Goal: Task Accomplishment & Management: Use online tool/utility

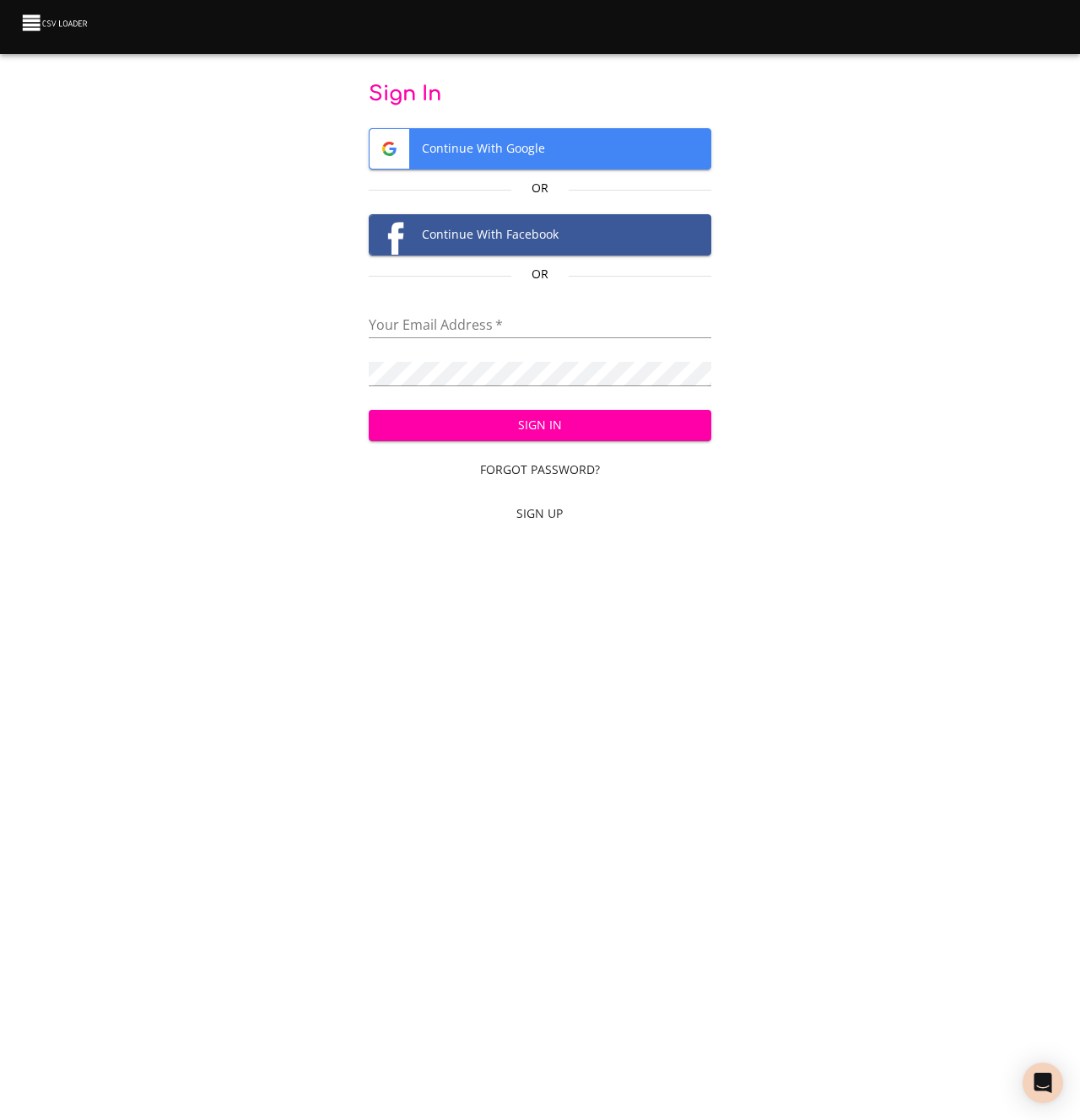
click at [513, 144] on span "Continue With Google" at bounding box center [540, 148] width 340 height 40
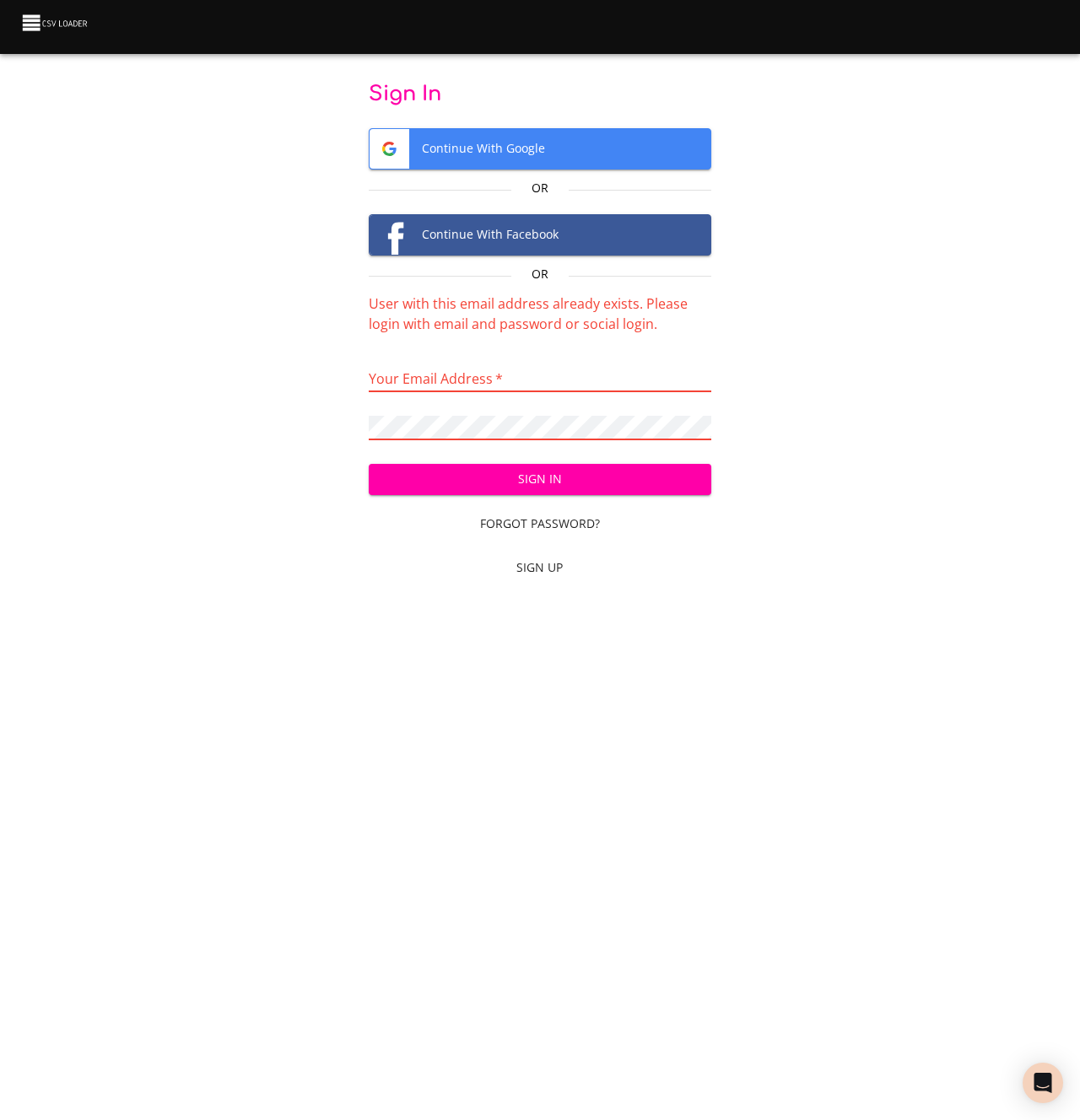
click at [415, 379] on input "email" at bounding box center [540, 380] width 342 height 25
type input "[PERSON_NAME][EMAIL_ADDRESS][DOMAIN_NAME]"
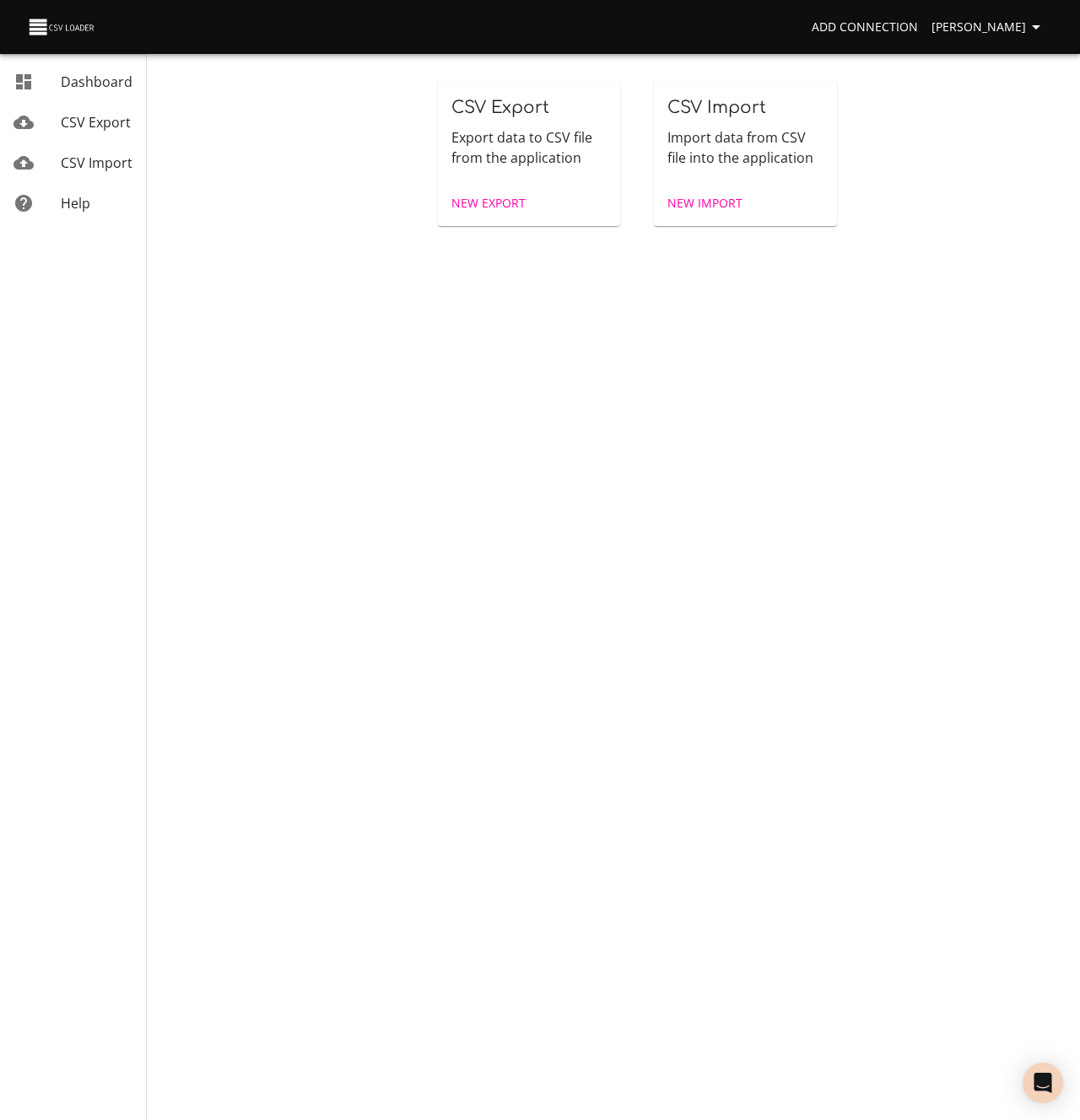
click at [90, 128] on span "CSV Export" at bounding box center [95, 123] width 70 height 19
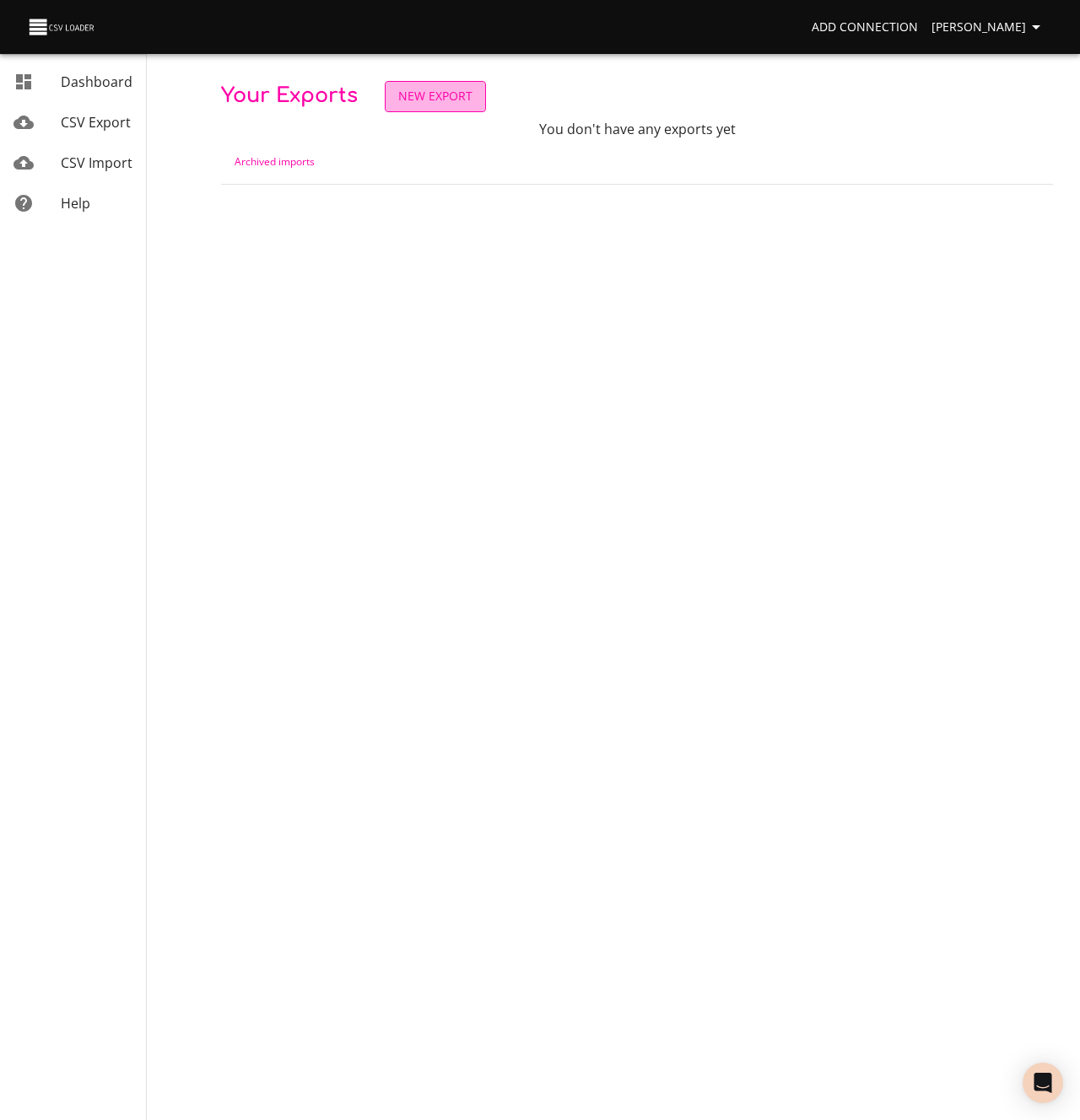
click at [455, 97] on span "New Export" at bounding box center [435, 96] width 74 height 21
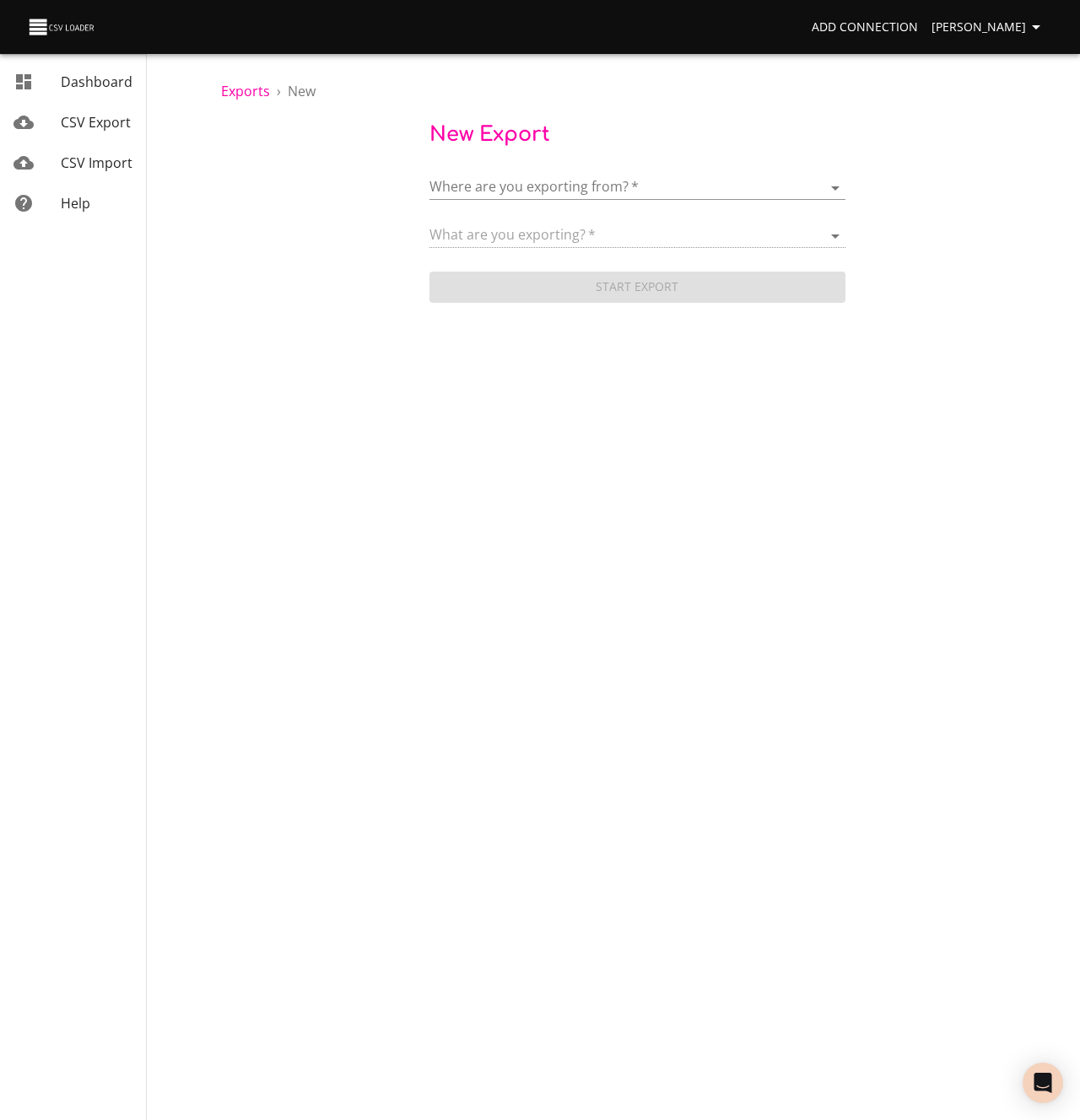
click at [488, 178] on body "Add Connection [PERSON_NAME] Dashboard CSV Export CSV Import Help Exports › New…" at bounding box center [540, 560] width 1080 height 1120
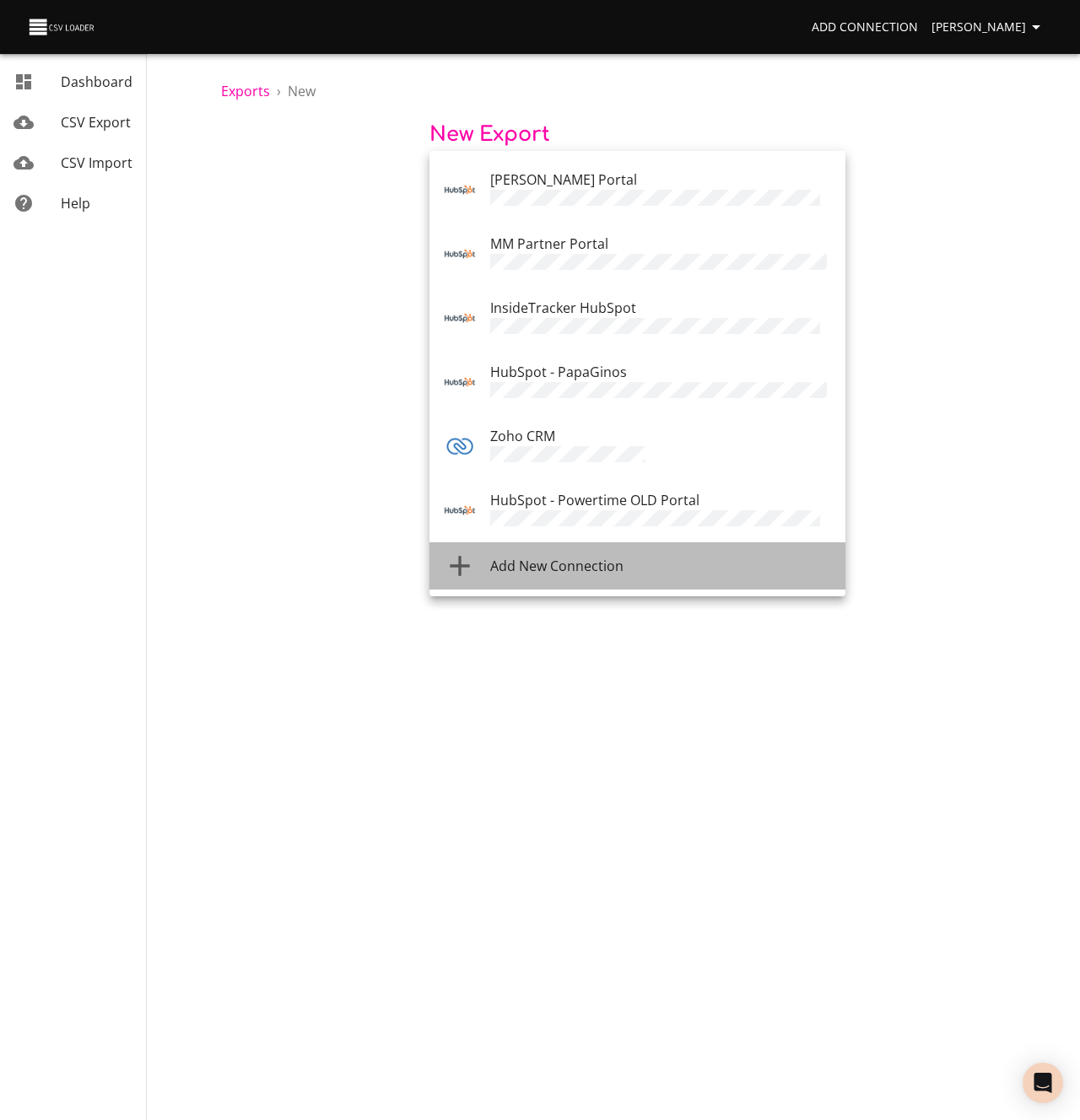
click at [505, 557] on span "Add New Connection" at bounding box center [557, 566] width 133 height 19
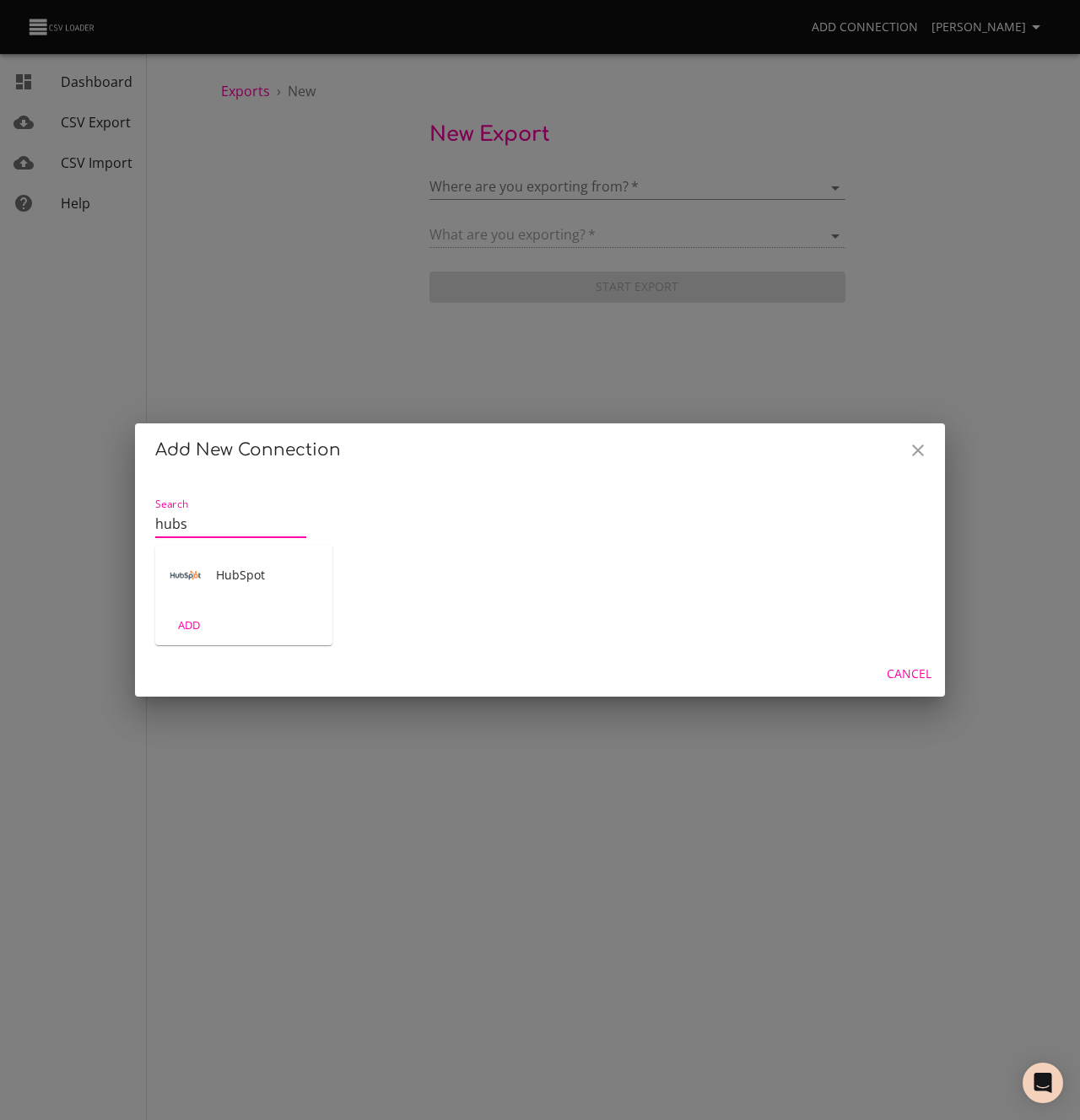
type input "hubs"
click at [223, 594] on div "HubSpot" at bounding box center [244, 574] width 177 height 61
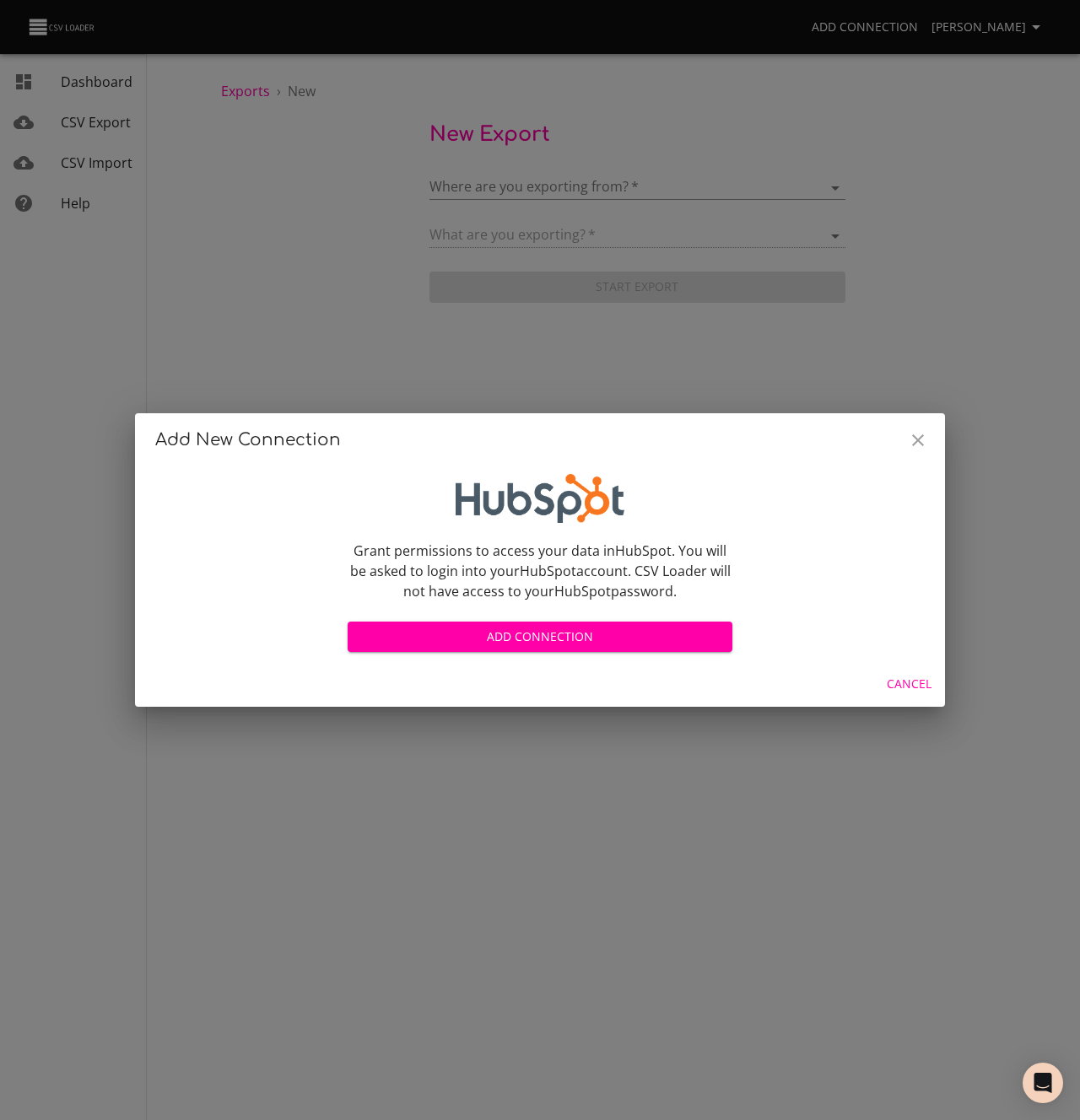
click at [487, 638] on span "Add Connection" at bounding box center [540, 637] width 358 height 21
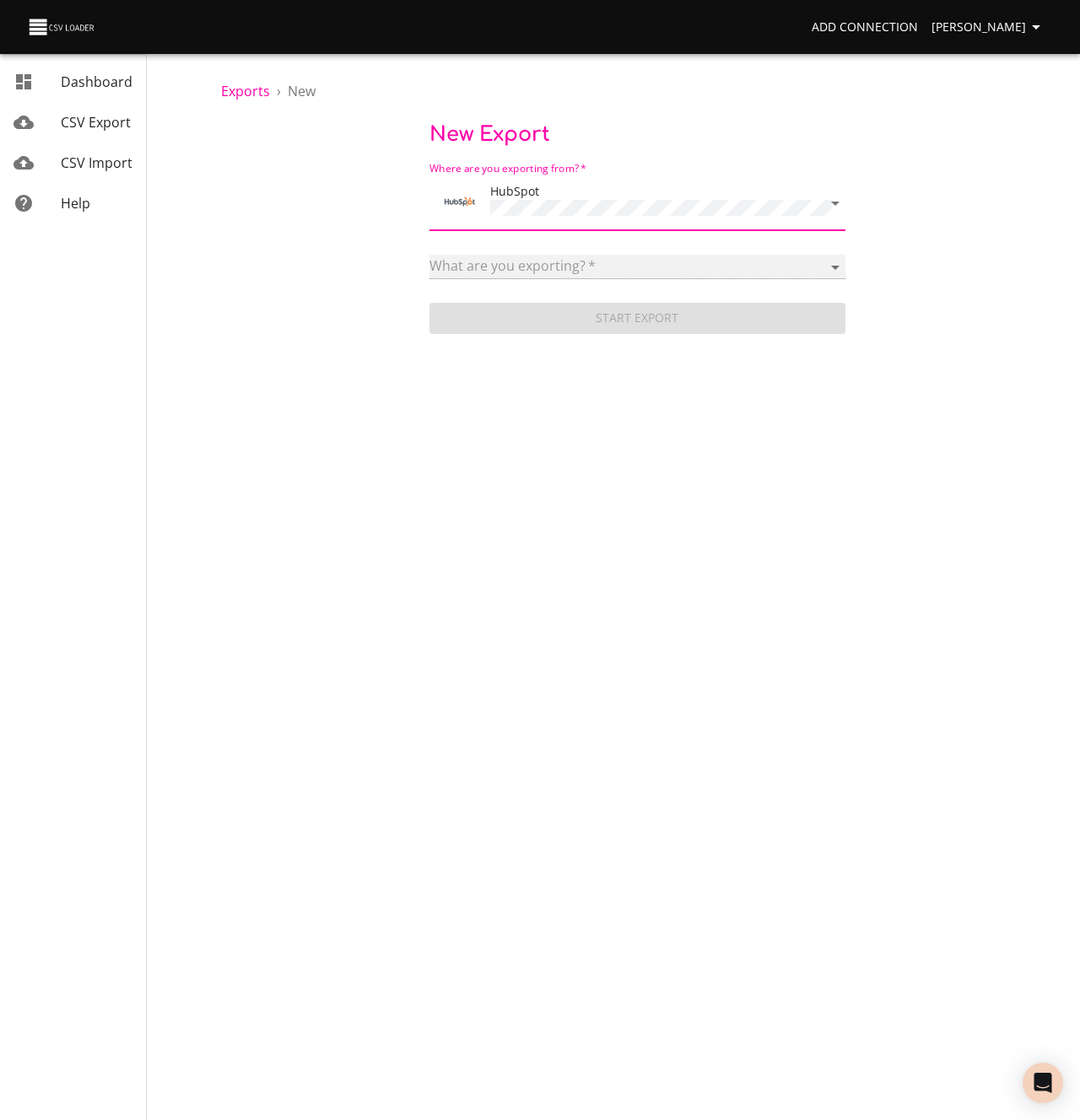
click at [570, 262] on select at bounding box center [638, 267] width 416 height 25
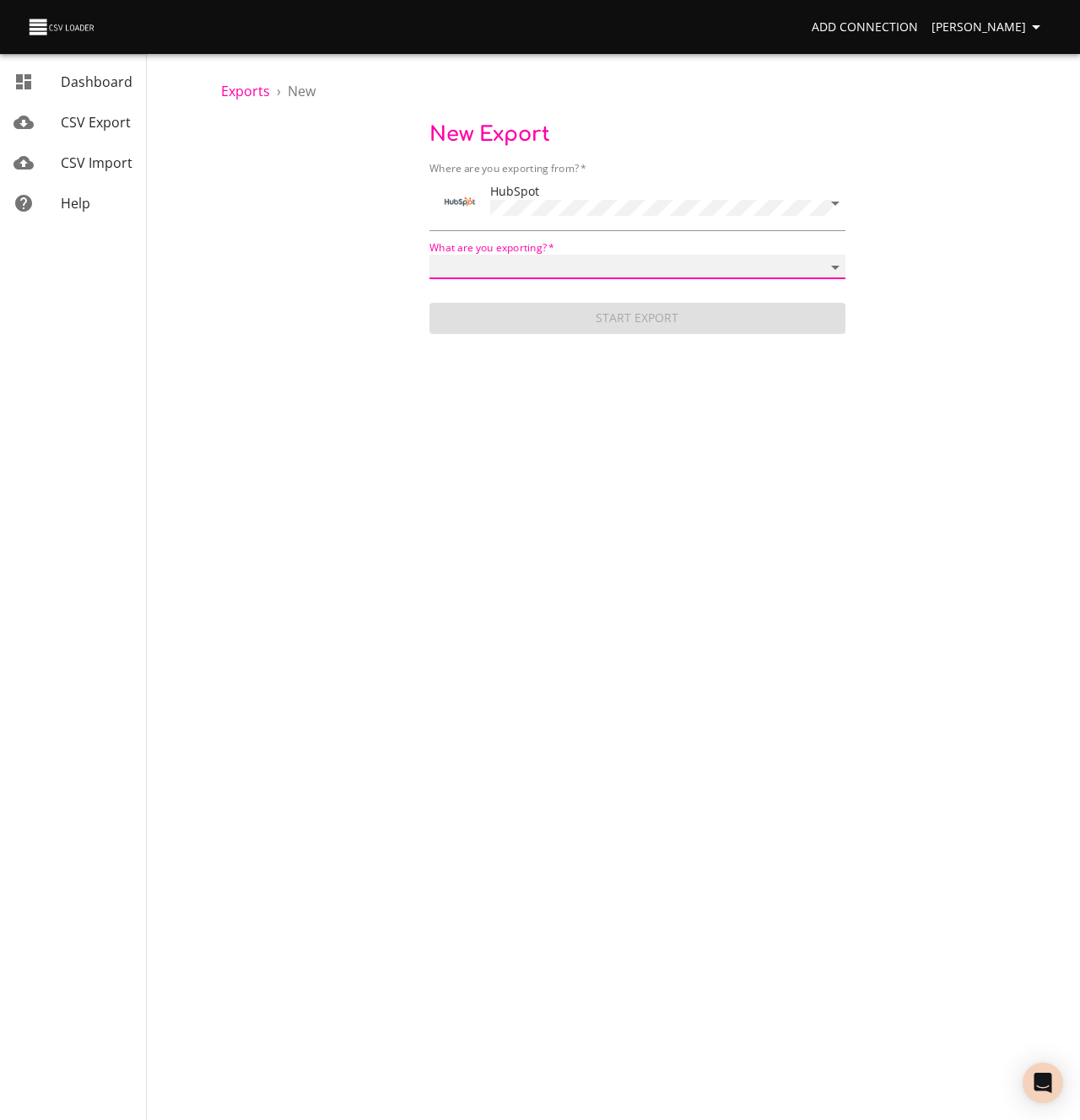
select select "calls"
click at [430, 255] on select "Addresses Blog posts Calls Companies Contacts Deal pipelines Deal stages Deals …" at bounding box center [638, 267] width 416 height 25
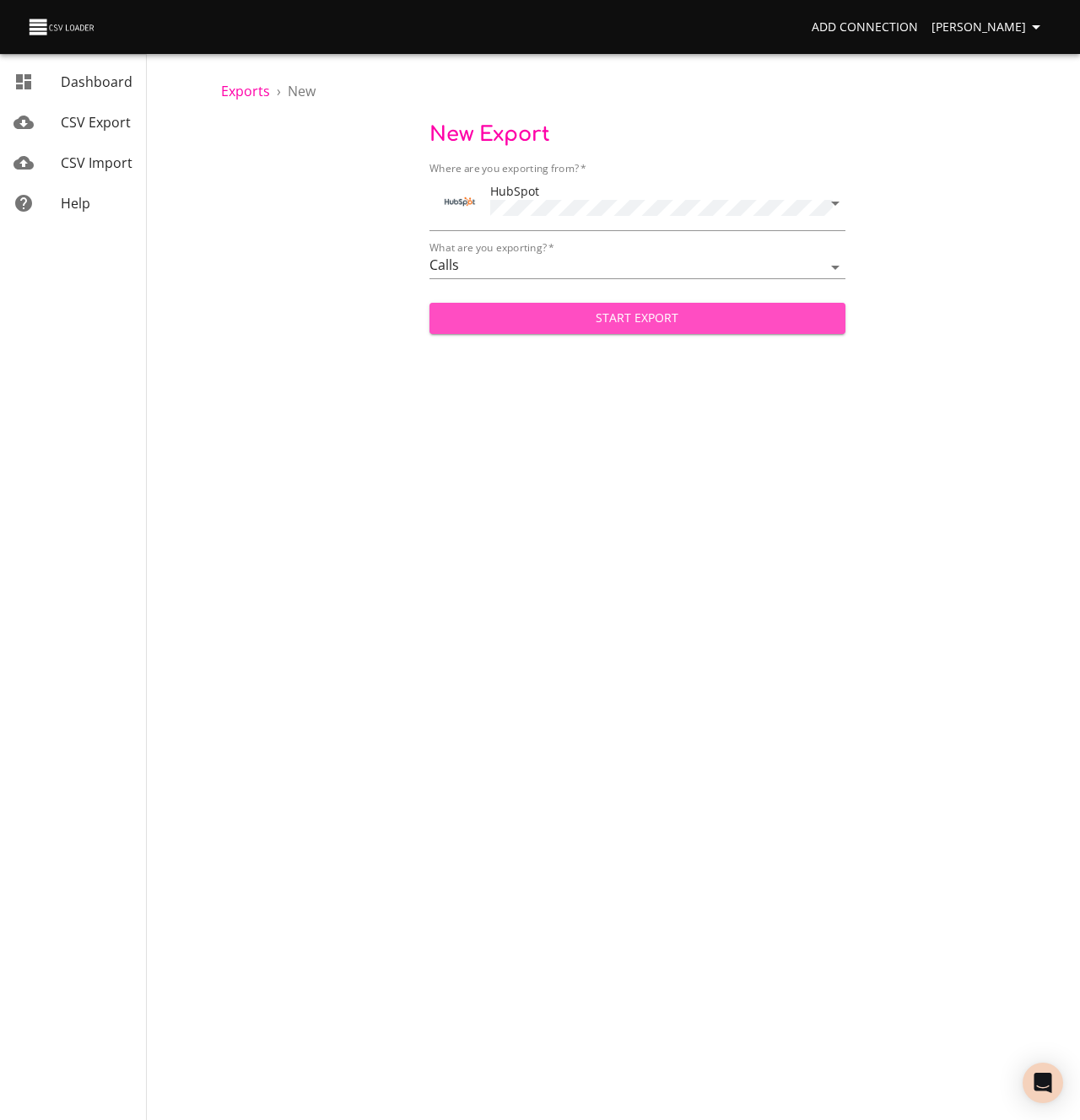
click at [539, 325] on span "Start Export" at bounding box center [638, 318] width 389 height 21
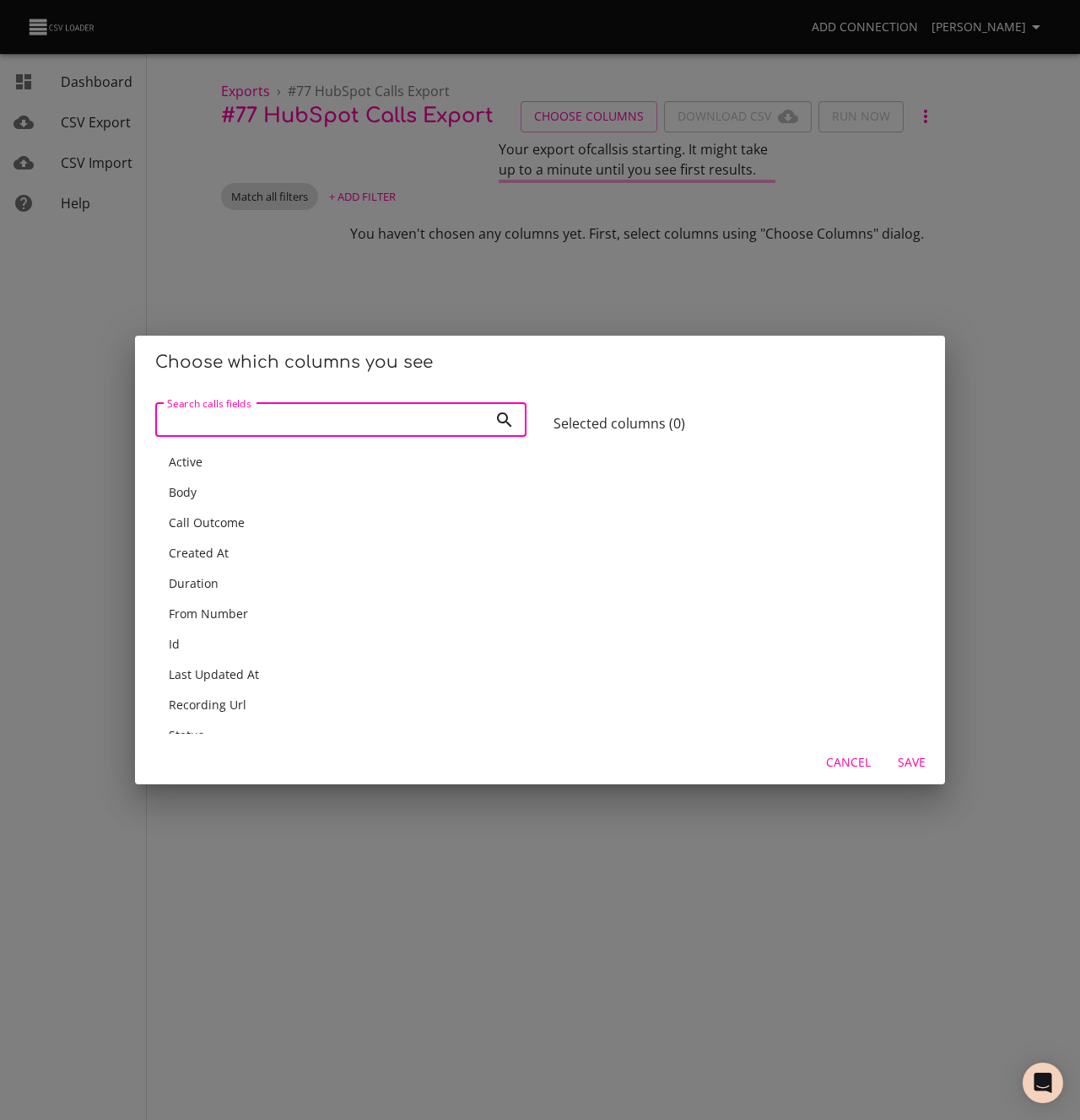
click at [245, 501] on div "Body" at bounding box center [340, 493] width 371 height 31
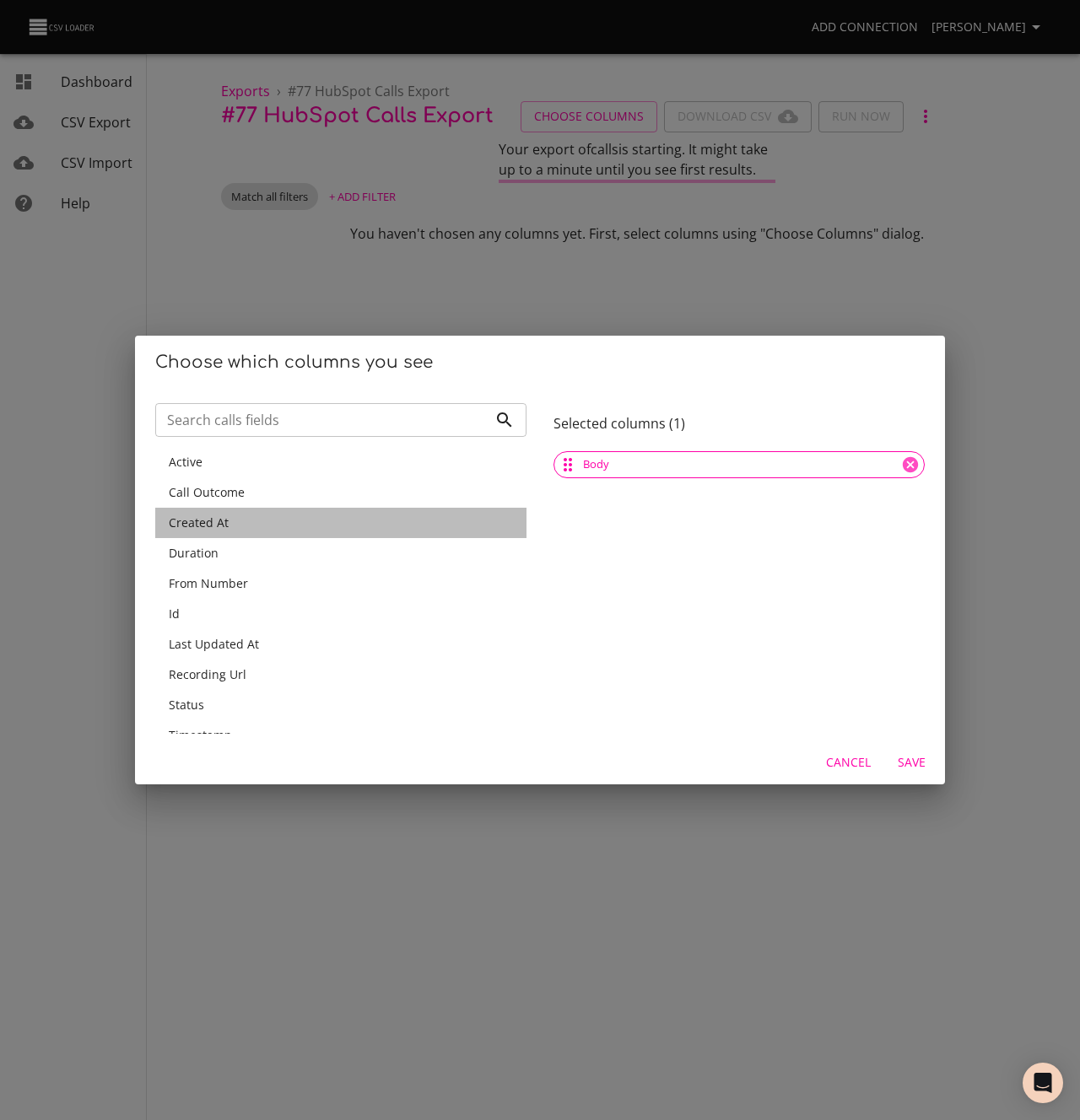
click at [238, 528] on div "Created At" at bounding box center [341, 523] width 344 height 17
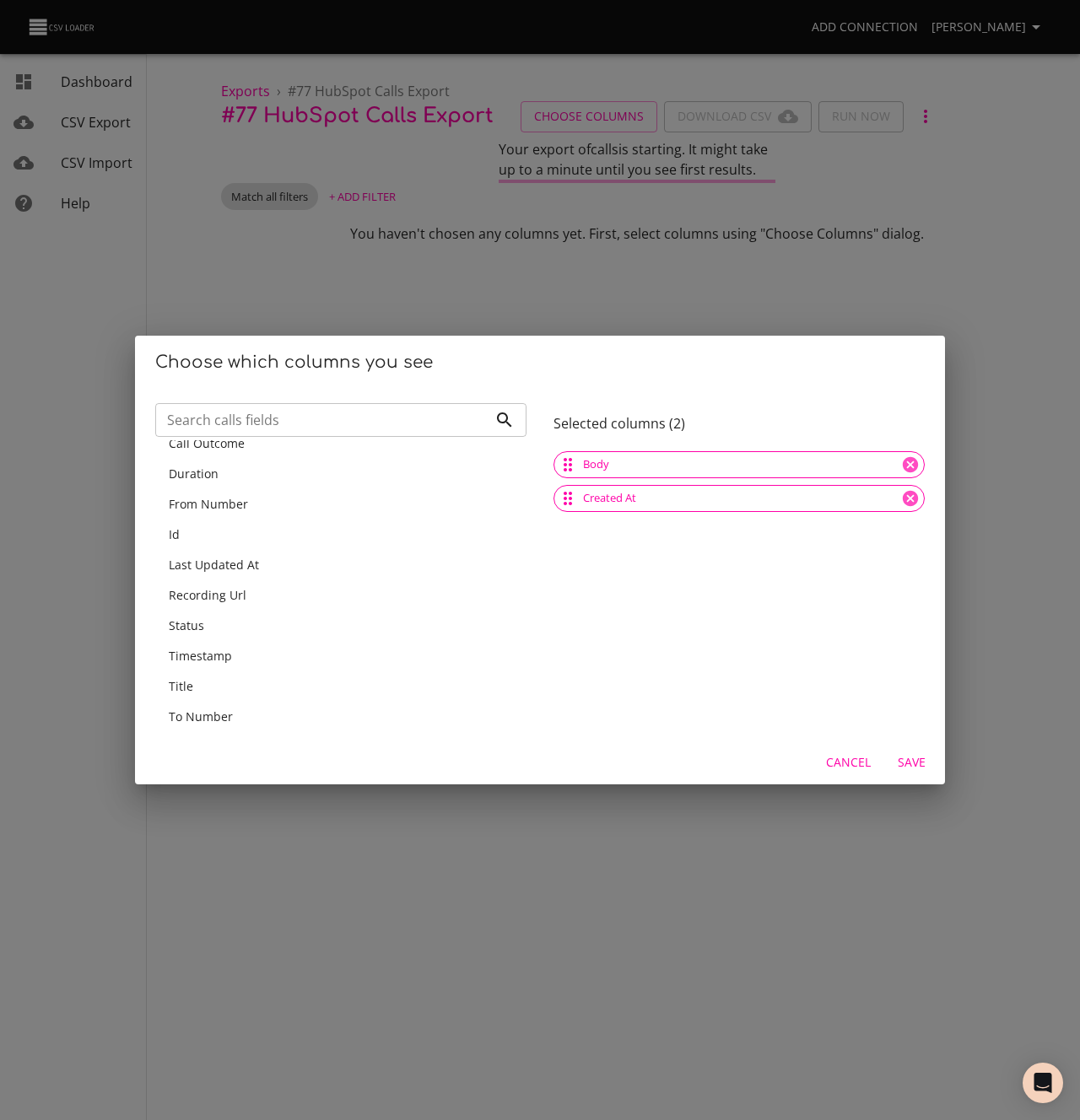
scroll to position [63, 0]
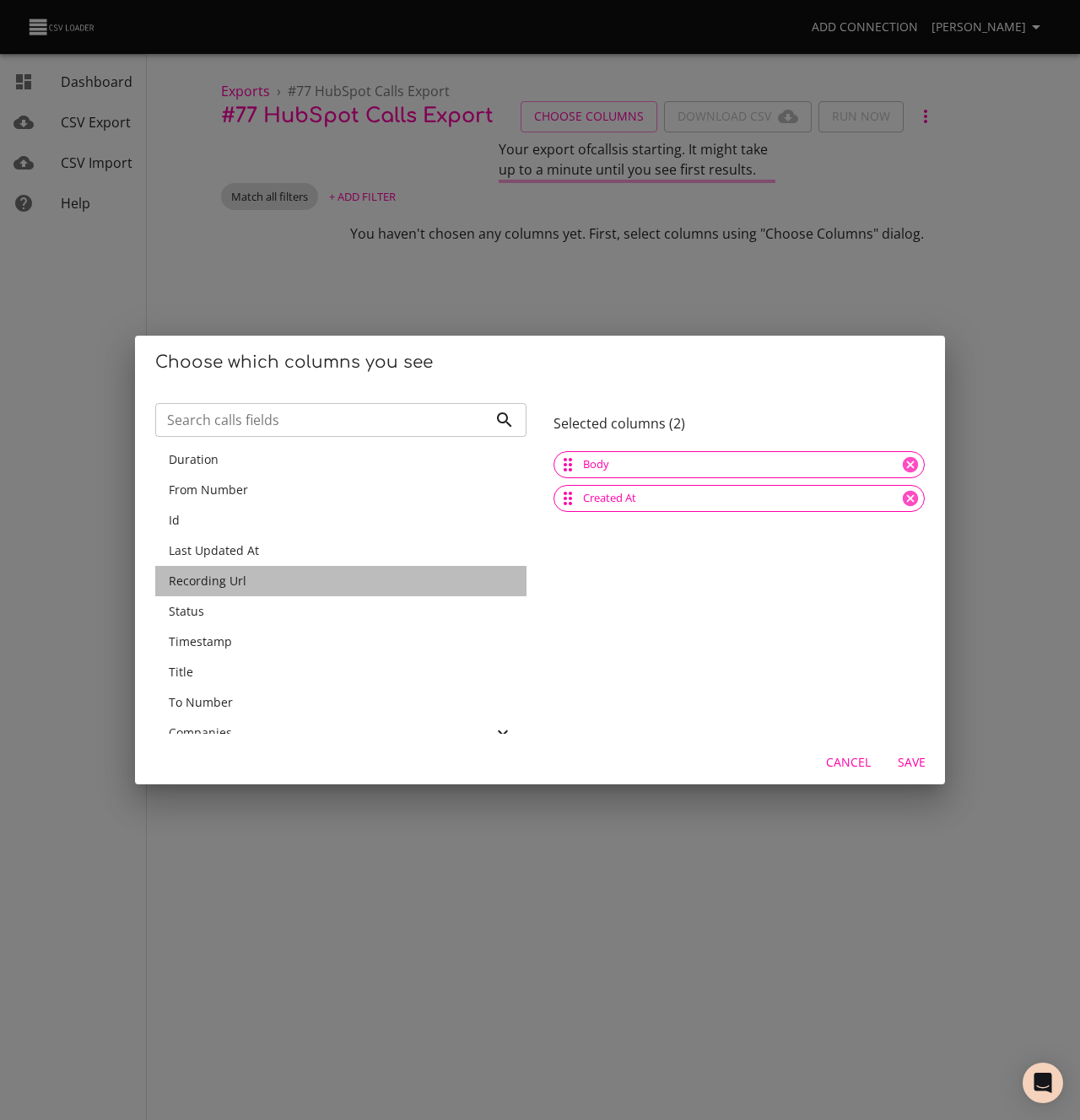
click at [285, 586] on div "Recording Url" at bounding box center [341, 581] width 344 height 17
click at [280, 587] on div "Status" at bounding box center [341, 581] width 344 height 17
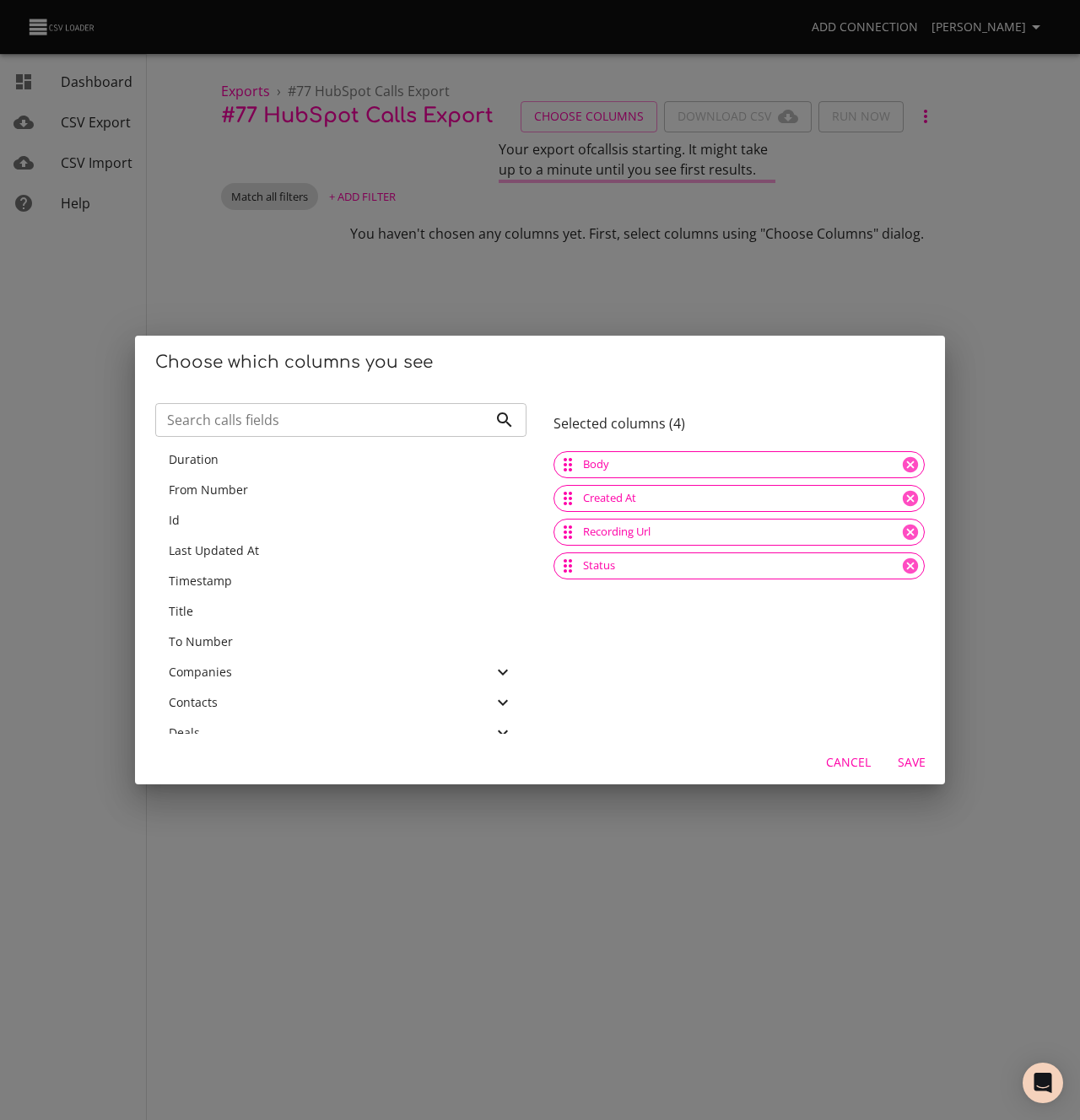
click at [280, 588] on div "Timestamp" at bounding box center [341, 581] width 344 height 17
click at [280, 588] on div "Title" at bounding box center [341, 581] width 344 height 17
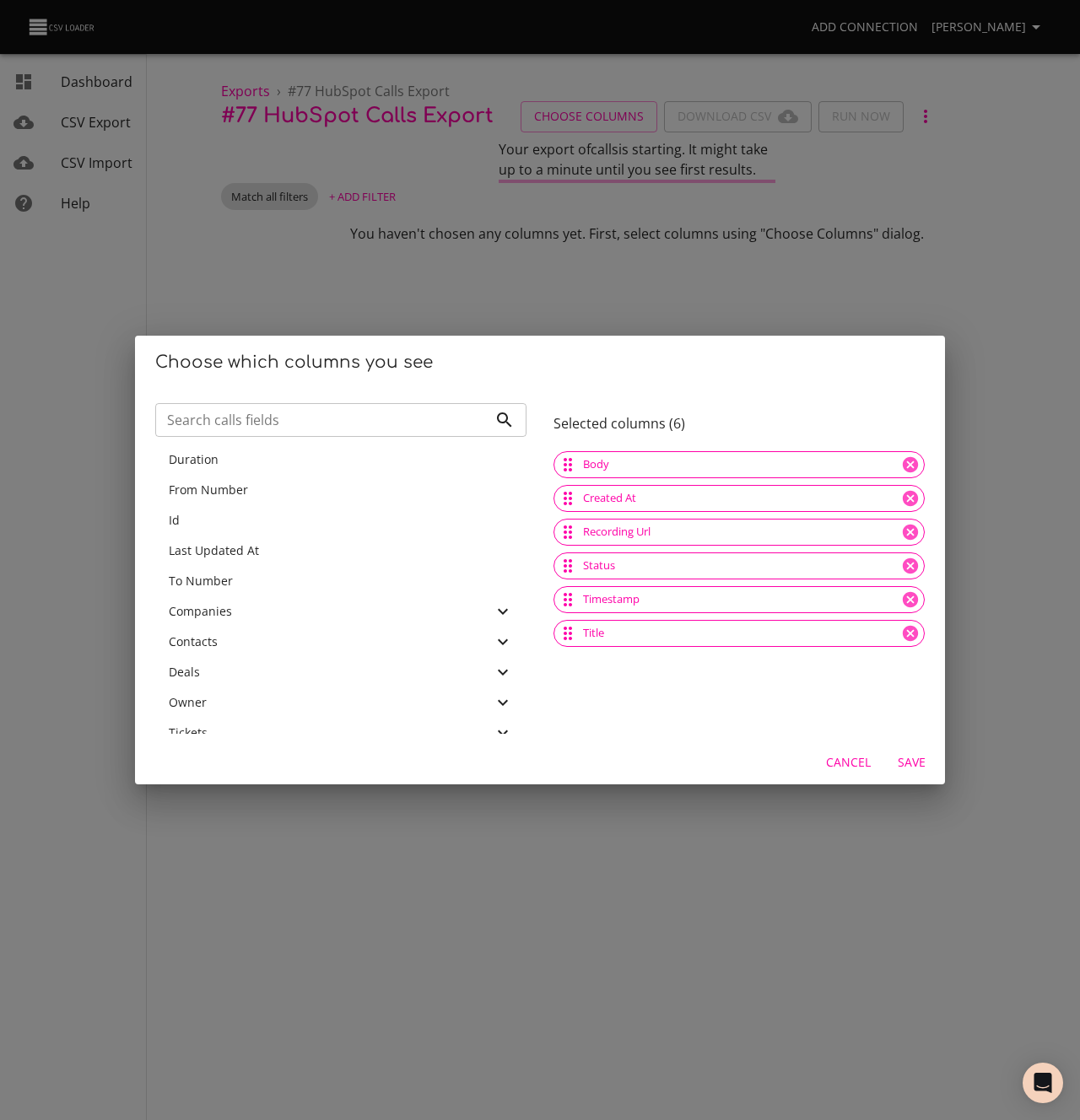
click at [280, 588] on div "To Number" at bounding box center [341, 581] width 344 height 17
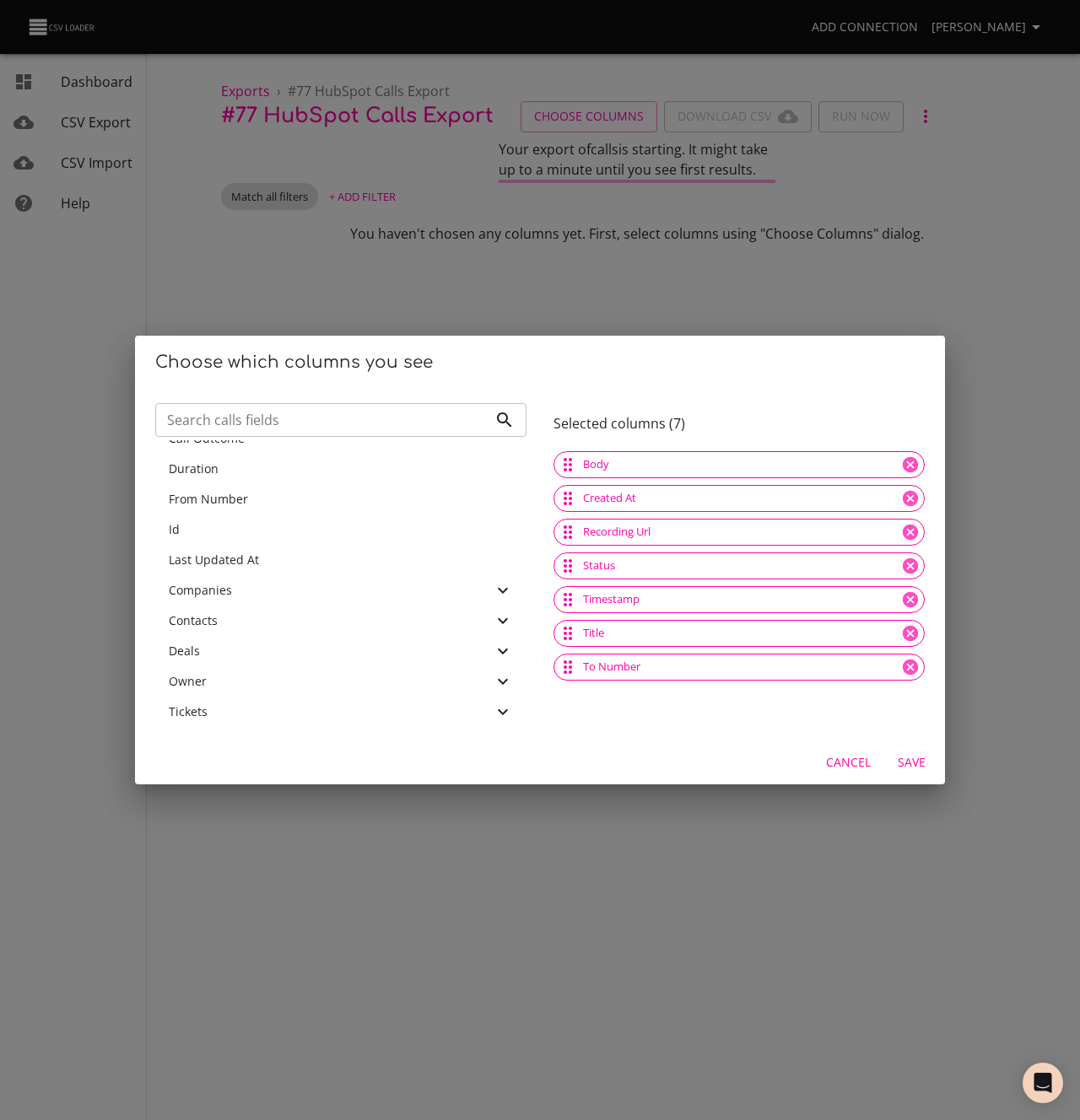
scroll to position [54, 0]
click at [270, 617] on div "Contacts" at bounding box center [331, 621] width 324 height 17
click at [288, 427] on input "Search calls fields" at bounding box center [321, 420] width 332 height 34
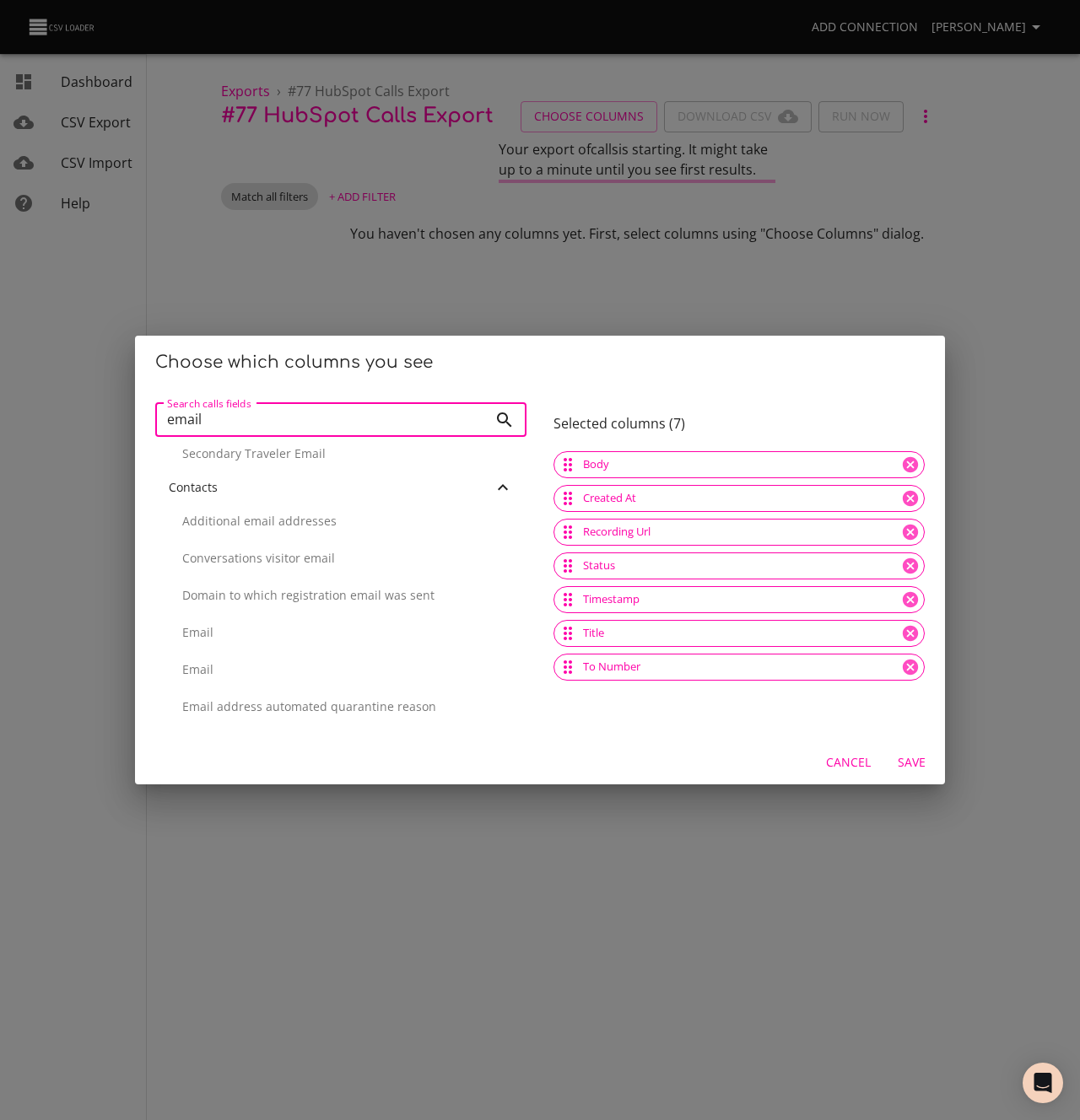
scroll to position [341, 0]
click at [240, 633] on p "Email" at bounding box center [348, 631] width 331 height 17
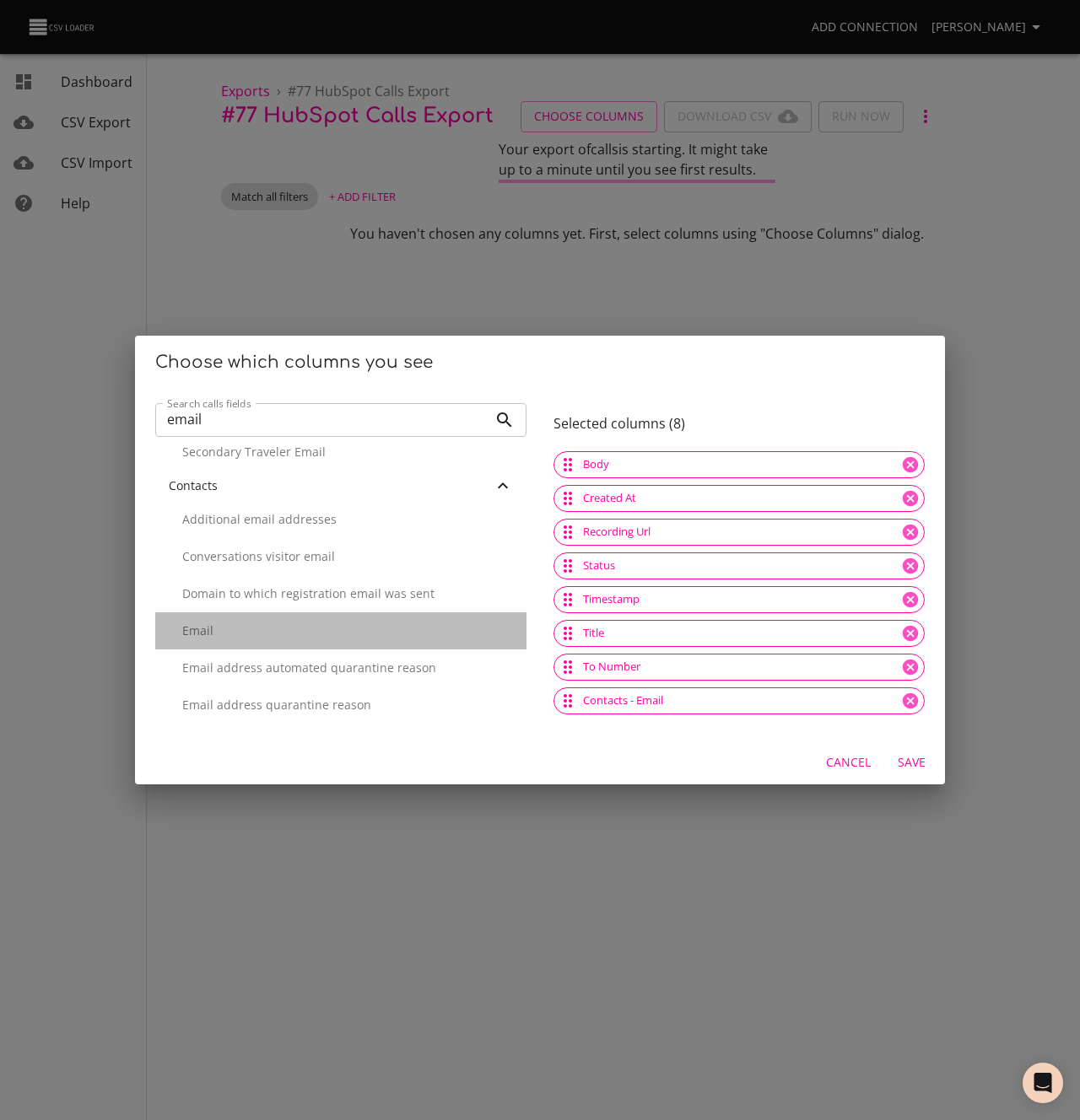
click at [240, 633] on p "Email" at bounding box center [348, 631] width 331 height 17
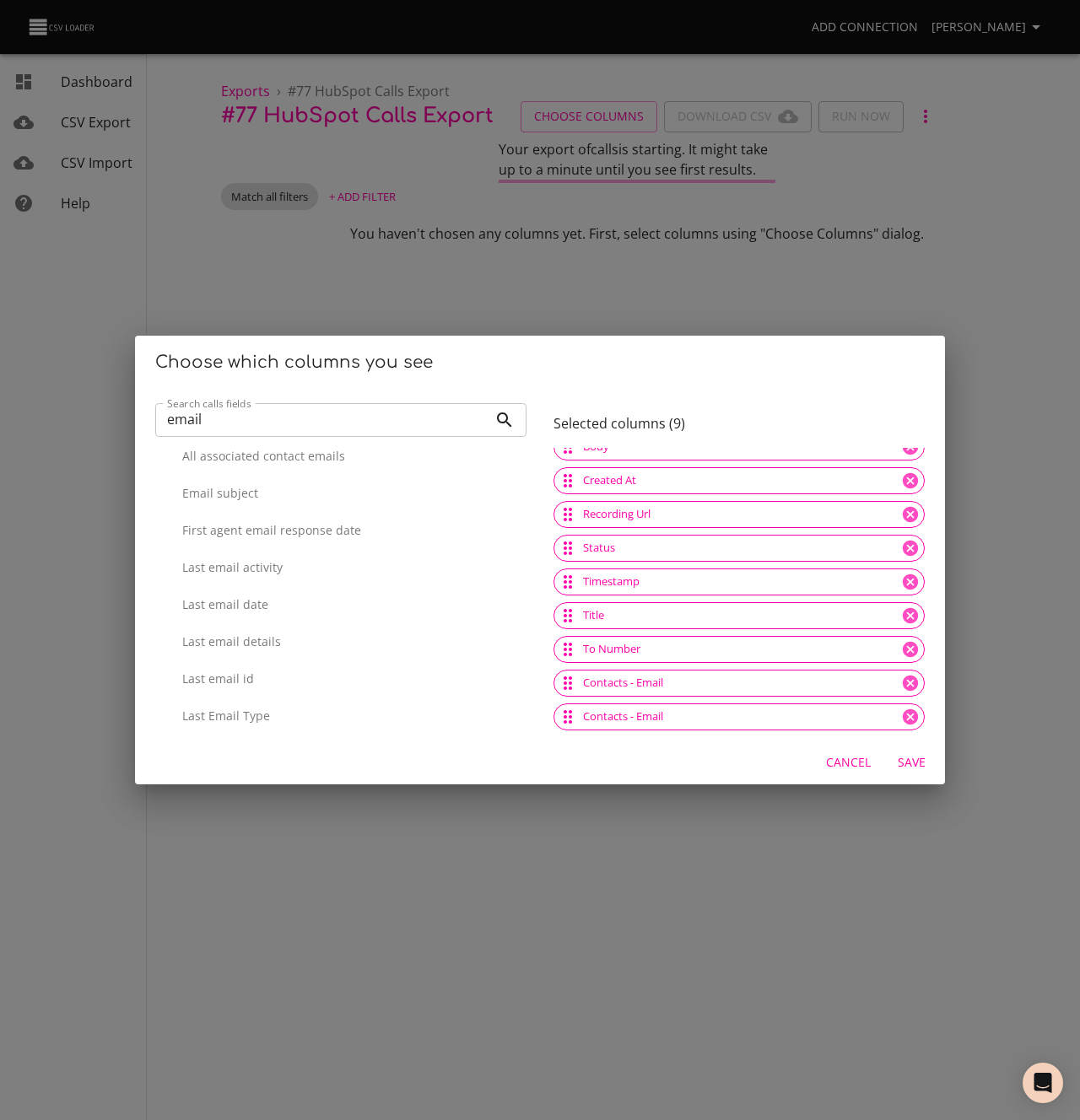
scroll to position [2388, 0]
click at [219, 416] on input "email" at bounding box center [321, 420] width 332 height 34
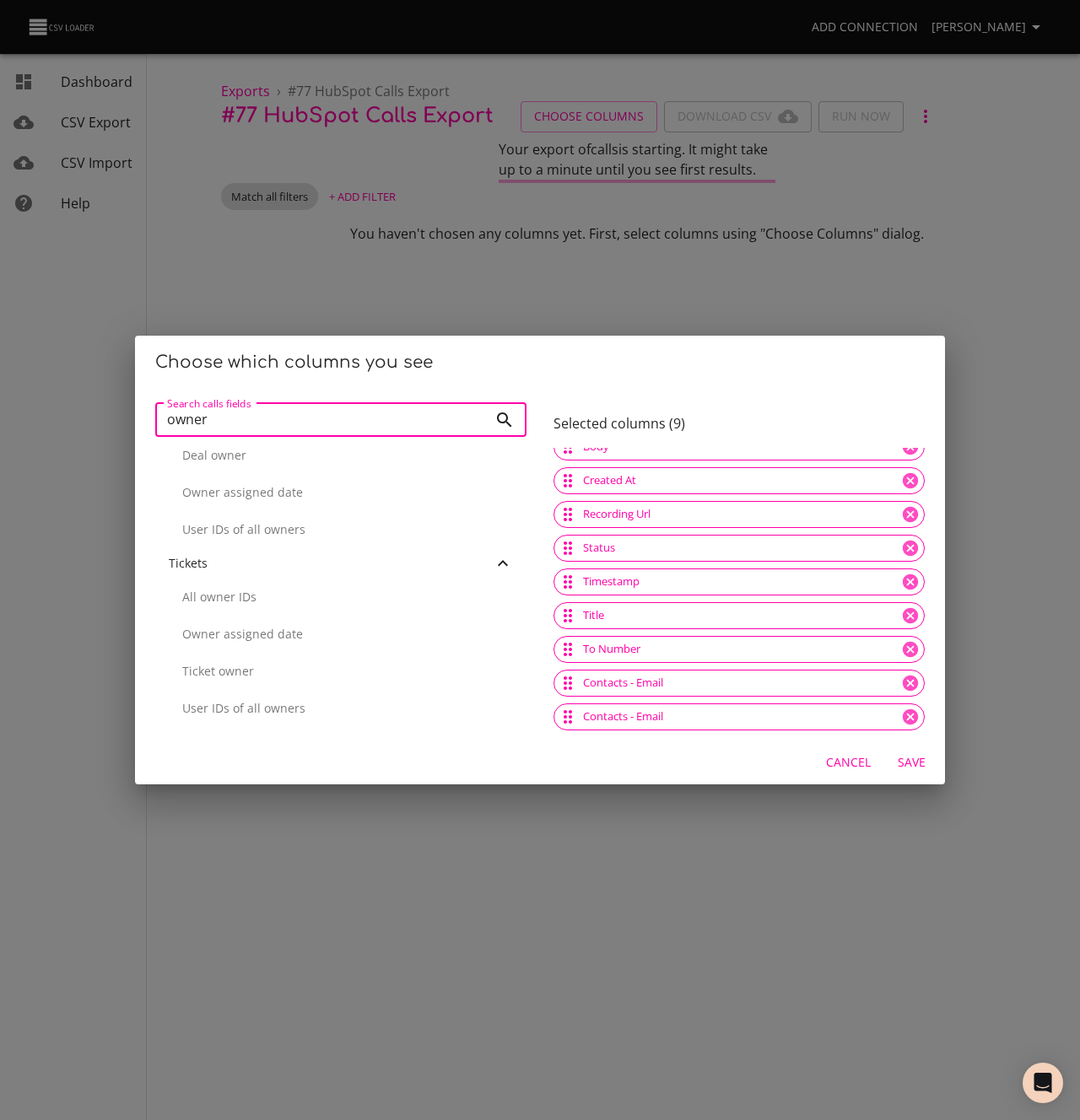
scroll to position [427, 0]
type input "assigned"
click at [480, 425] on input "assigned" at bounding box center [321, 420] width 332 height 34
click at [476, 410] on input "assigned" at bounding box center [321, 420] width 332 height 34
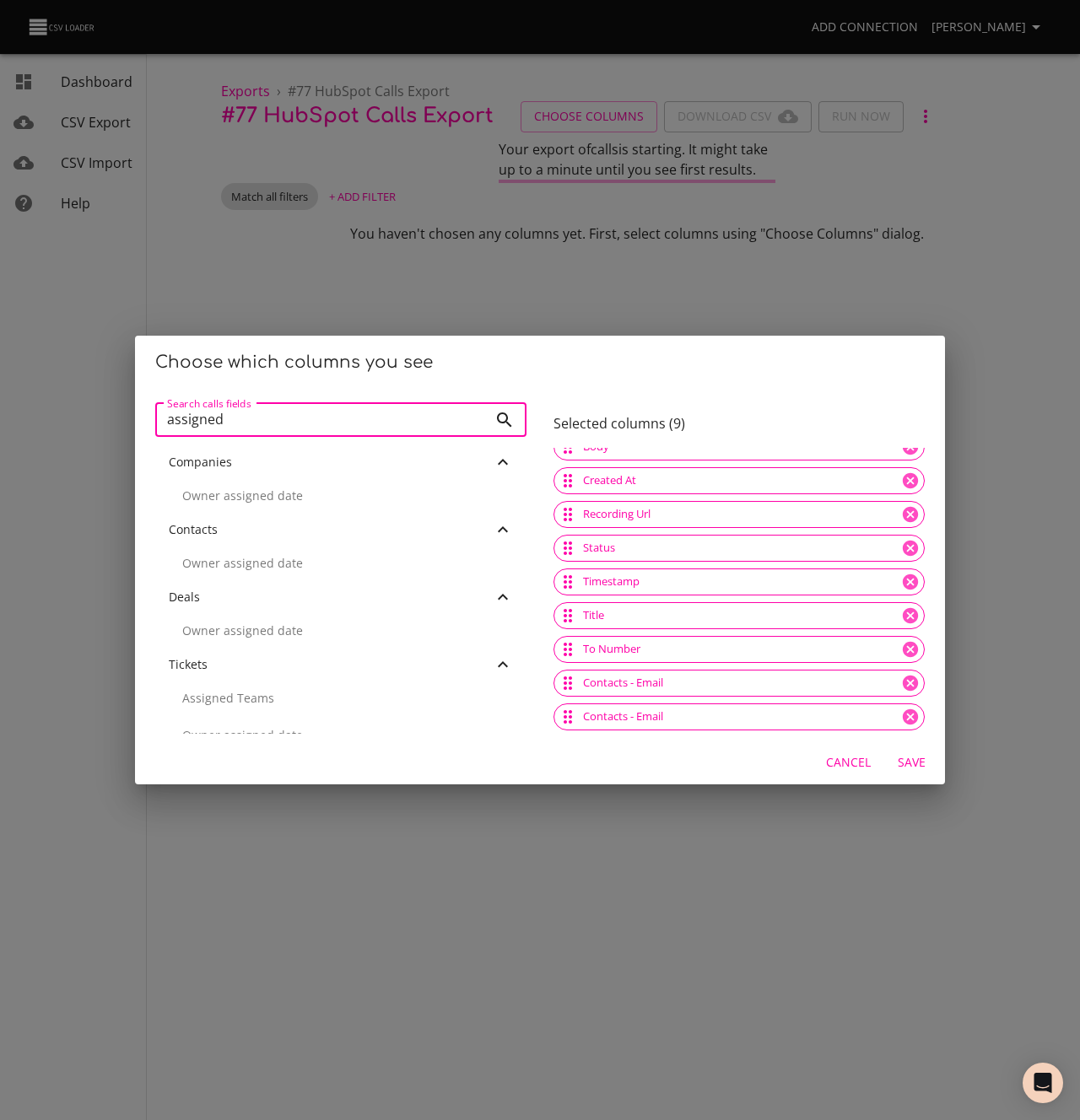
click at [476, 416] on input "assigned" at bounding box center [321, 420] width 332 height 34
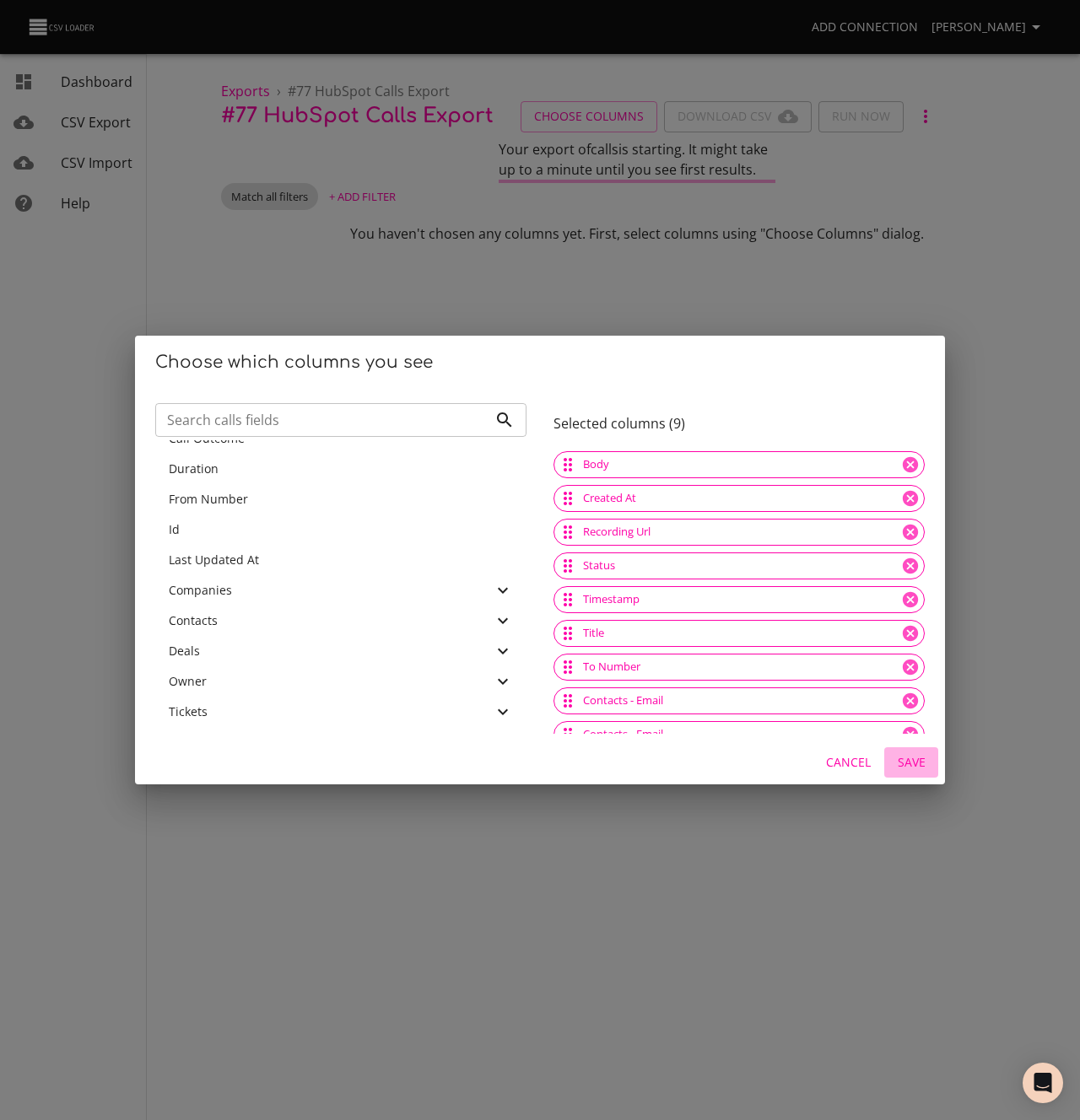
click at [909, 759] on span "Save" at bounding box center [911, 763] width 41 height 21
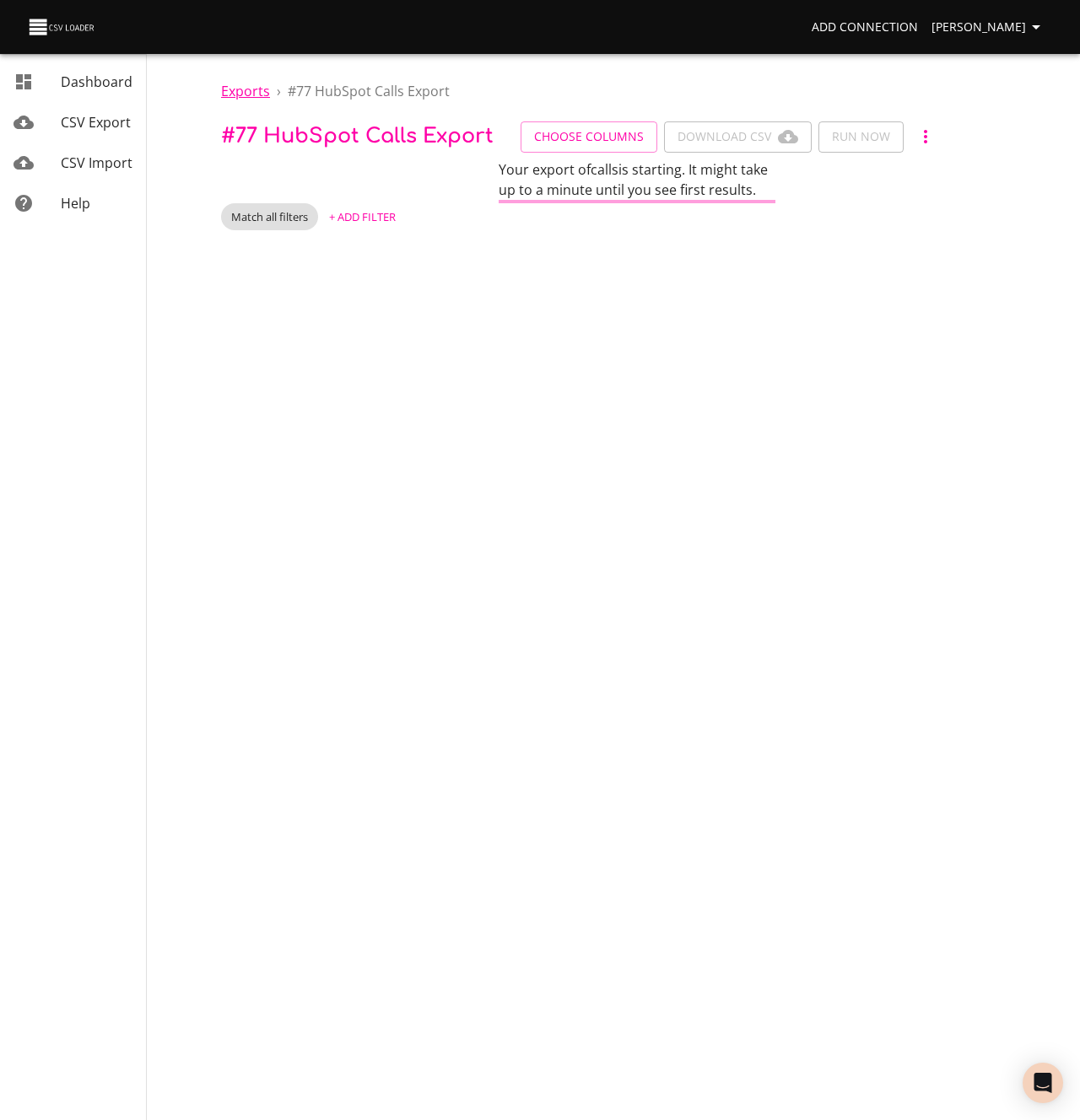
click at [244, 88] on span "Exports" at bounding box center [245, 91] width 49 height 19
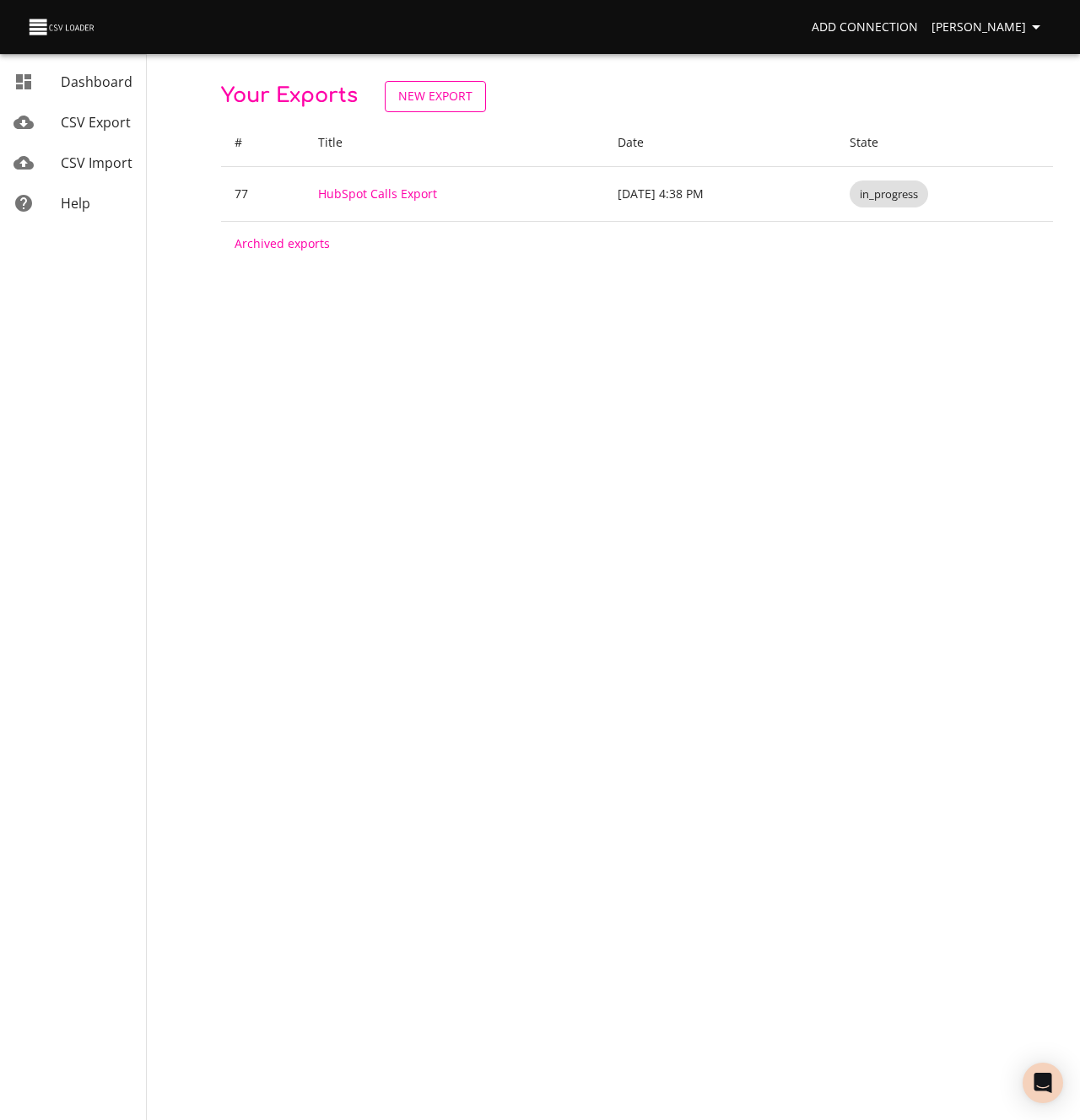
click at [442, 100] on span "New Export" at bounding box center [435, 96] width 74 height 21
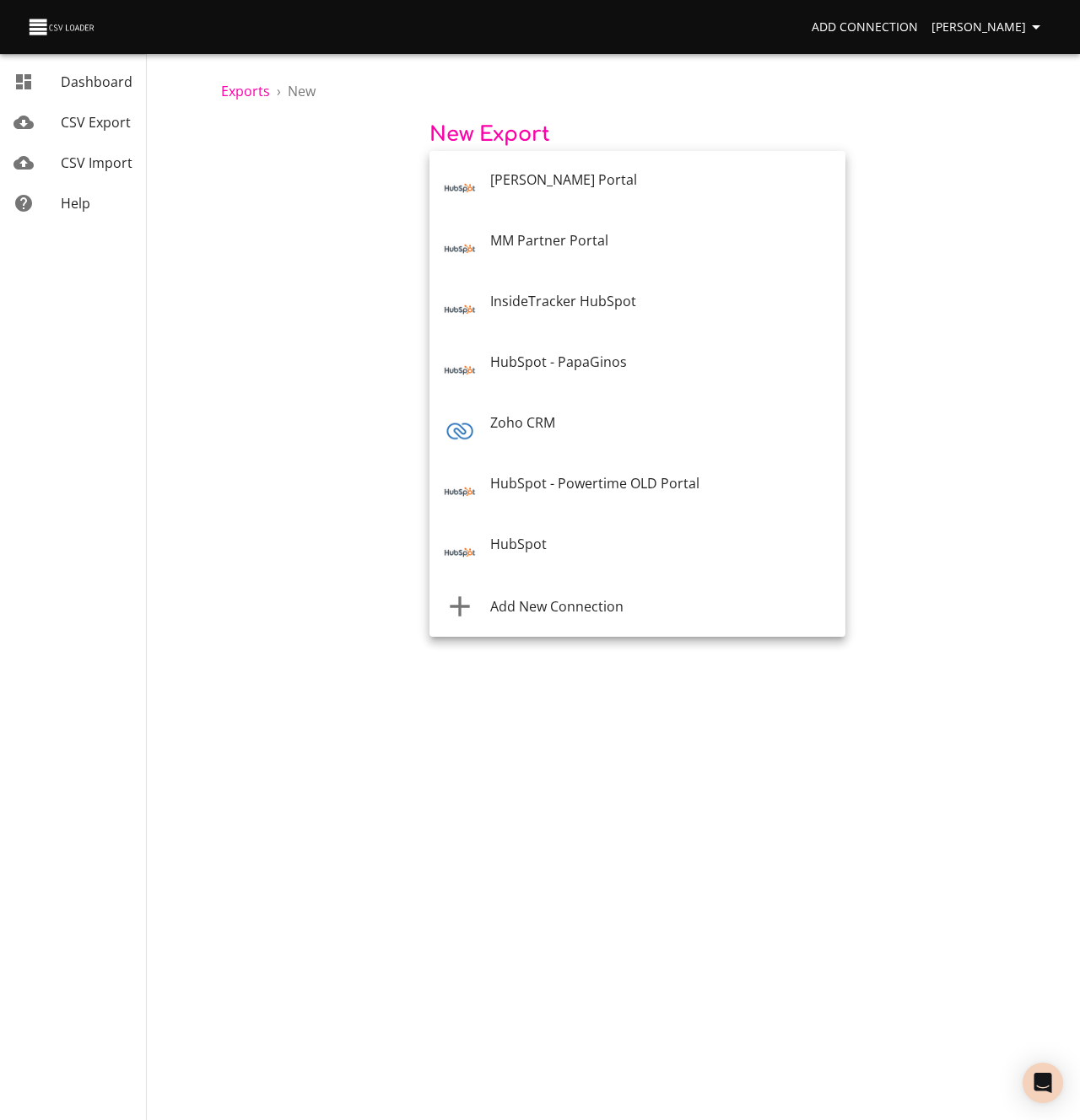
click at [515, 181] on body "Add Connection Kevin Karner Dashboard CSV Export CSV Import Help Exports › New …" at bounding box center [540, 560] width 1080 height 1120
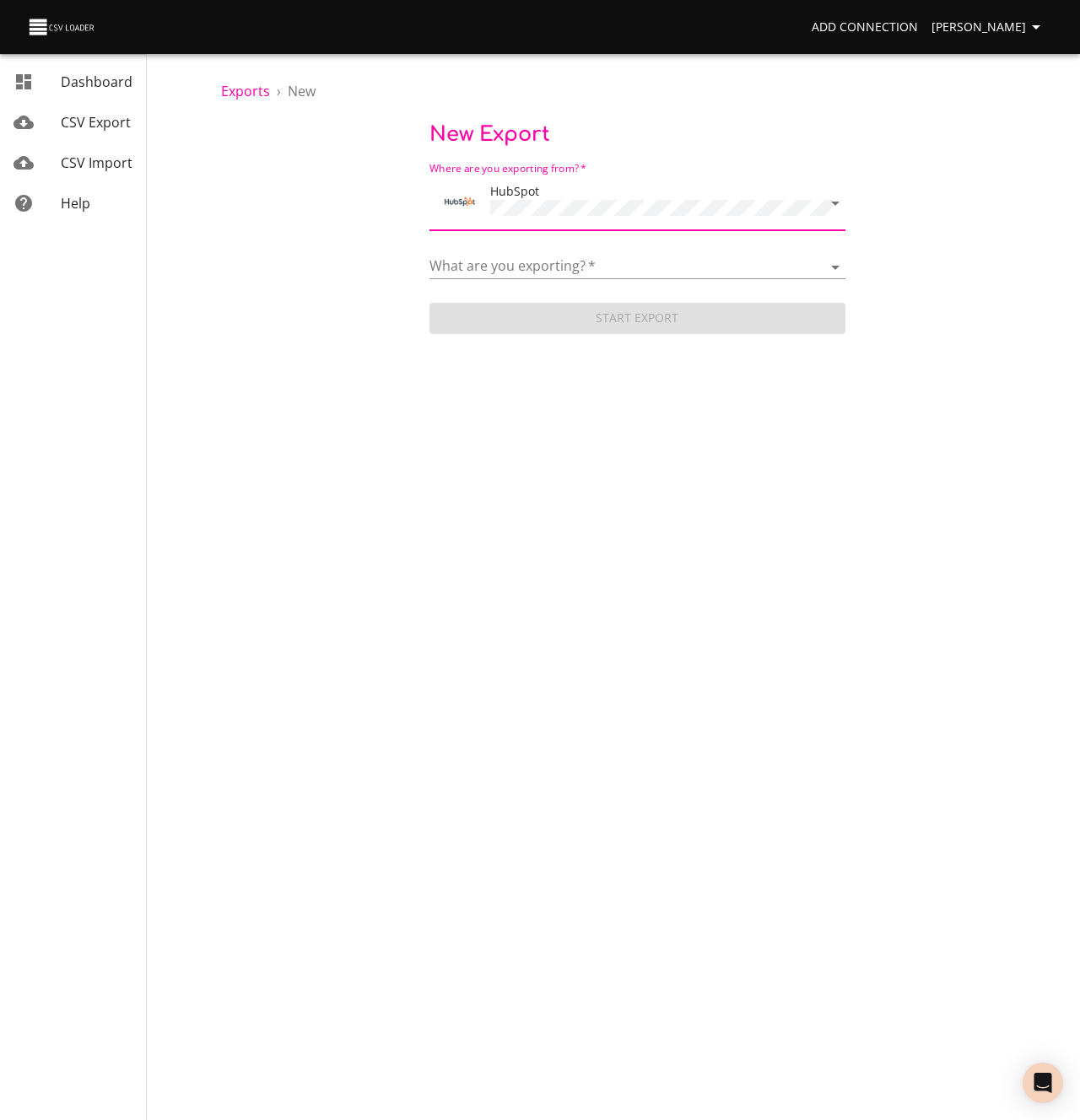
click at [967, 28] on span "Kevin Karner" at bounding box center [989, 27] width 115 height 21
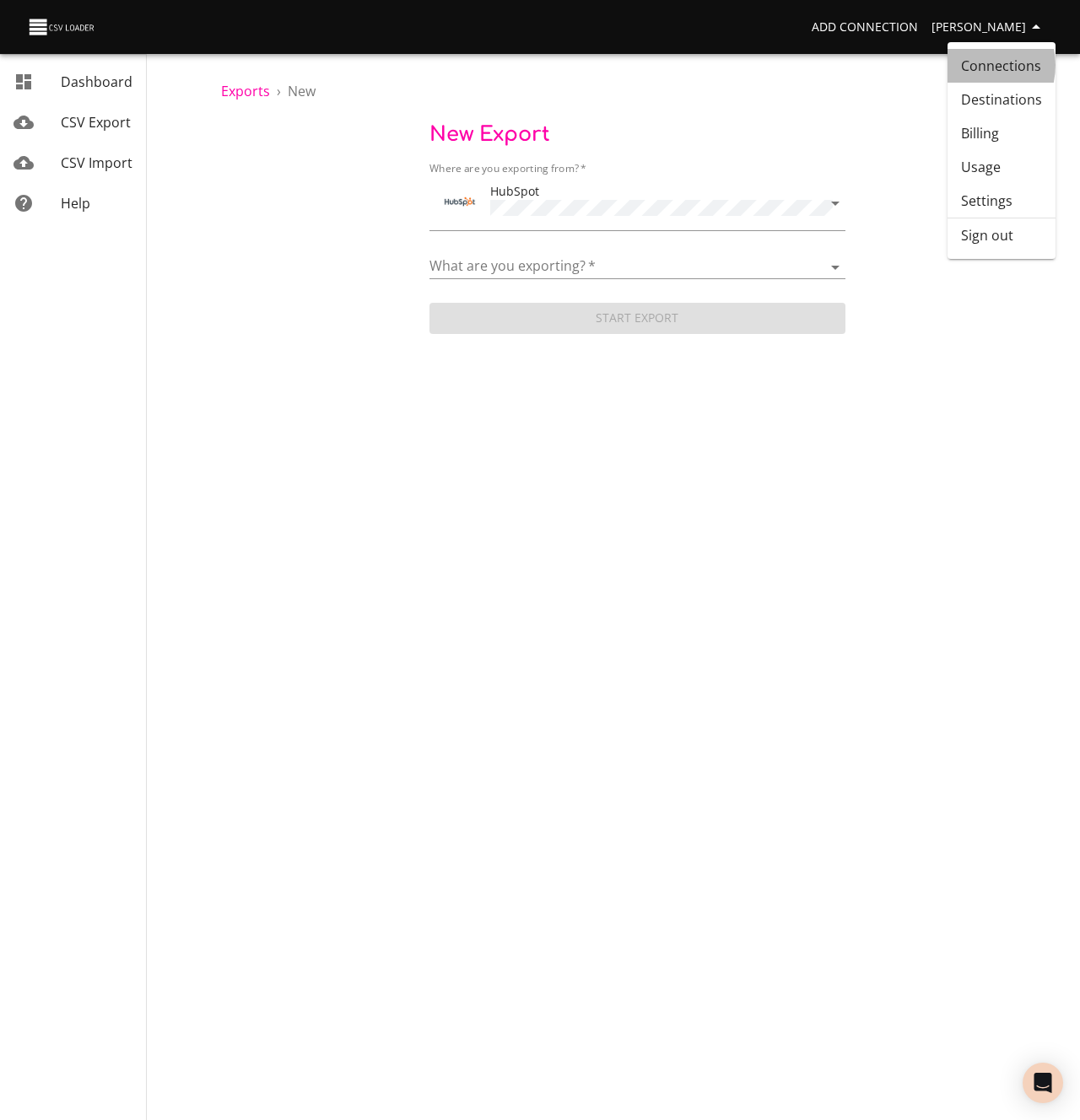
click at [969, 65] on link "Connections" at bounding box center [1001, 66] width 108 height 34
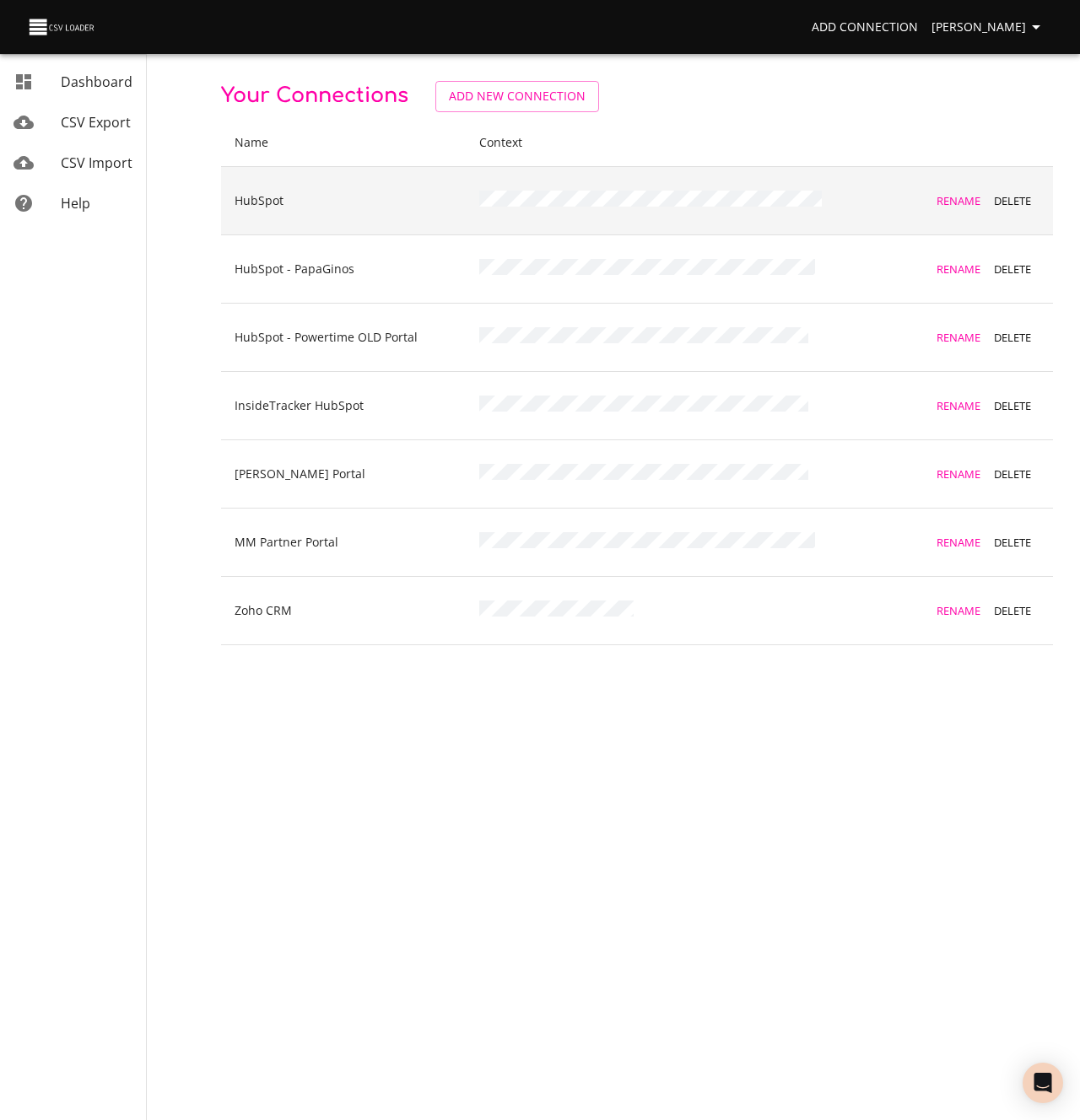
click at [950, 196] on span "Rename" at bounding box center [958, 201] width 45 height 20
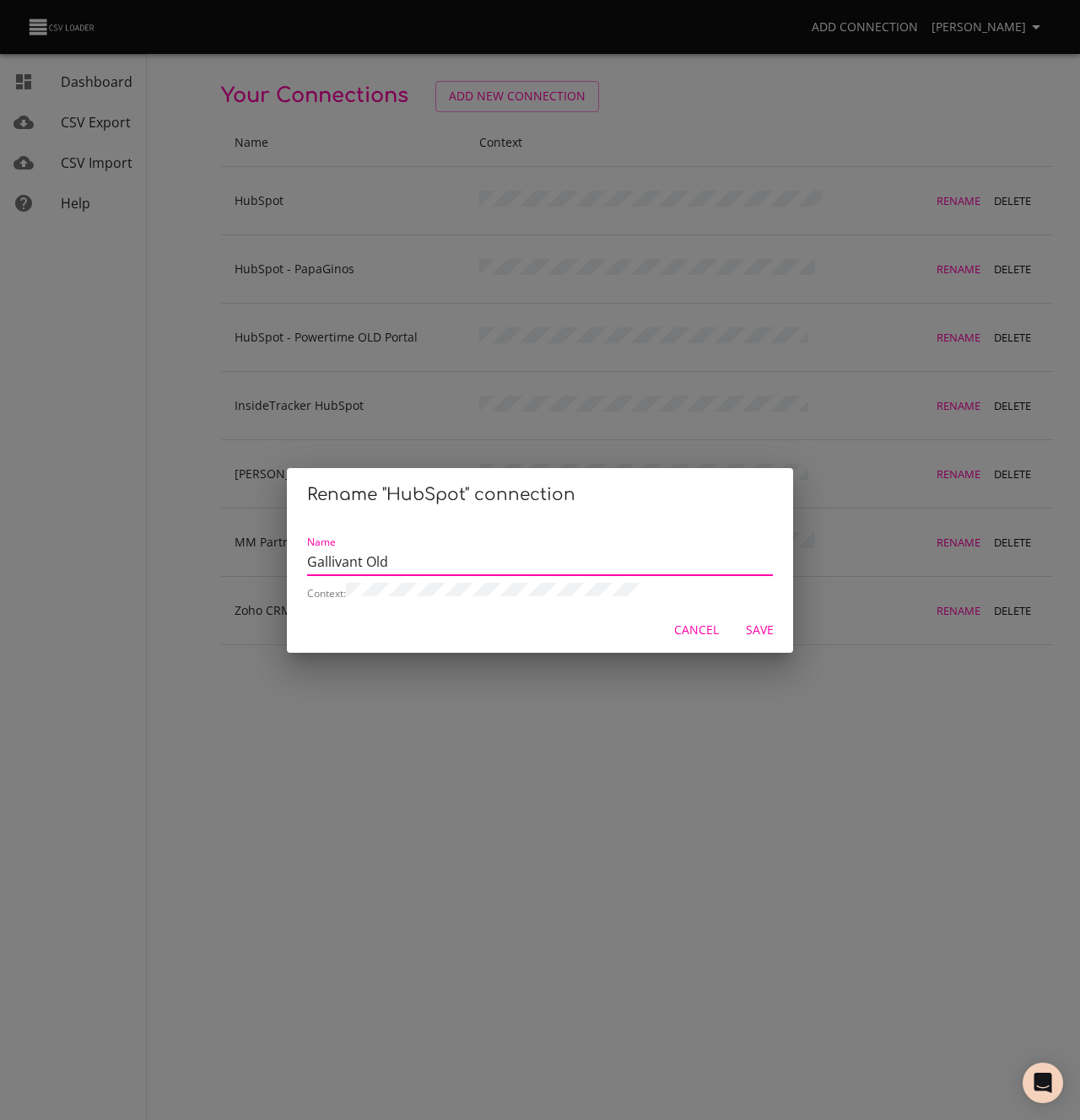
type input "Gallivant Old"
click at [759, 637] on span "Save" at bounding box center [759, 630] width 41 height 21
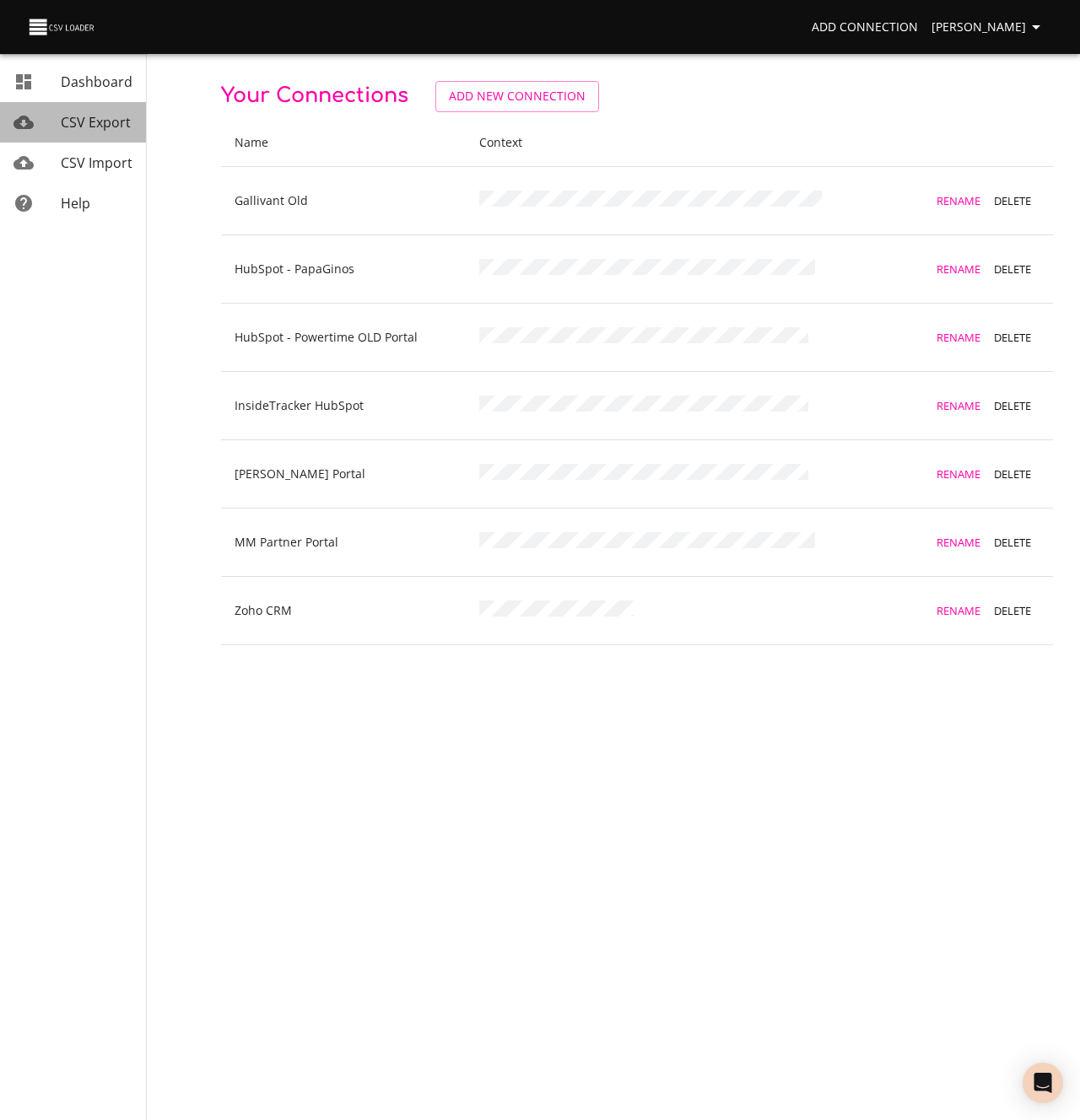
click at [78, 124] on span "CSV Export" at bounding box center [95, 123] width 70 height 19
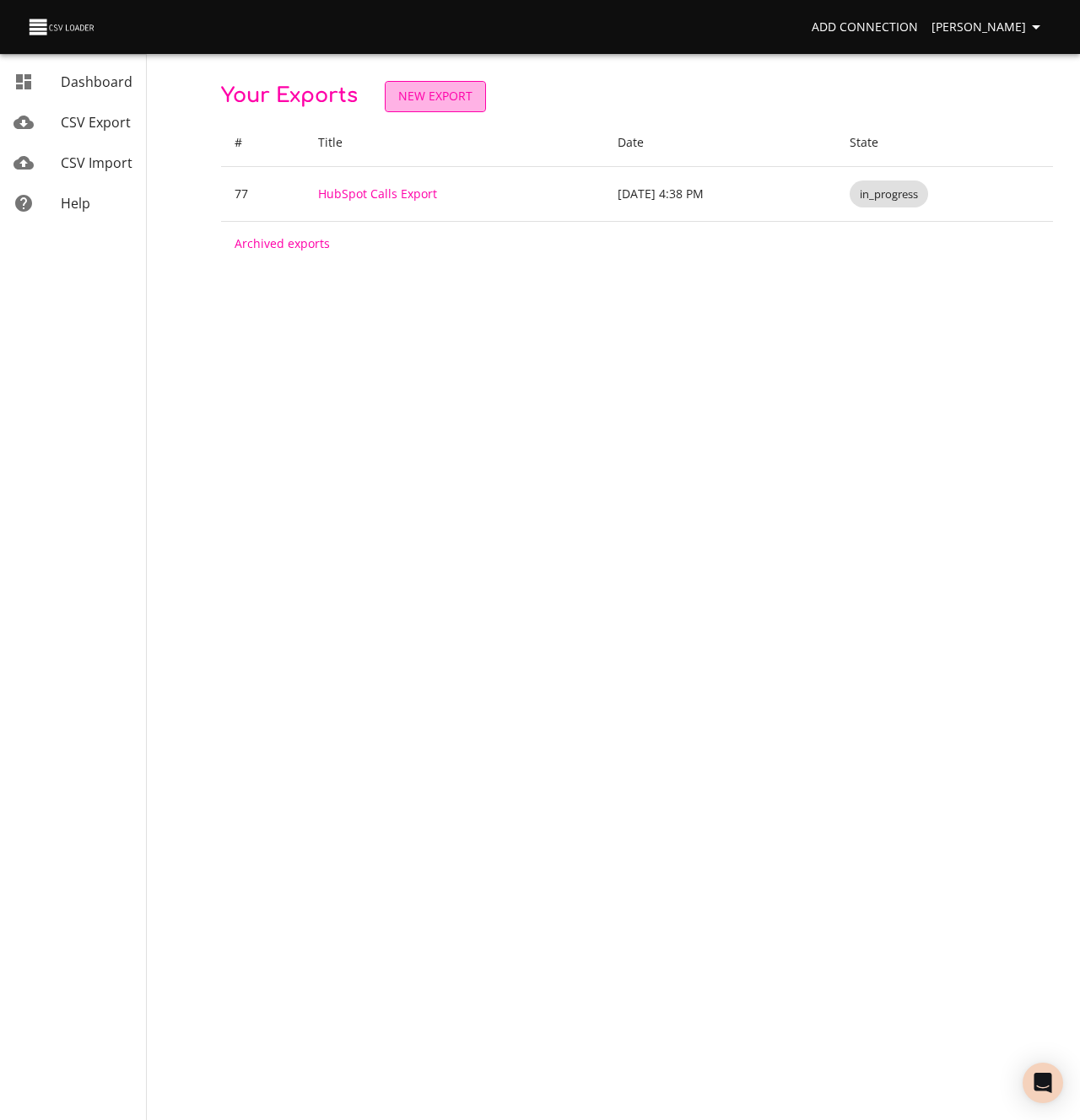
click at [445, 95] on span "New Export" at bounding box center [435, 96] width 74 height 21
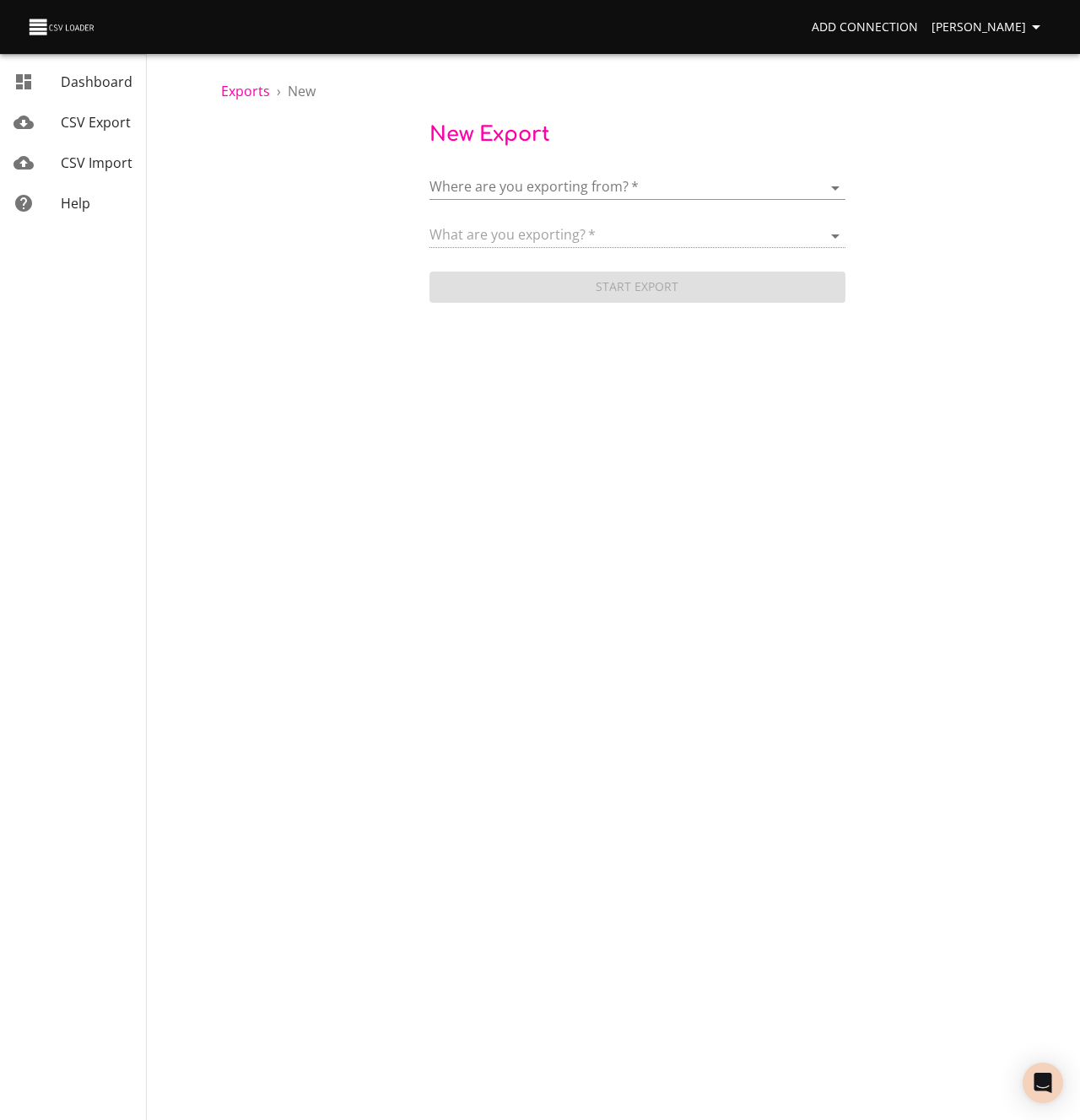
click at [501, 179] on body "Add Connection Kevin Karner Dashboard CSV Export CSV Import Help Exports › New …" at bounding box center [540, 560] width 1080 height 1120
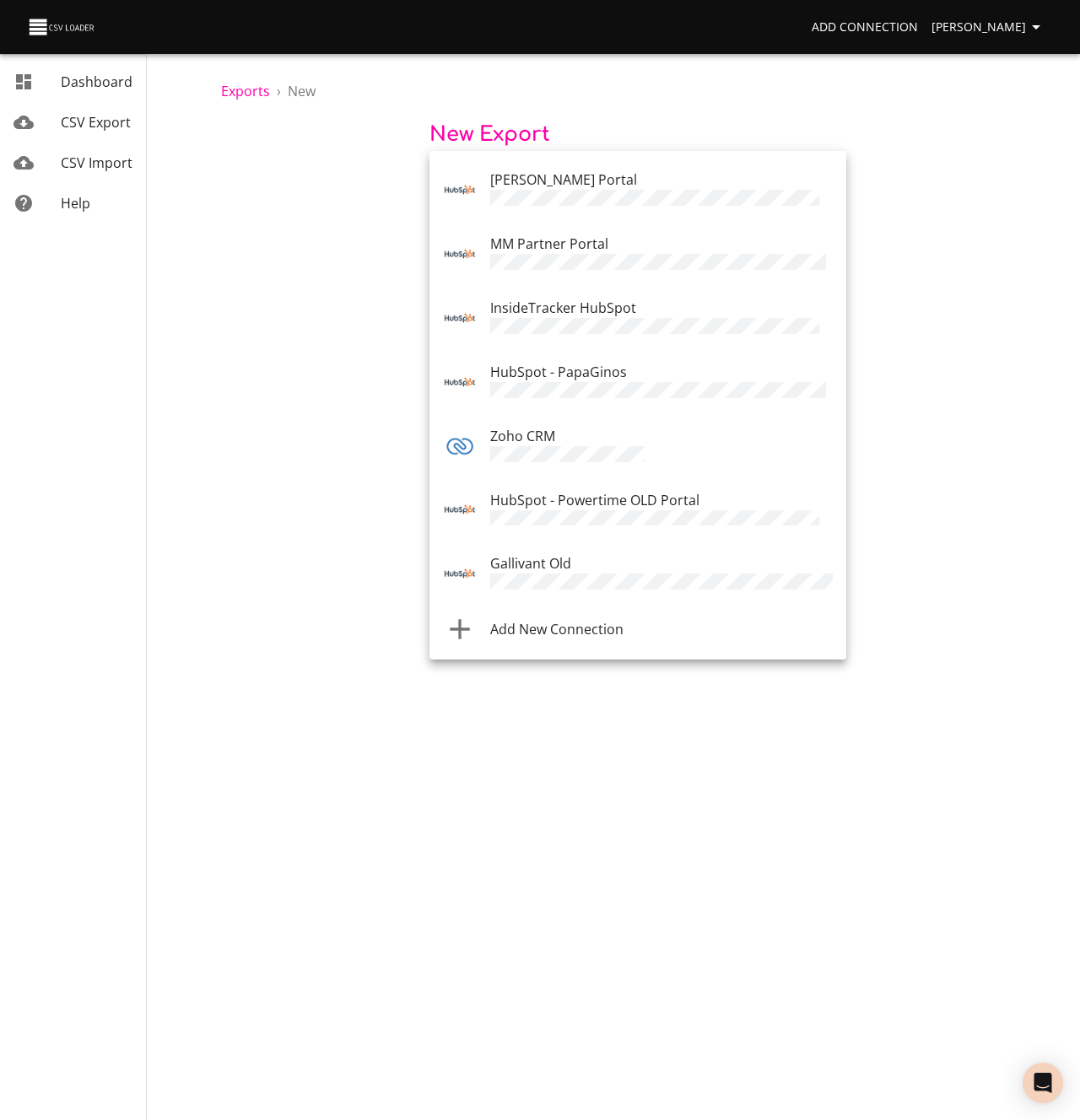
click at [559, 554] on span "Gallivant Old" at bounding box center [530, 563] width 81 height 19
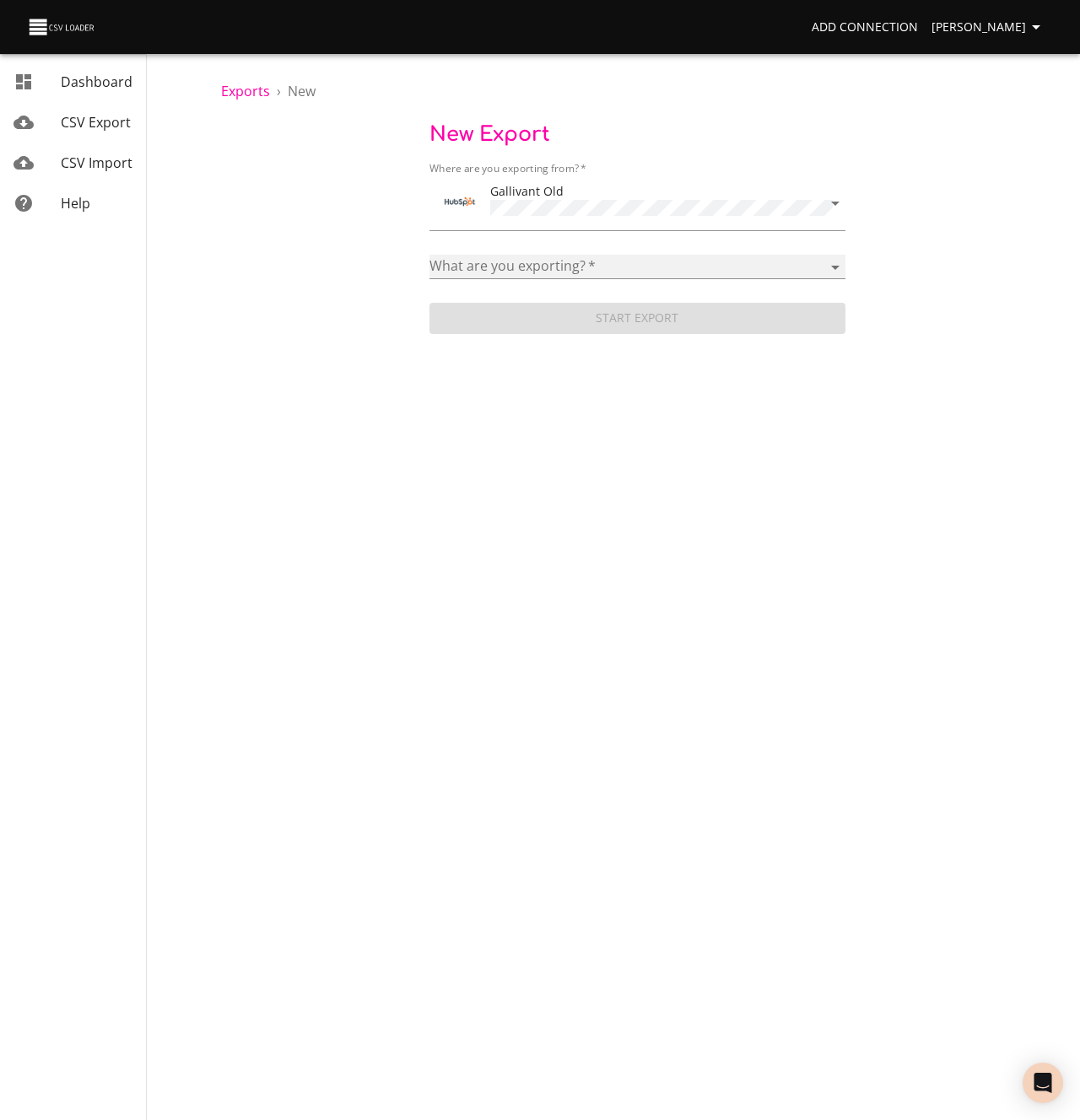
click at [525, 263] on select "Addresses Blog posts Calls Companies Contacts Deal pipelines Deal stages Deals …" at bounding box center [638, 267] width 416 height 25
select select "emails"
click at [430, 255] on select "Addresses Blog posts Calls Companies Contacts Deal pipelines Deal stages Deals …" at bounding box center [638, 267] width 416 height 25
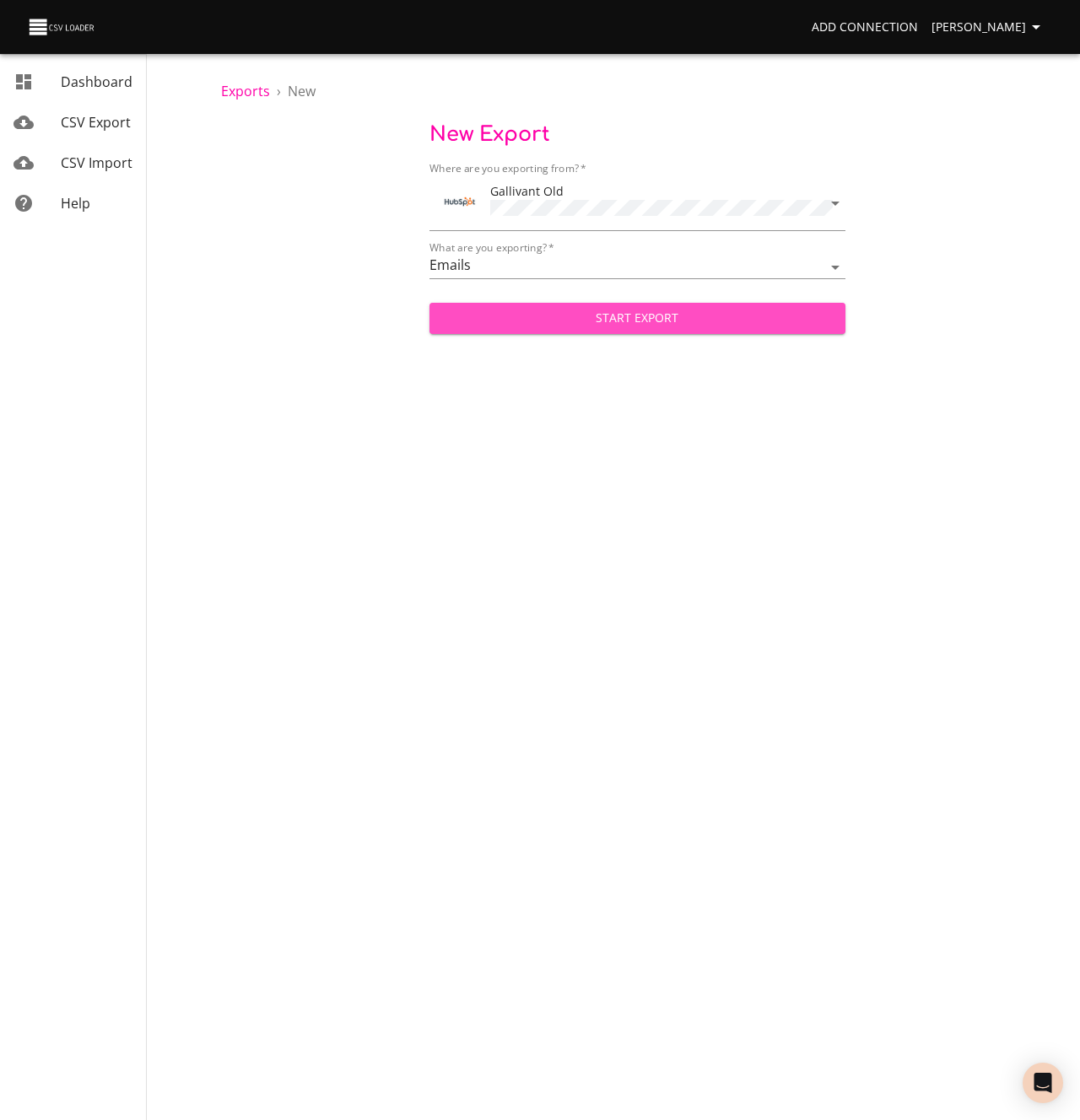
click at [511, 320] on span "Start Export" at bounding box center [638, 318] width 389 height 21
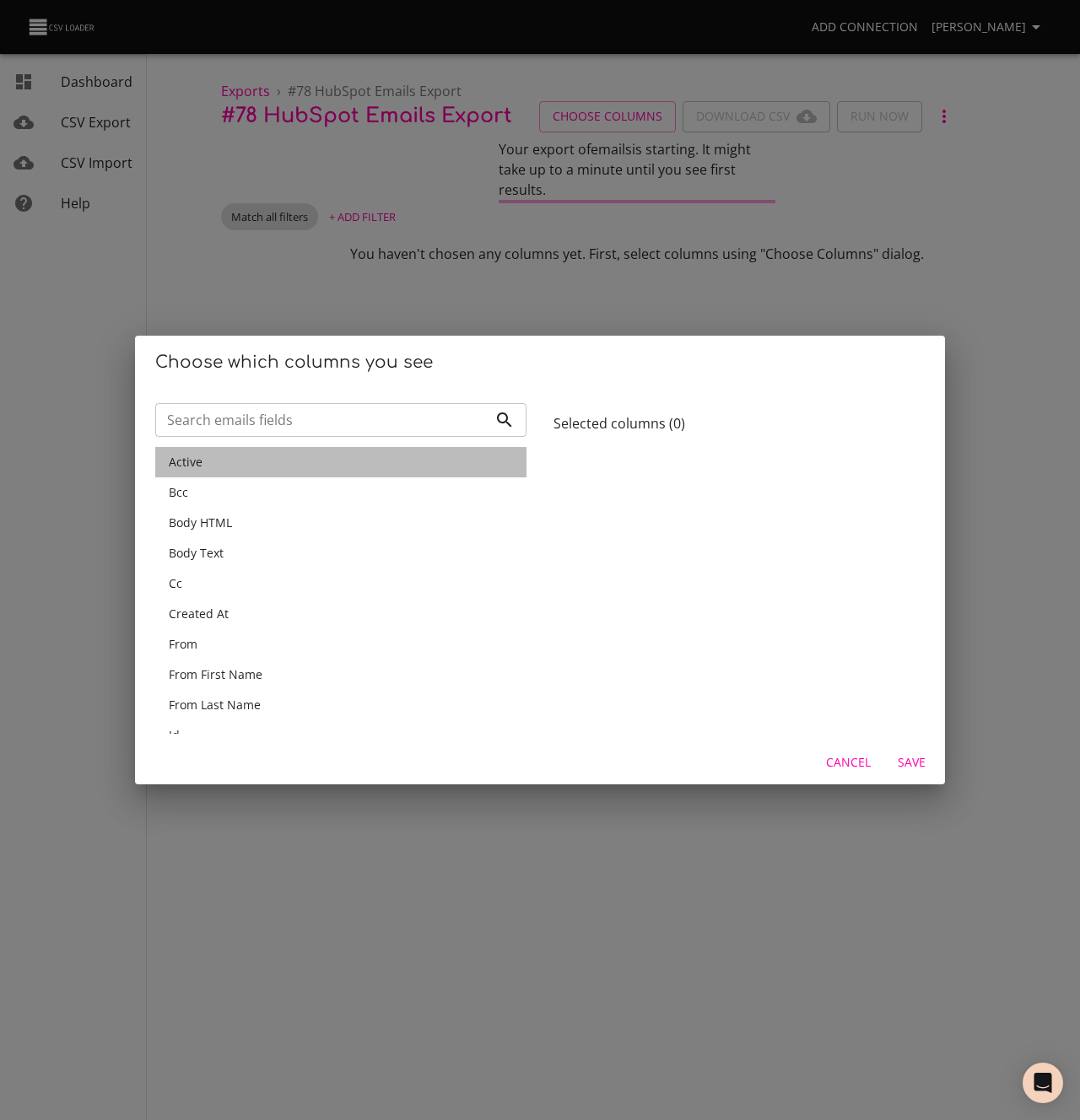
click at [204, 465] on div "Active" at bounding box center [341, 462] width 344 height 17
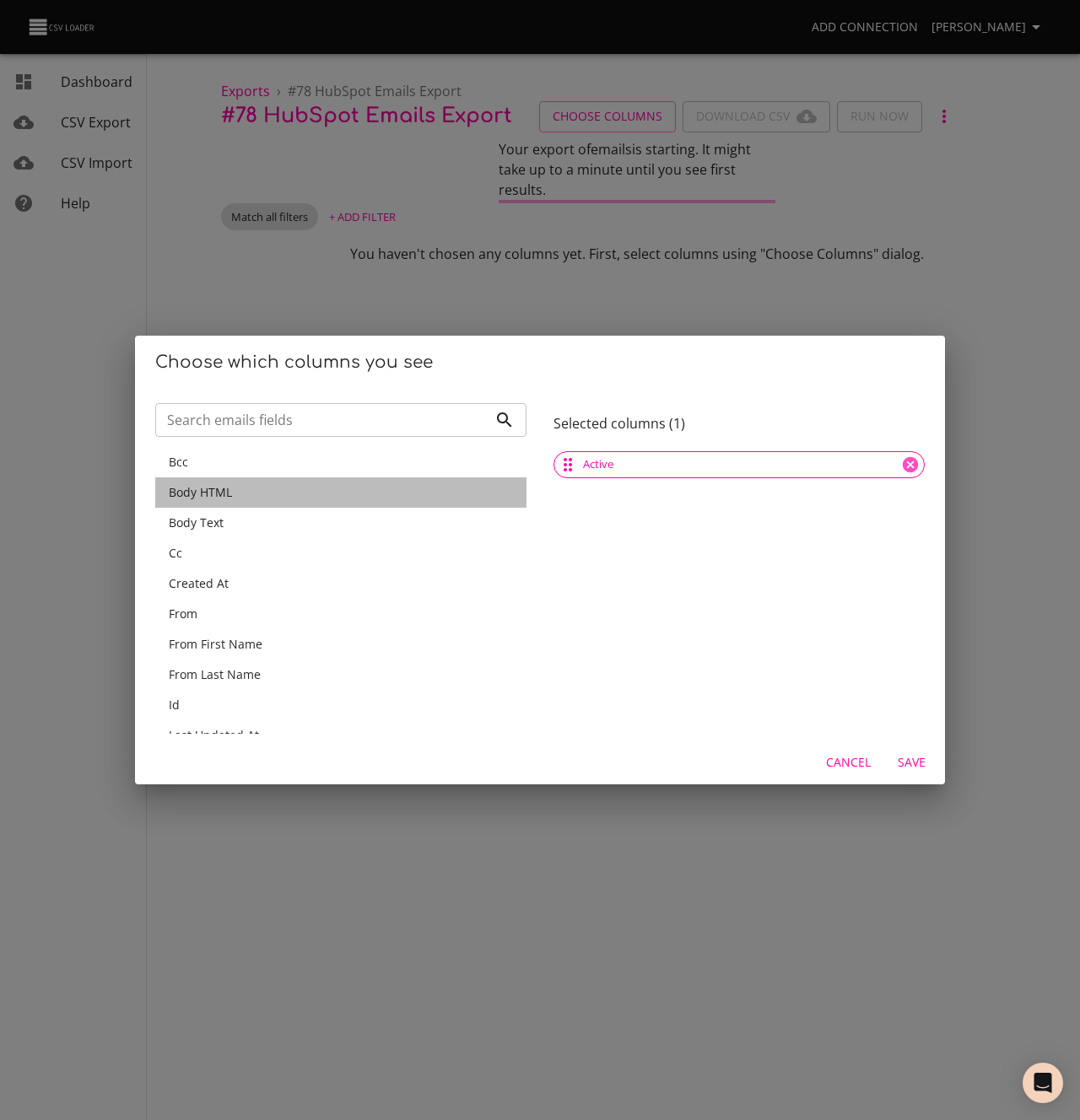
click at [207, 495] on span "Body HTML" at bounding box center [200, 492] width 63 height 16
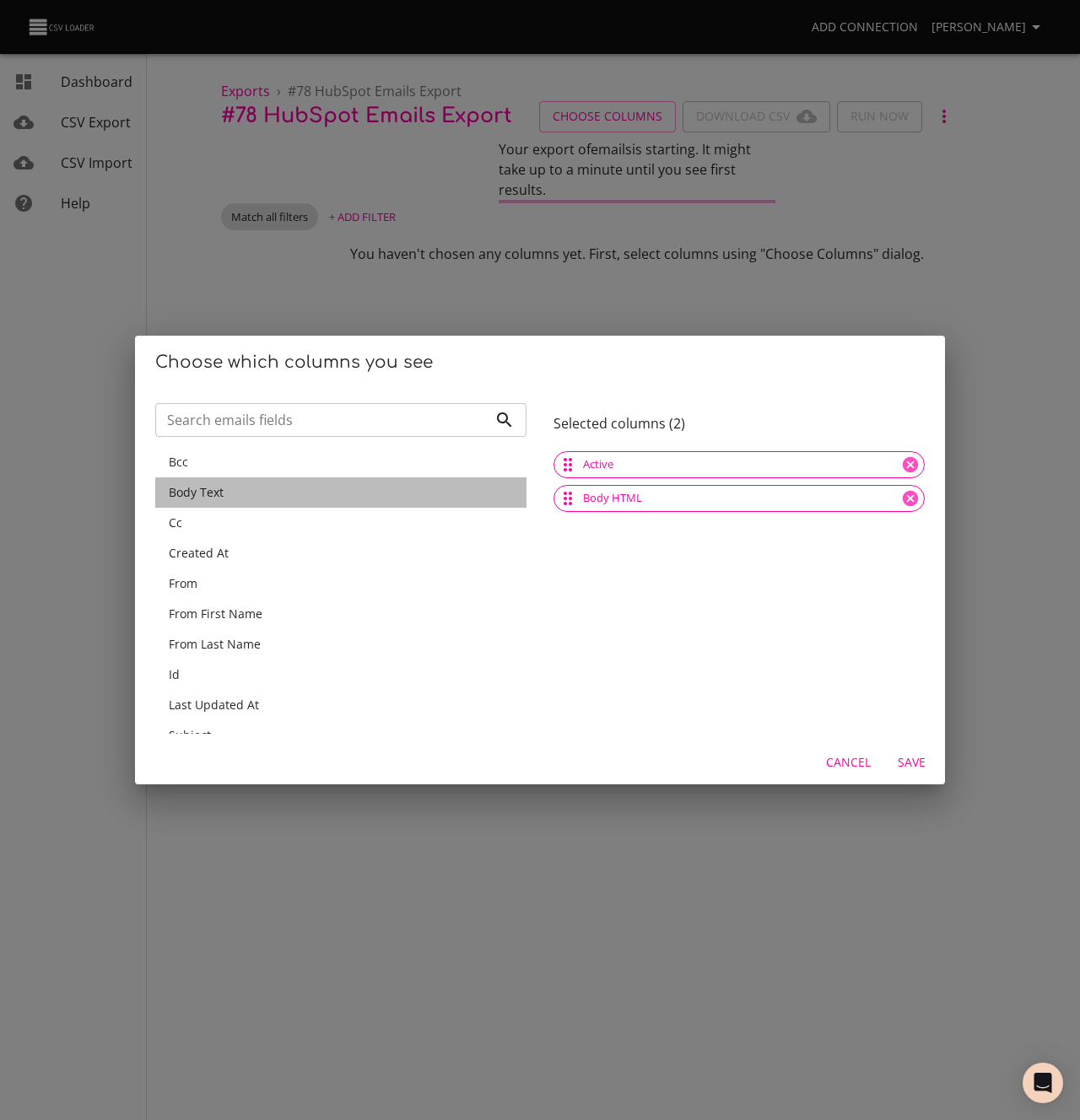
click at [207, 495] on span "Body Text" at bounding box center [196, 492] width 55 height 16
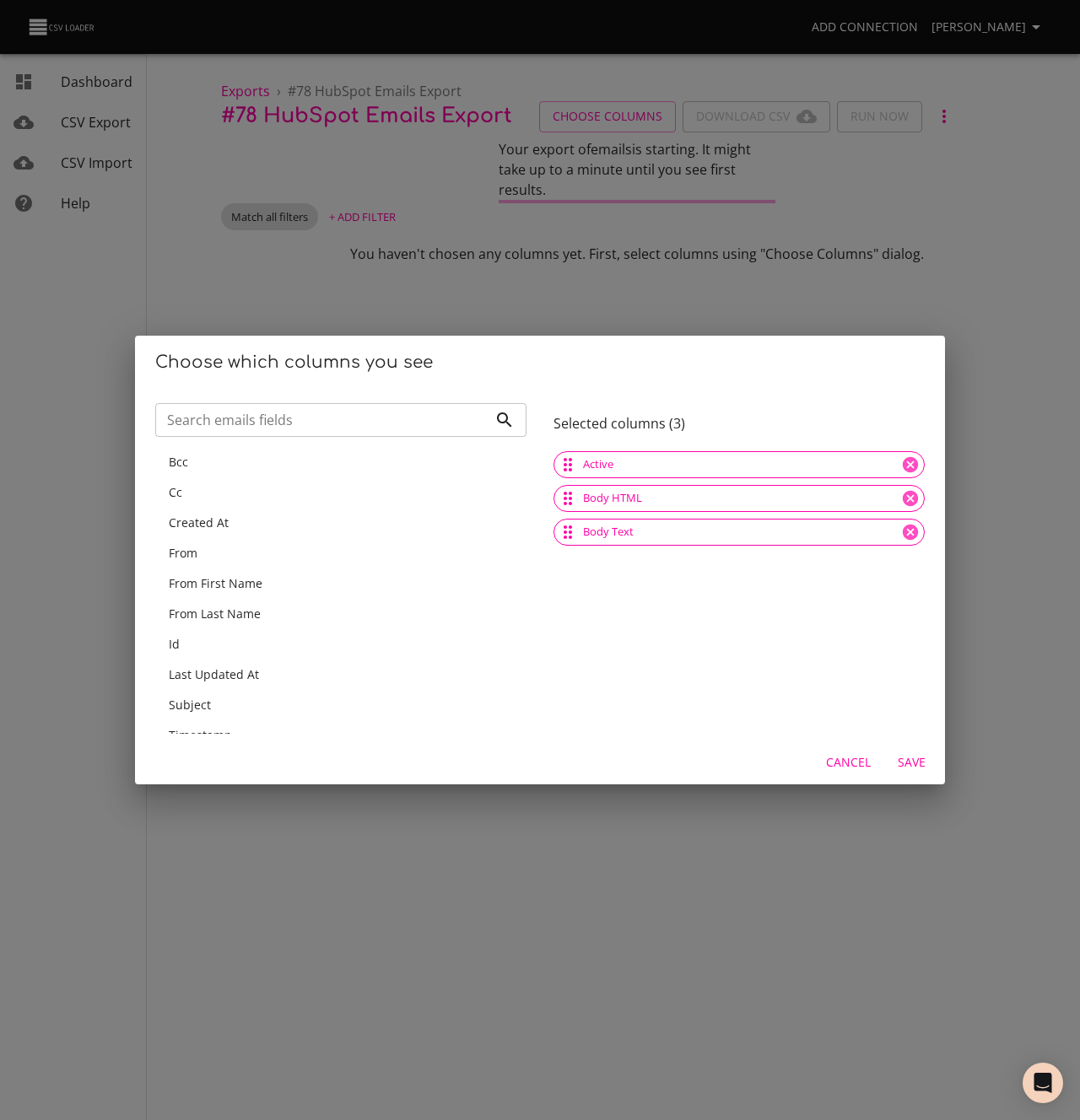
click at [204, 521] on span "Created At" at bounding box center [199, 522] width 60 height 16
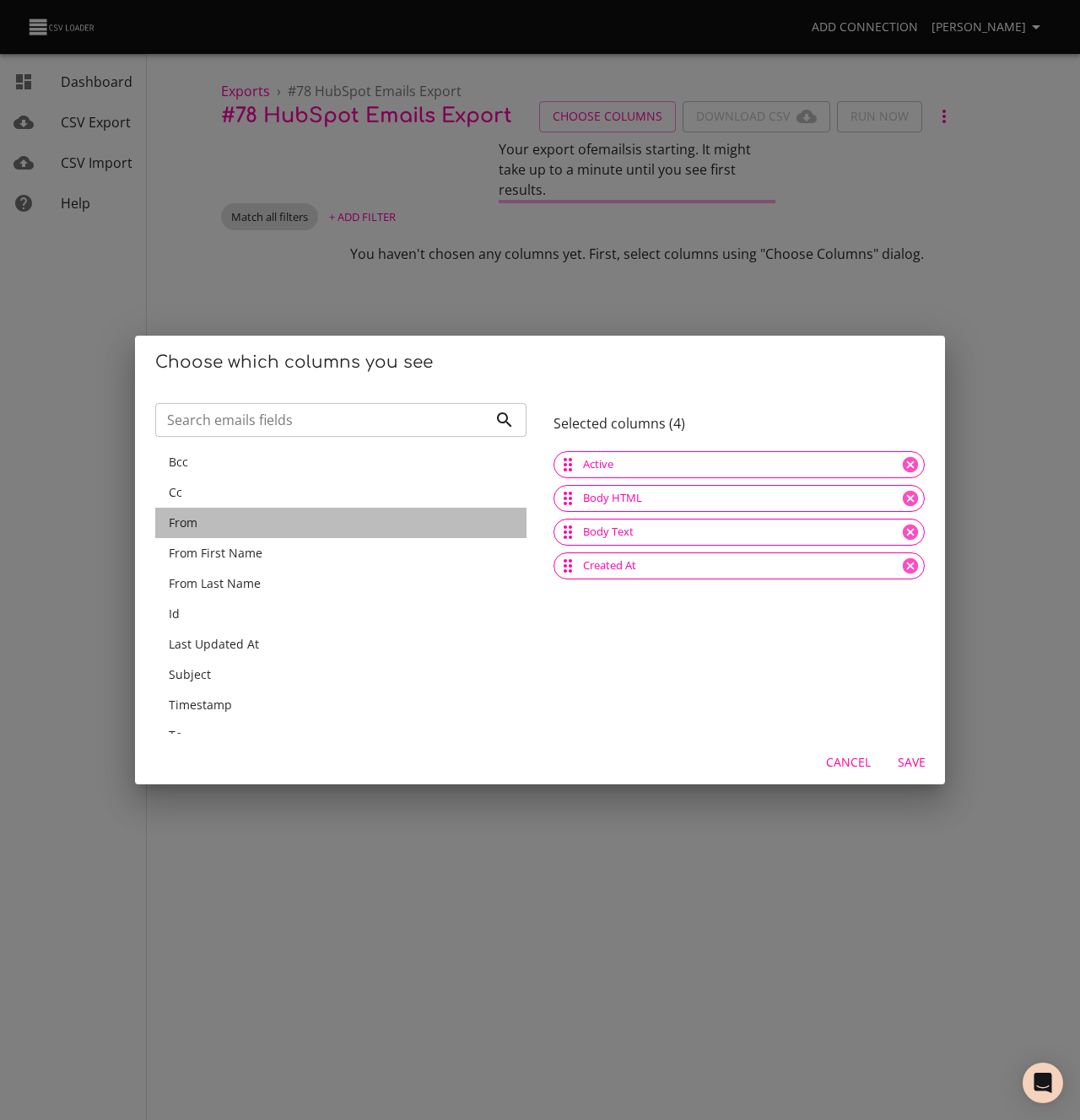
click at [204, 521] on div "From" at bounding box center [341, 523] width 344 height 17
click at [204, 521] on span "From First Name" at bounding box center [216, 522] width 94 height 16
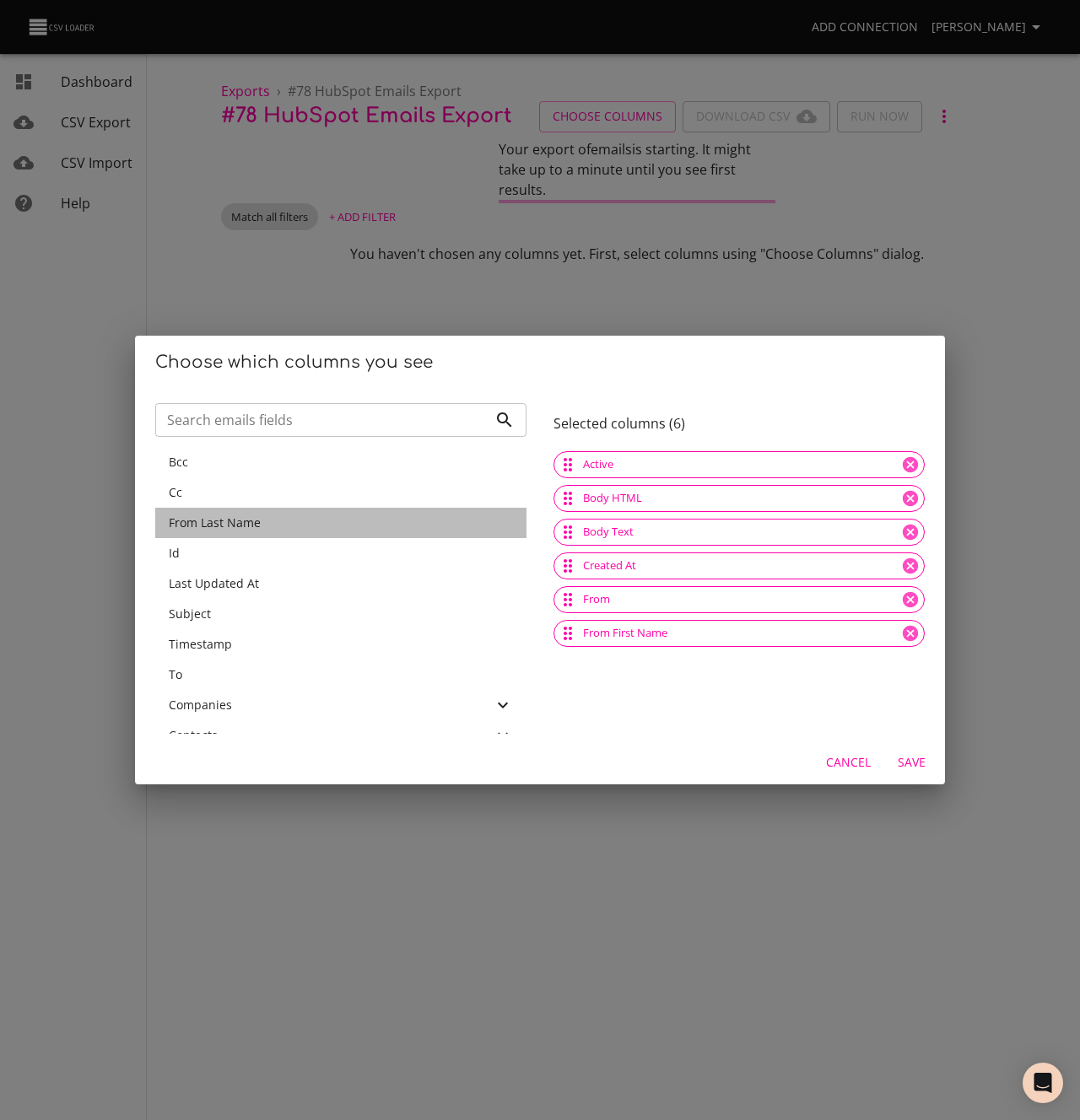
click at [204, 521] on span "From Last Name" at bounding box center [215, 522] width 92 height 16
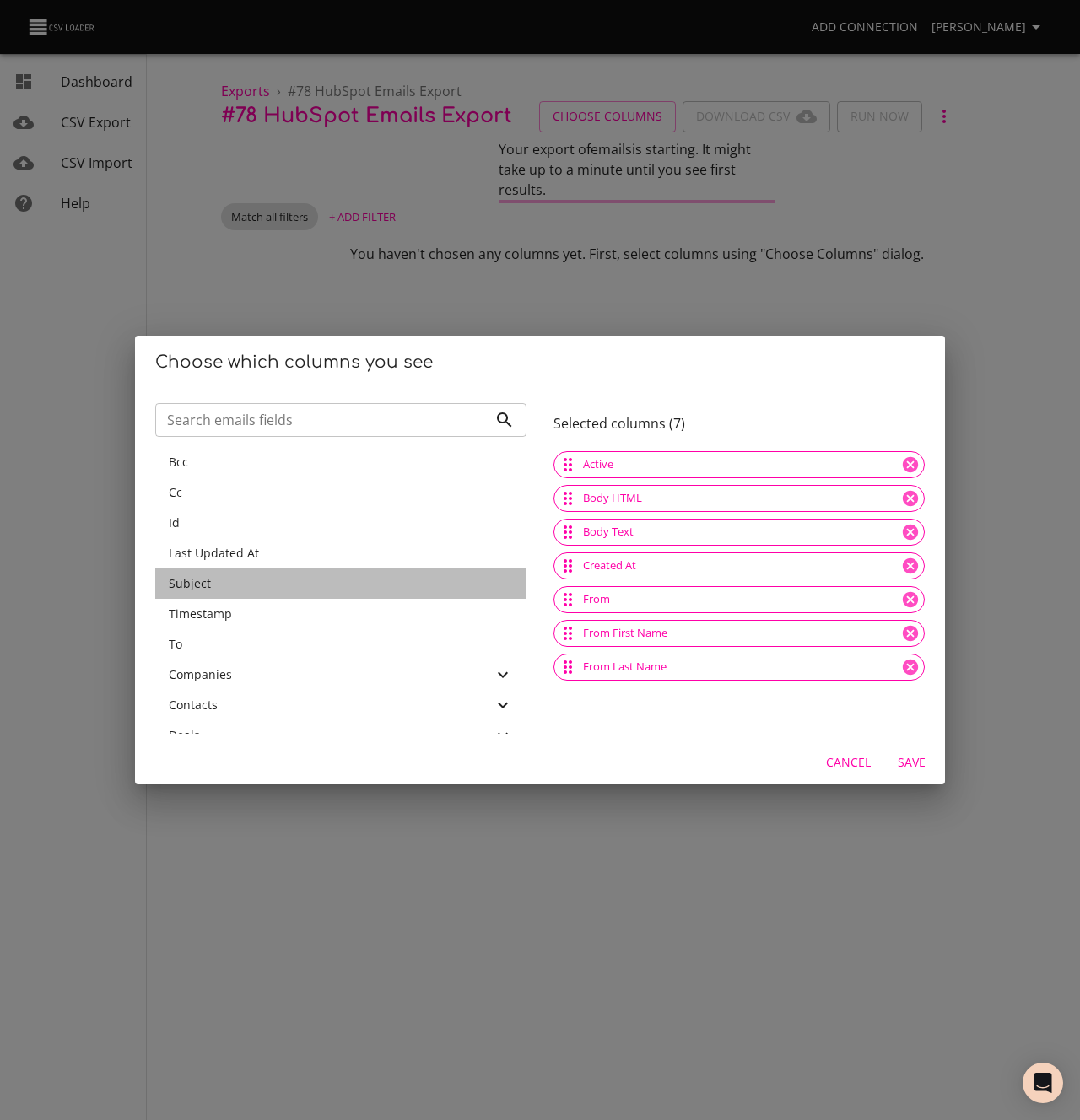
click at [208, 586] on span "Subject" at bounding box center [189, 583] width 42 height 16
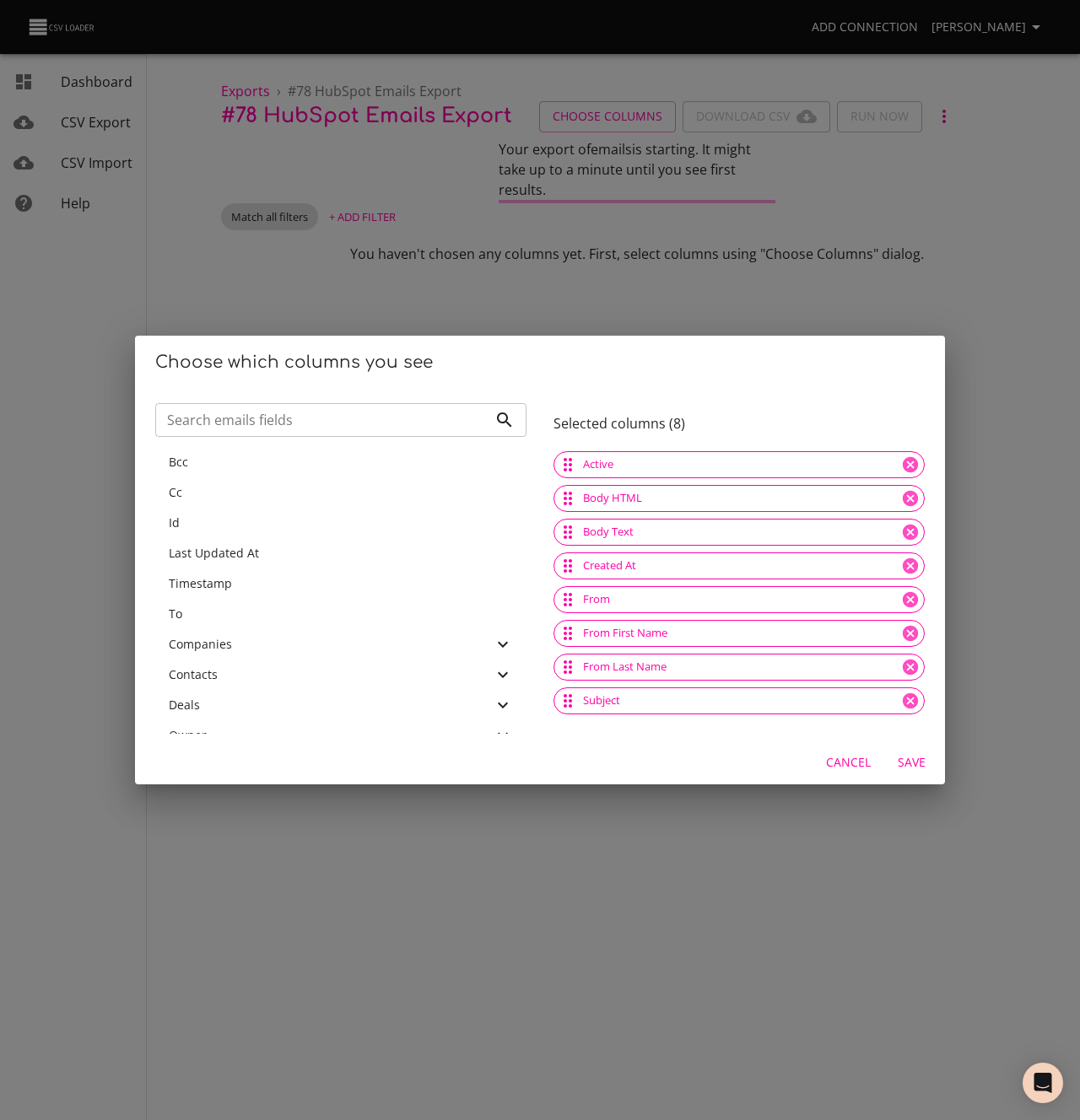
click at [208, 586] on span "Timestamp" at bounding box center [200, 583] width 63 height 16
click at [200, 582] on div "To" at bounding box center [341, 584] width 344 height 17
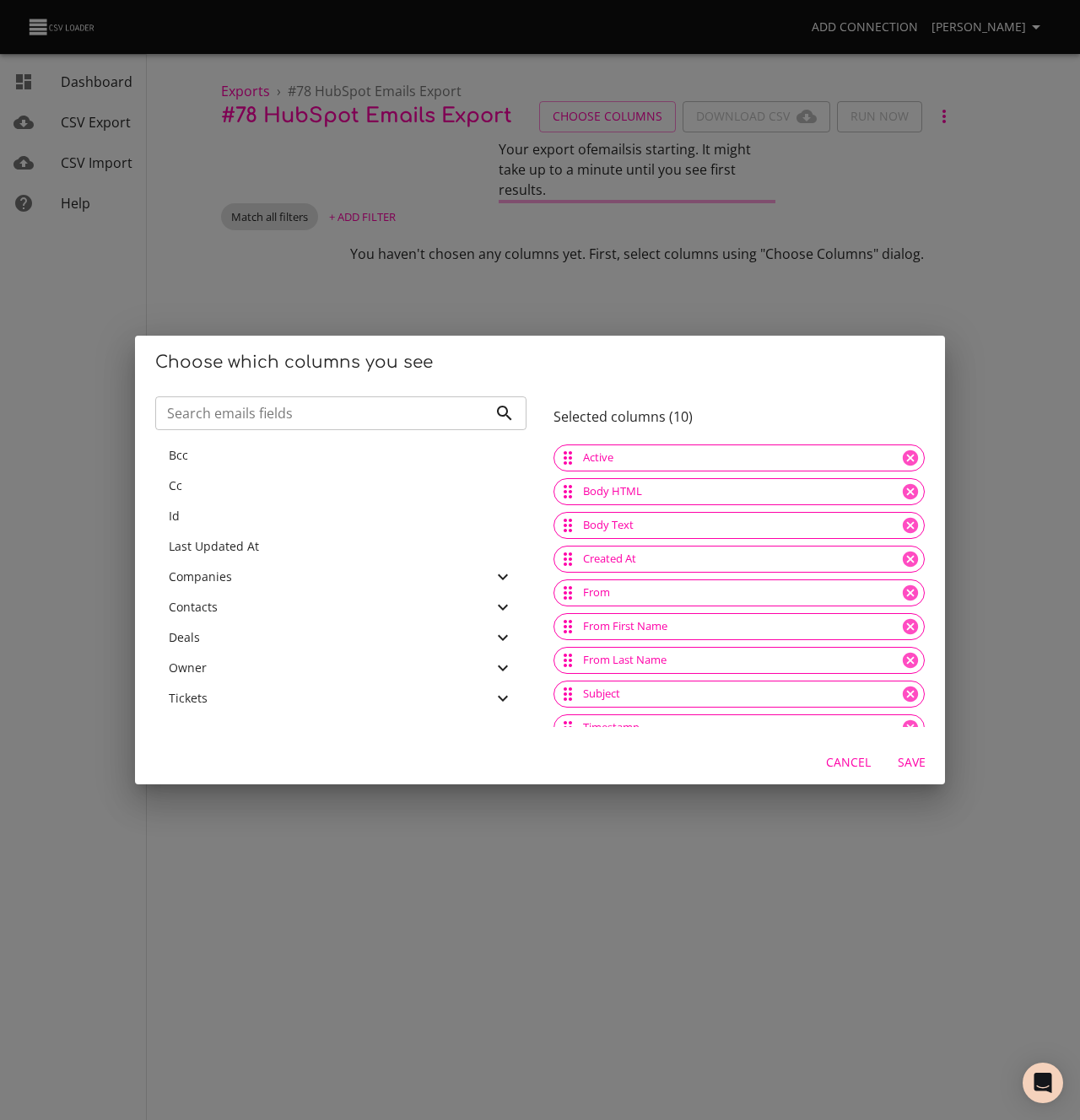
click at [200, 666] on span "Owner" at bounding box center [188, 667] width 38 height 16
click at [239, 590] on p "Email" at bounding box center [348, 592] width 331 height 17
click at [914, 760] on span "Save" at bounding box center [911, 763] width 41 height 21
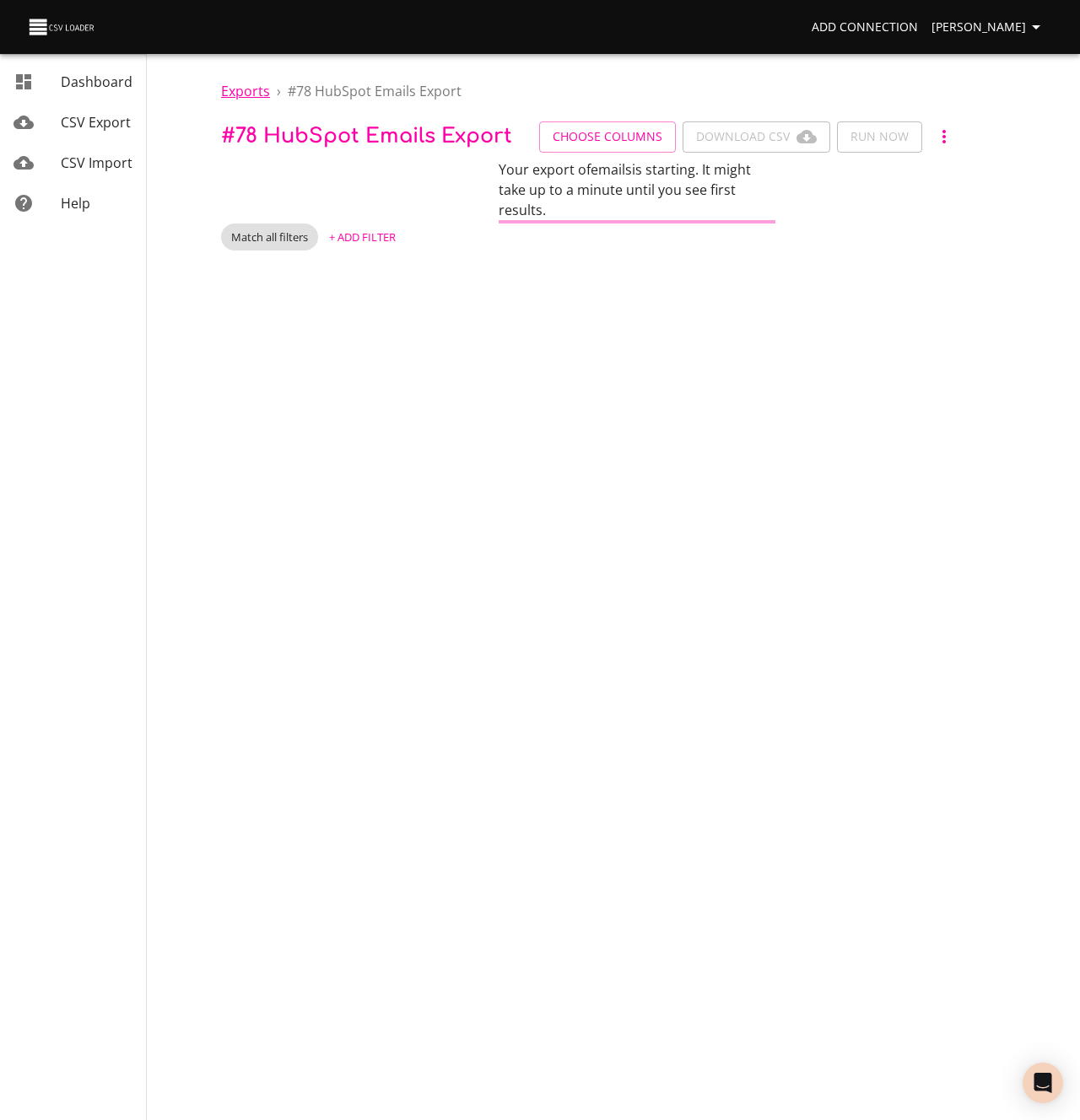
click at [240, 95] on span "Exports" at bounding box center [245, 91] width 49 height 19
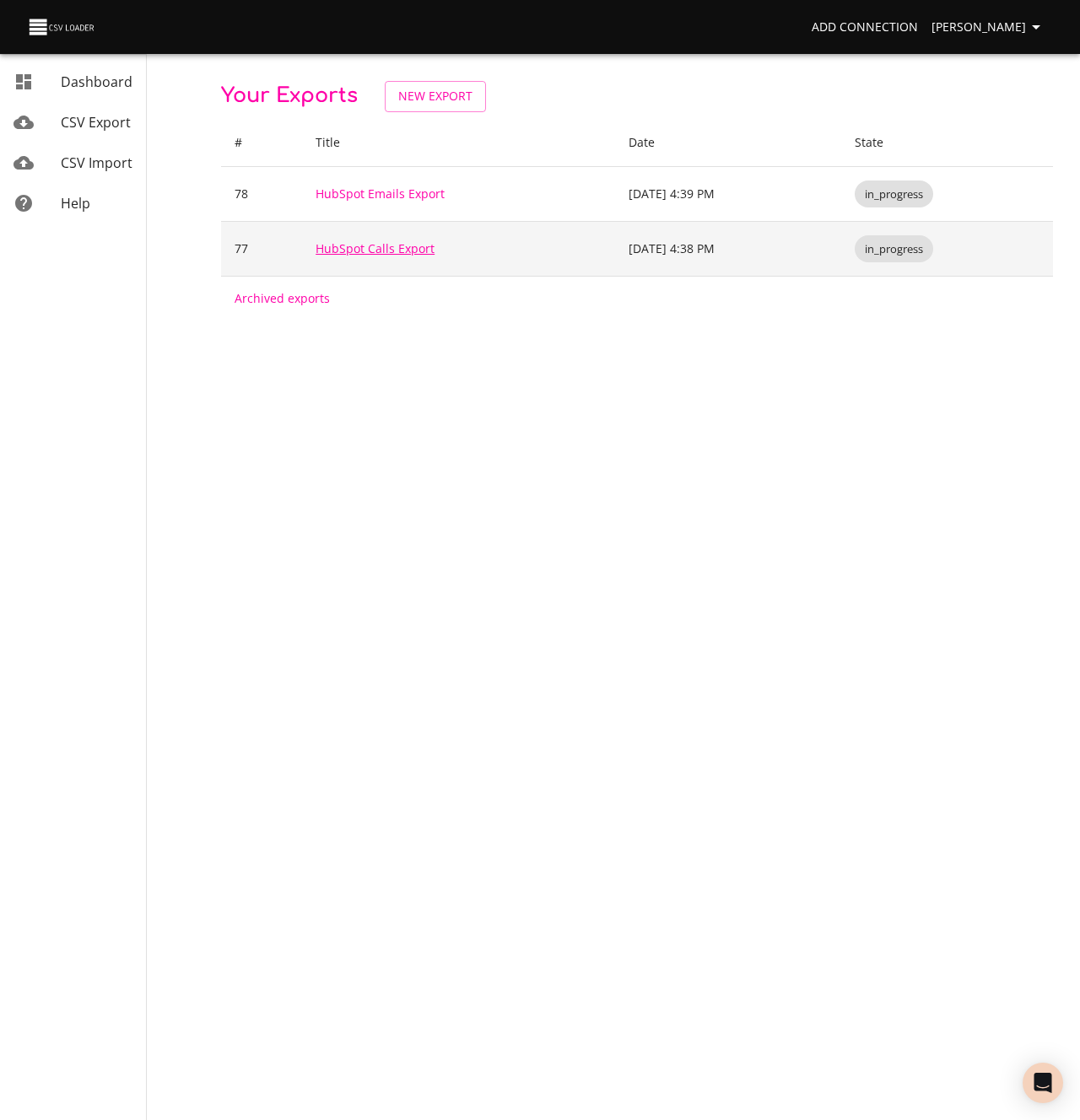
click at [351, 247] on link "HubSpot Calls Export" at bounding box center [375, 248] width 119 height 16
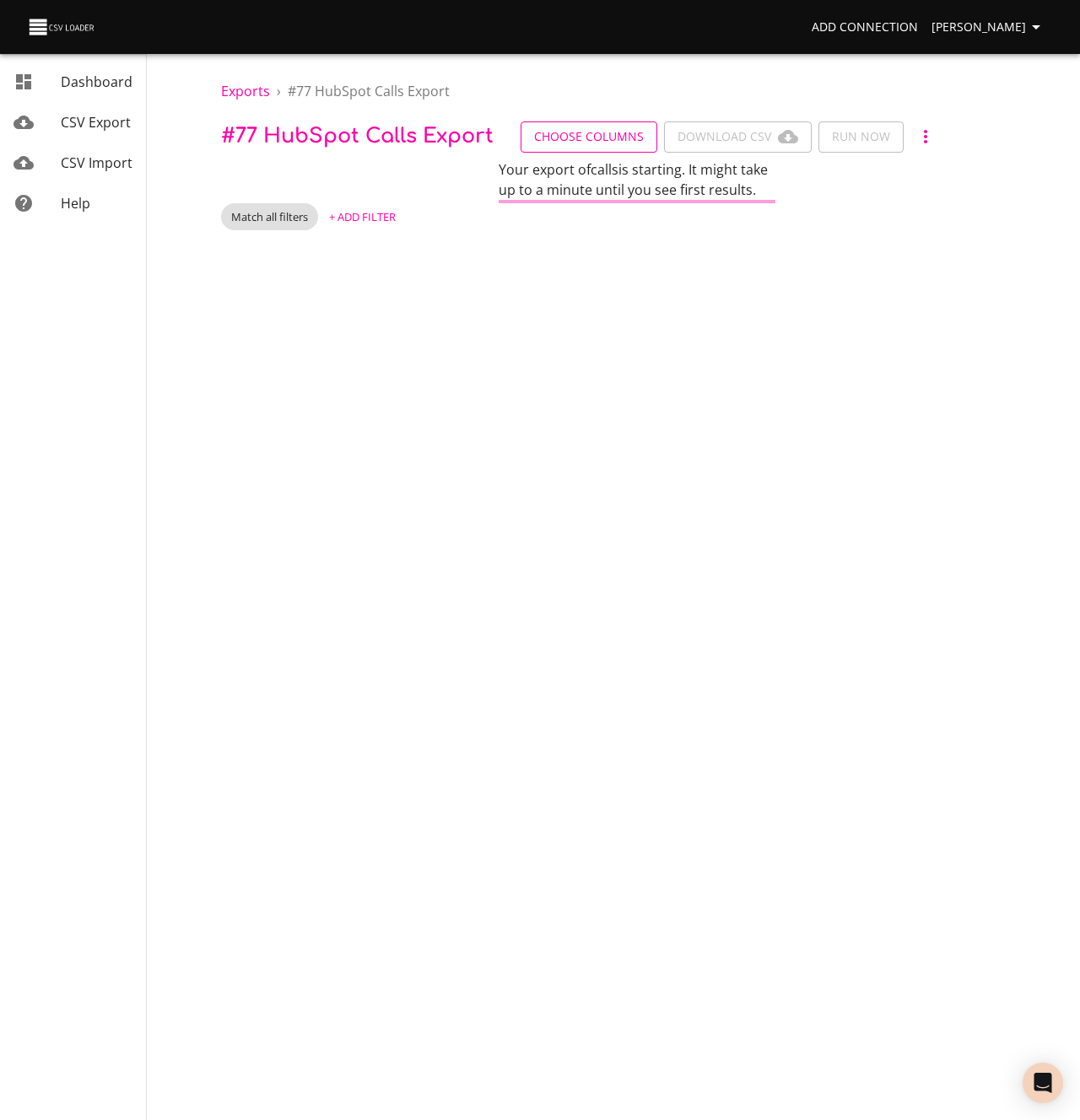
click at [588, 139] on span "Choose Columns" at bounding box center [589, 136] width 110 height 21
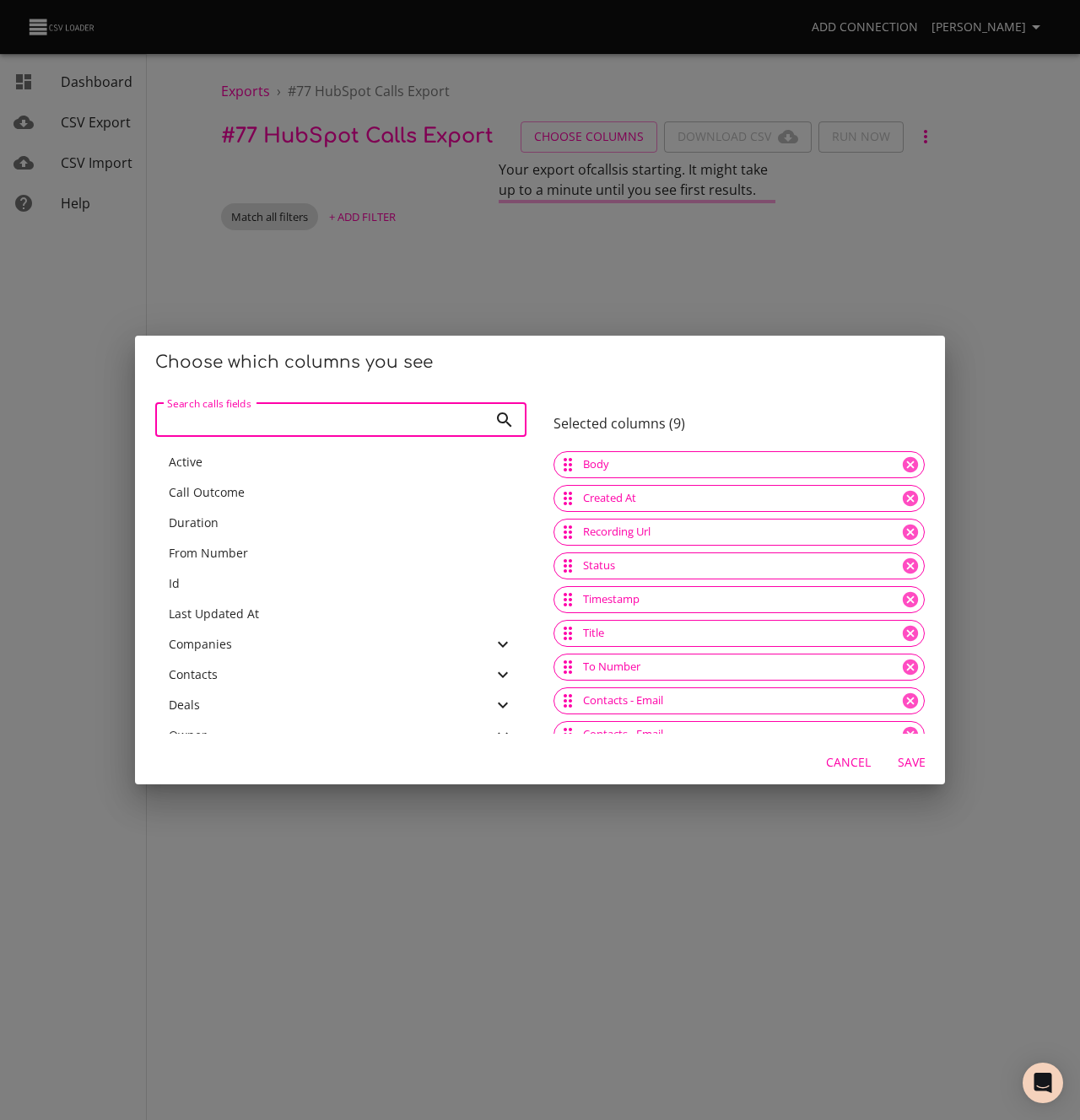
scroll to position [54, 0]
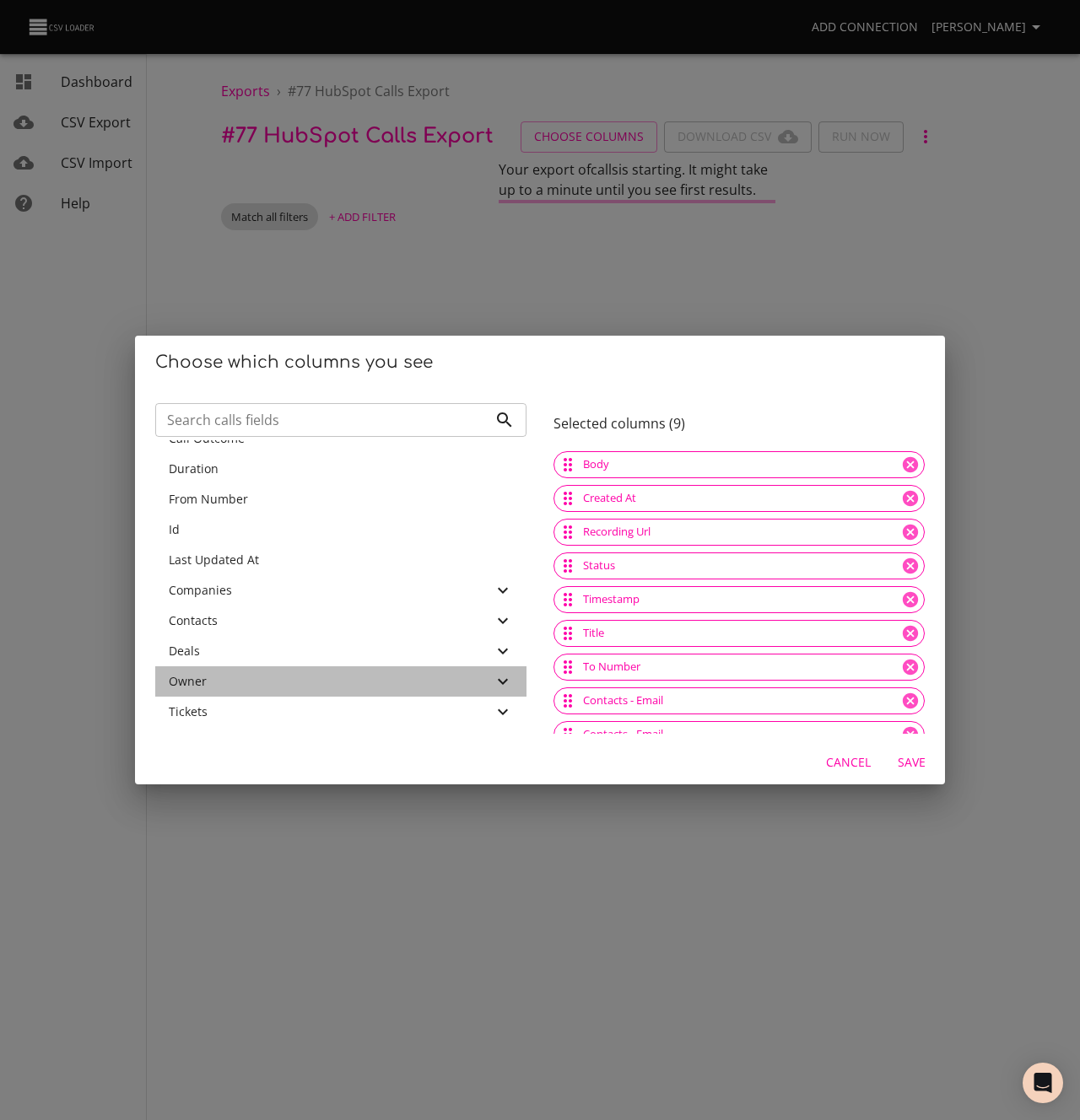
click at [222, 684] on div "Owner" at bounding box center [331, 682] width 324 height 17
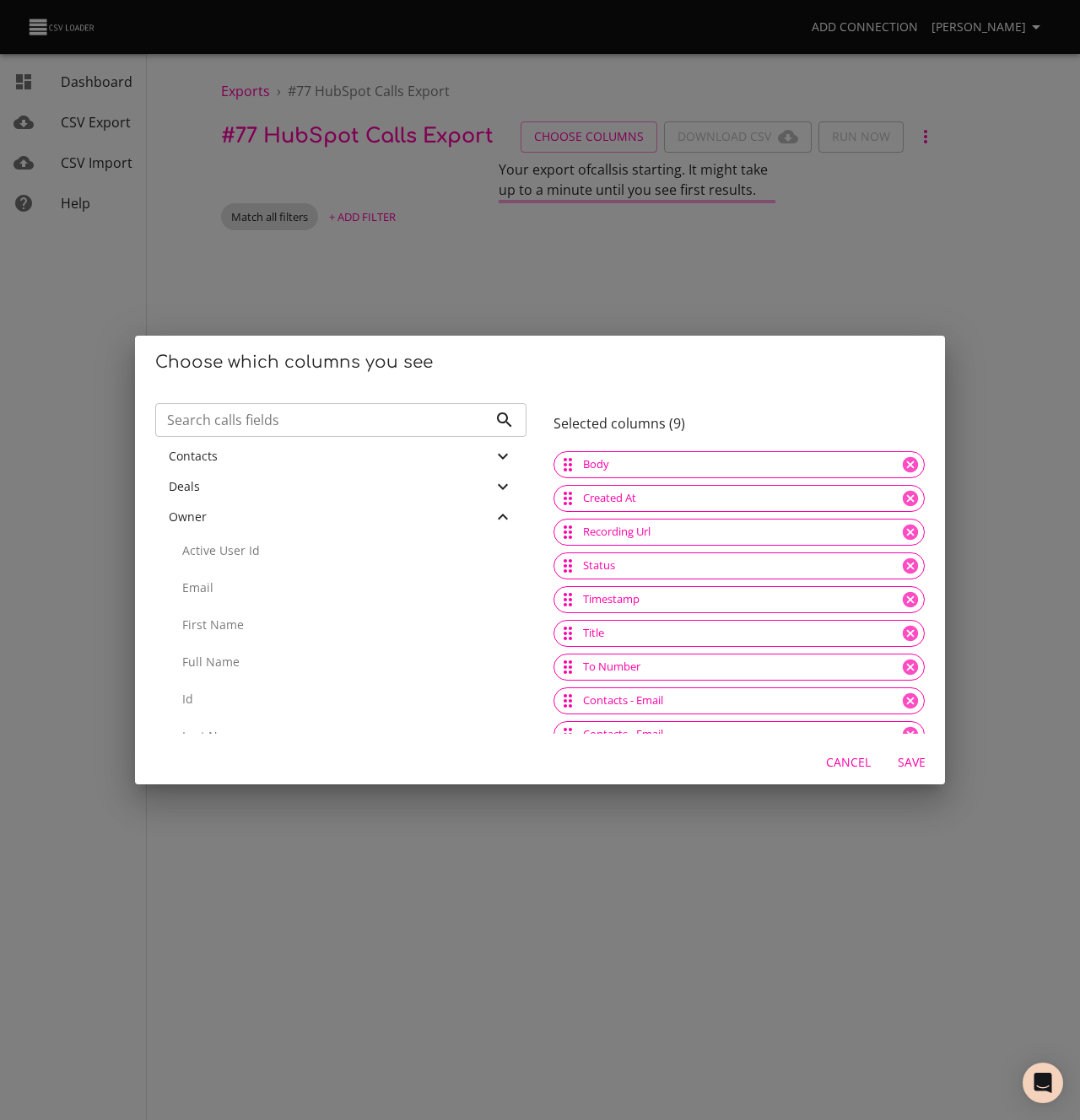
scroll to position [220, 0]
click at [216, 587] on p "Email" at bounding box center [348, 586] width 331 height 17
click at [927, 765] on span "Save" at bounding box center [911, 763] width 41 height 21
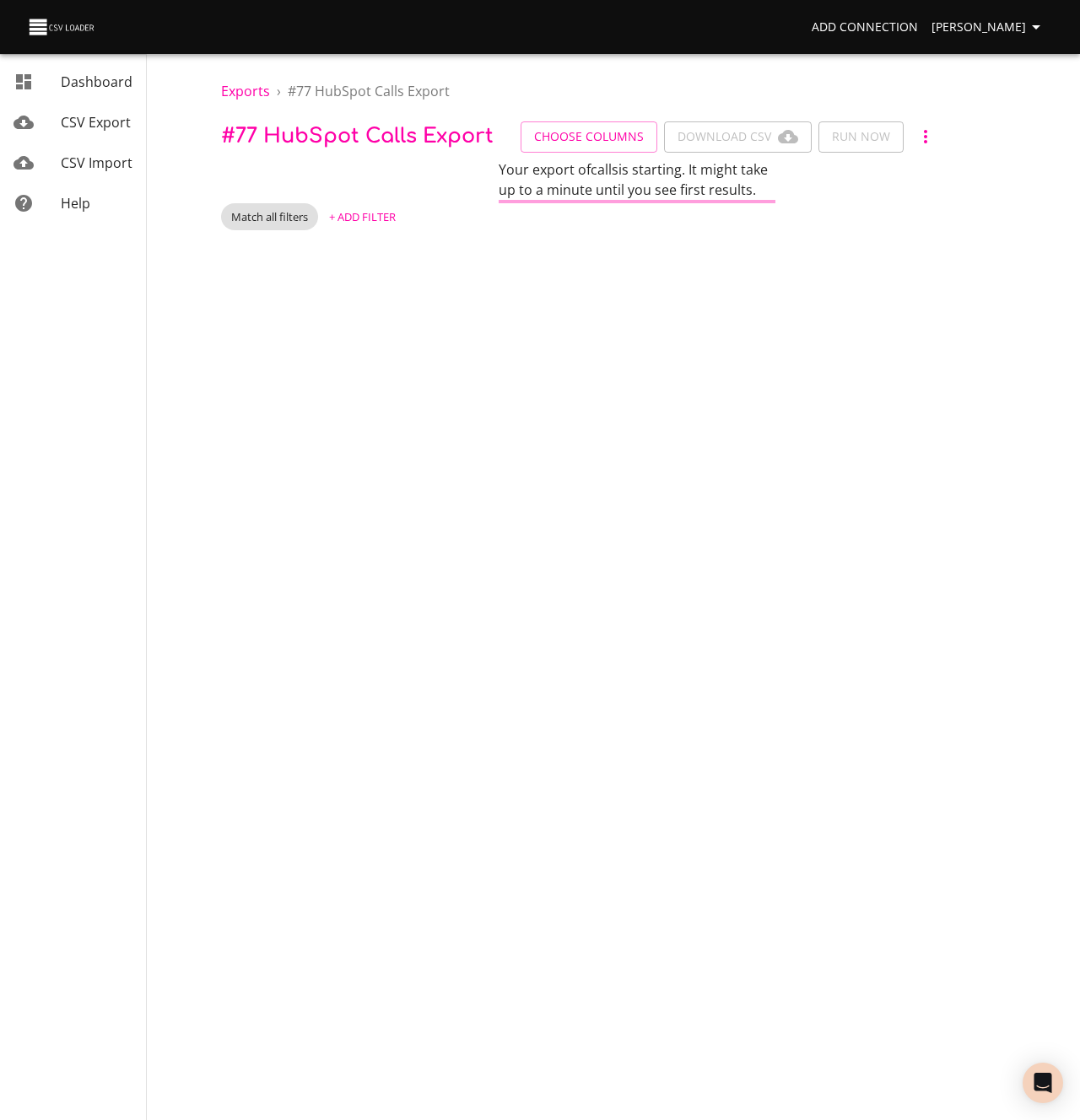
scroll to position [0, 0]
click at [245, 95] on span "Exports" at bounding box center [245, 91] width 49 height 19
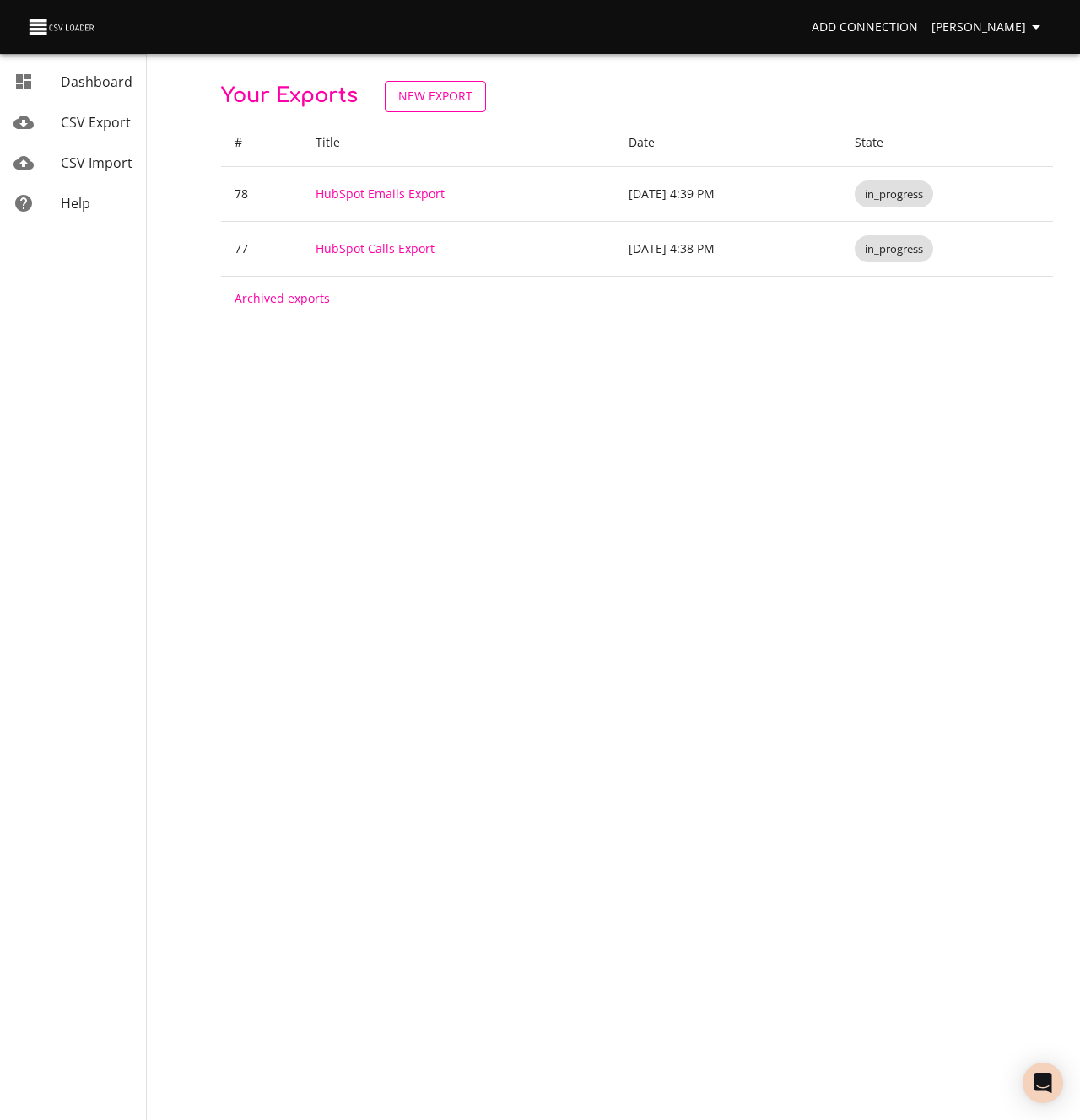
click at [463, 107] on link "New Export" at bounding box center [435, 96] width 101 height 32
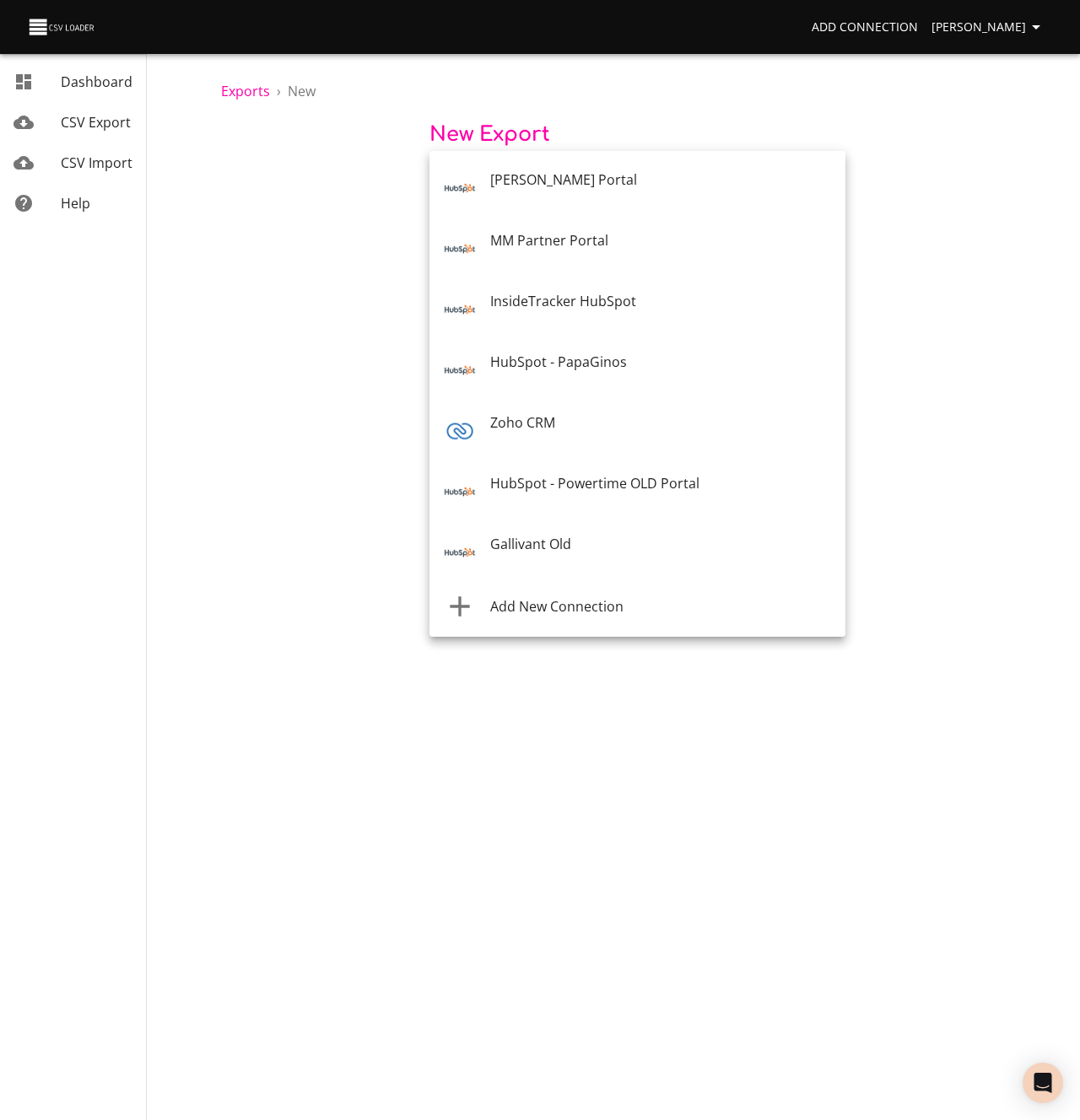
click at [481, 182] on body "Add Connection Kevin Karner Dashboard CSV Export CSV Import Help Exports › New …" at bounding box center [540, 560] width 1080 height 1120
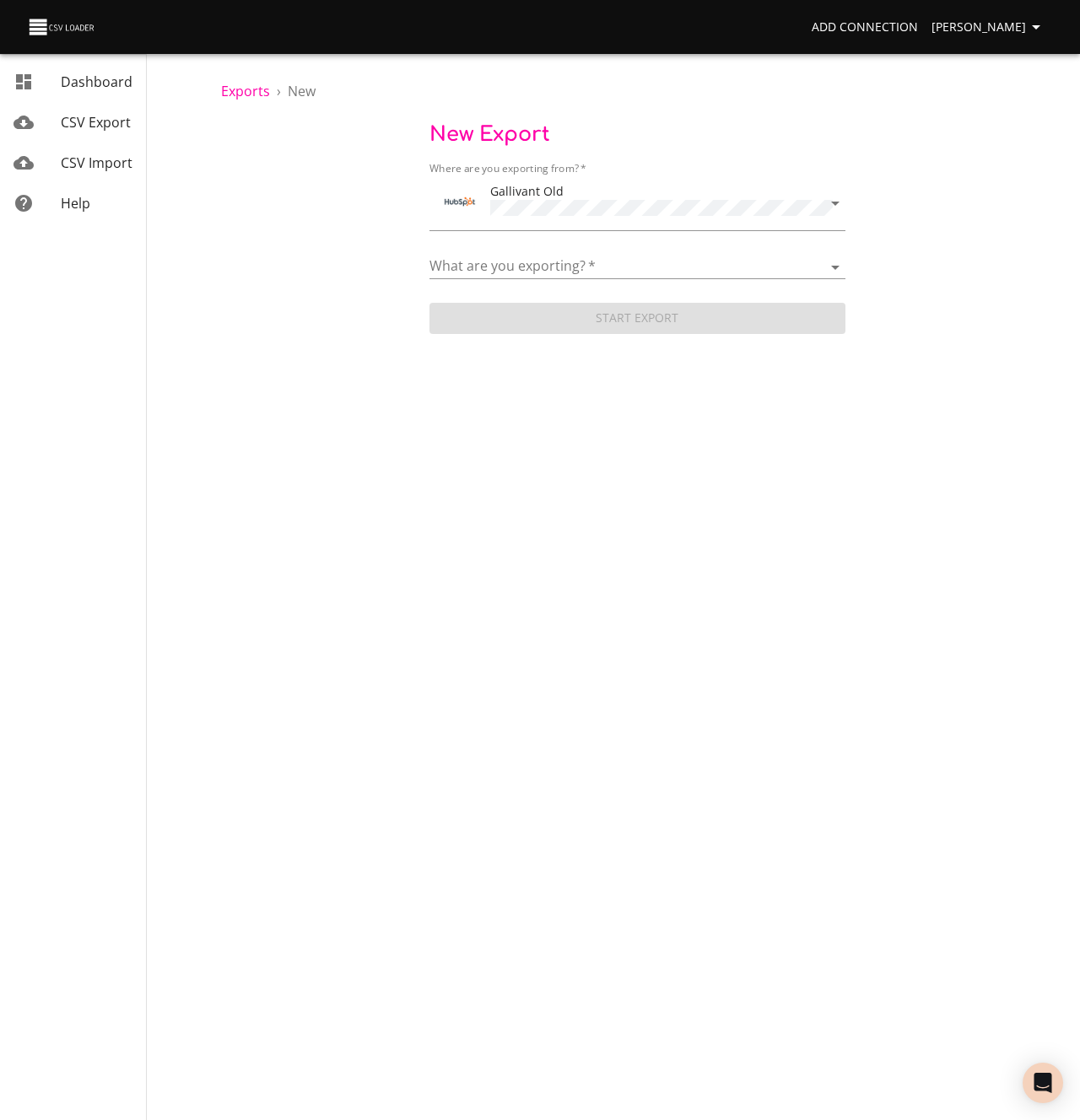
click at [463, 268] on select "Addresses Blog posts Calls Companies Contacts Deal pipelines Deal stages Deals …" at bounding box center [638, 267] width 416 height 25
select select "meetings"
click at [430, 255] on select "Addresses Blog posts Calls Companies Contacts Deal pipelines Deal stages Deals …" at bounding box center [638, 267] width 416 height 25
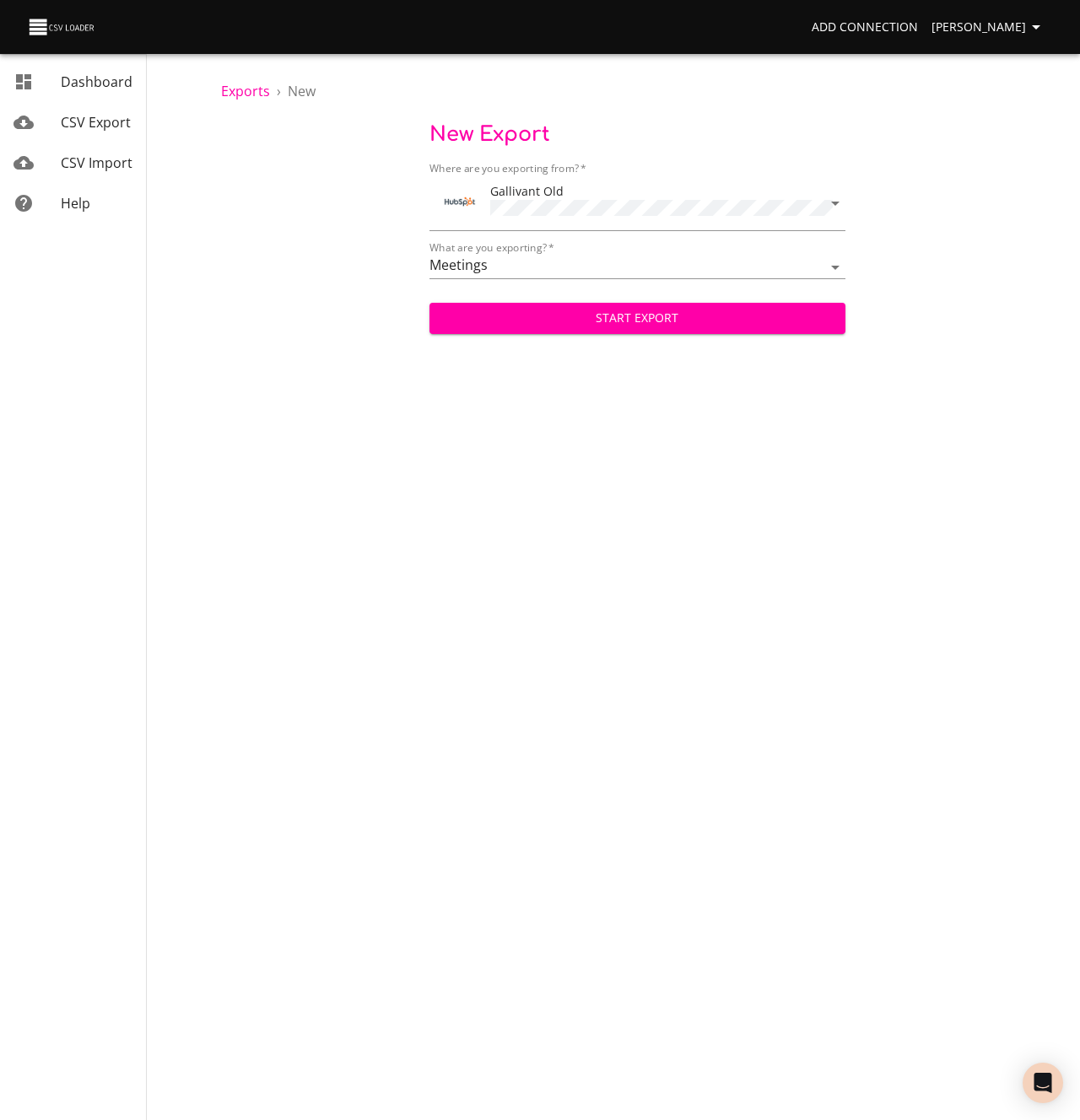
click at [511, 336] on body "Add Connection Kevin Karner Dashboard CSV Export CSV Import Help Exports › New …" at bounding box center [540, 560] width 1080 height 1120
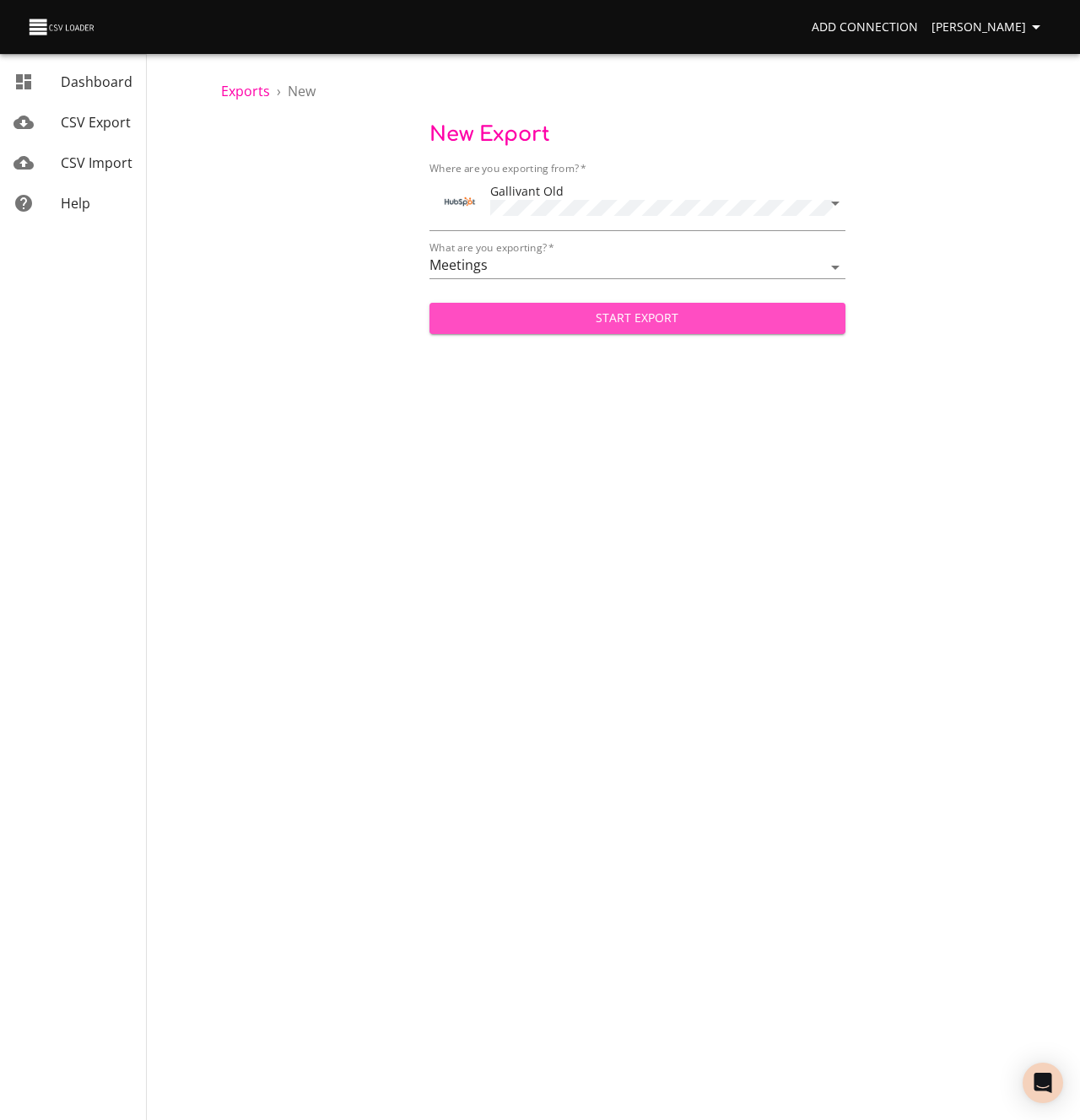
click at [510, 318] on span "Start Export" at bounding box center [638, 318] width 389 height 21
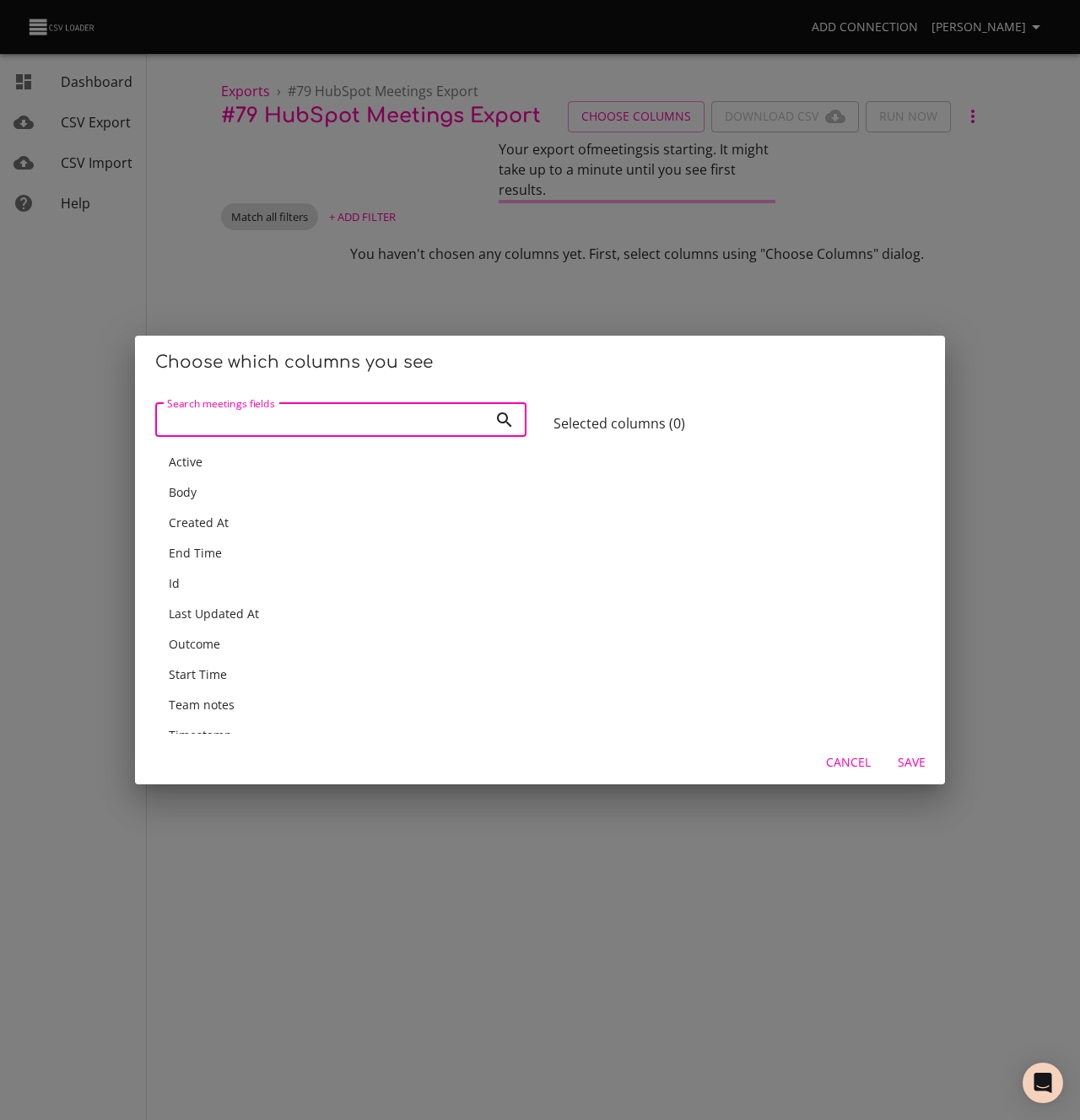
click at [213, 460] on div "Active" at bounding box center [341, 462] width 344 height 17
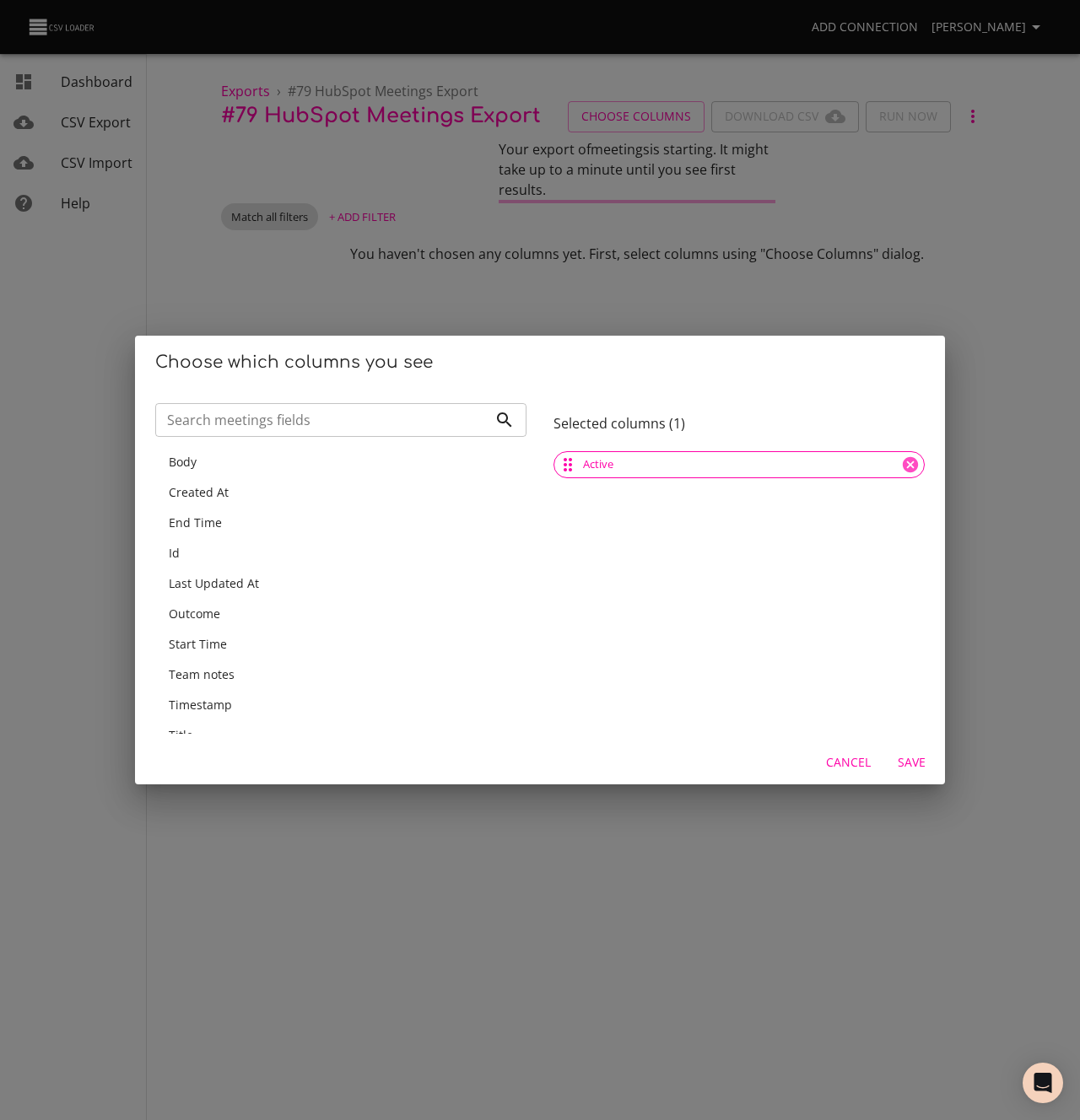
click at [222, 462] on div "Body" at bounding box center [341, 462] width 344 height 17
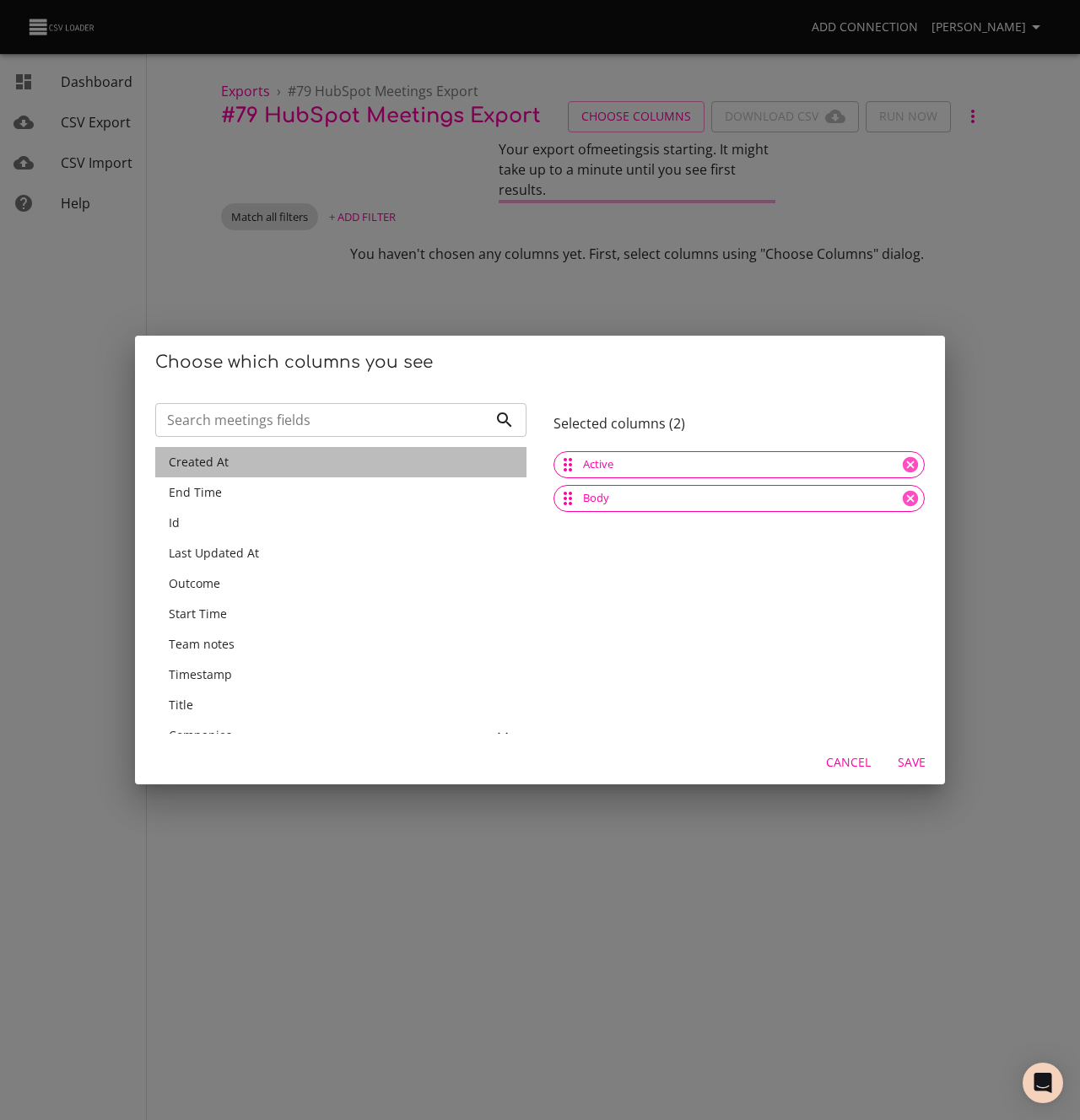
click at [222, 462] on span "Created At" at bounding box center [199, 461] width 60 height 16
click at [222, 484] on div "End Time" at bounding box center [341, 493] width 344 height 17
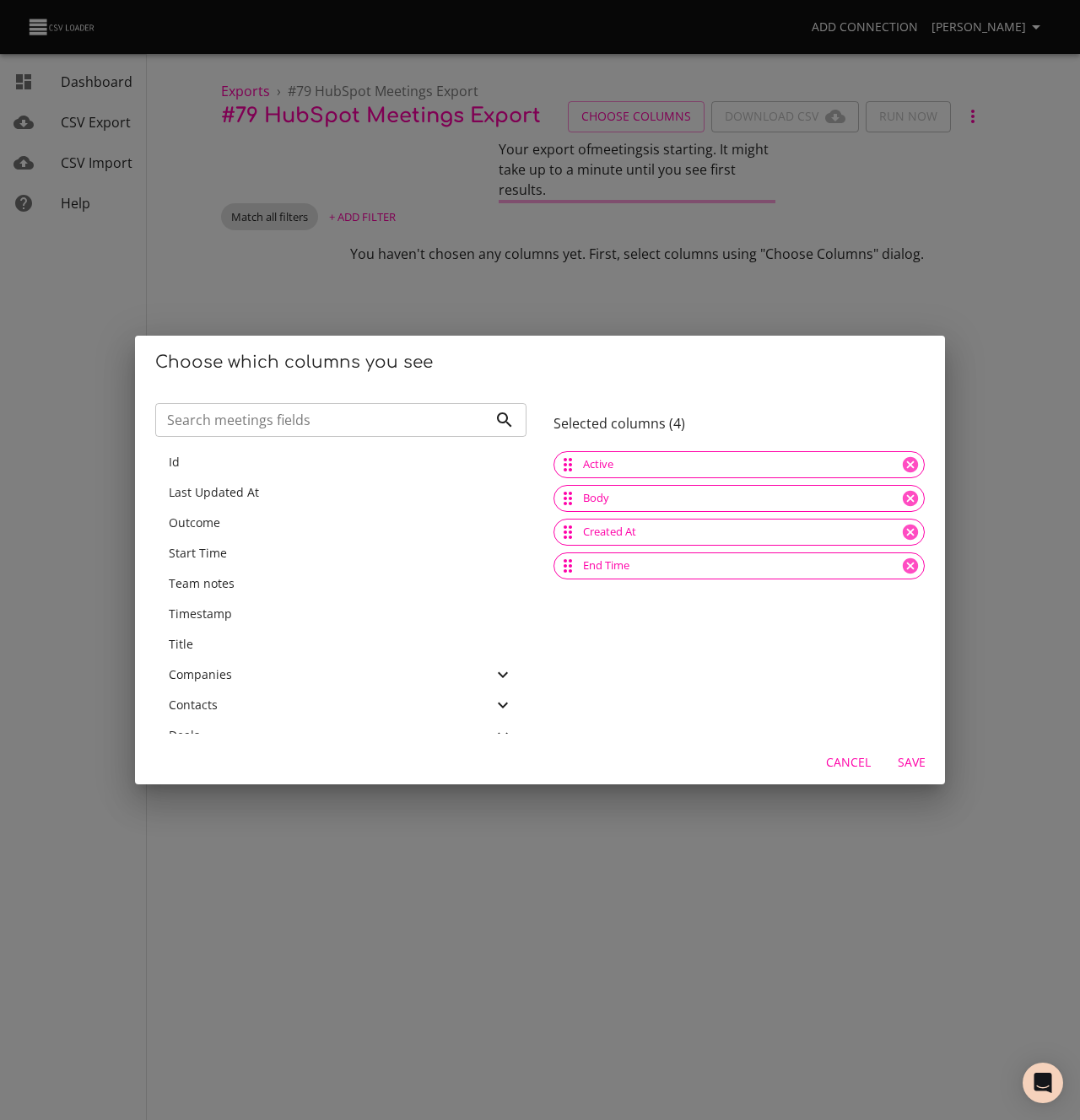
click at [222, 462] on div "Id" at bounding box center [341, 462] width 344 height 17
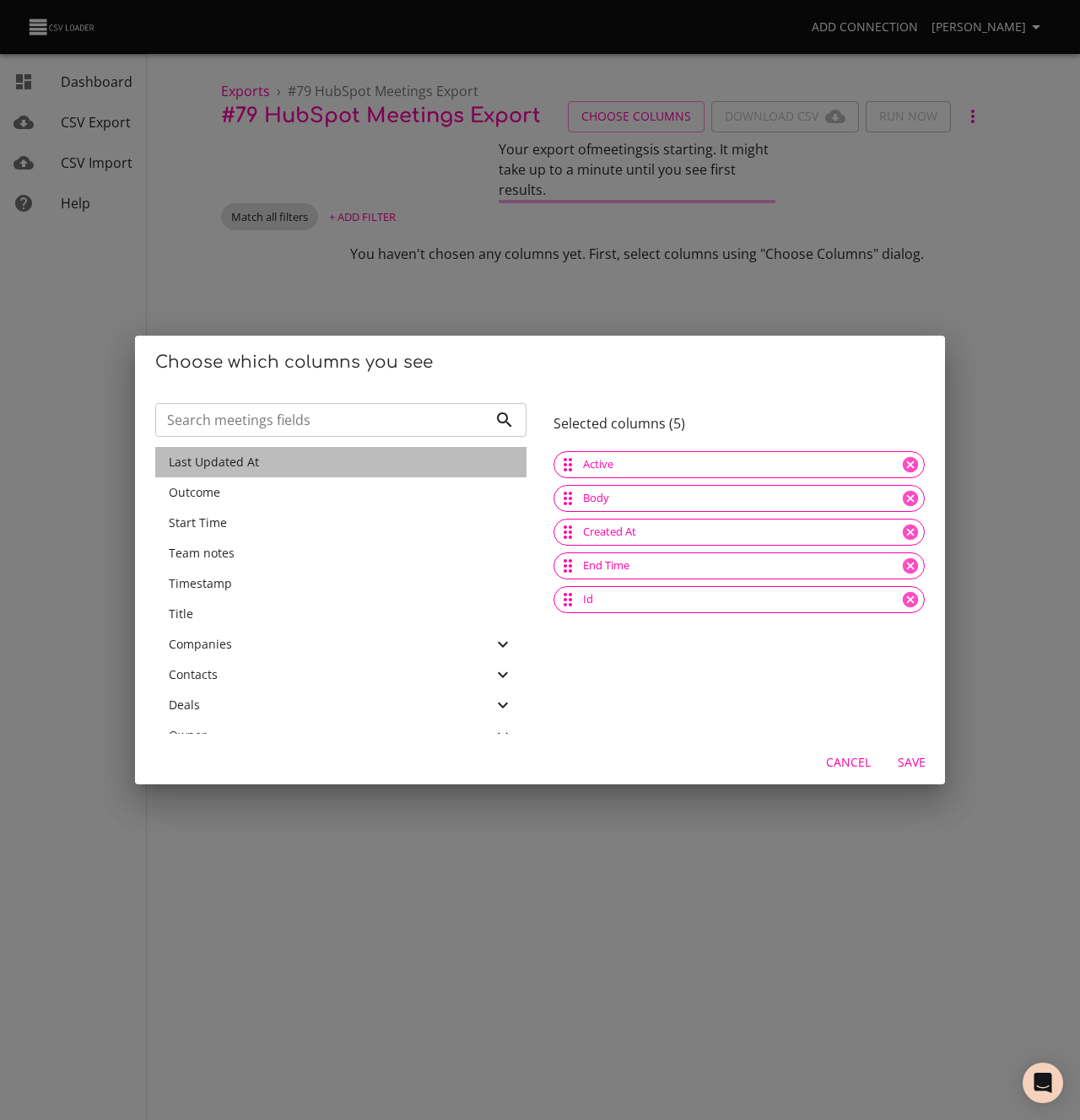
click at [222, 462] on span "Last Updated At" at bounding box center [214, 461] width 90 height 16
click at [222, 484] on div "Outcome" at bounding box center [341, 493] width 344 height 17
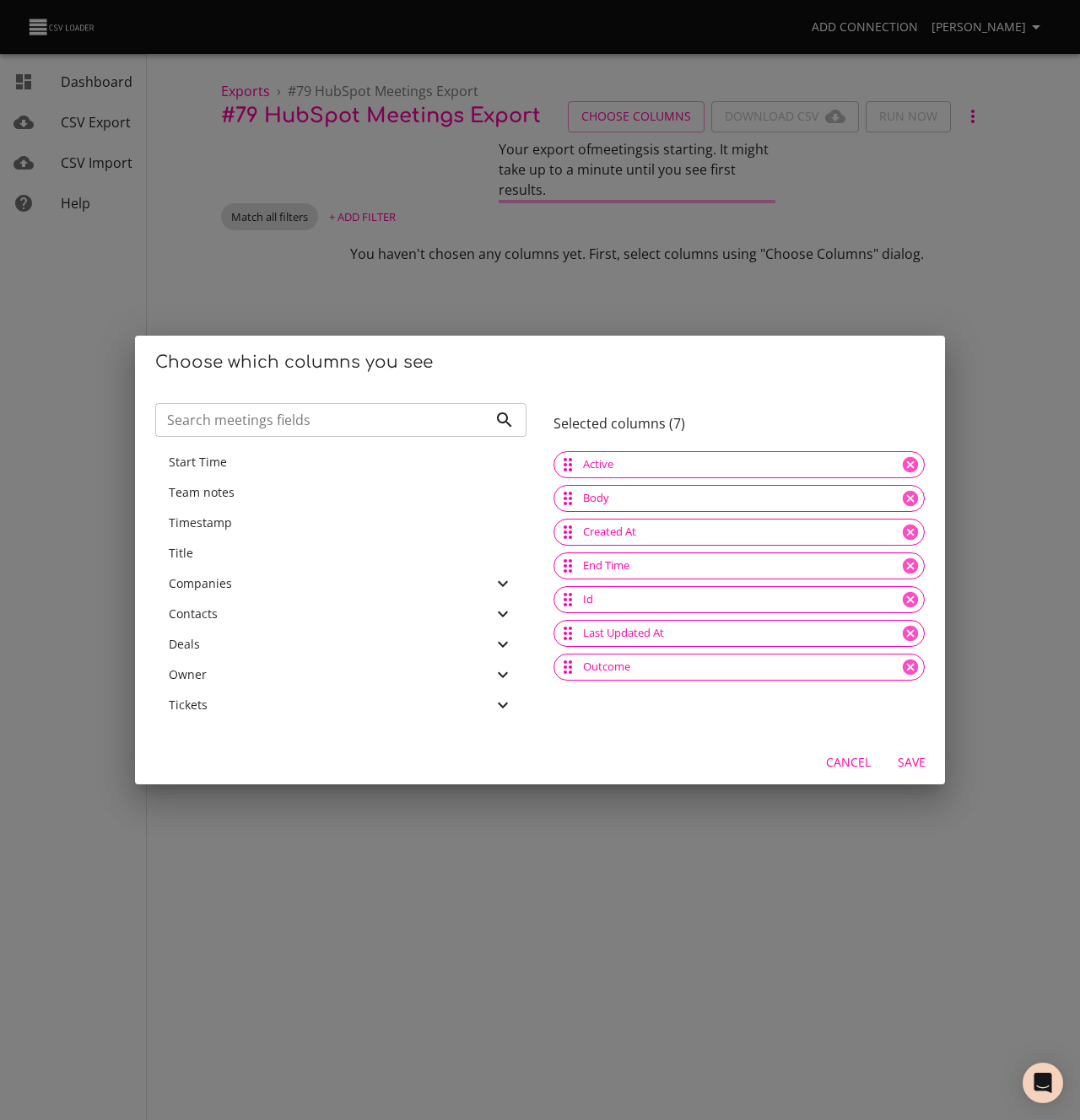
click at [222, 462] on span "Start Time" at bounding box center [198, 461] width 58 height 16
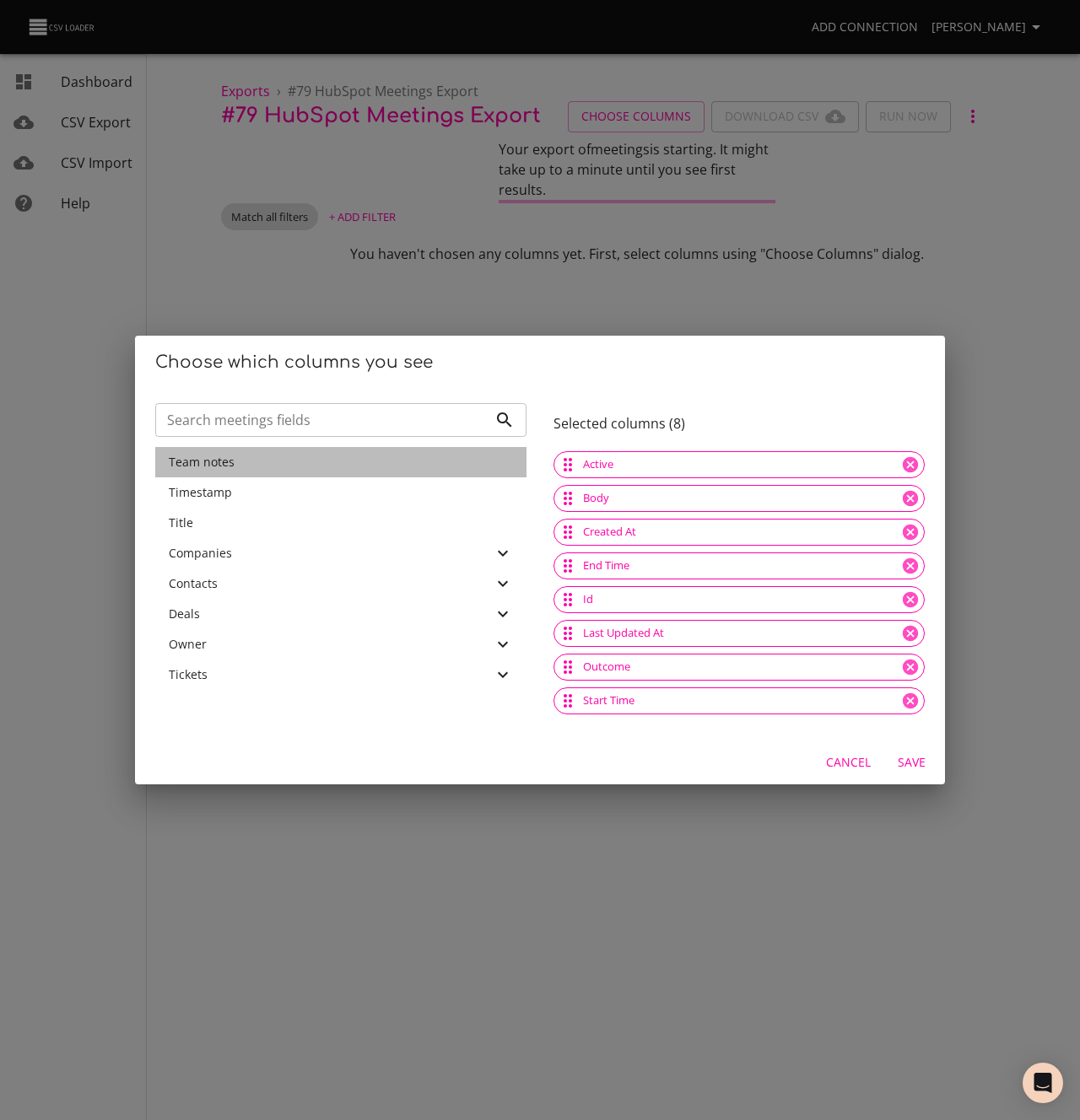
click at [222, 462] on span "Team notes" at bounding box center [201, 461] width 66 height 16
click at [222, 462] on span "Timestamp" at bounding box center [200, 461] width 63 height 16
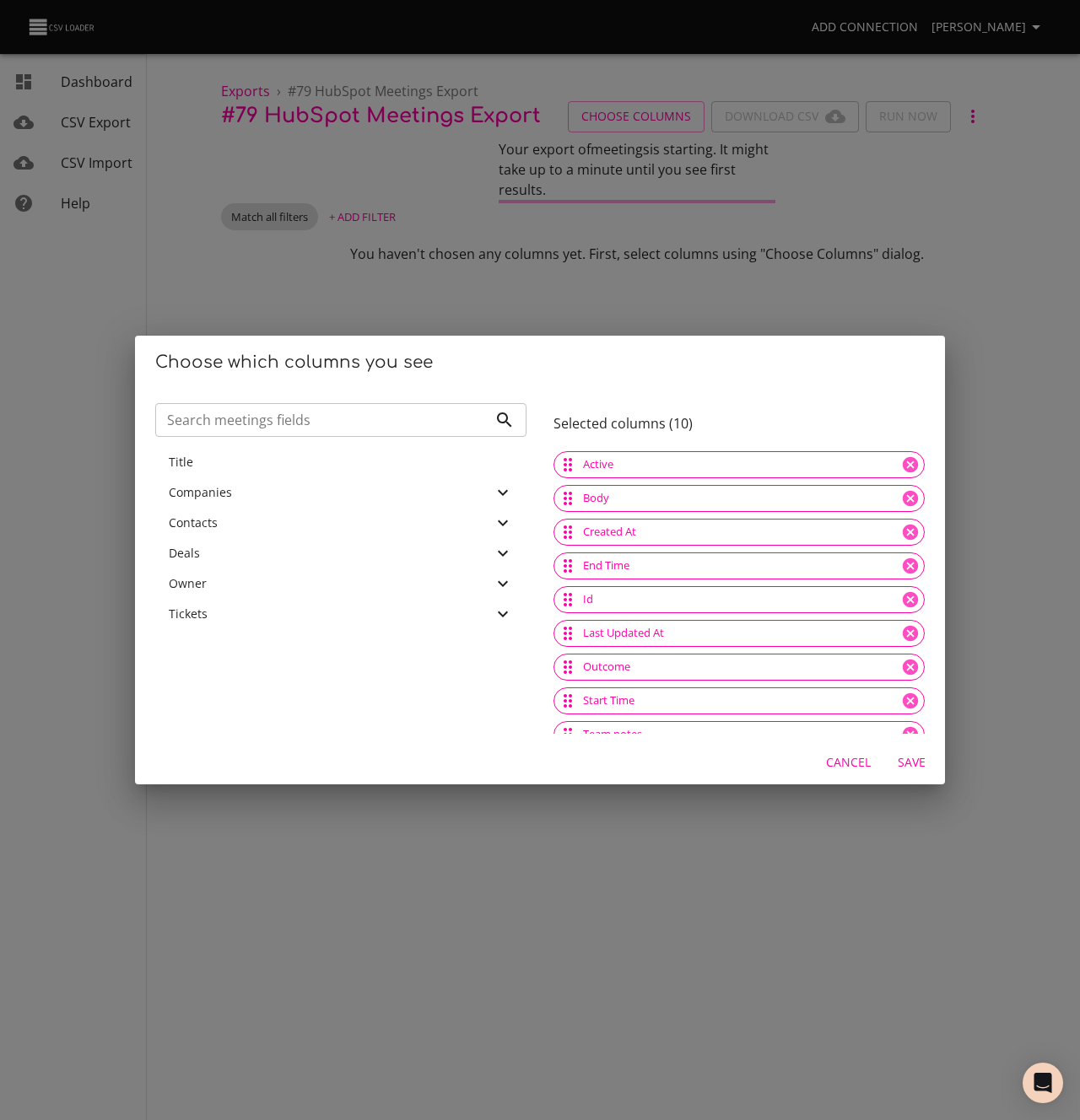
click at [222, 462] on div "Title" at bounding box center [341, 462] width 344 height 17
click at [192, 551] on span "Owner" at bounding box center [188, 552] width 38 height 16
click at [228, 621] on p "Email" at bounding box center [348, 625] width 331 height 17
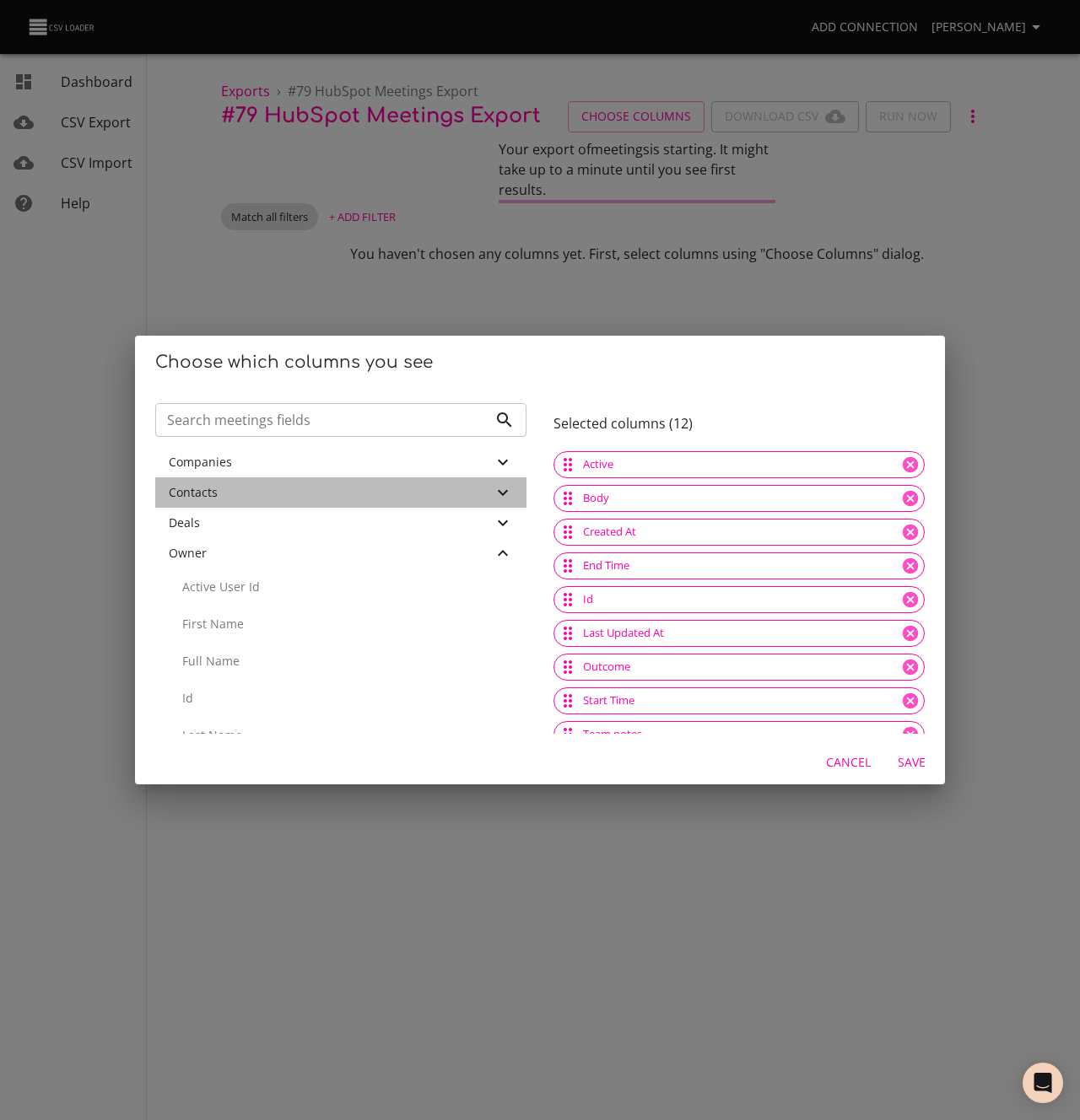
click at [214, 488] on span "Contacts" at bounding box center [193, 492] width 49 height 16
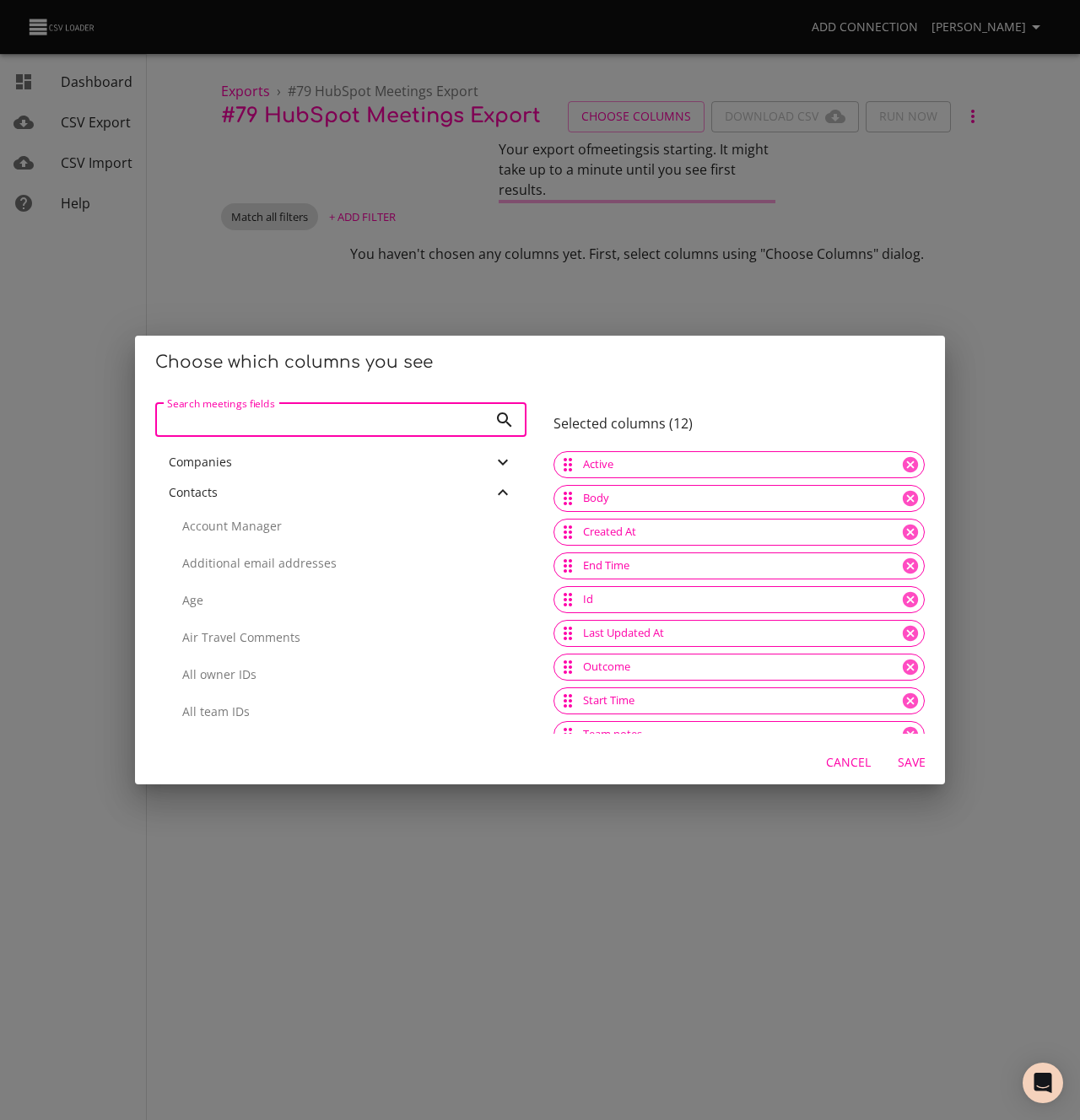
click at [238, 429] on input "Search meetings fields" at bounding box center [321, 420] width 332 height 34
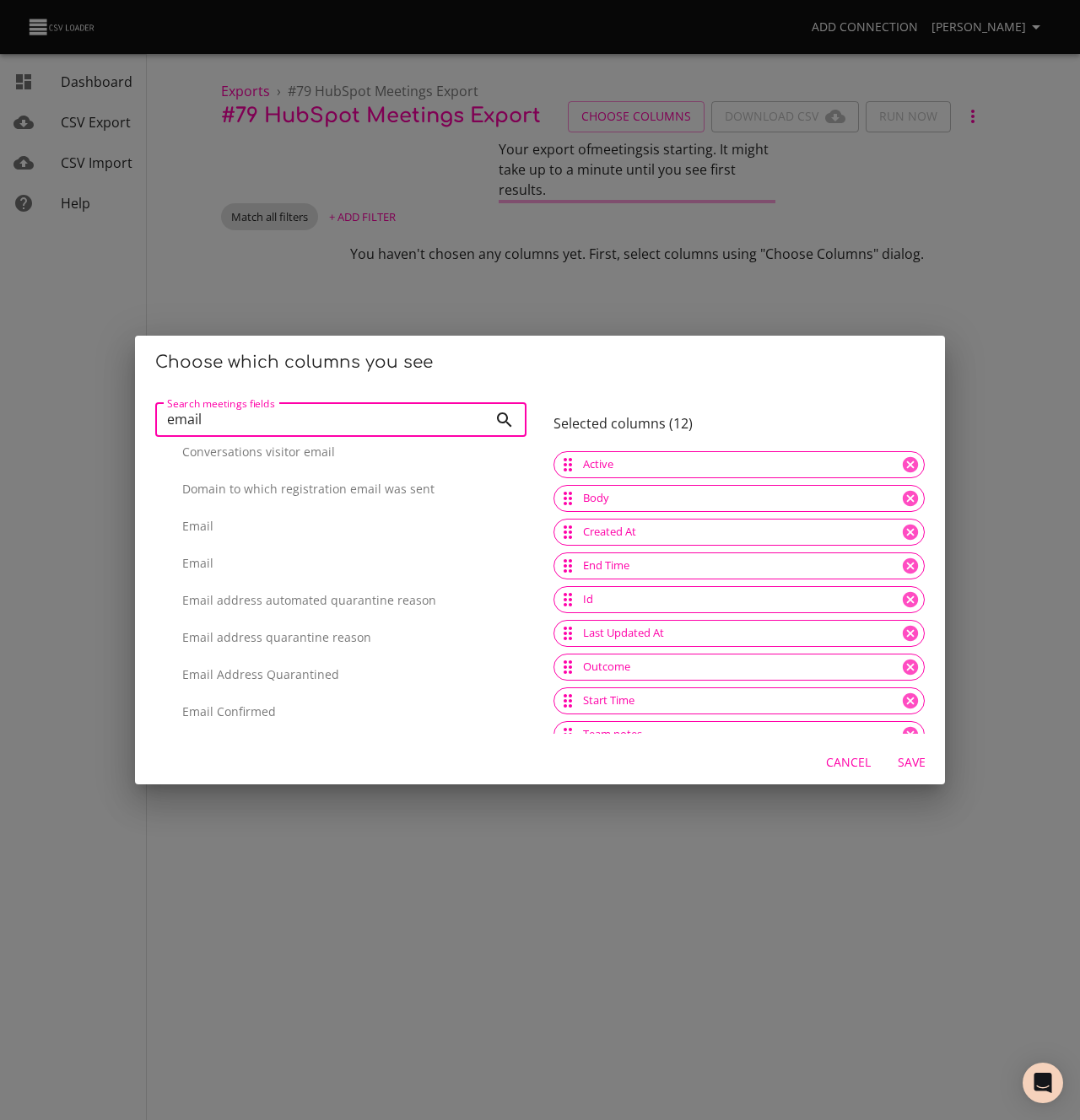
scroll to position [451, 0]
type input "email"
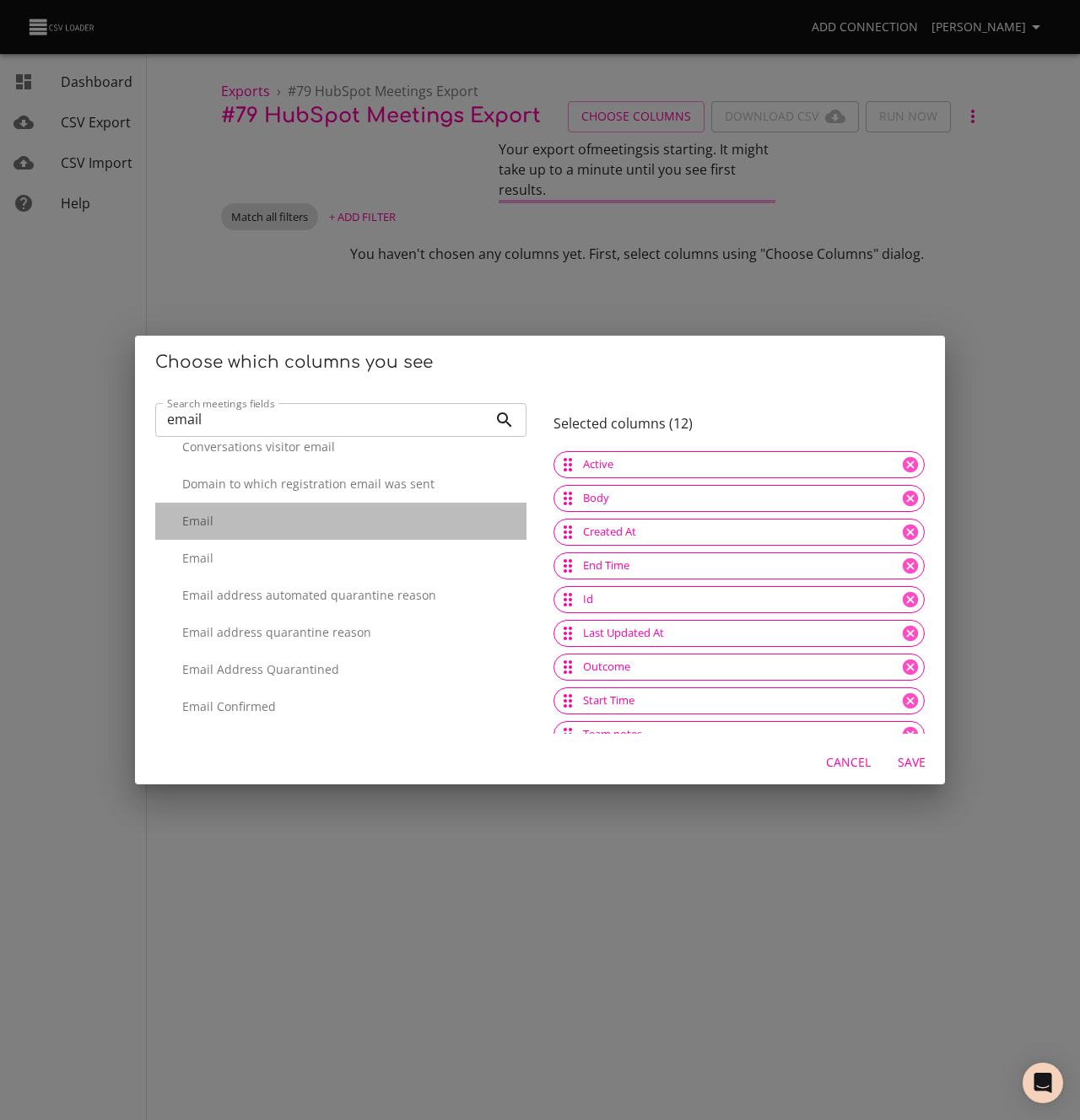
click at [211, 522] on p "Email" at bounding box center [348, 522] width 331 height 17
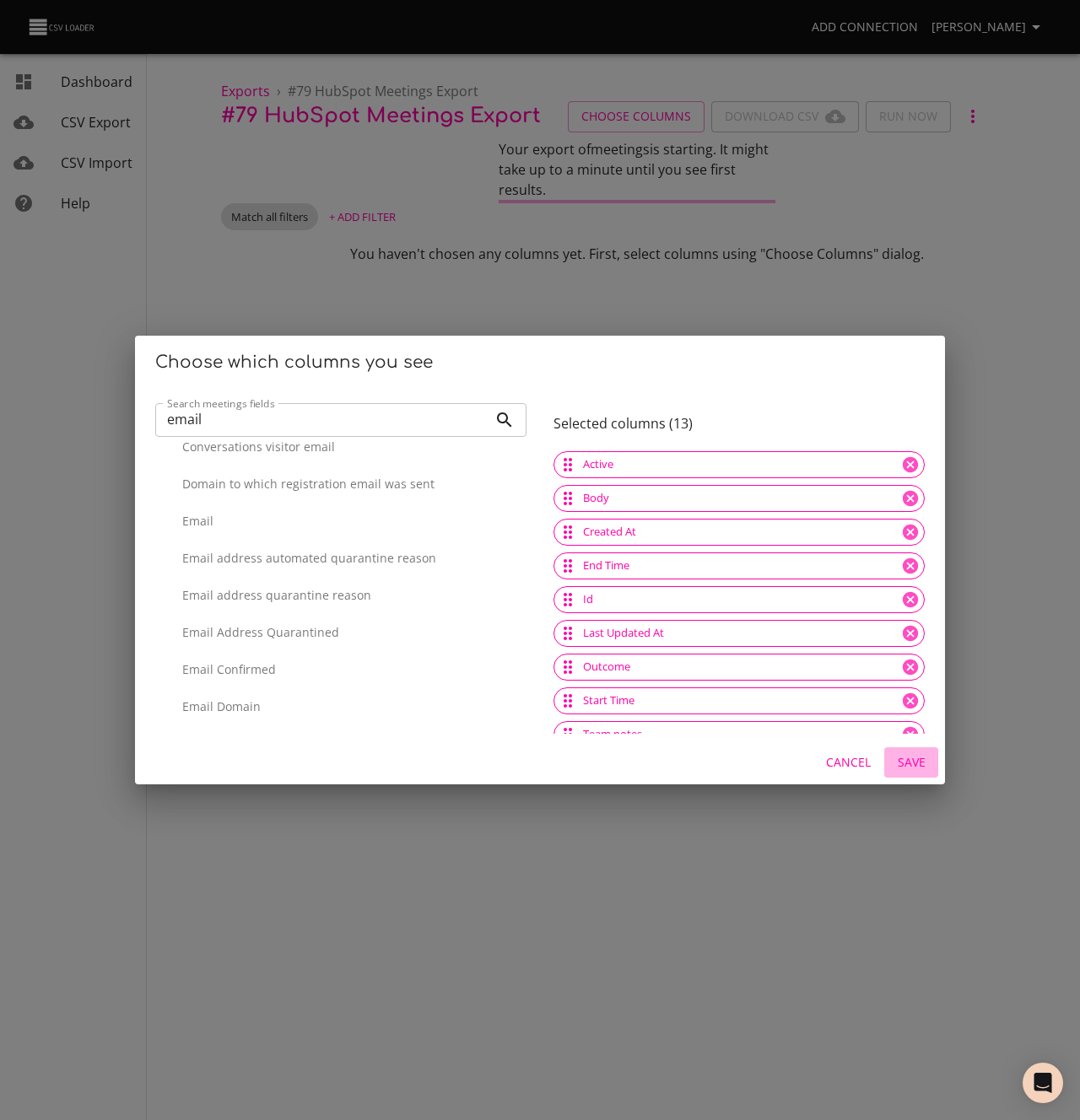
click at [907, 761] on span "Save" at bounding box center [911, 763] width 41 height 21
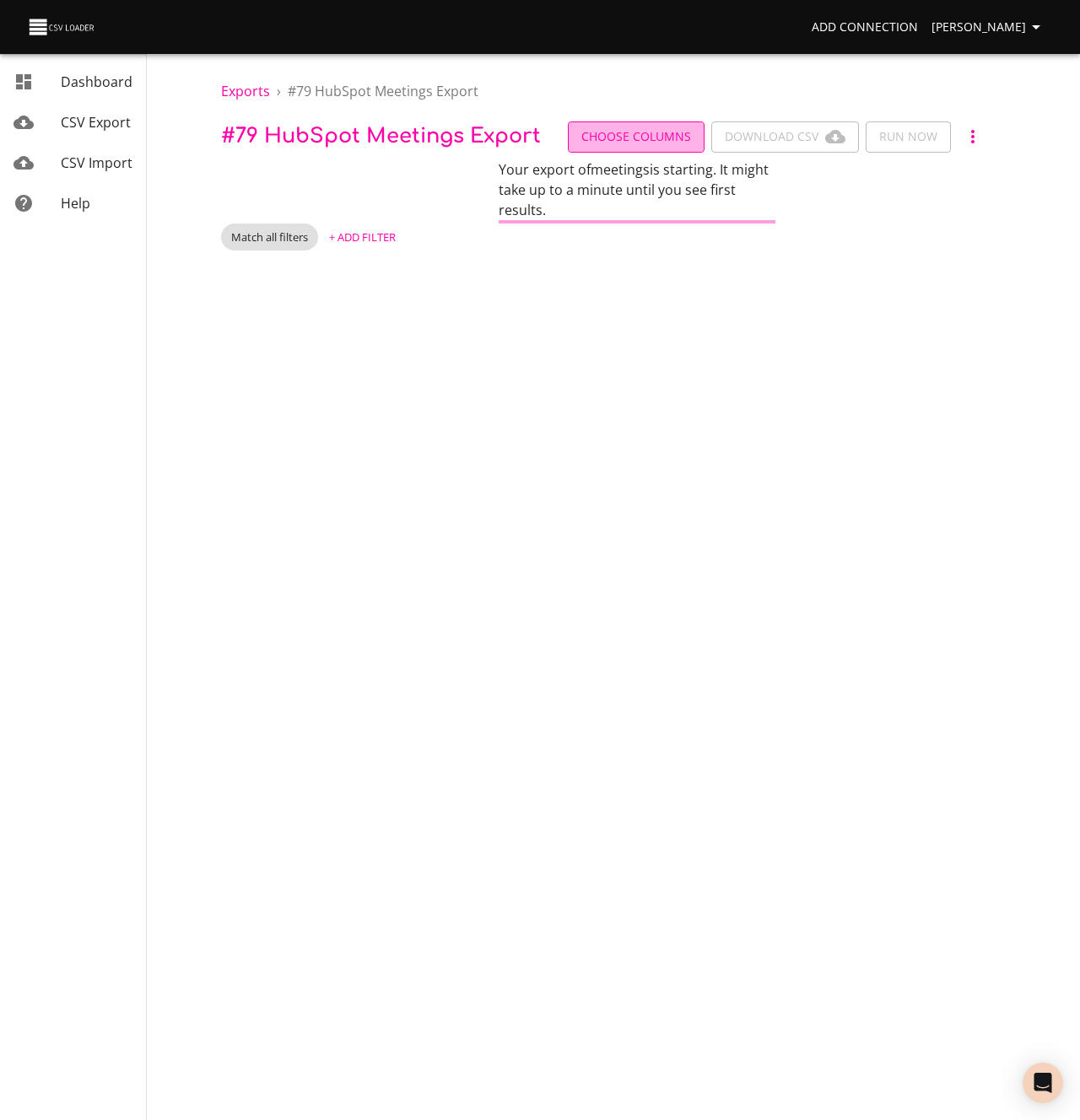
click at [613, 128] on span "Choose Columns" at bounding box center [636, 136] width 110 height 21
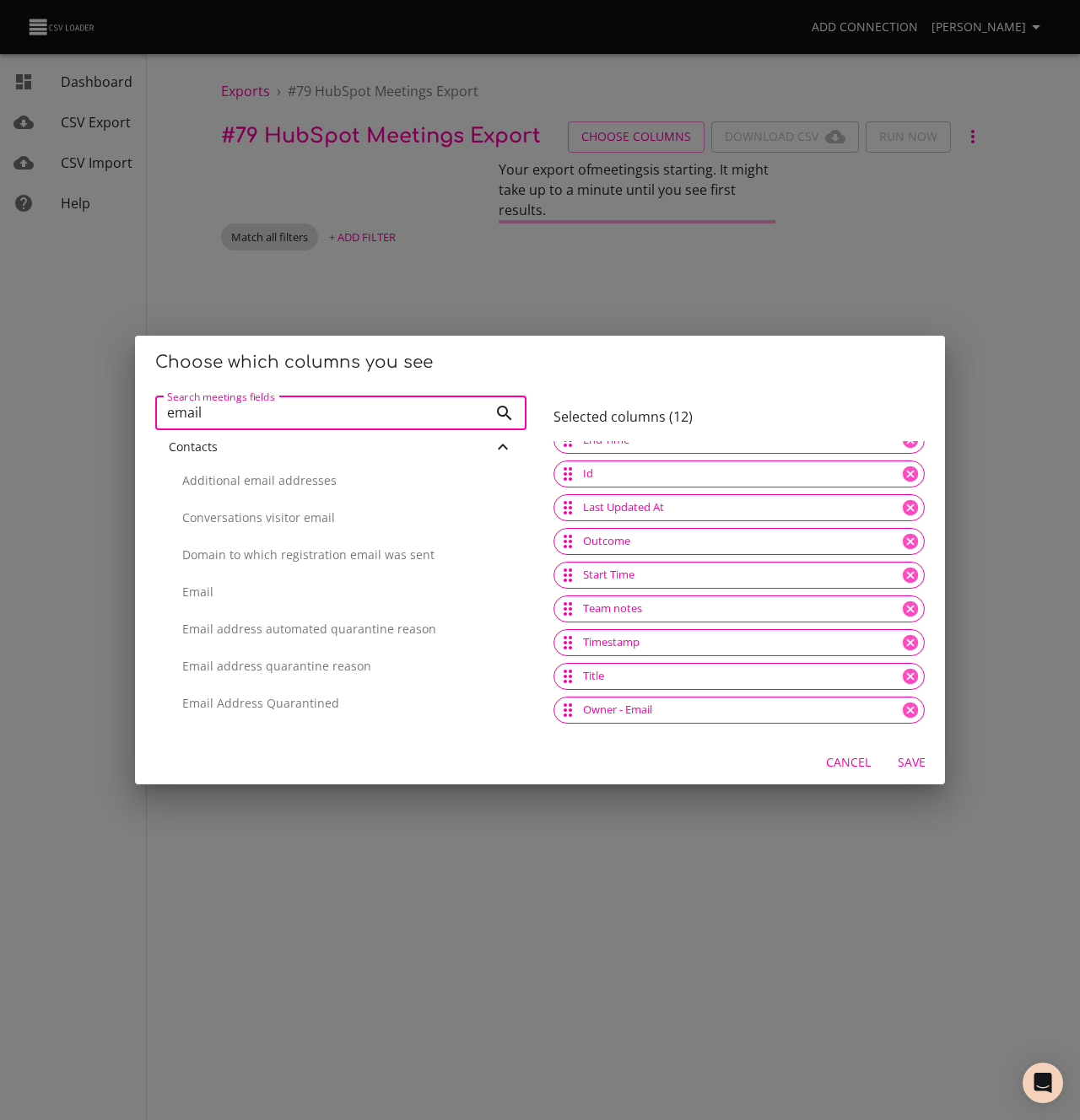
scroll to position [373, 0]
type input "email"
click at [244, 587] on p "Email" at bounding box center [348, 592] width 331 height 17
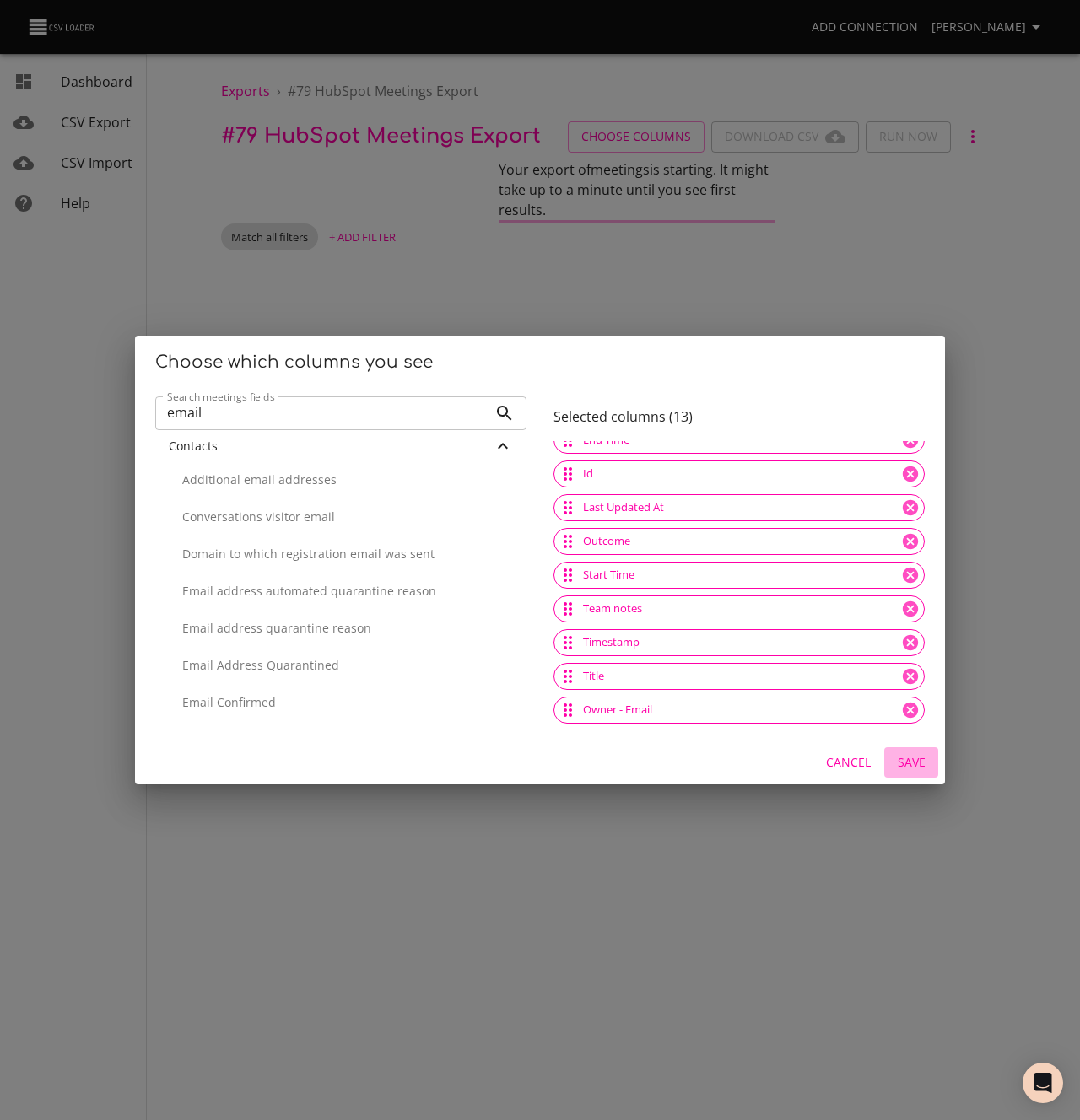
click at [921, 765] on span "Save" at bounding box center [911, 763] width 41 height 21
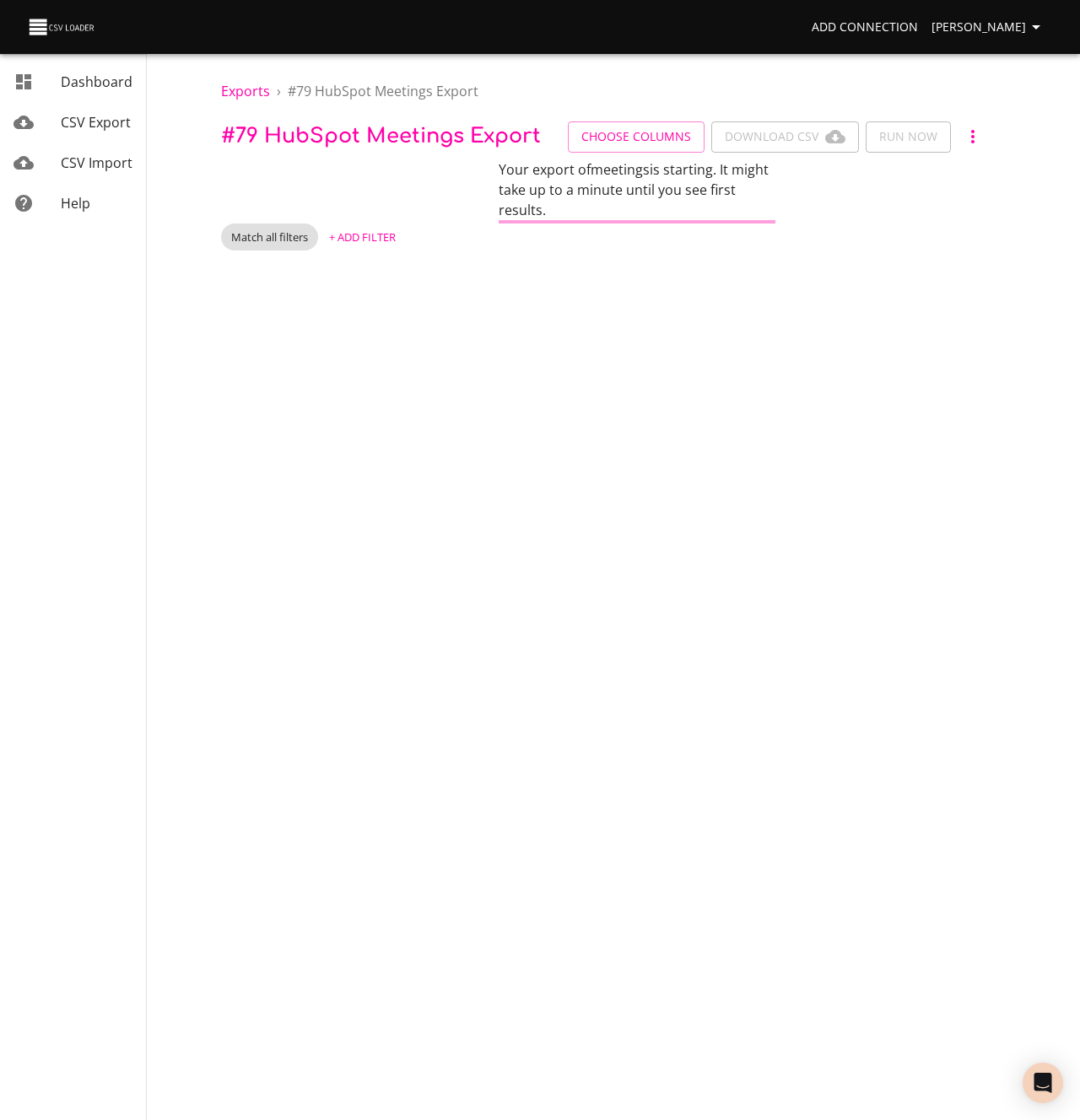
scroll to position [0, 0]
click at [232, 94] on span "Exports" at bounding box center [245, 91] width 49 height 19
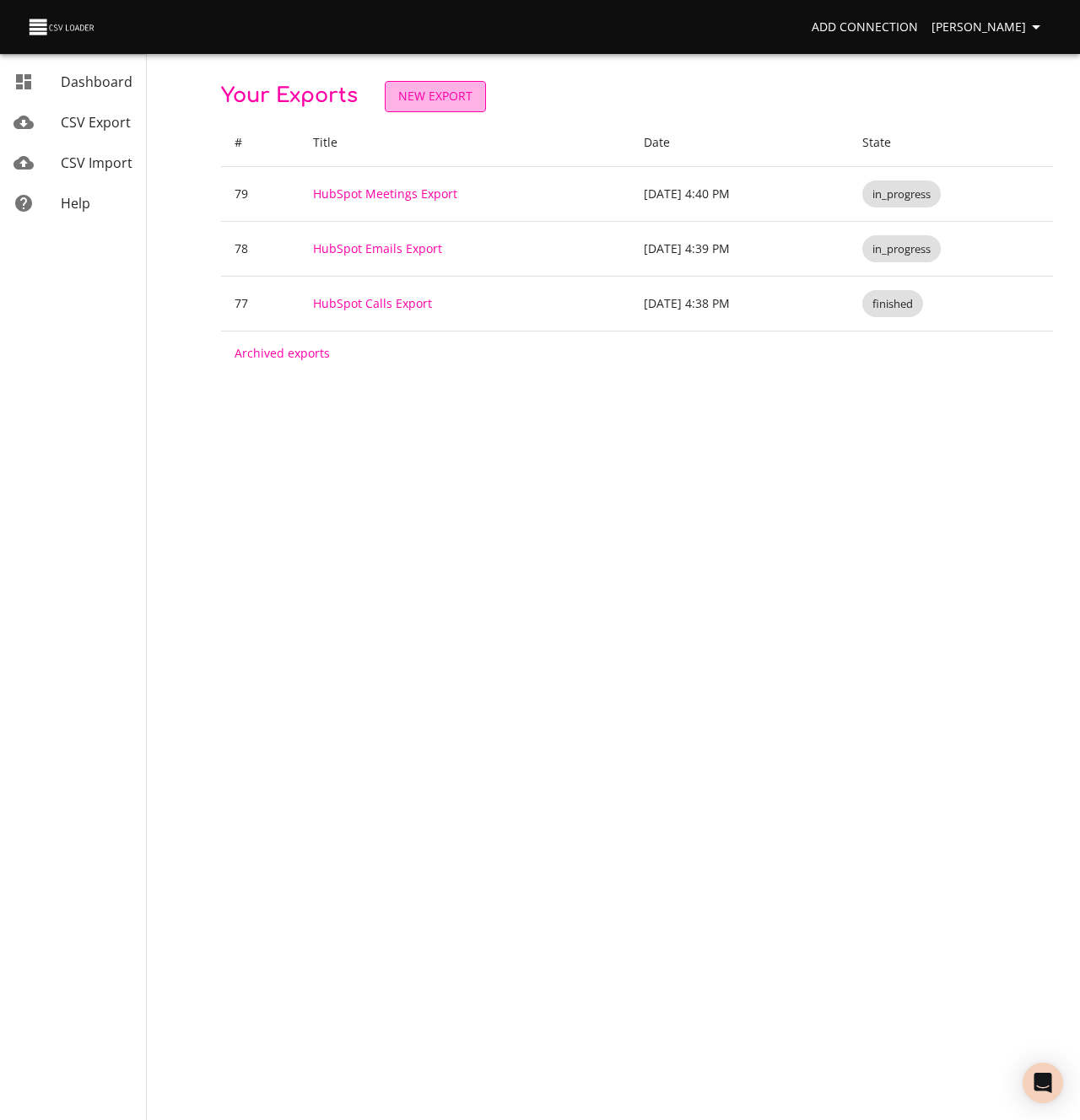
click at [431, 108] on link "New Export" at bounding box center [435, 96] width 101 height 32
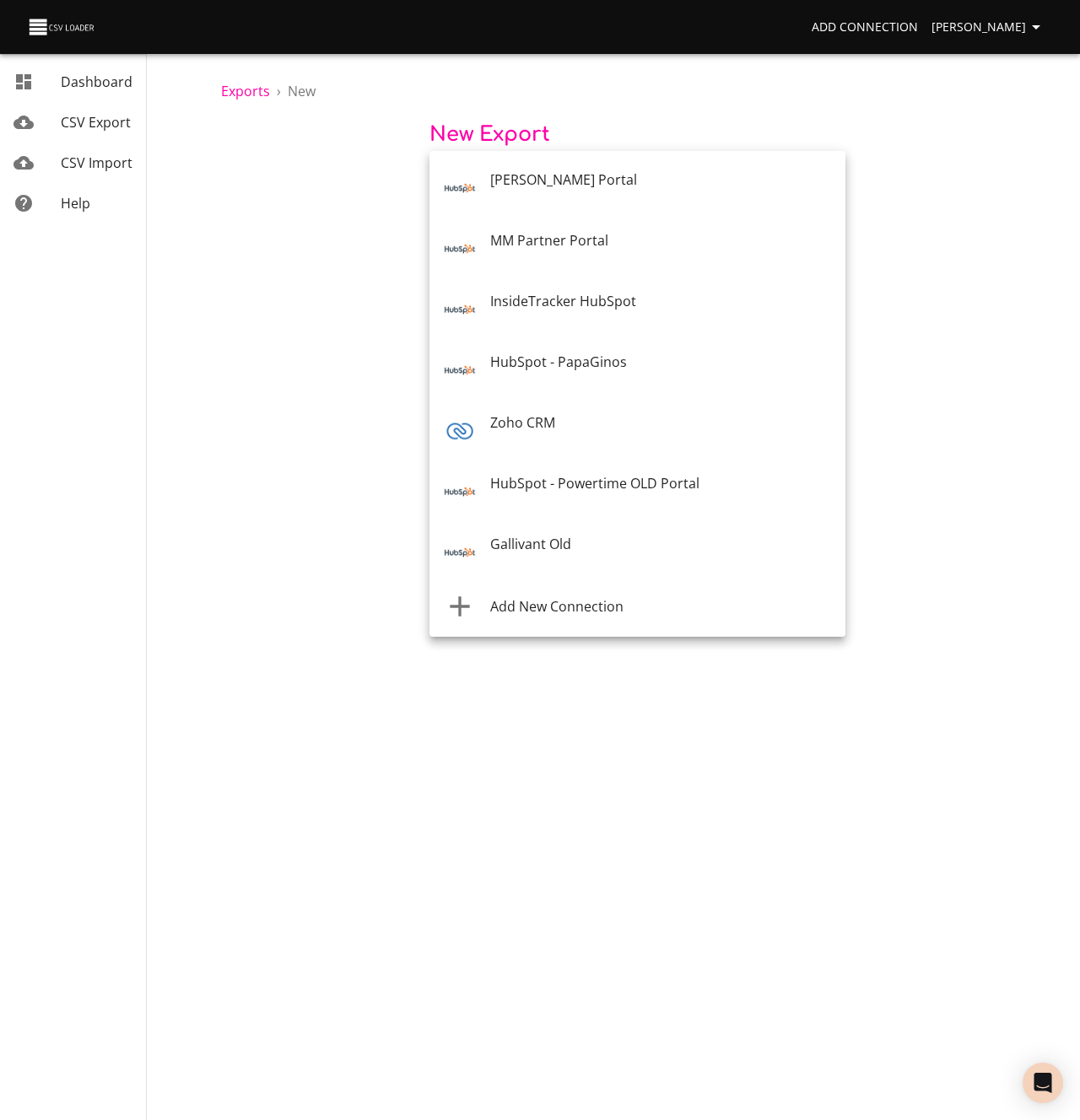
click at [528, 192] on body "Add Connection [PERSON_NAME] Dashboard CSV Export CSV Import Help Exports › New…" at bounding box center [540, 560] width 1080 height 1120
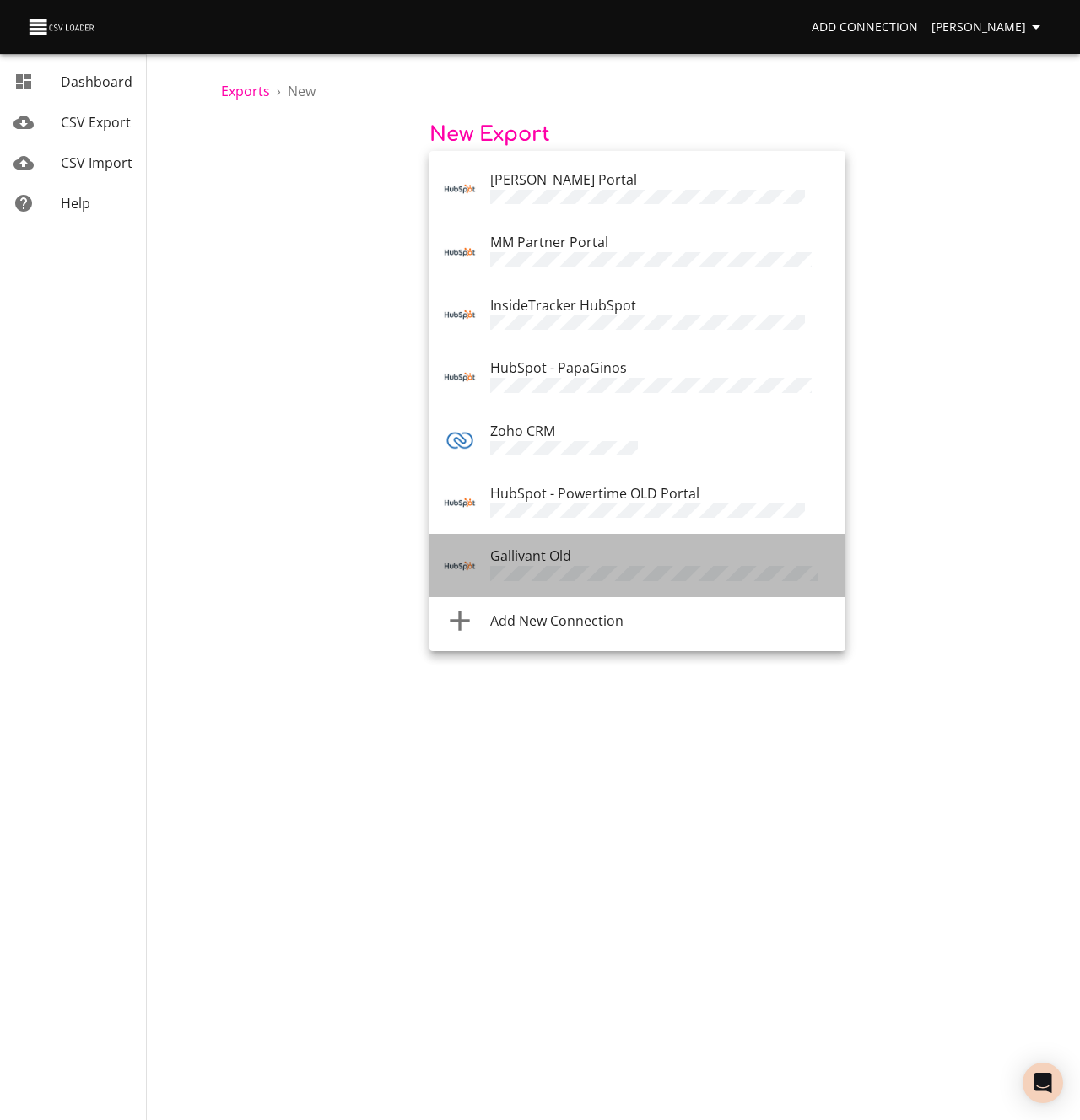
click at [569, 551] on span "Gallivant Old" at bounding box center [530, 556] width 81 height 19
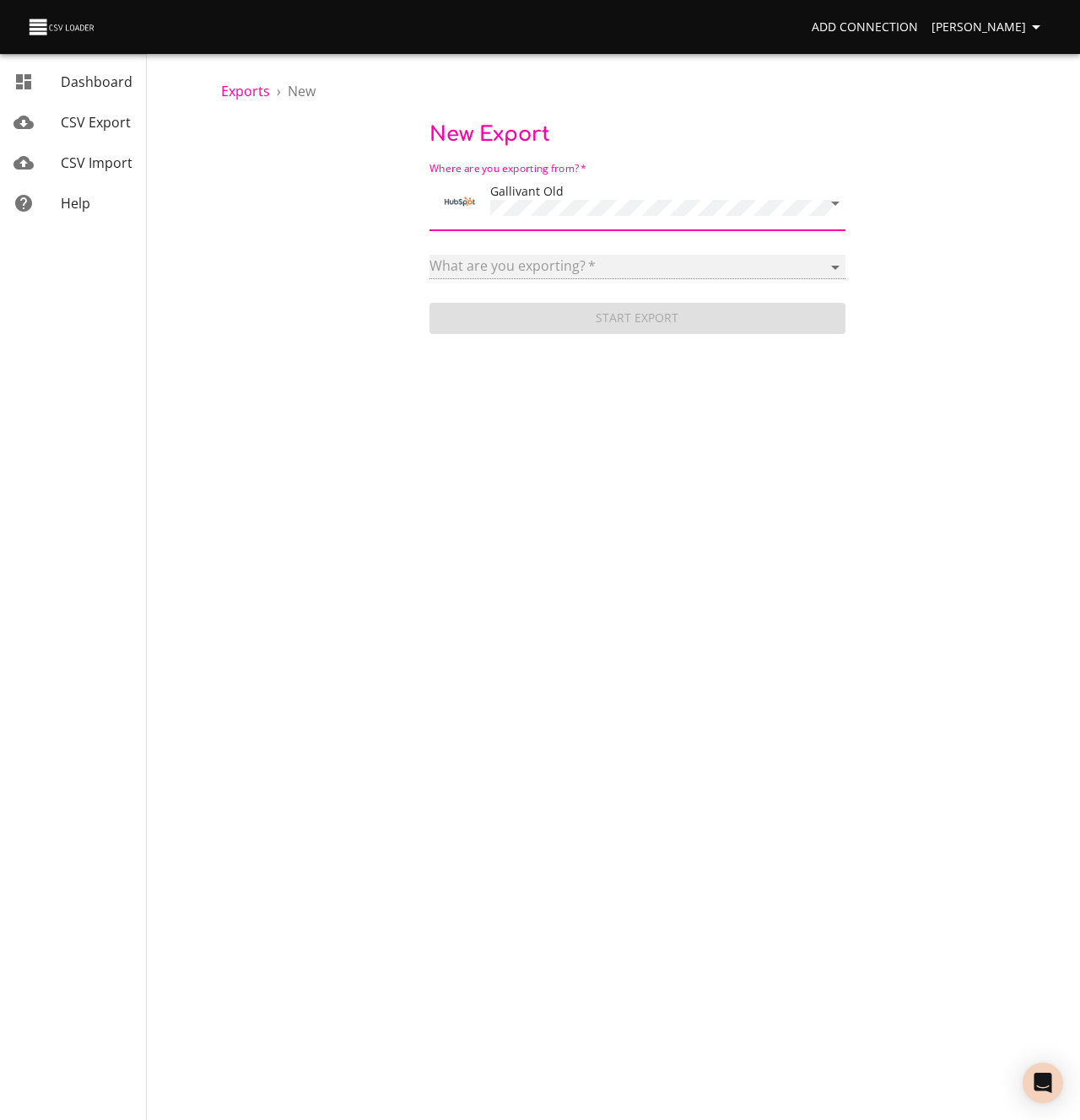
click at [499, 268] on select at bounding box center [638, 267] width 416 height 25
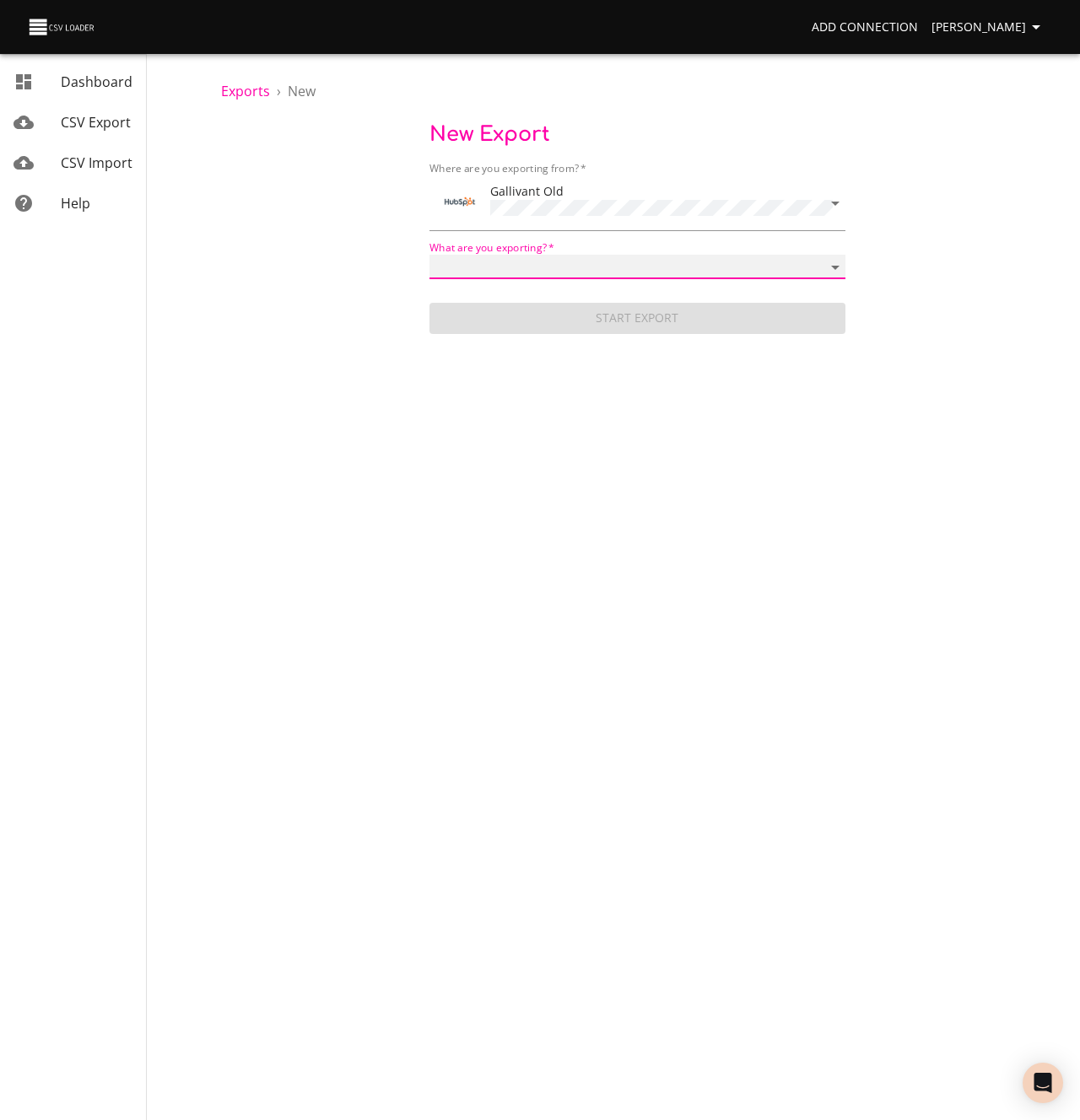
select select "notes"
click at [430, 255] on select "Addresses Blog posts Calls Companies Contacts Deal pipelines Deal stages Deals …" at bounding box center [638, 267] width 416 height 25
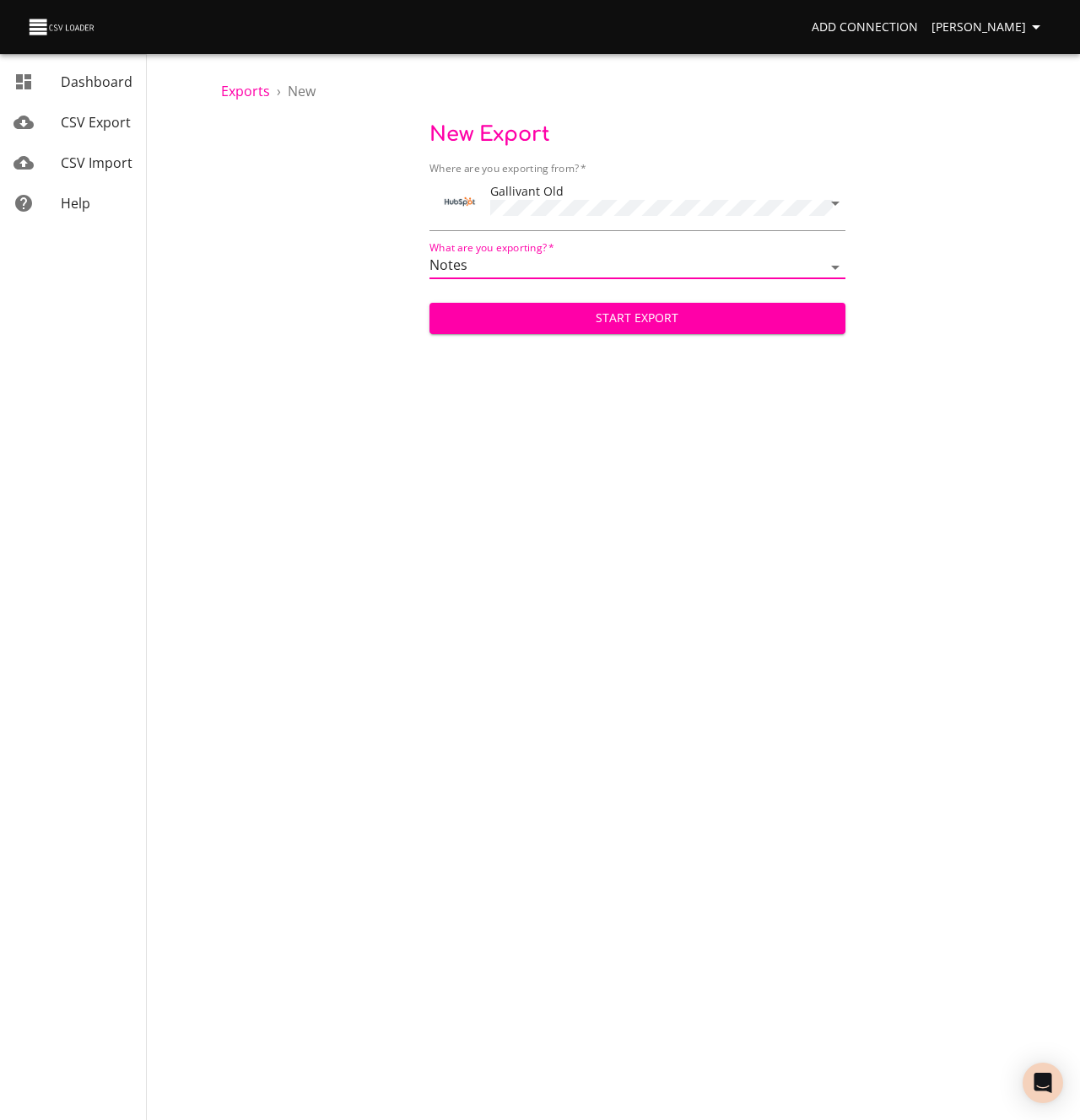
click at [586, 319] on span "Start Export" at bounding box center [638, 318] width 389 height 21
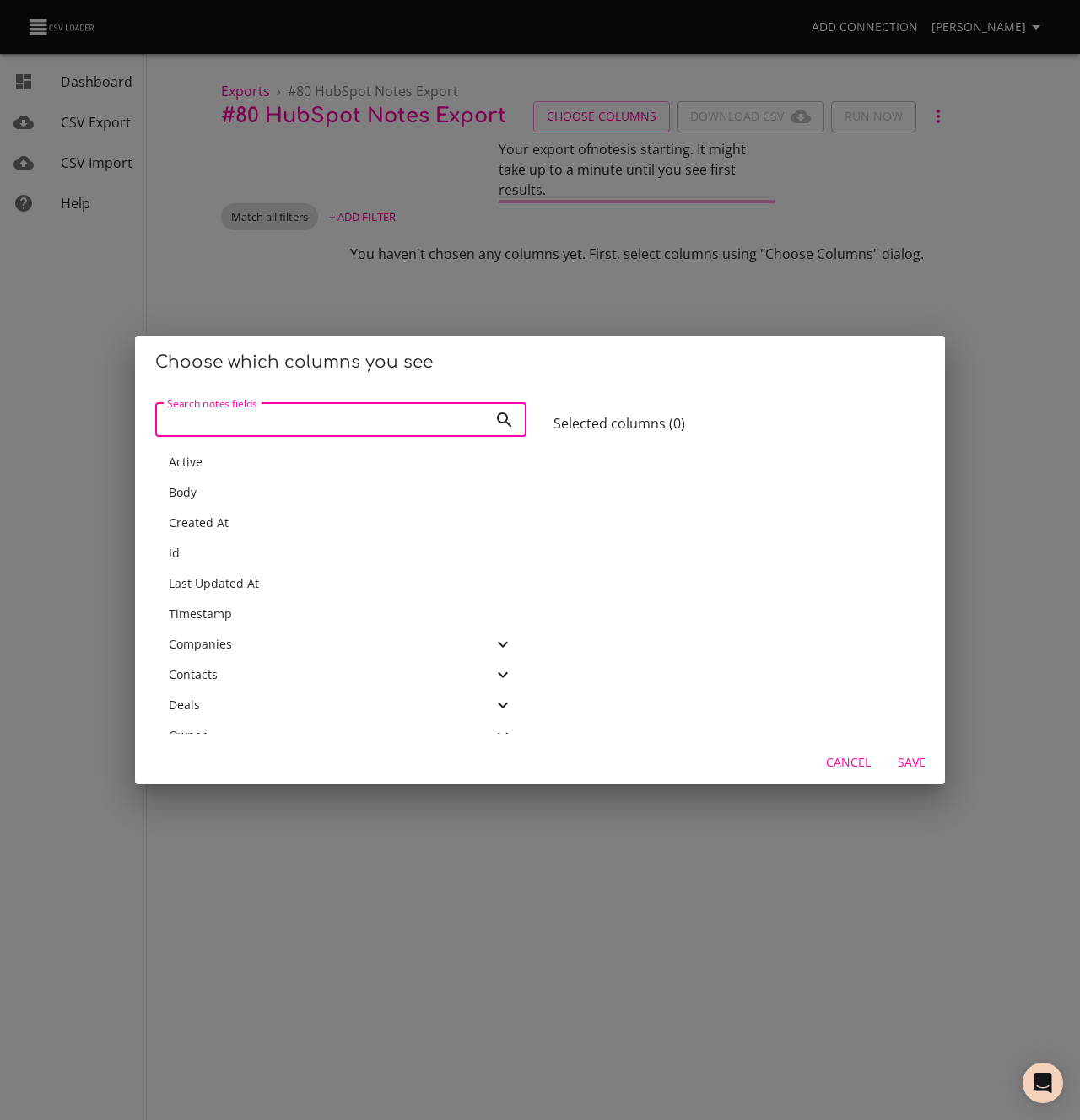
click at [263, 460] on div "Active" at bounding box center [341, 462] width 344 height 17
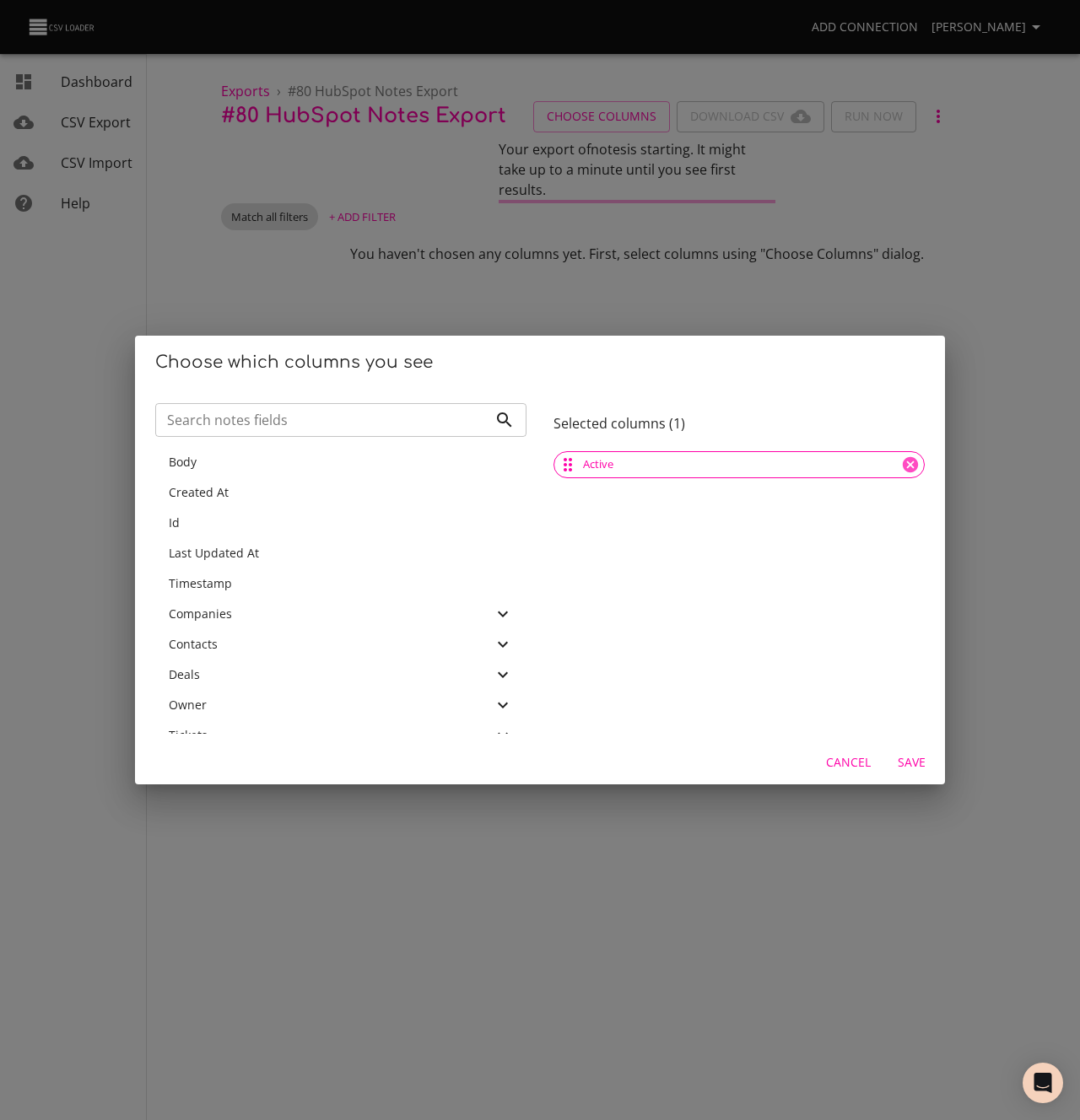
click at [263, 460] on div "Body" at bounding box center [341, 462] width 344 height 17
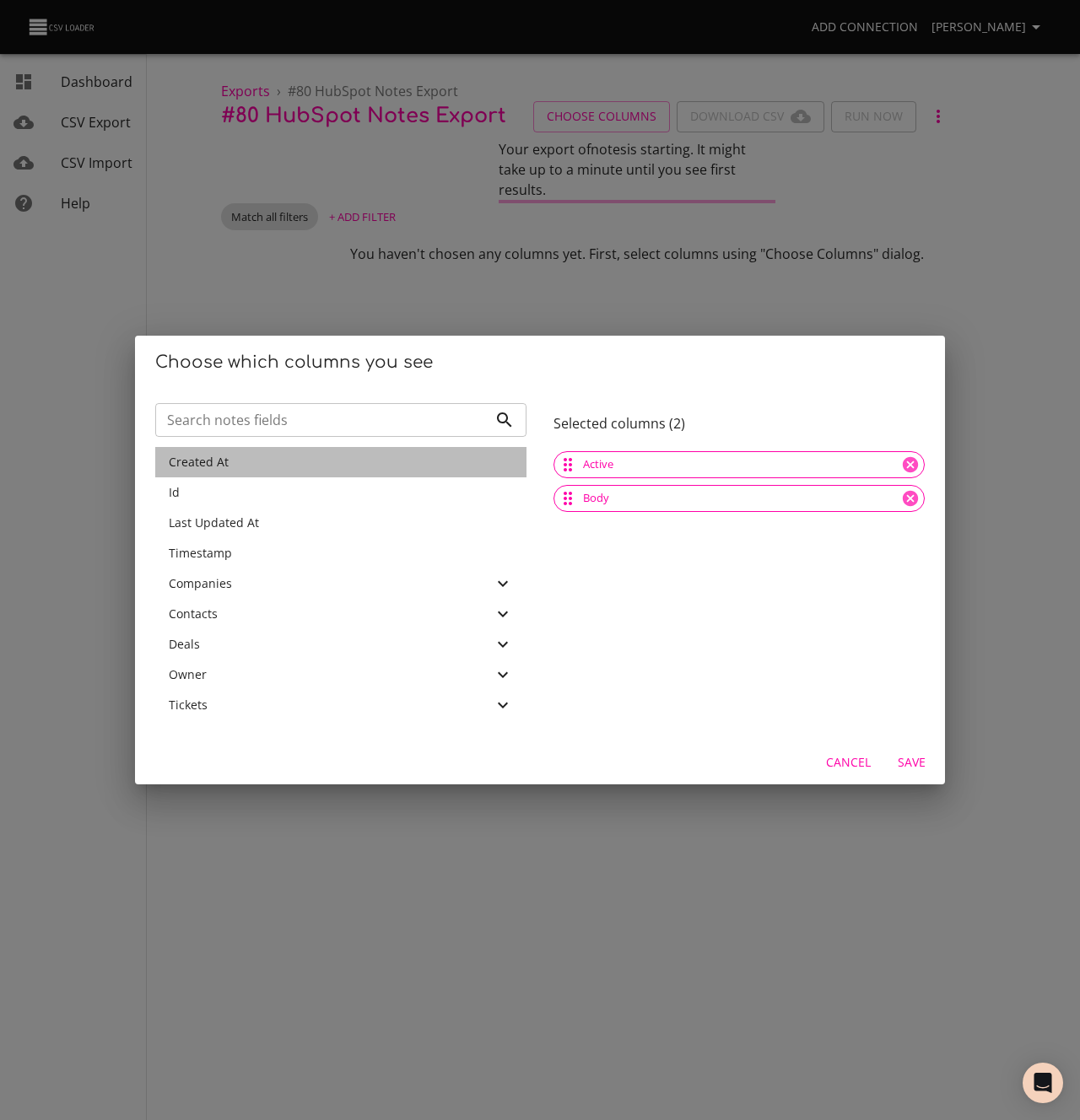
click at [263, 460] on div "Created At" at bounding box center [341, 462] width 344 height 17
click at [263, 484] on div "Id" at bounding box center [341, 493] width 344 height 17
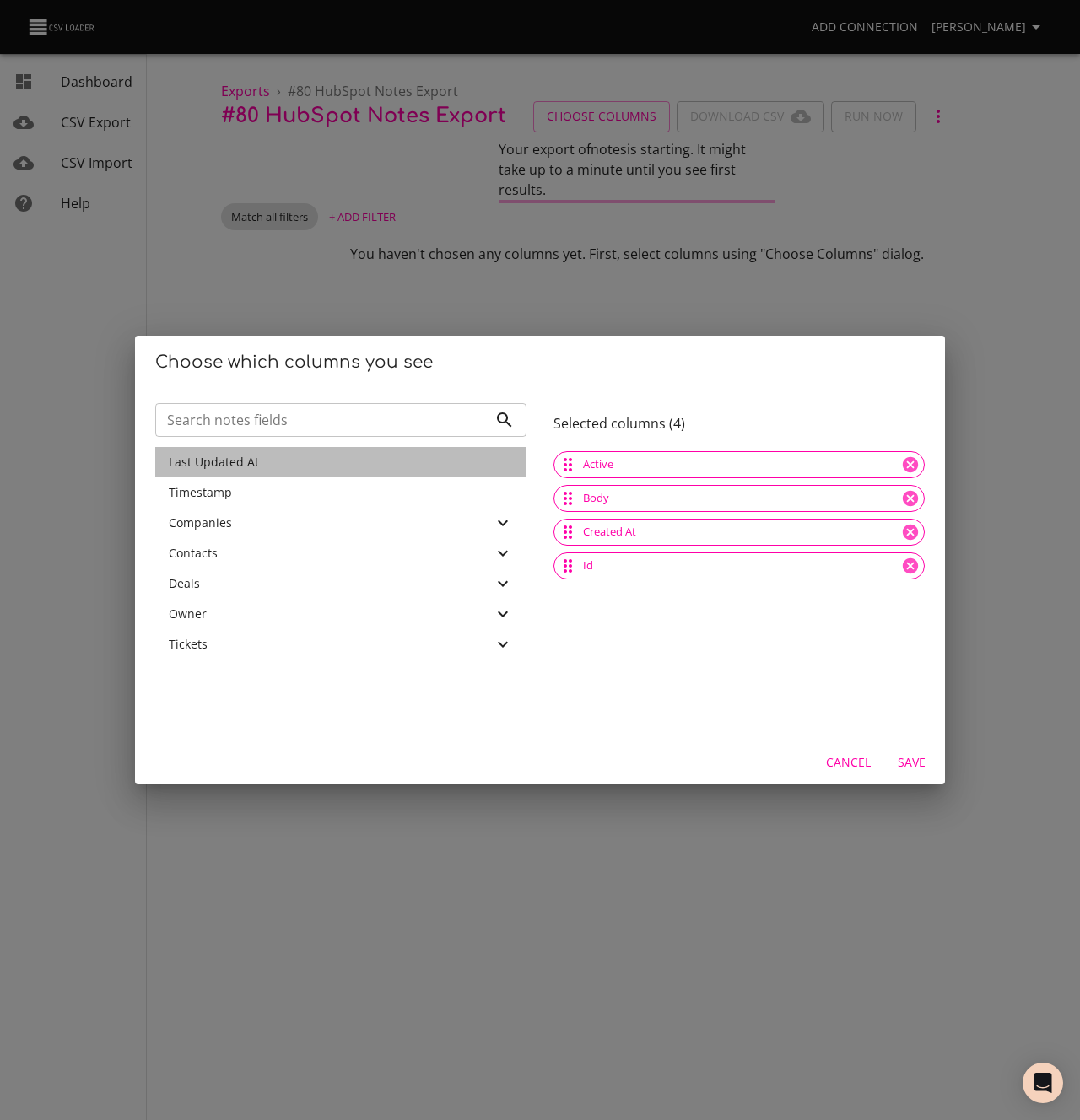
click at [263, 460] on div "Last Updated At" at bounding box center [341, 462] width 344 height 17
click at [263, 484] on div "Timestamp" at bounding box center [341, 493] width 344 height 17
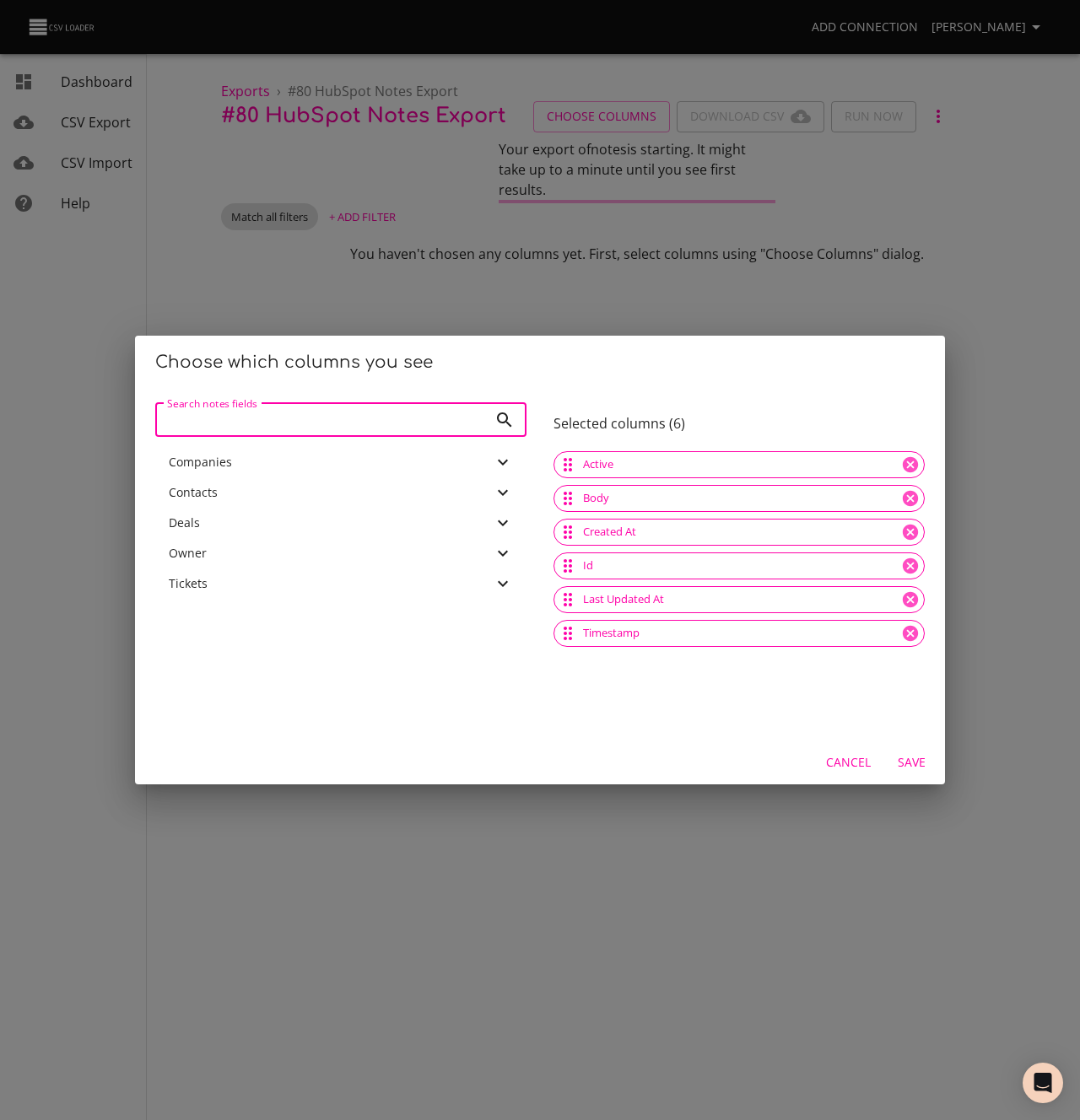
click at [253, 422] on input "Search notes fields" at bounding box center [321, 420] width 332 height 34
type input "record id"
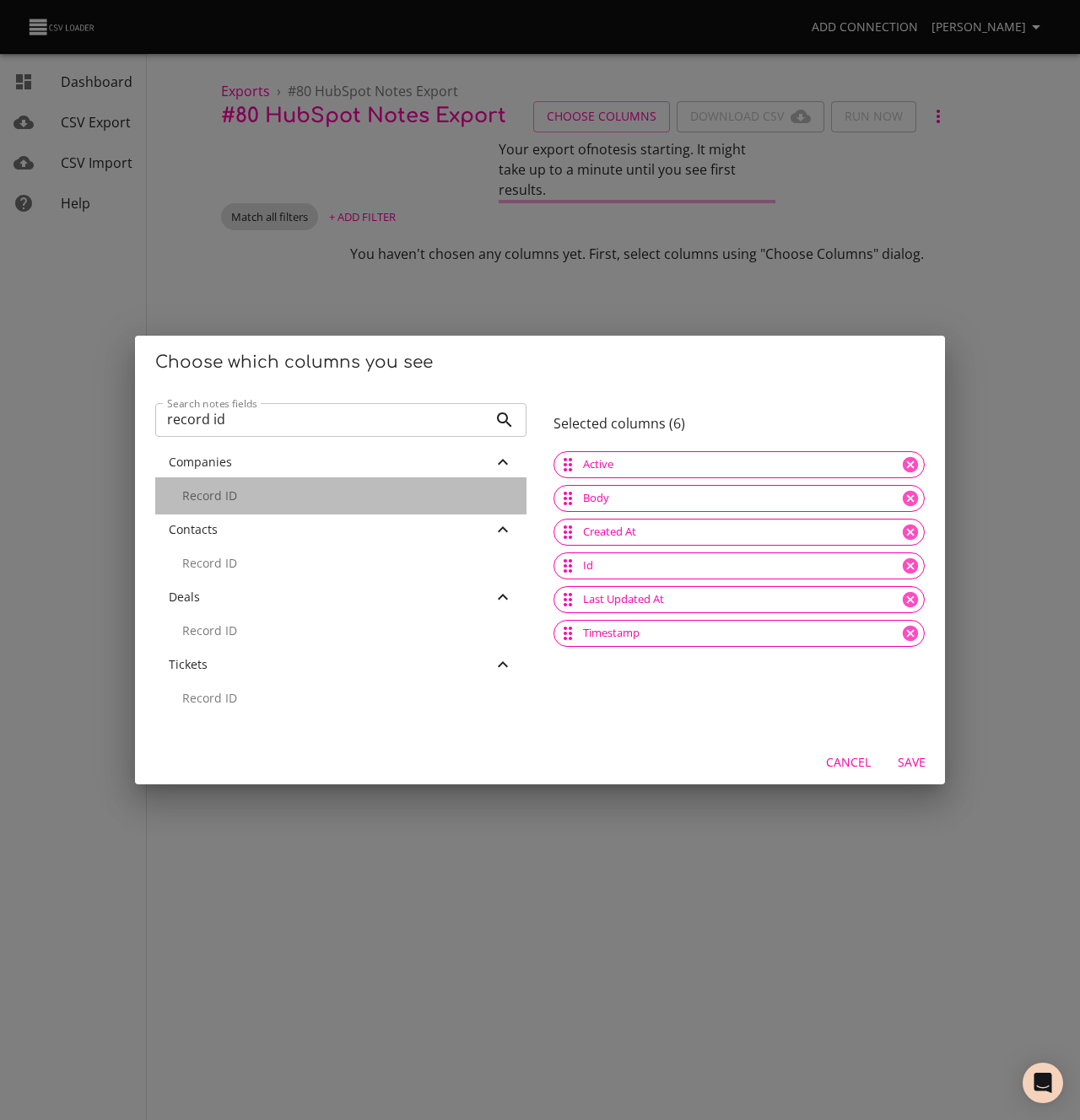
click at [221, 497] on p "Record ID" at bounding box center [348, 496] width 331 height 17
click at [224, 492] on p "Record ID" at bounding box center [348, 496] width 331 height 17
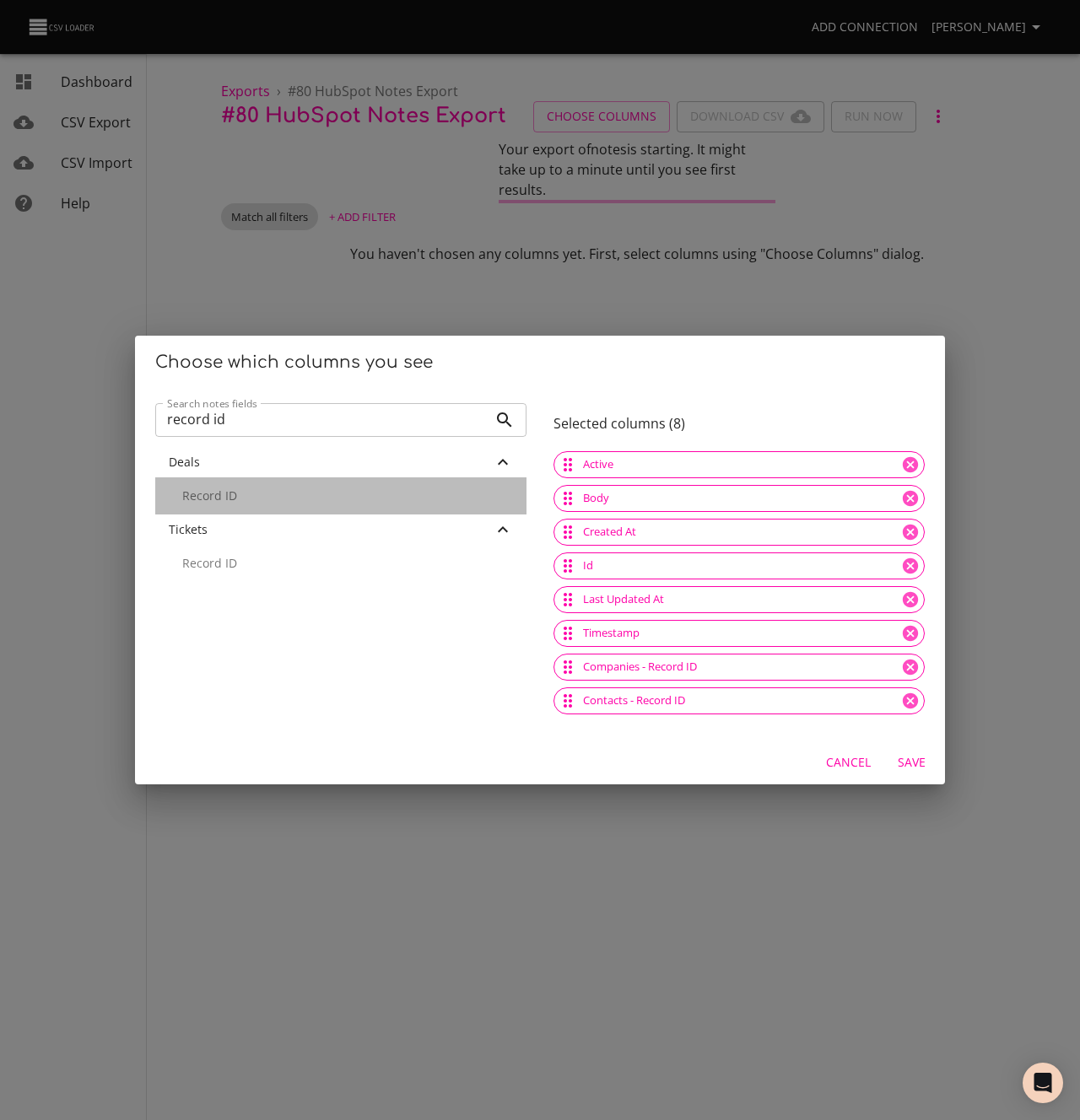
click at [224, 492] on p "Record ID" at bounding box center [348, 496] width 331 height 17
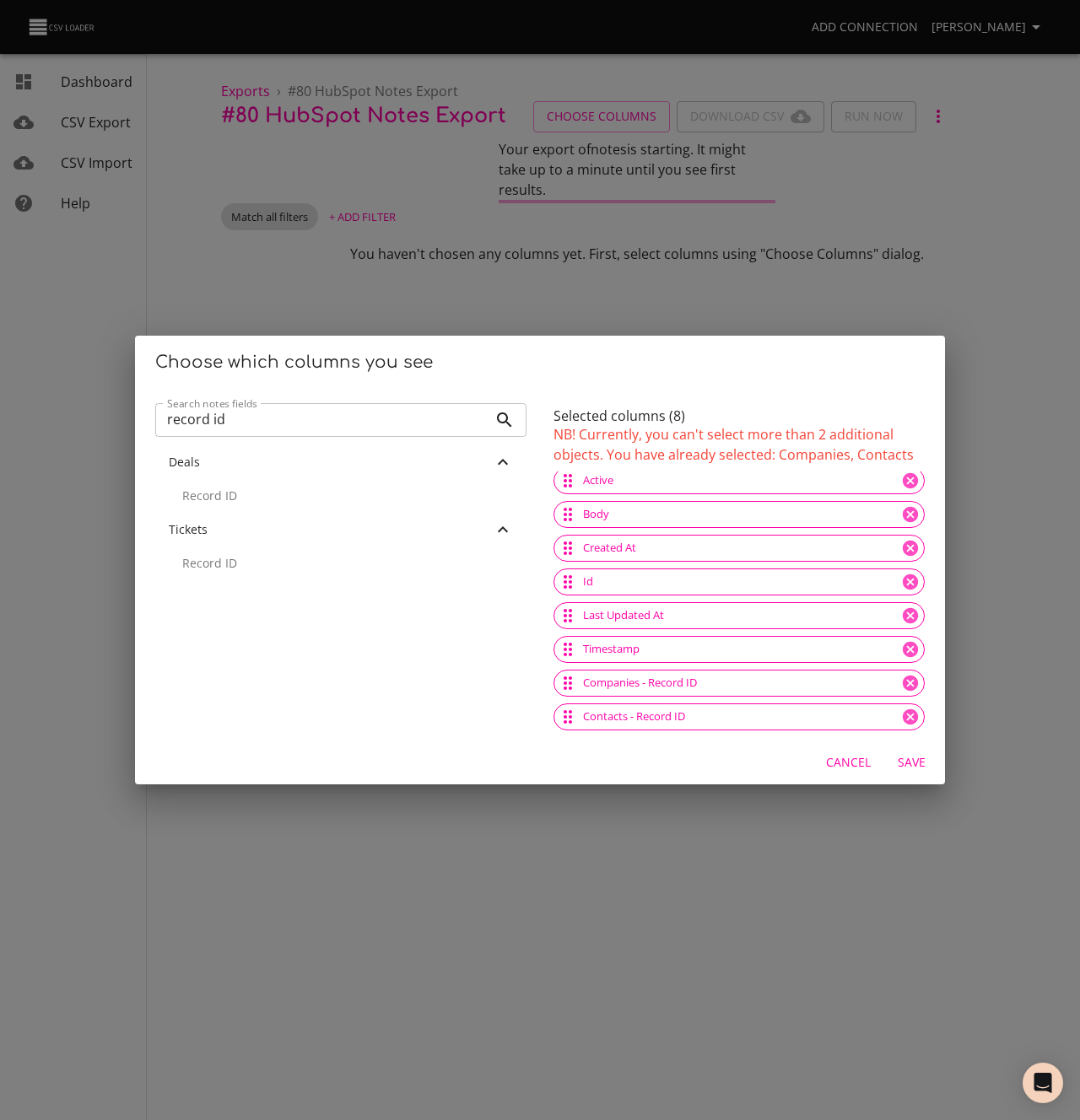
scroll to position [7, 0]
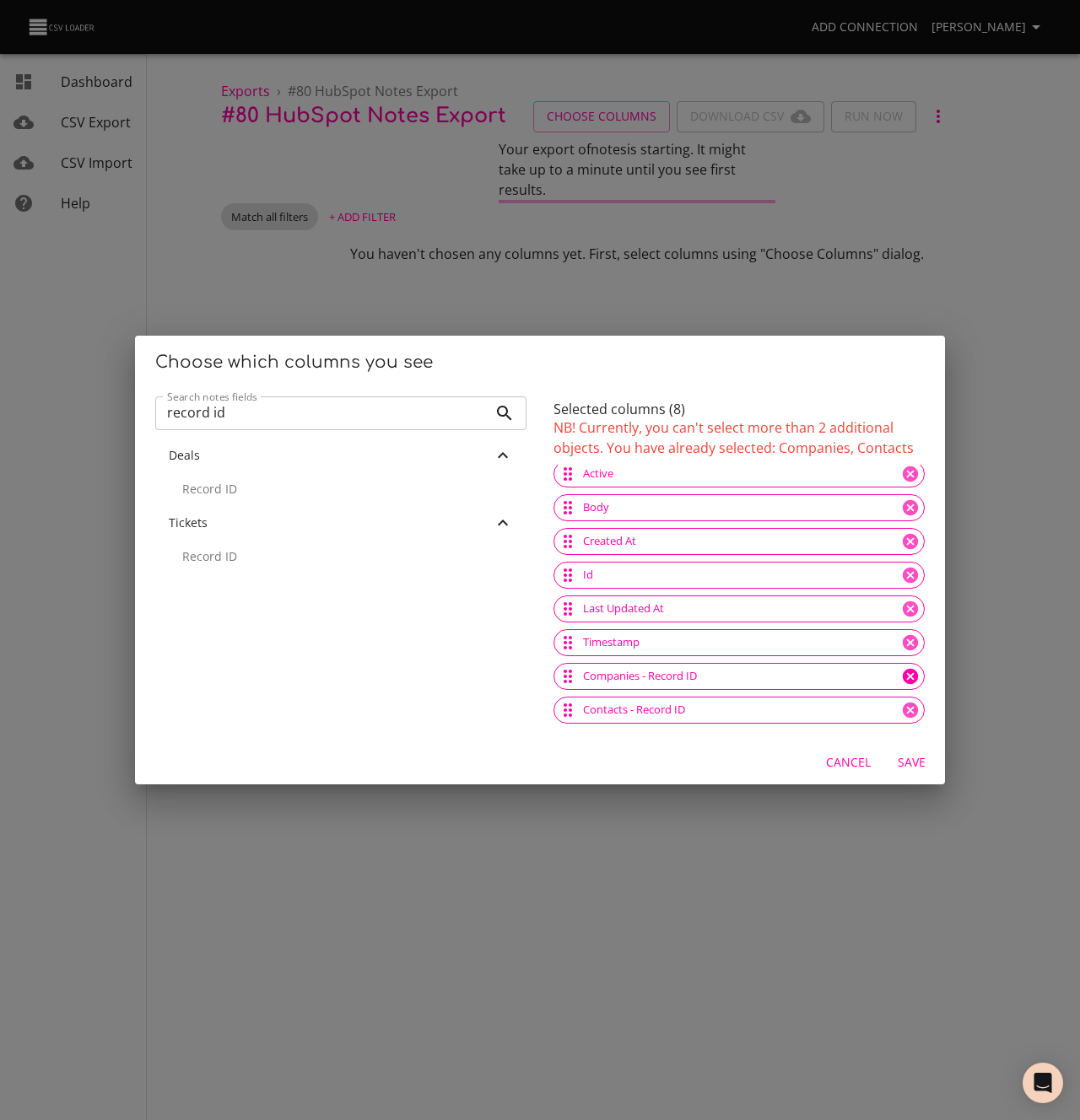
click at [909, 678] on icon at bounding box center [910, 677] width 19 height 19
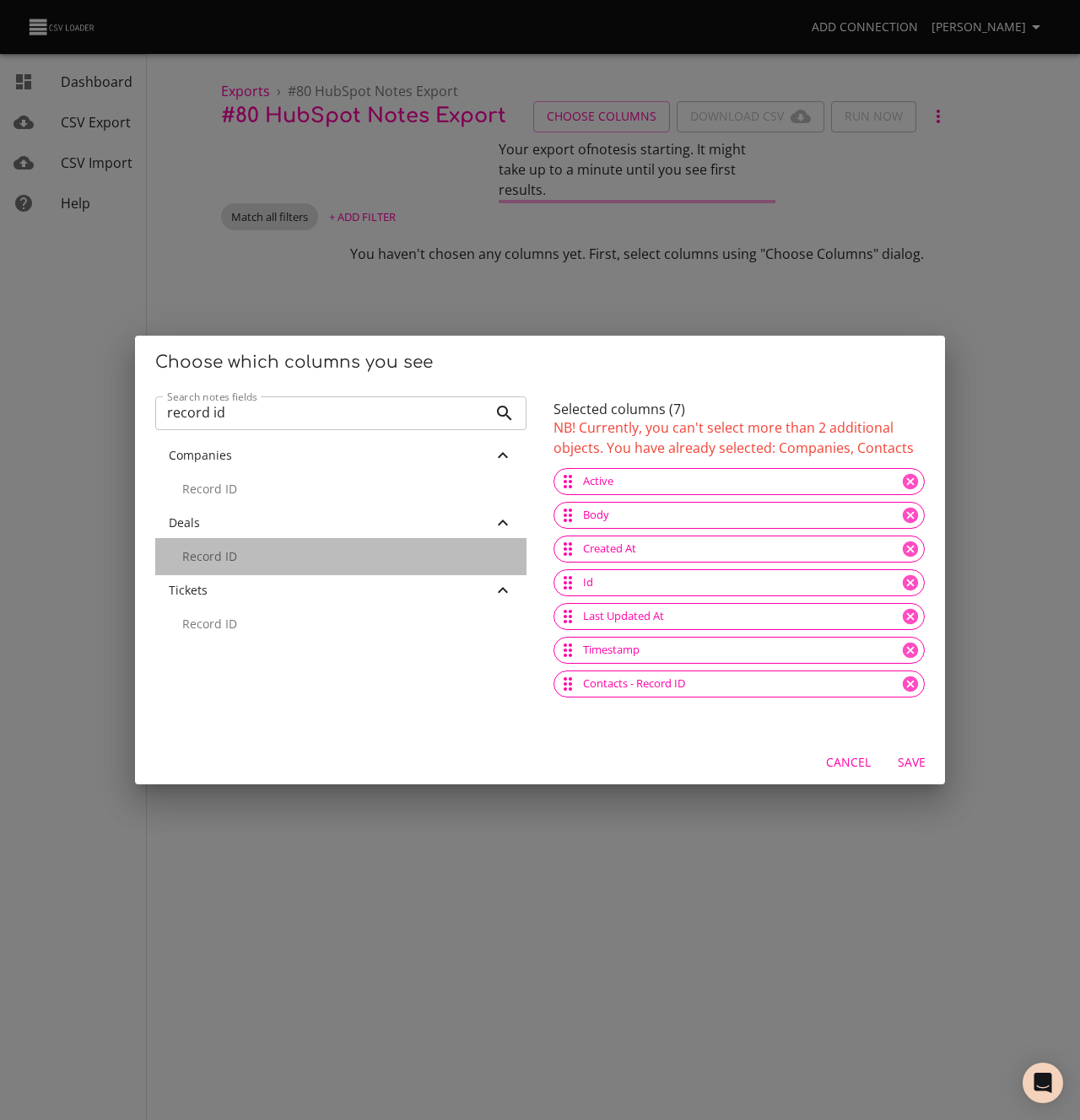
click at [241, 545] on div "Record ID" at bounding box center [340, 557] width 371 height 38
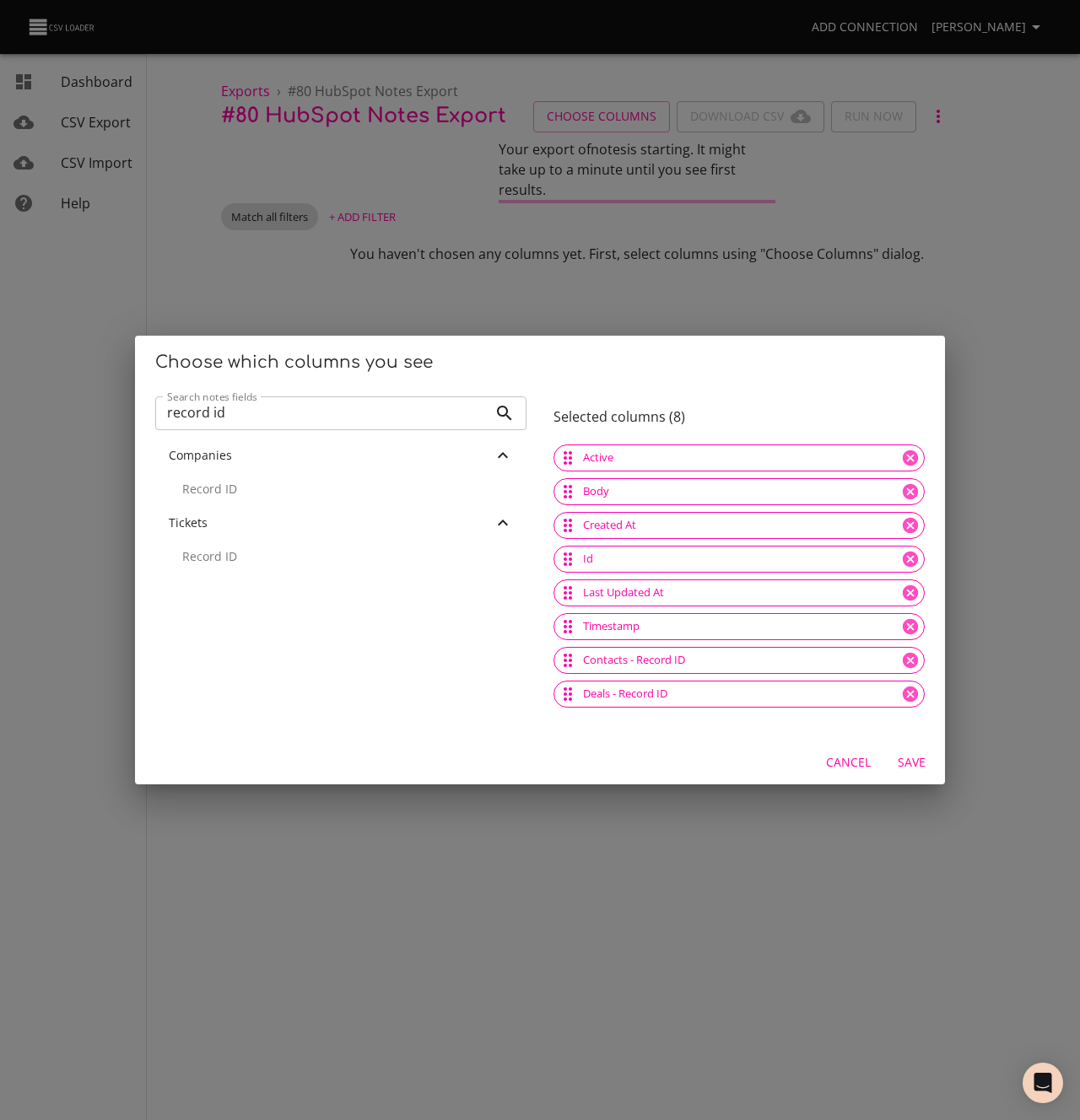
click at [914, 760] on span "Save" at bounding box center [911, 763] width 41 height 21
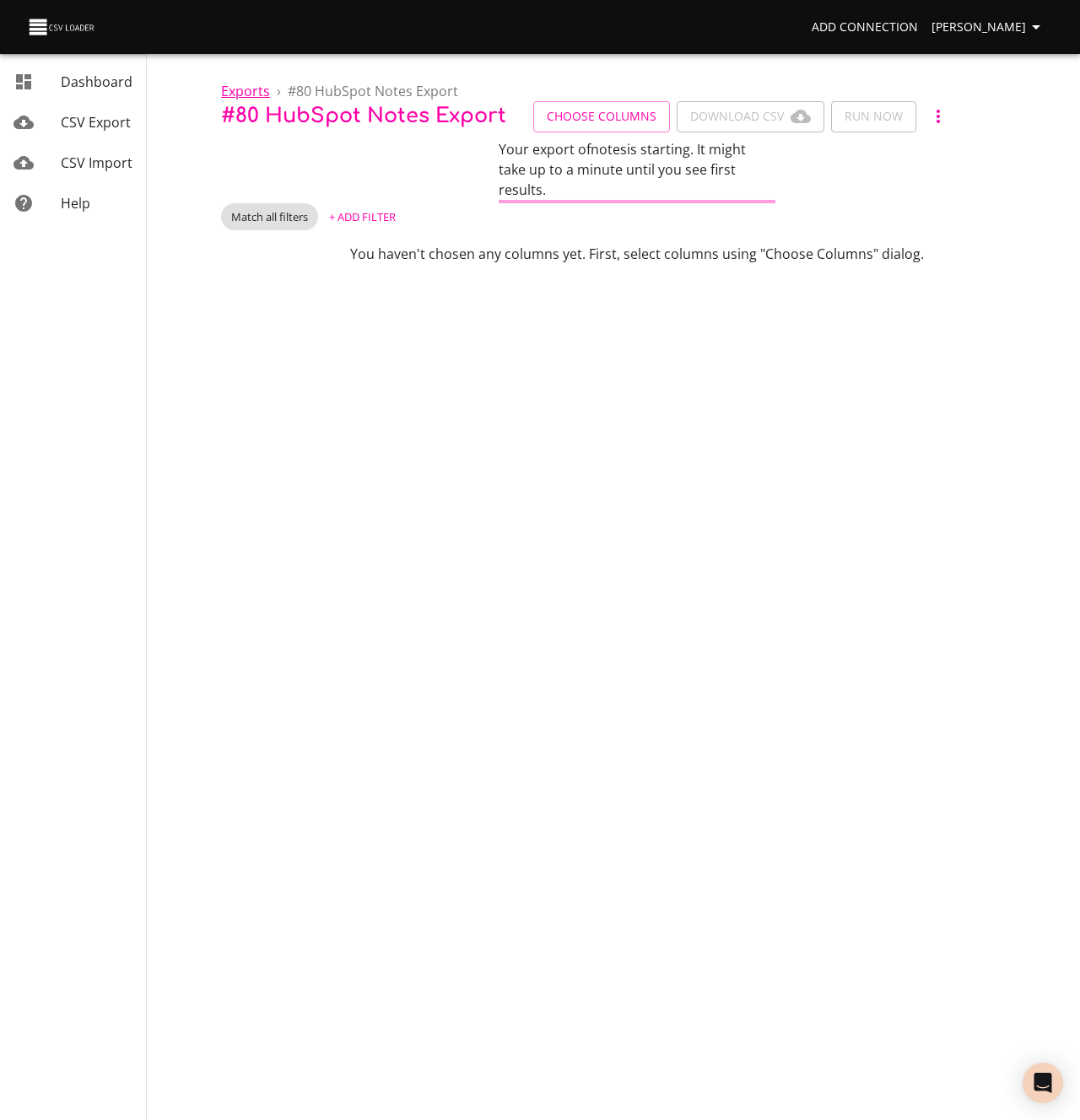
click at [236, 91] on span "Exports" at bounding box center [245, 91] width 49 height 19
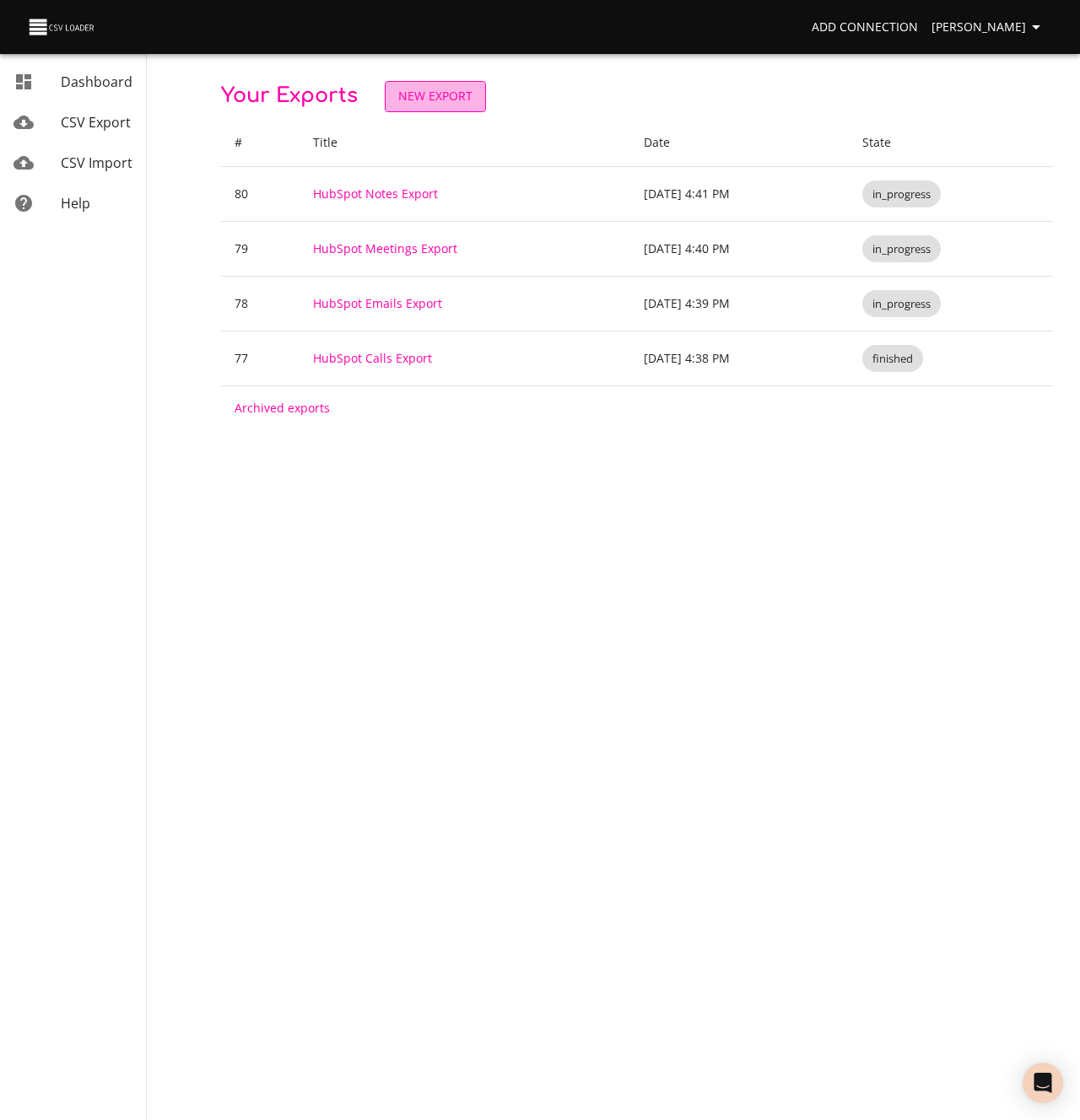
click at [453, 89] on span "New Export" at bounding box center [435, 96] width 74 height 21
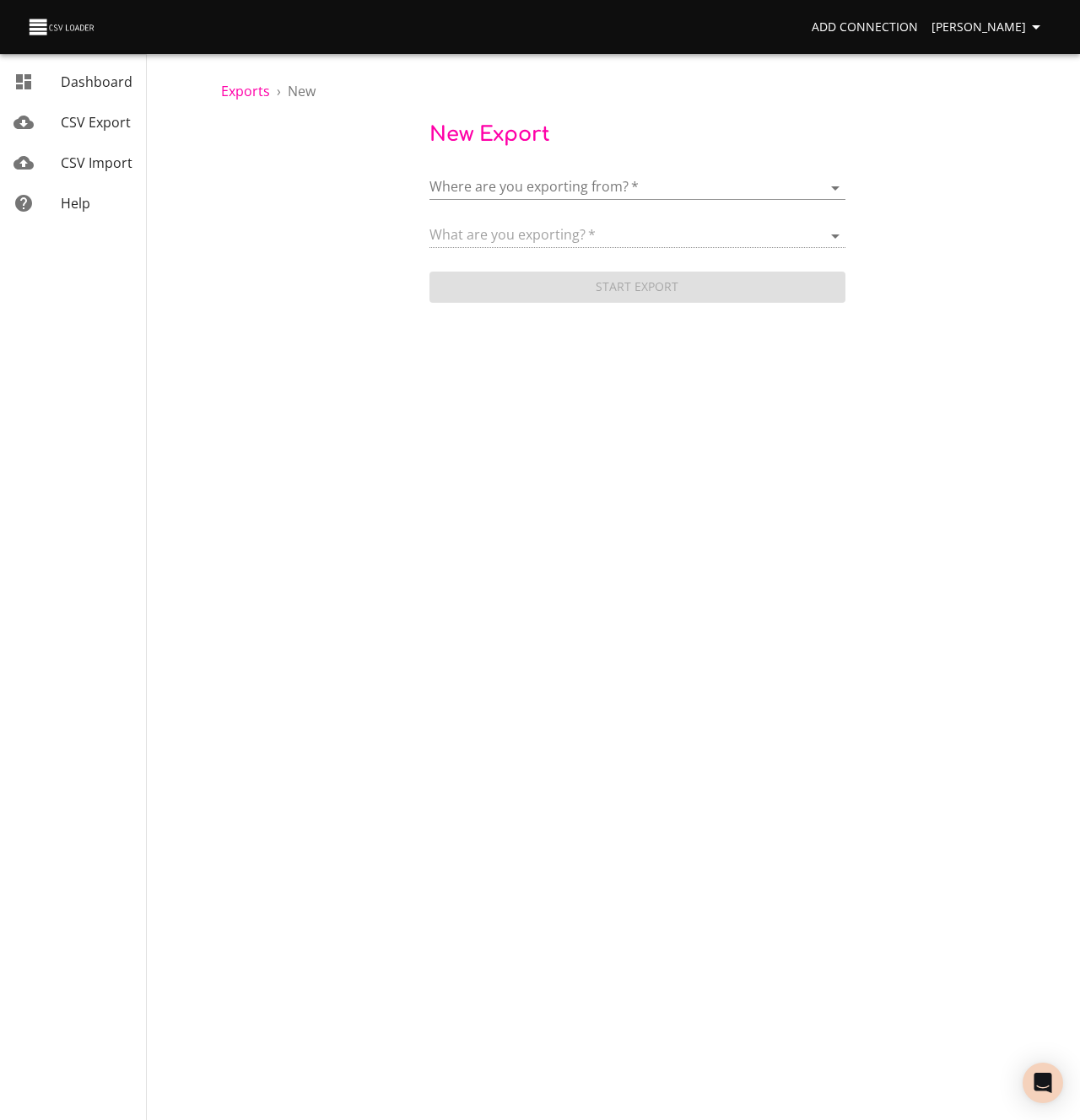
click at [488, 187] on body "Add Connection Kevin Karner Dashboard CSV Export CSV Import Help Exports › New …" at bounding box center [540, 560] width 1080 height 1120
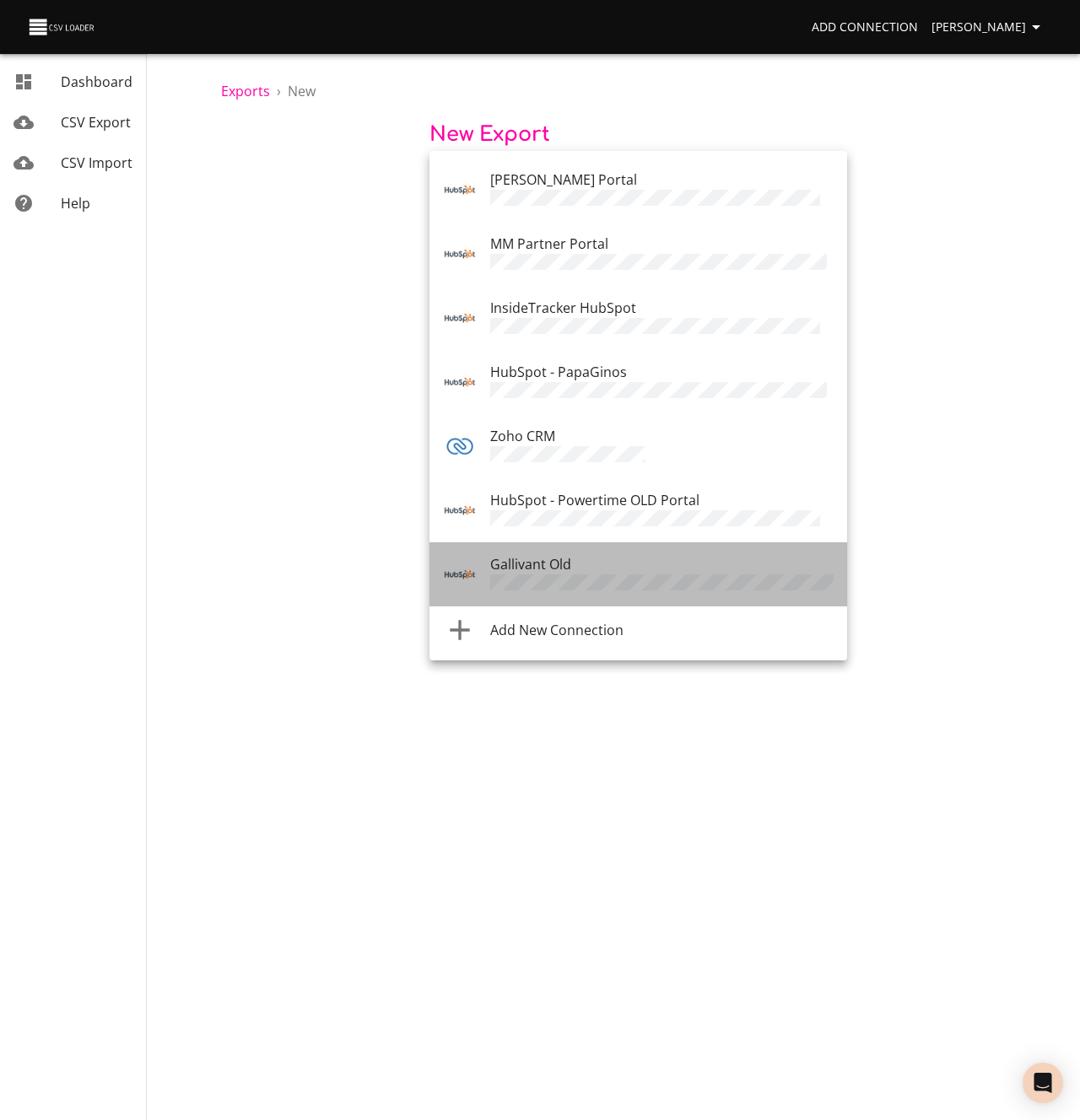
click at [528, 555] on span "Gallivant Old" at bounding box center [530, 564] width 81 height 19
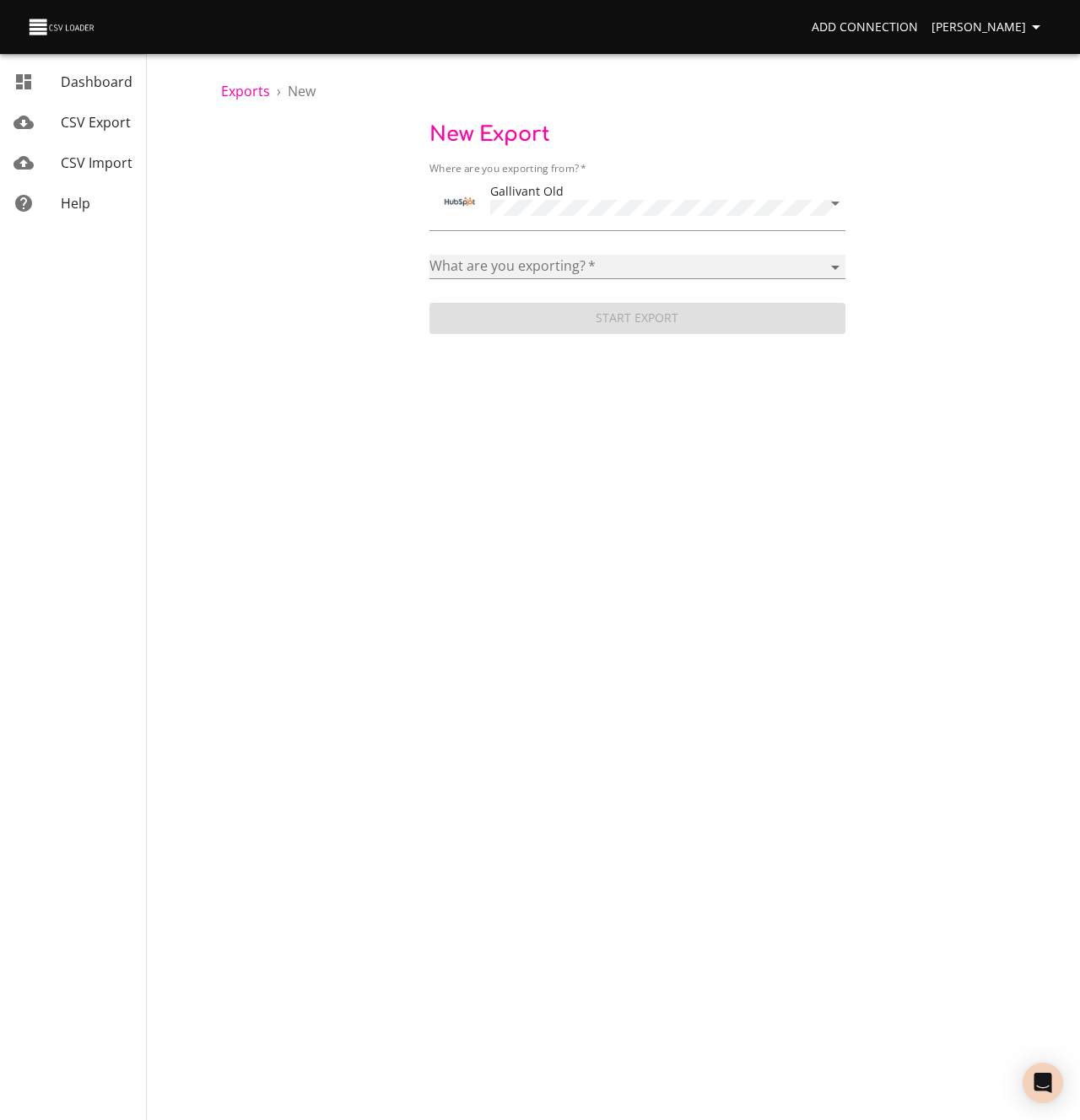
click at [526, 268] on select "Addresses Blog posts Calls Companies Contacts Deal pipelines Deal stages Deals …" at bounding box center [638, 267] width 416 height 25
select select "tasks"
click at [430, 255] on select "Addresses Blog posts Calls Companies Contacts Deal pipelines Deal stages Deals …" at bounding box center [638, 267] width 416 height 25
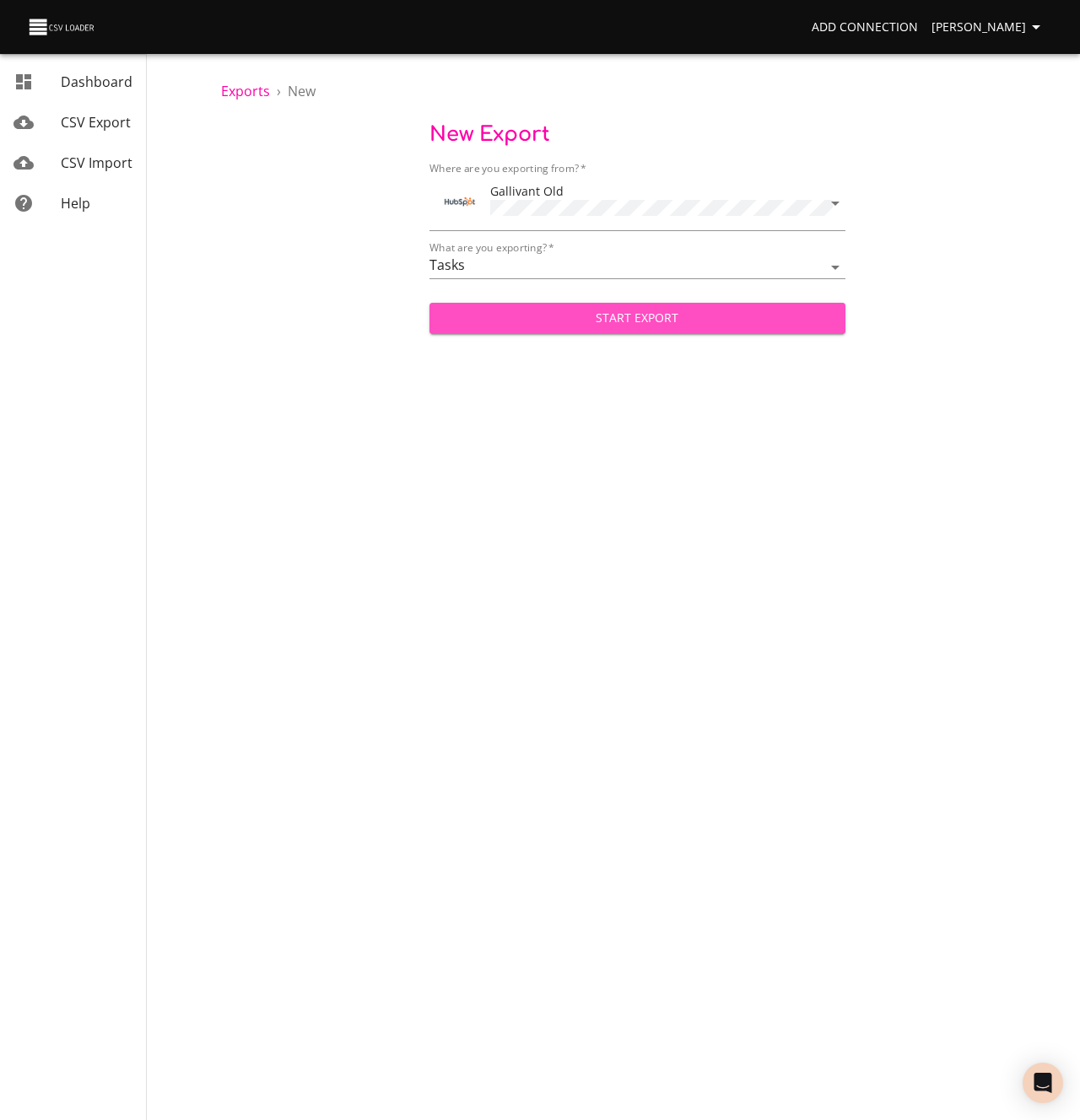
click at [526, 319] on span "Start Export" at bounding box center [638, 318] width 389 height 21
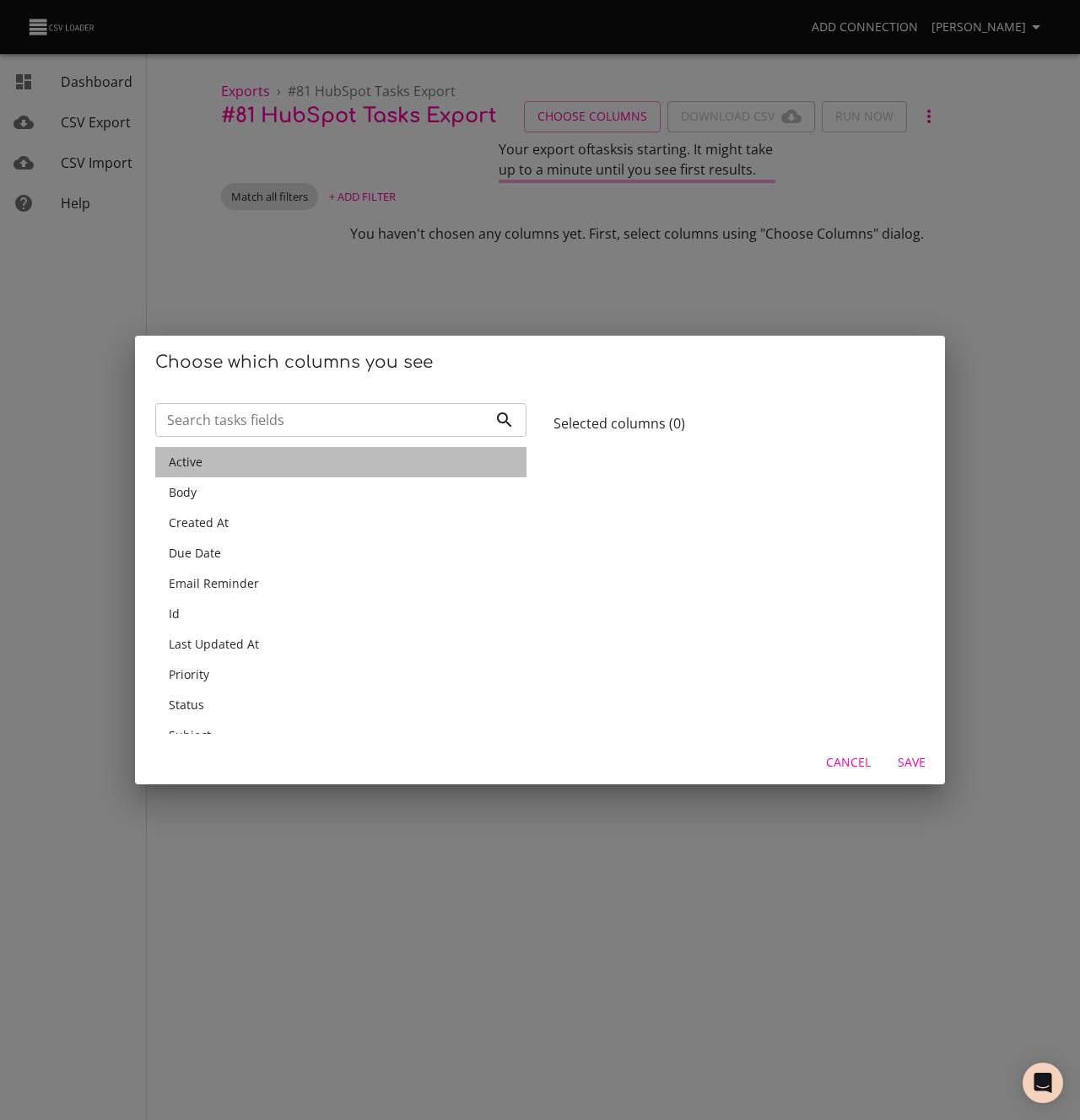
click at [187, 465] on span "Active" at bounding box center [186, 461] width 34 height 16
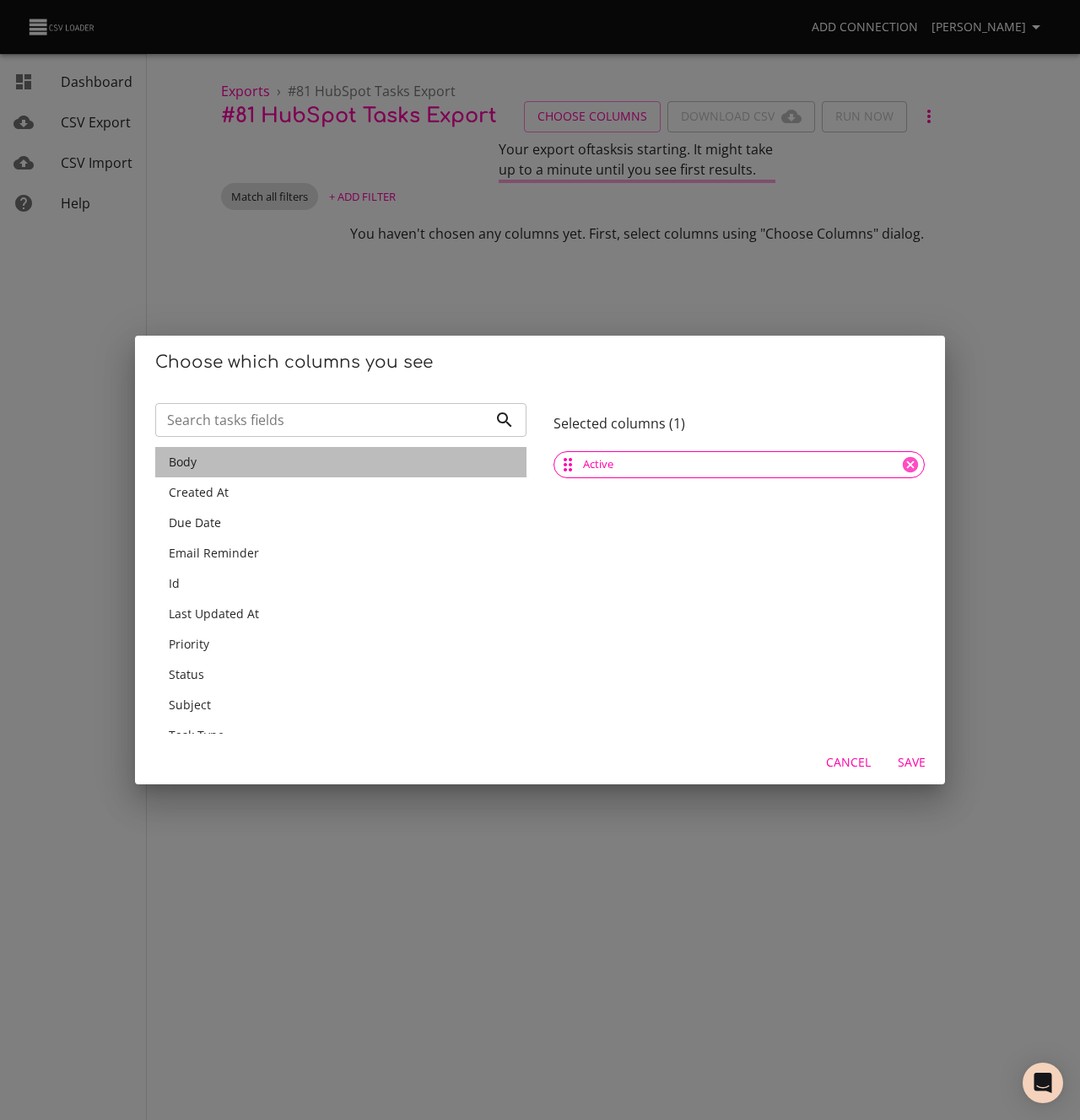
click at [187, 465] on span "Body" at bounding box center [182, 461] width 28 height 16
click at [187, 484] on span "Created At" at bounding box center [199, 492] width 60 height 16
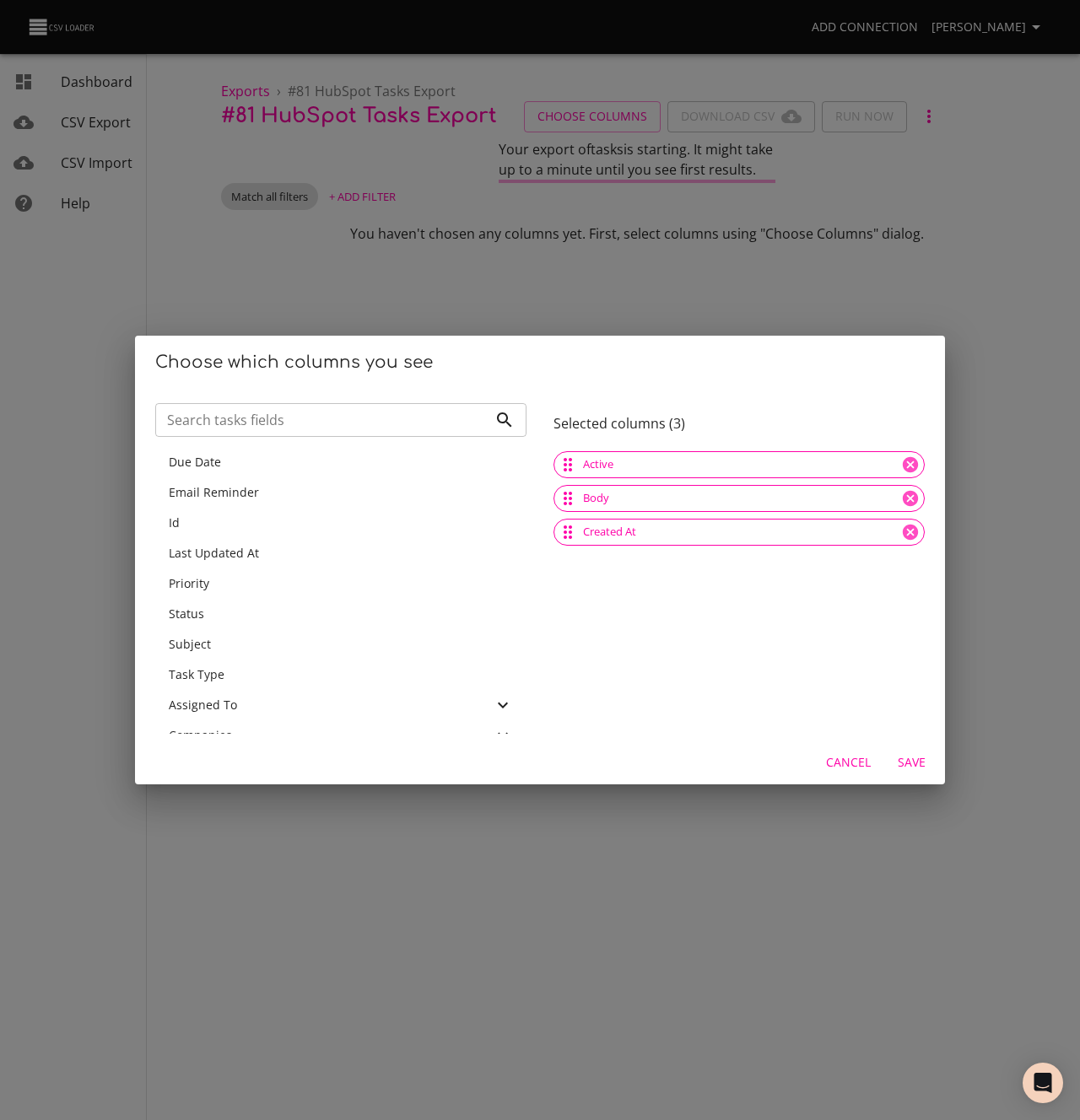
click at [187, 465] on span "Due Date" at bounding box center [194, 461] width 52 height 16
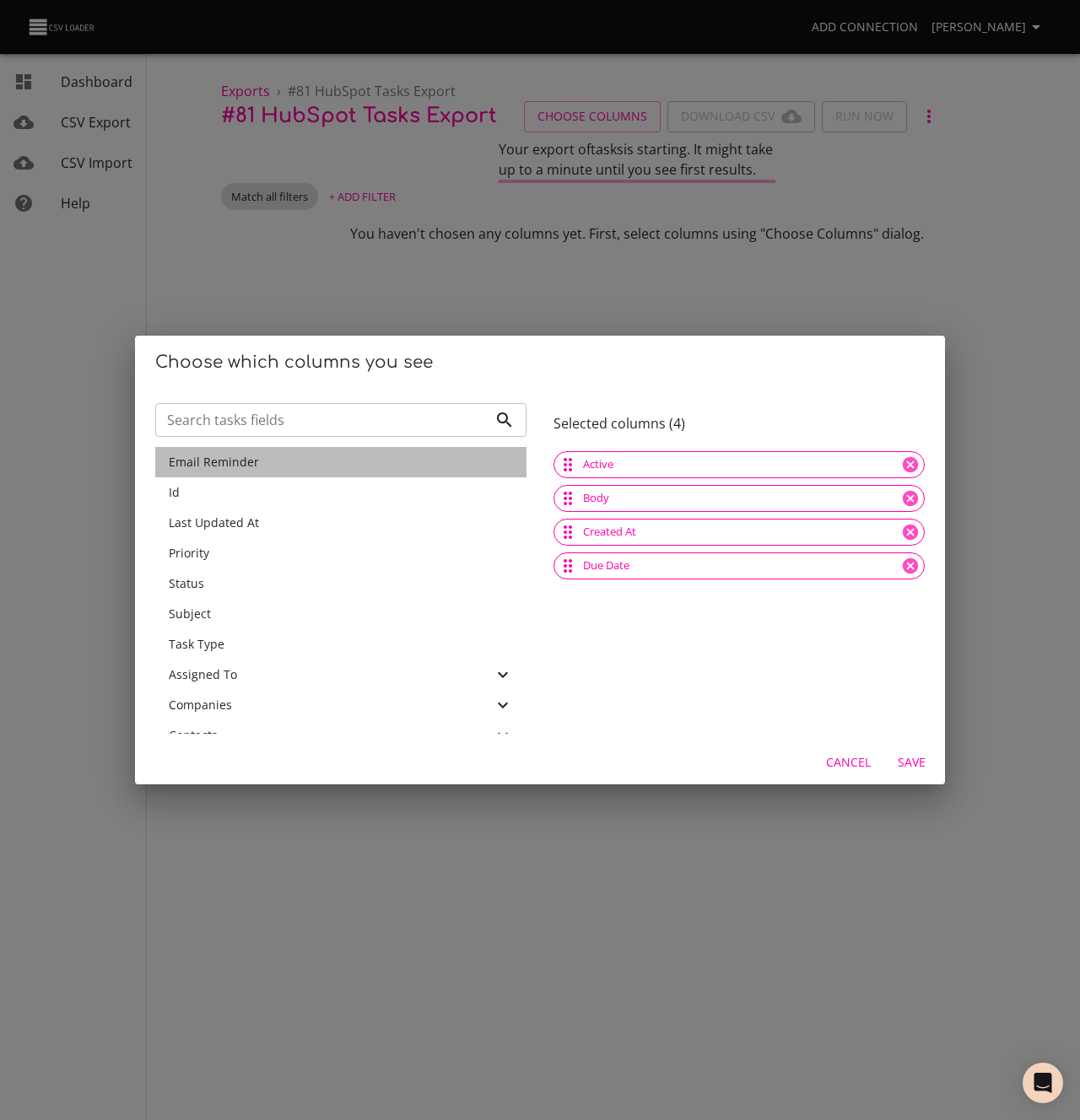
click at [187, 465] on span "Email Reminder" at bounding box center [214, 461] width 90 height 16
click at [187, 484] on div "Id" at bounding box center [341, 493] width 344 height 17
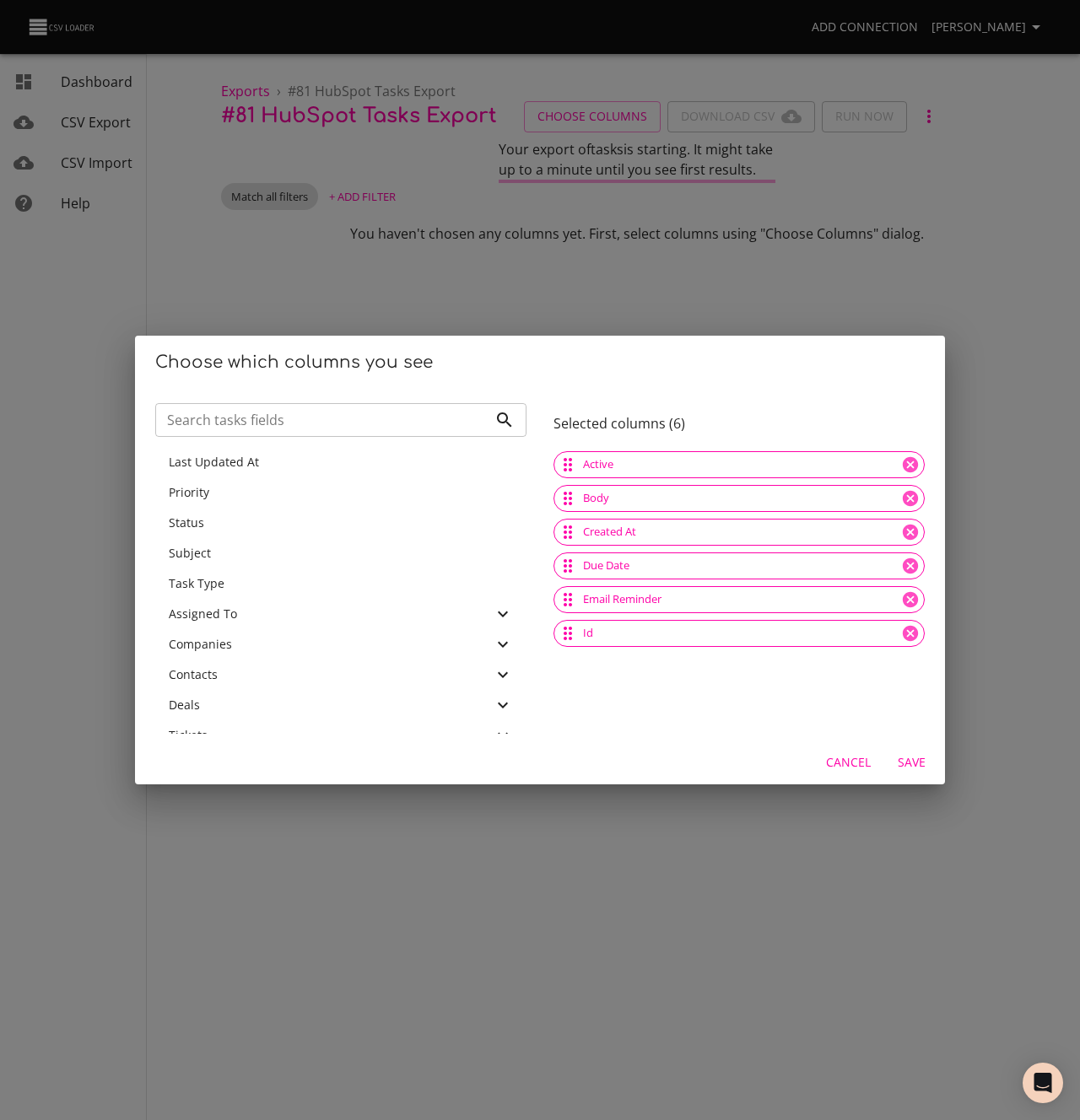
click at [187, 465] on span "Last Updated At" at bounding box center [214, 461] width 90 height 16
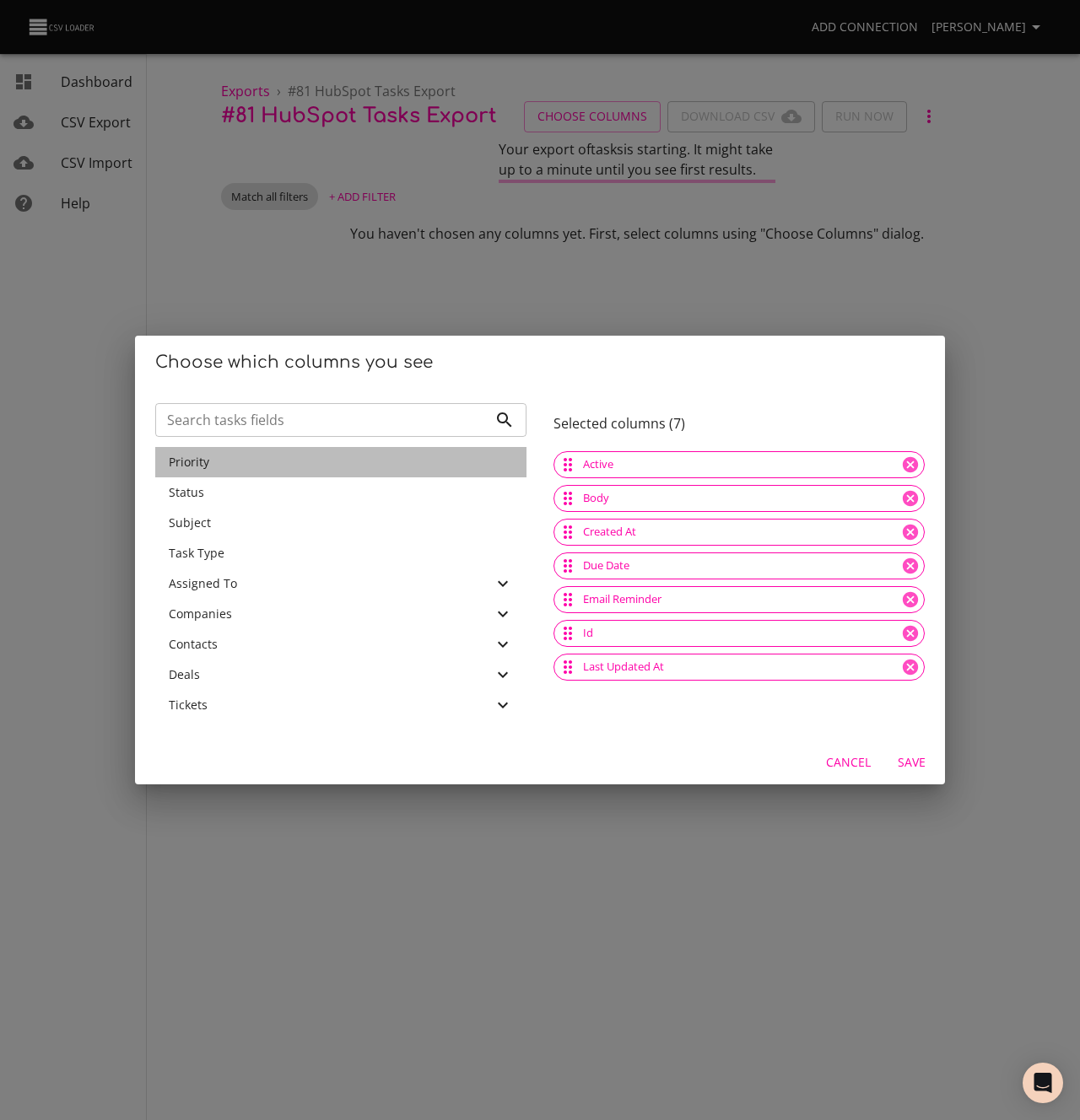
click at [187, 465] on span "Priority" at bounding box center [189, 461] width 41 height 16
click at [187, 465] on span "Status" at bounding box center [187, 461] width 36 height 16
click at [187, 484] on span "Subject" at bounding box center [189, 492] width 42 height 16
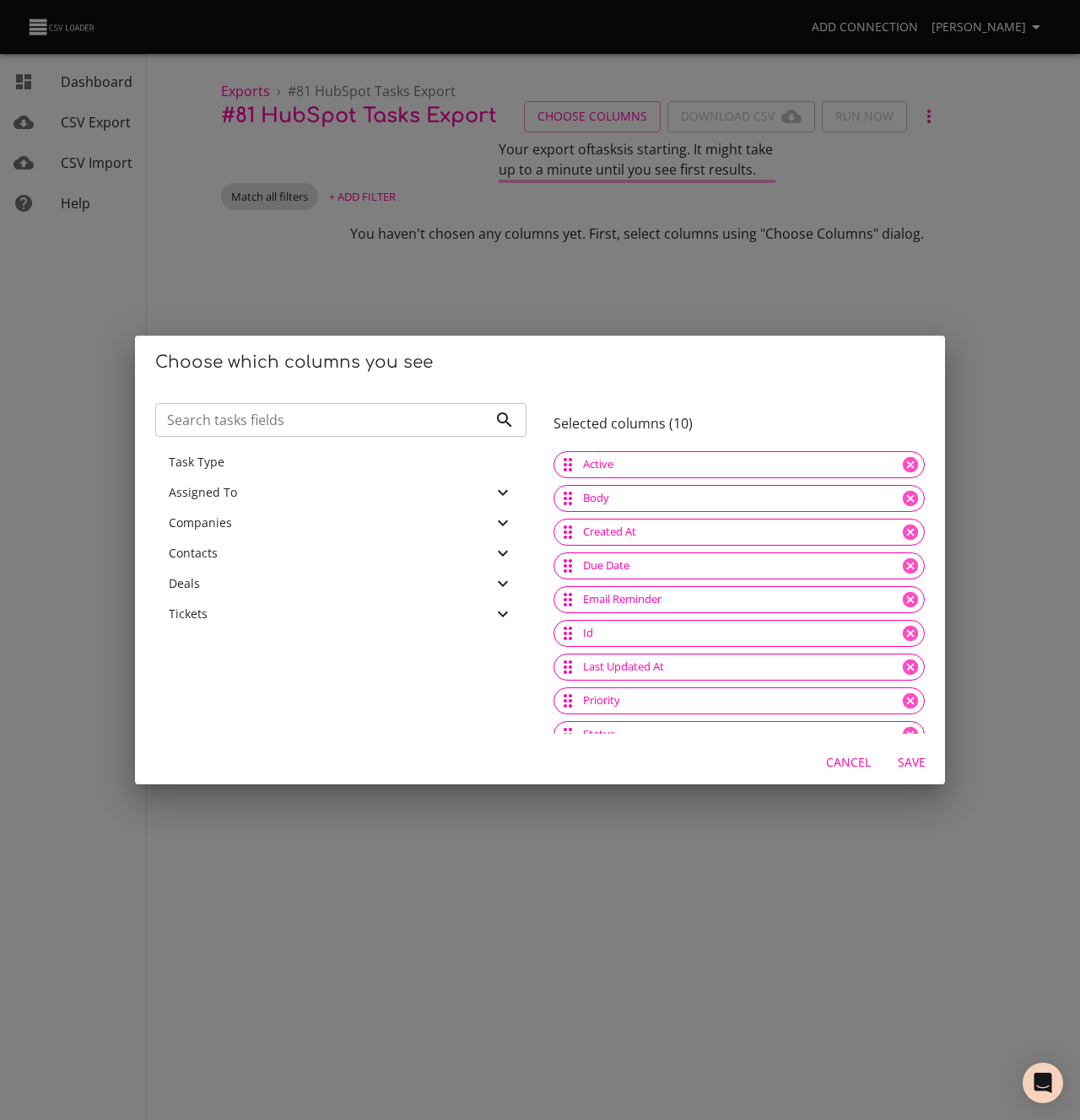
click at [187, 465] on span "Task Type" at bounding box center [196, 461] width 55 height 16
click at [224, 466] on span "Assigned To" at bounding box center [203, 461] width 68 height 16
click at [211, 535] on p "Email" at bounding box center [348, 534] width 331 height 17
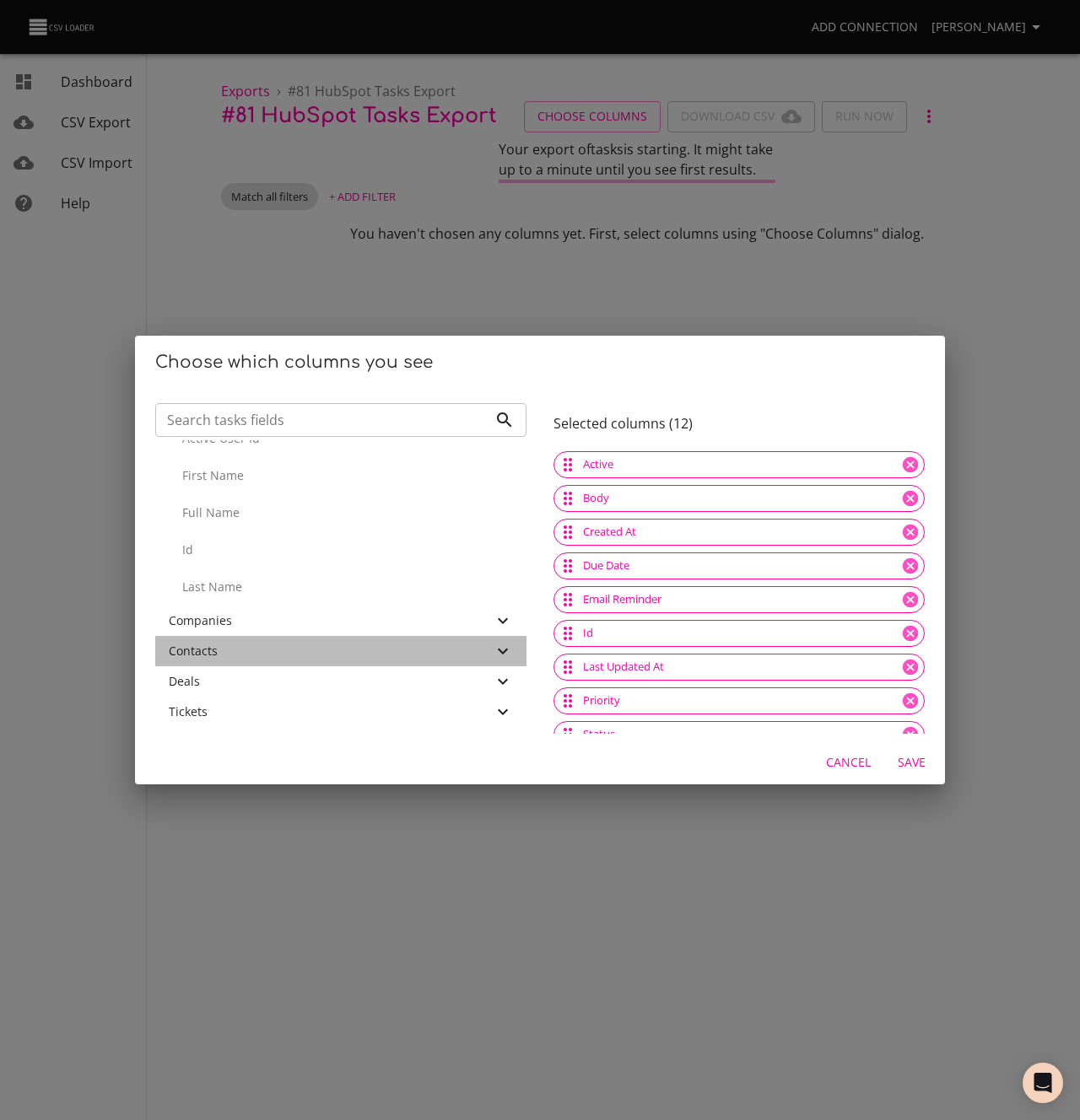
click at [249, 649] on div "Contacts" at bounding box center [331, 651] width 324 height 17
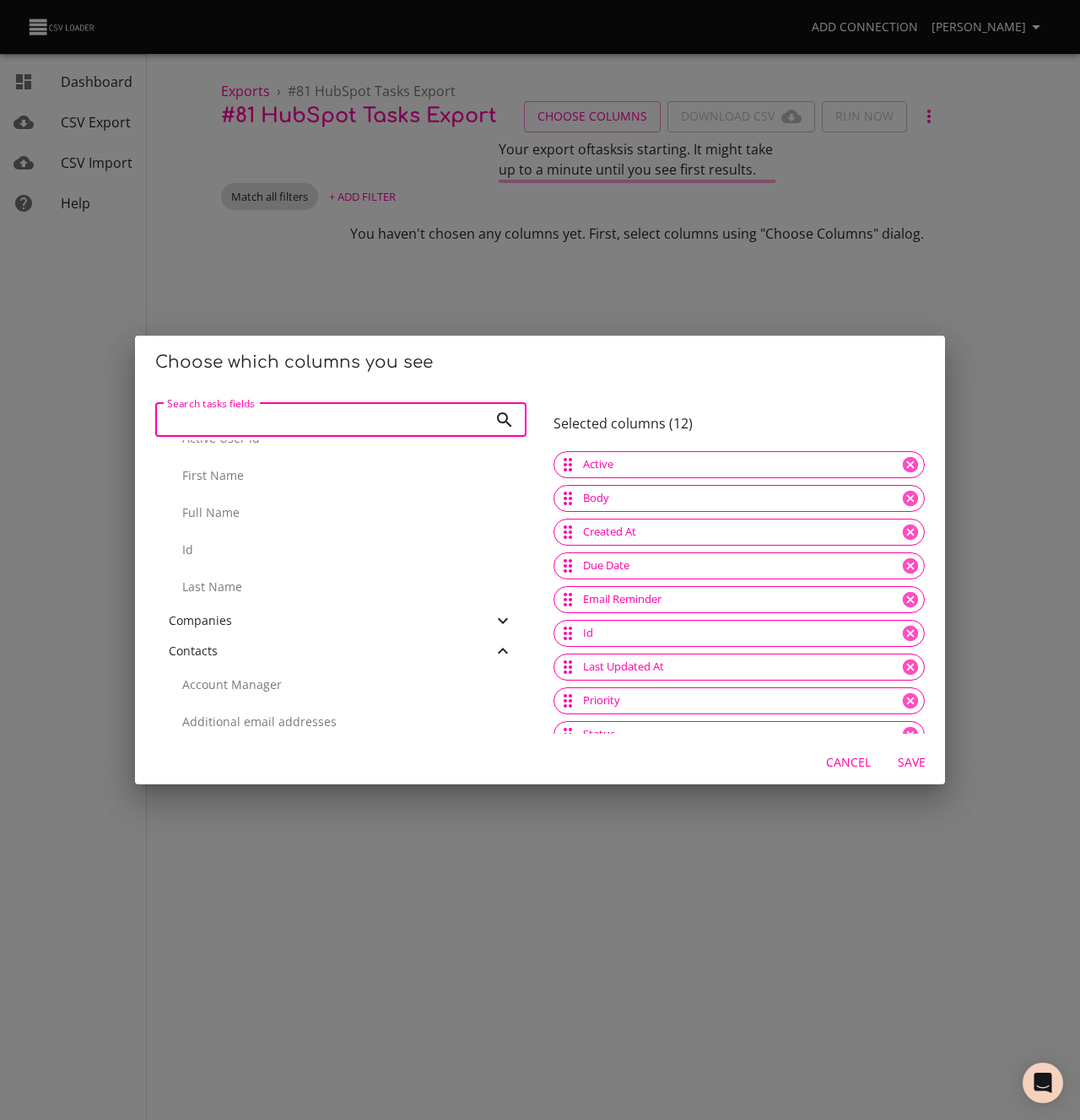
click at [215, 418] on input "Search tasks fields" at bounding box center [321, 420] width 332 height 34
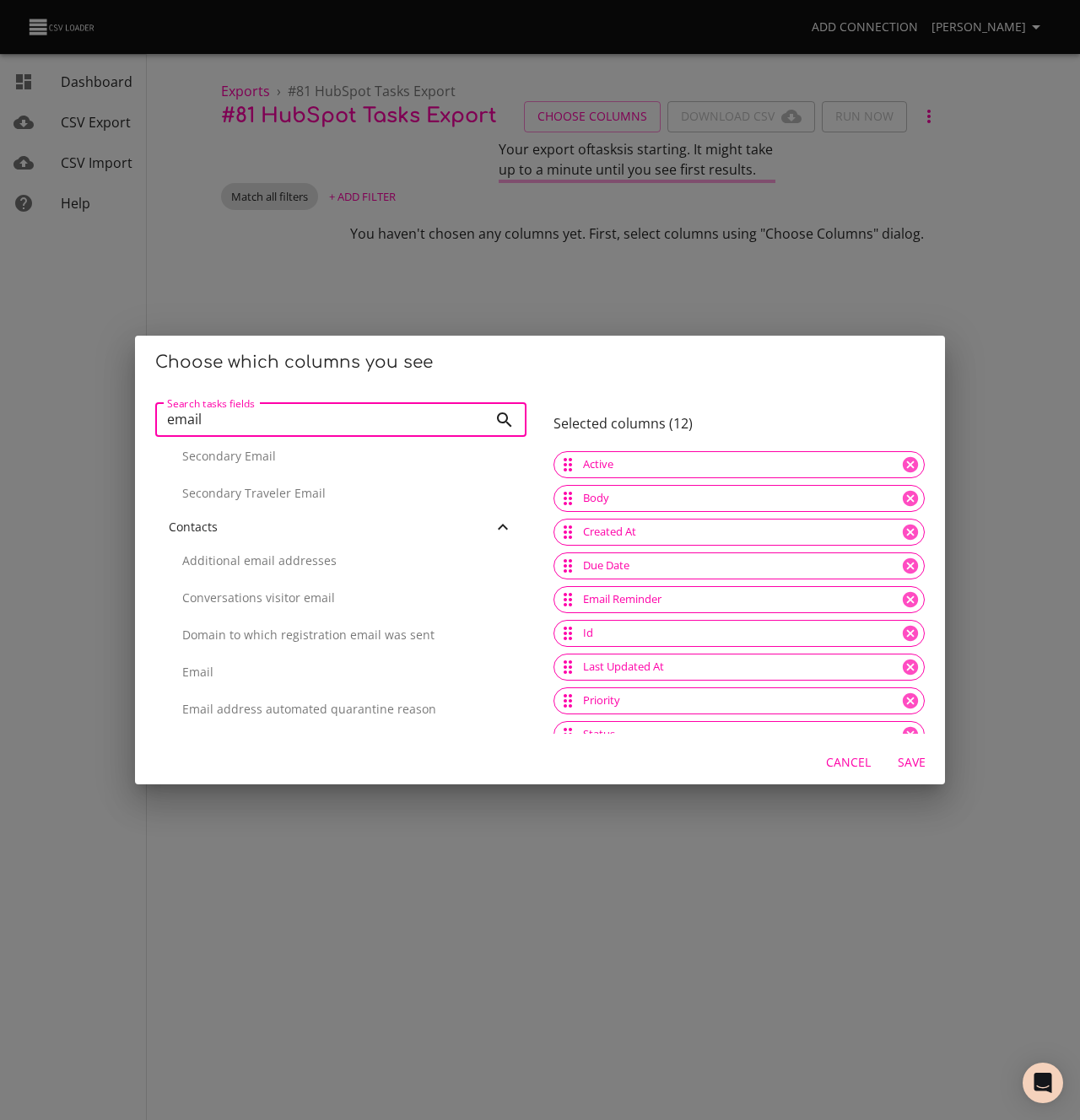
scroll to position [300, 0]
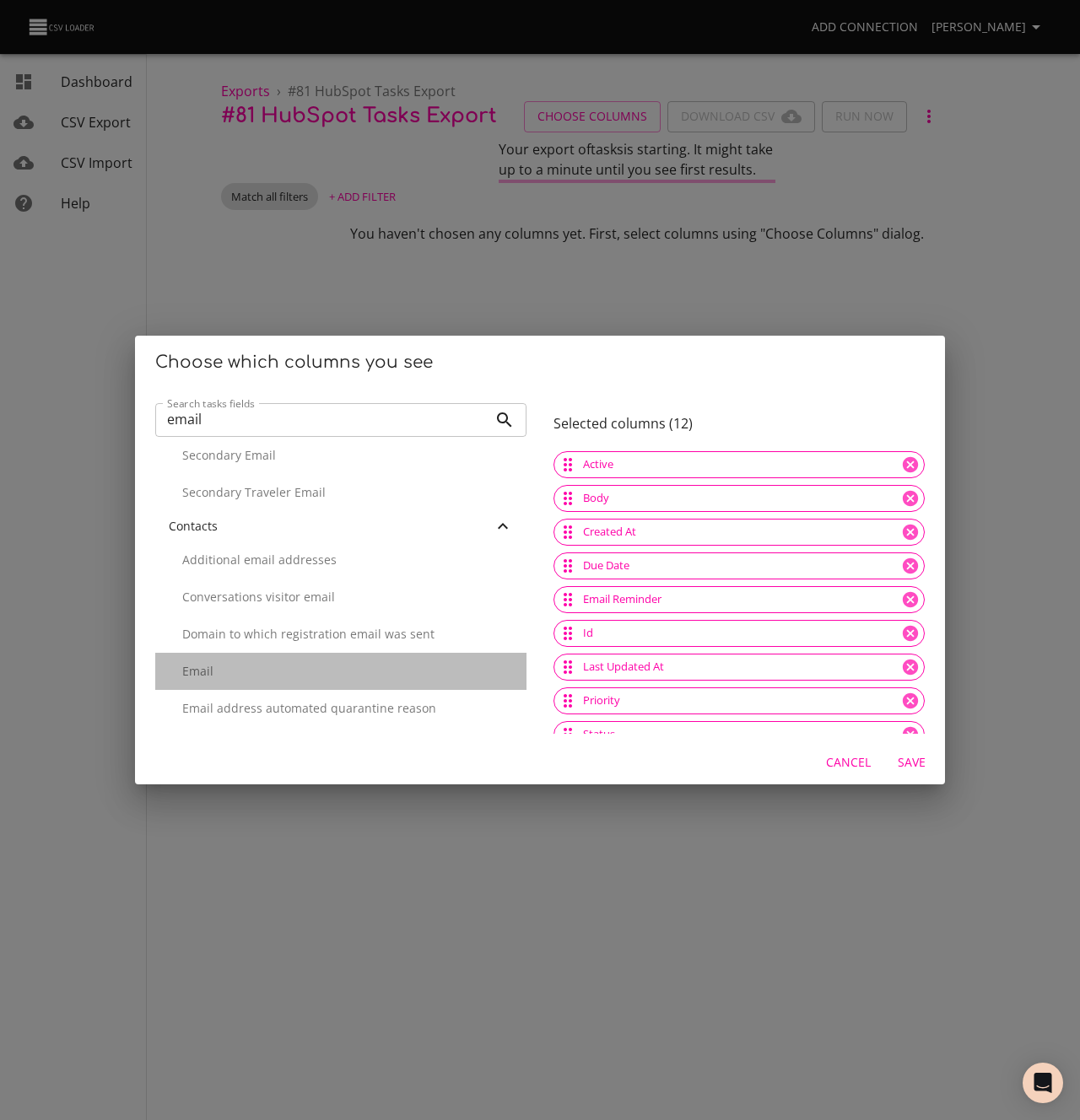
click at [226, 672] on p "Email" at bounding box center [348, 672] width 331 height 17
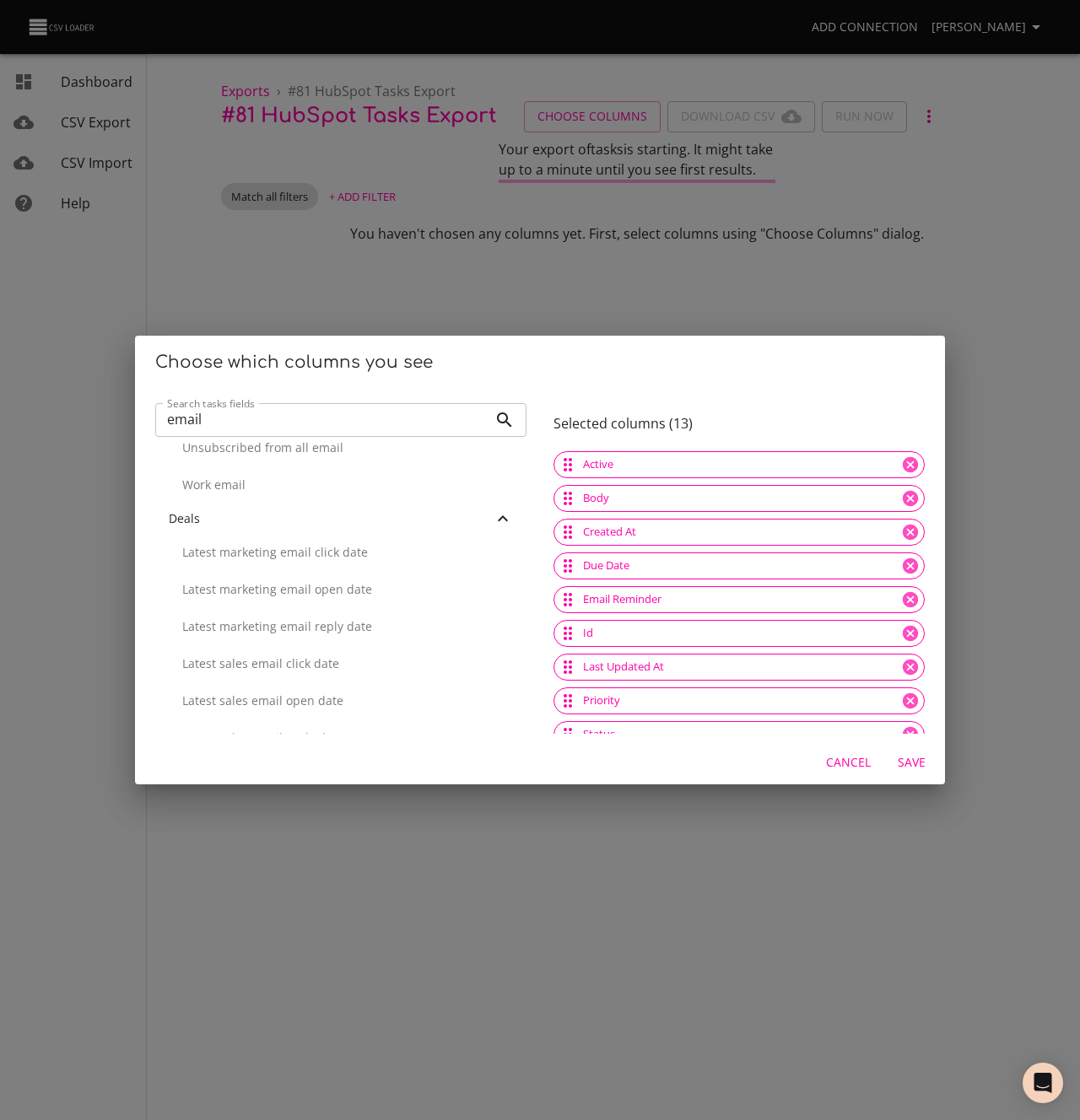
scroll to position [2064, 0]
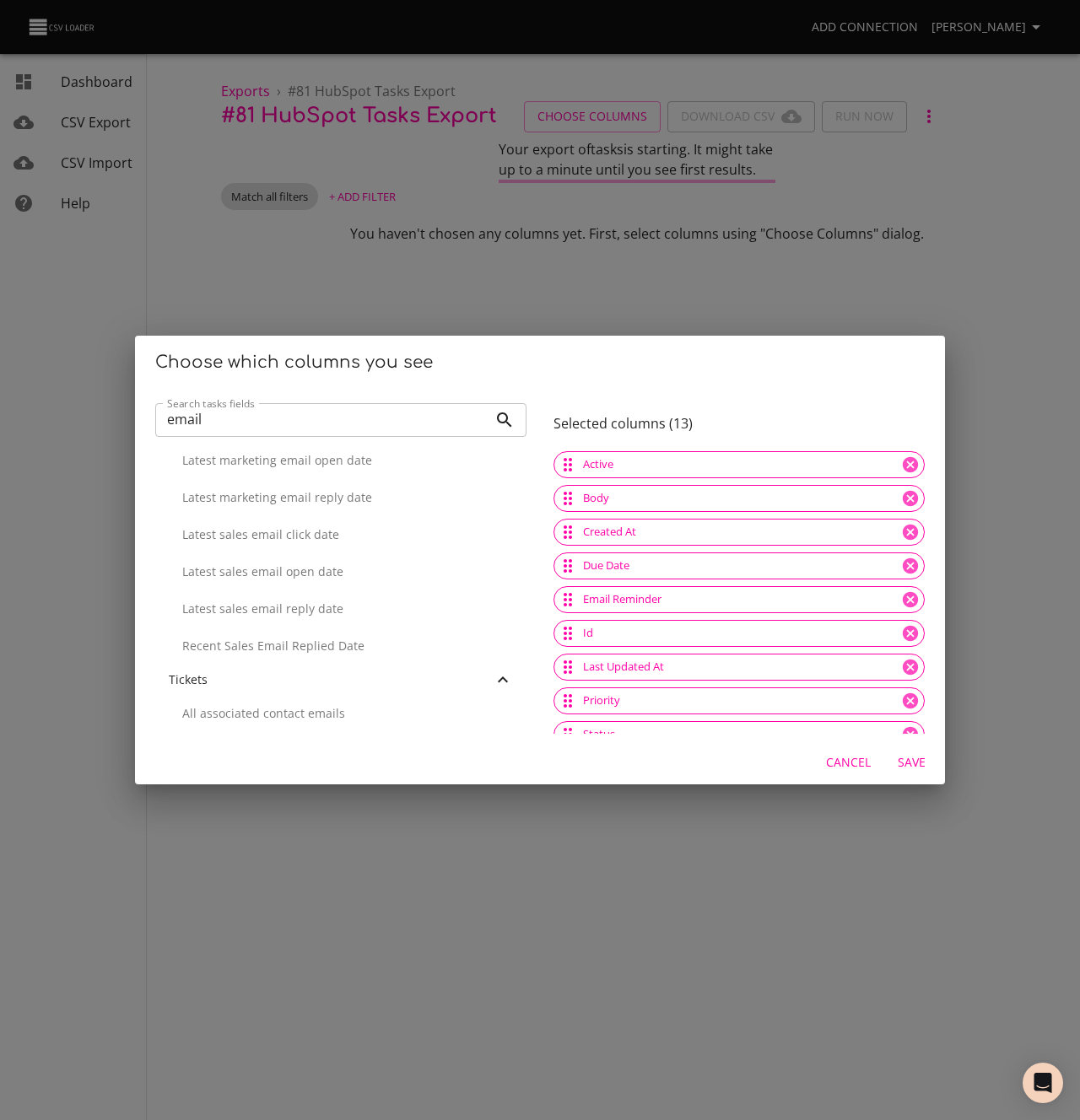
click at [222, 420] on input "email" at bounding box center [321, 420] width 332 height 34
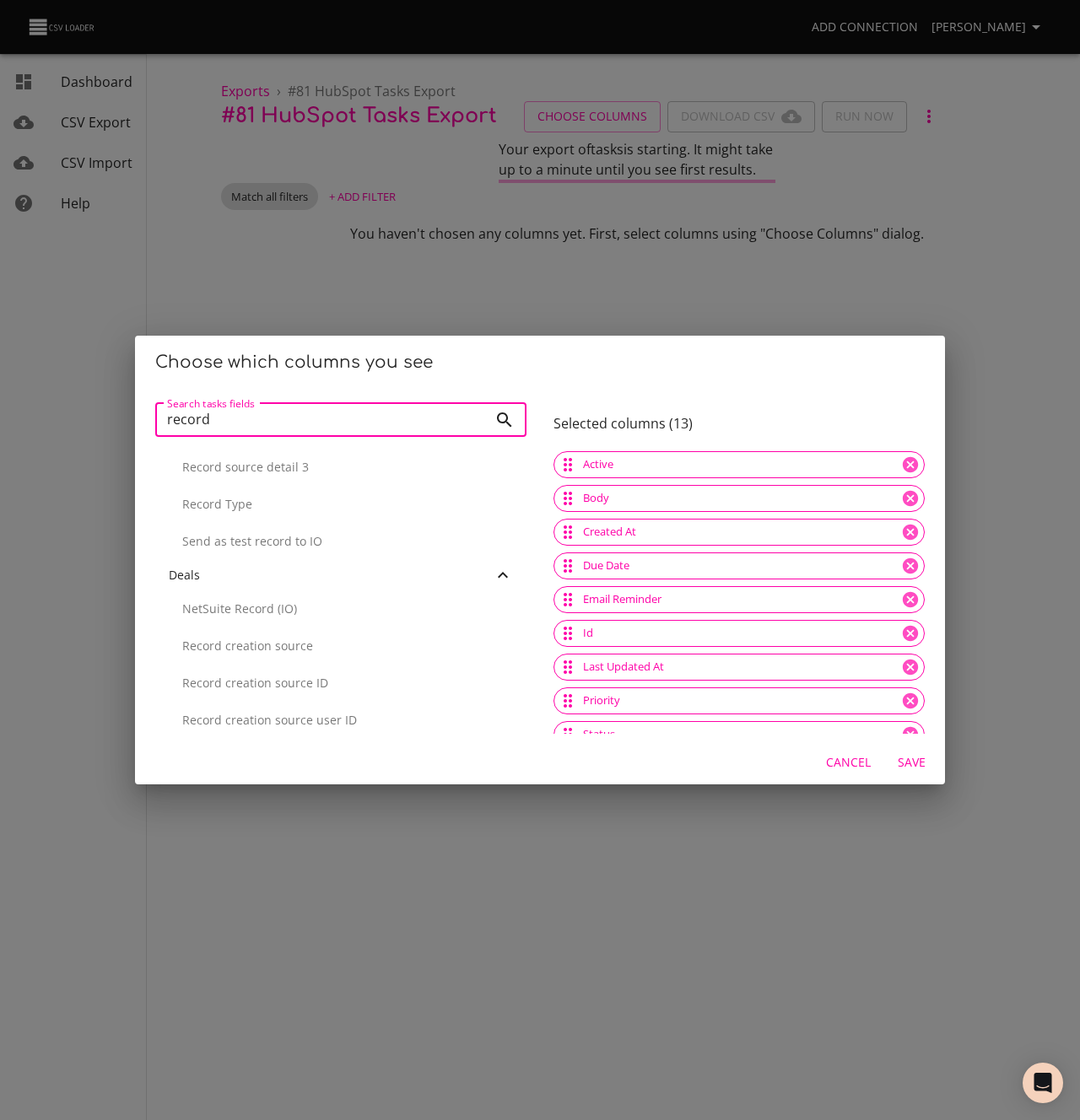
scroll to position [0, 0]
type input "record id"
click at [204, 621] on div "Record ID" at bounding box center [340, 632] width 371 height 38
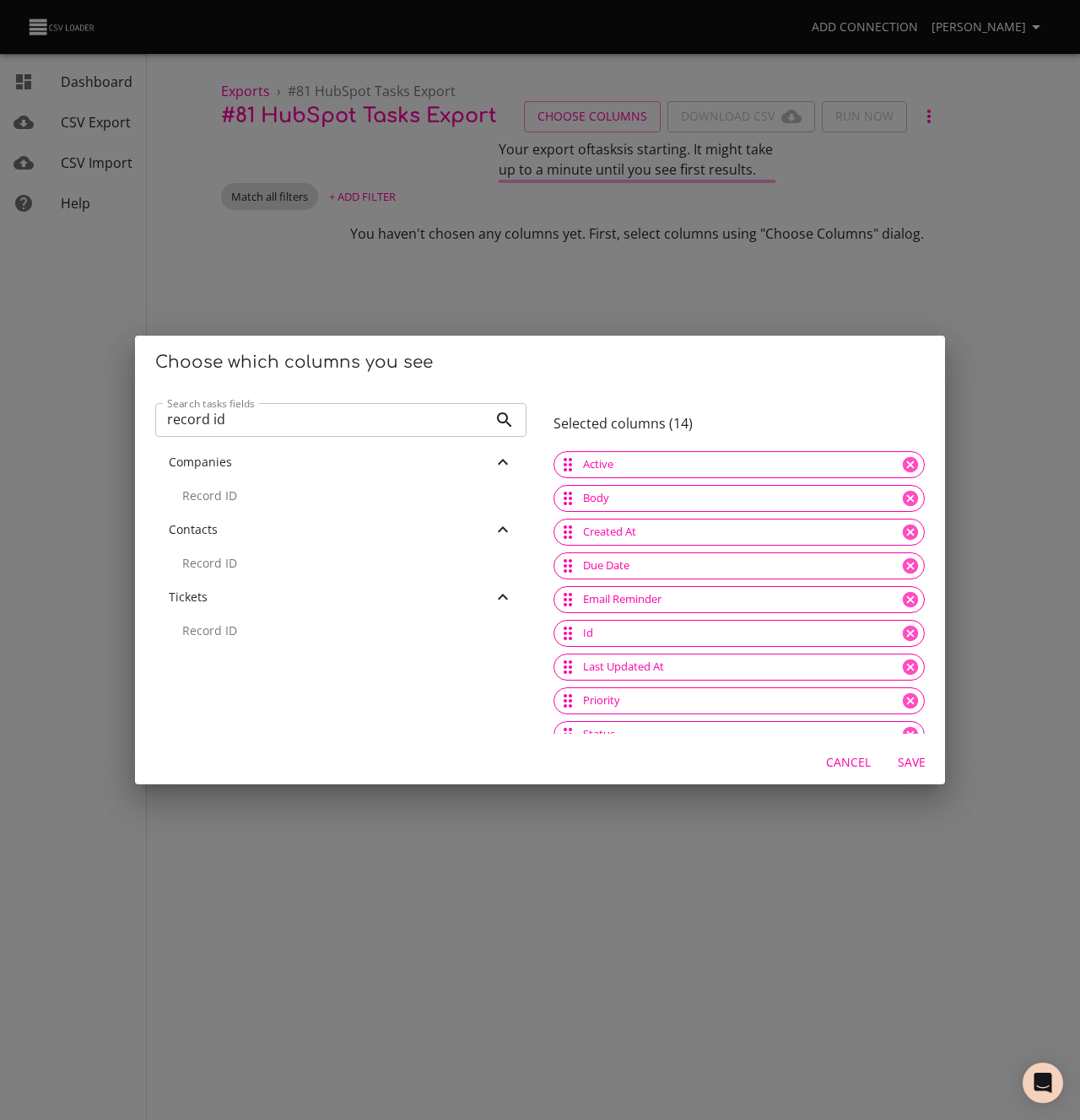
click at [914, 768] on span "Save" at bounding box center [911, 763] width 41 height 21
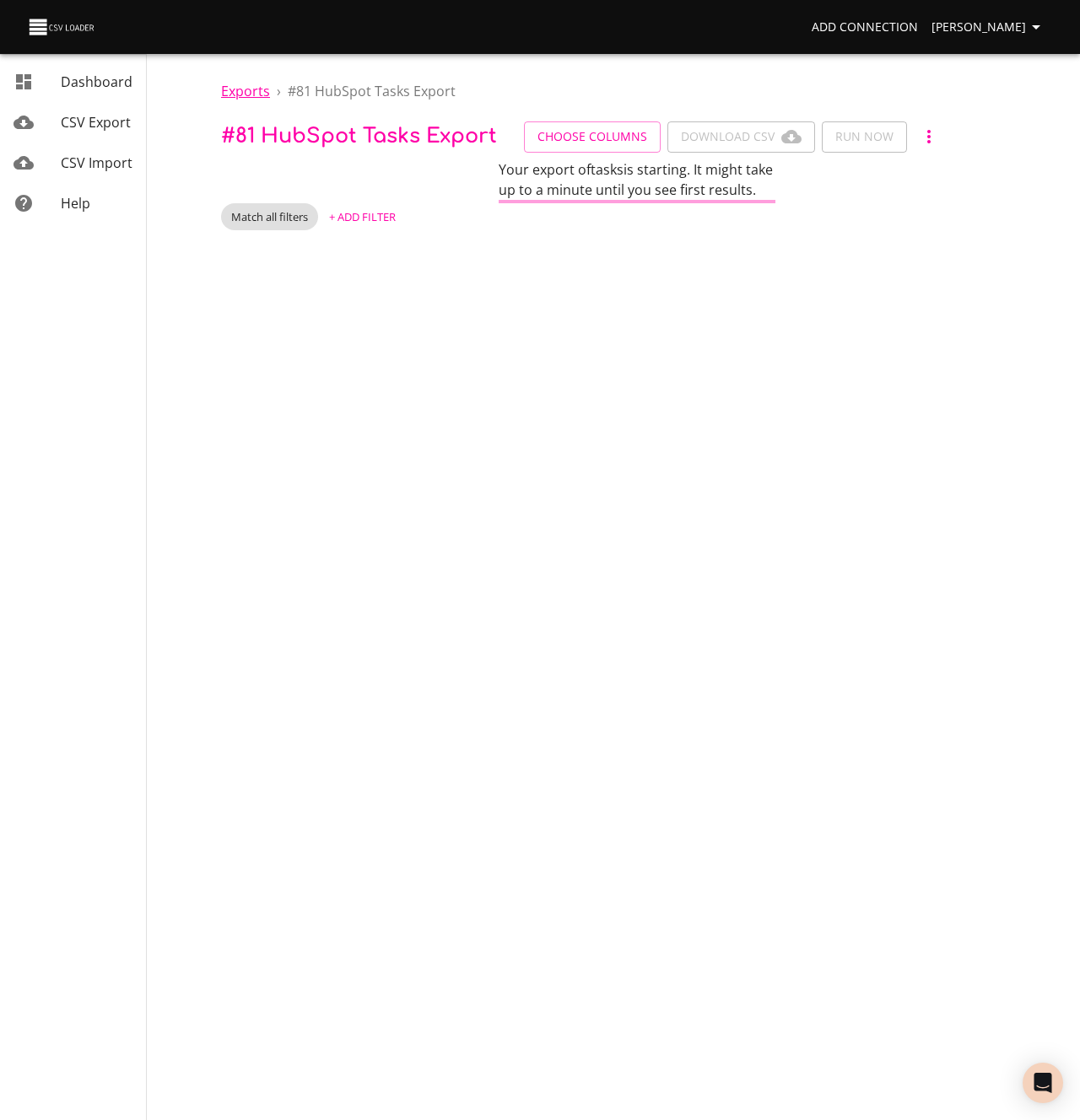
click at [247, 87] on span "Exports" at bounding box center [245, 91] width 49 height 19
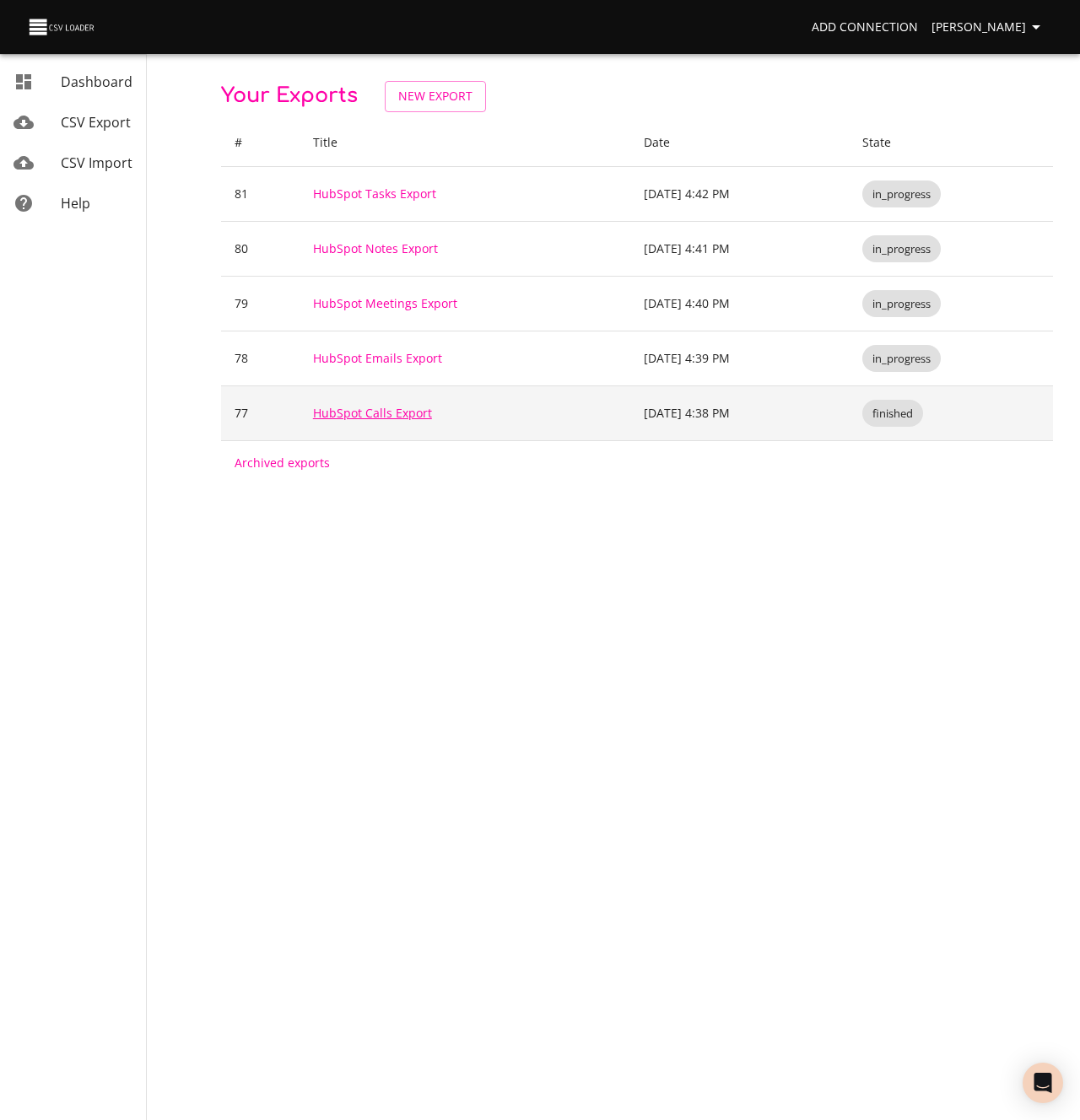
click at [361, 413] on link "HubSpot Calls Export" at bounding box center [373, 413] width 119 height 16
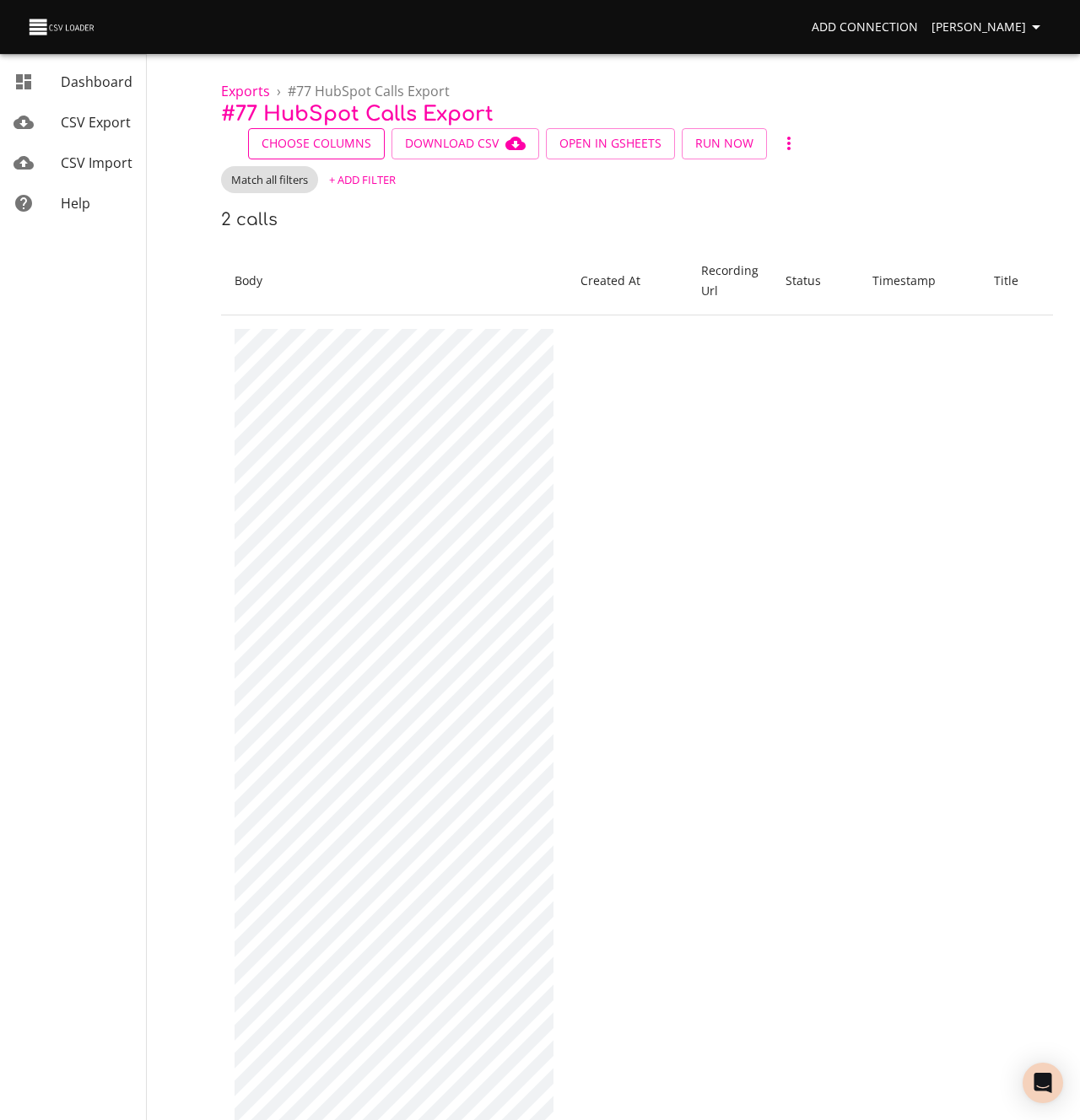
click at [319, 144] on span "Choose Columns" at bounding box center [316, 143] width 110 height 21
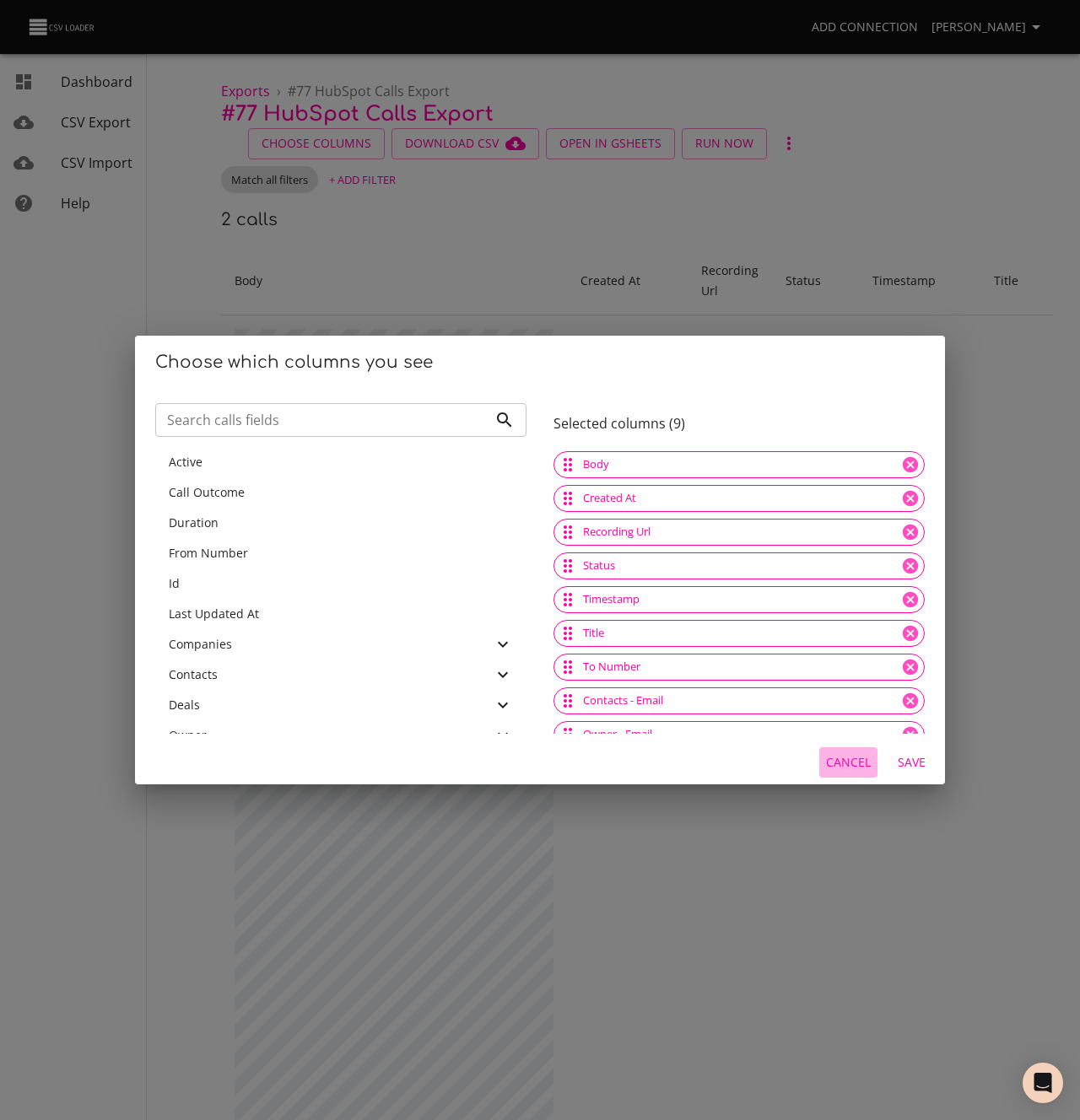
click at [833, 765] on span "Cancel" at bounding box center [848, 763] width 44 height 21
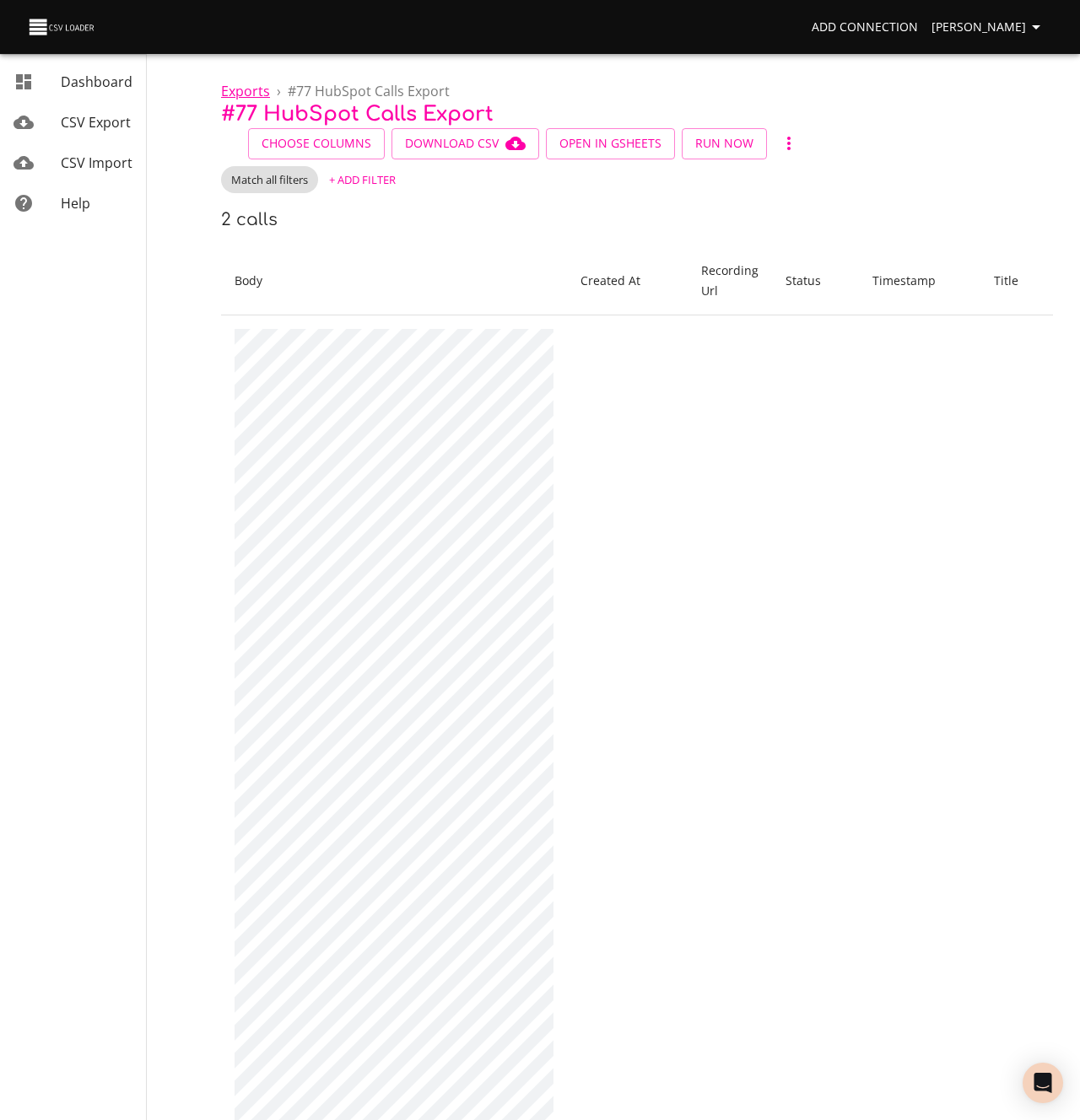
click at [252, 95] on span "Exports" at bounding box center [245, 91] width 49 height 19
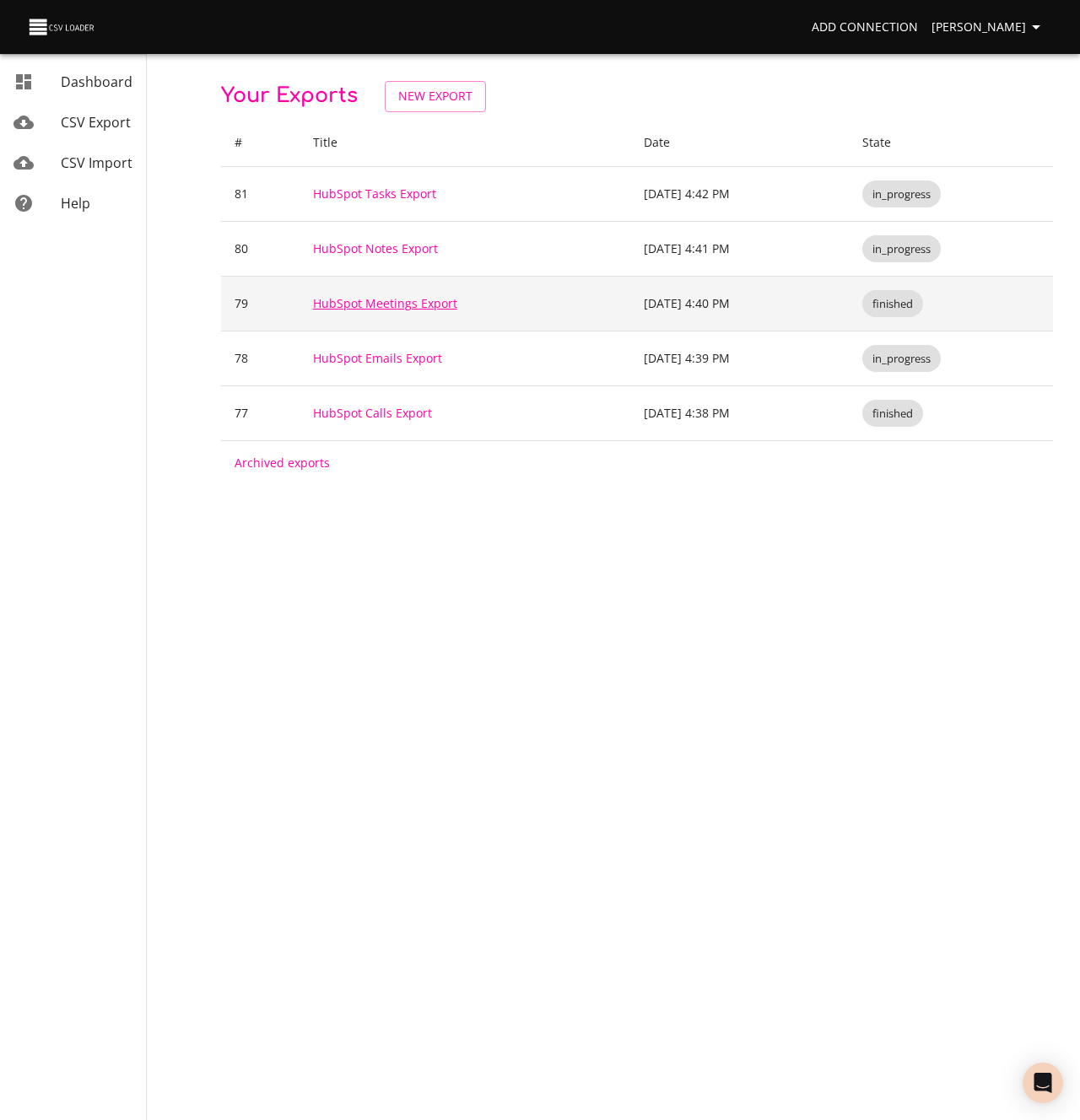
click at [376, 306] on link "HubSpot Meetings Export" at bounding box center [384, 303] width 144 height 16
